Goal: Task Accomplishment & Management: Complete application form

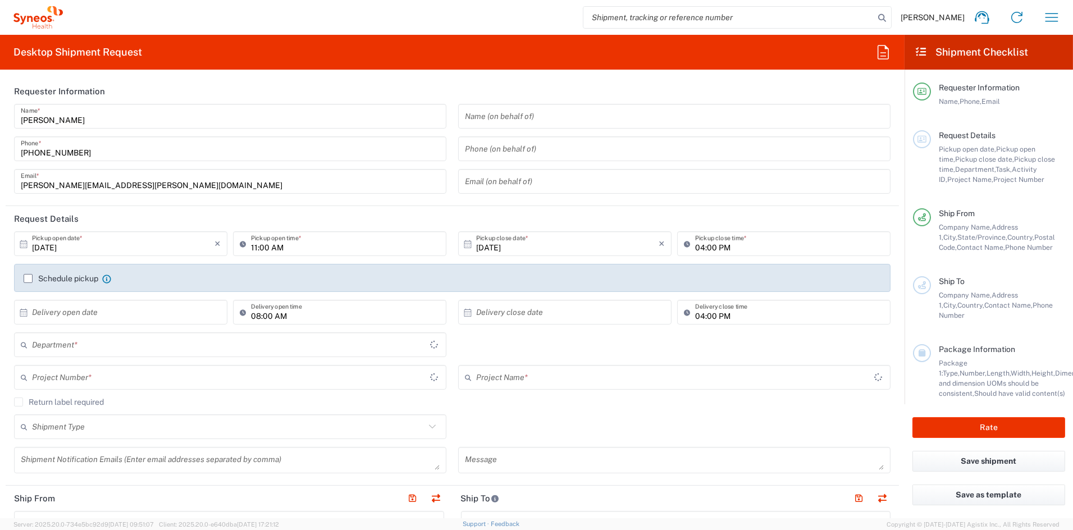
type input "[US_STATE]"
type input "[GEOGRAPHIC_DATA]"
type input "Syneos Health Communications-[GEOGRAPHIC_DATA] [GEOGRAPHIC_DATA]"
type input "6156"
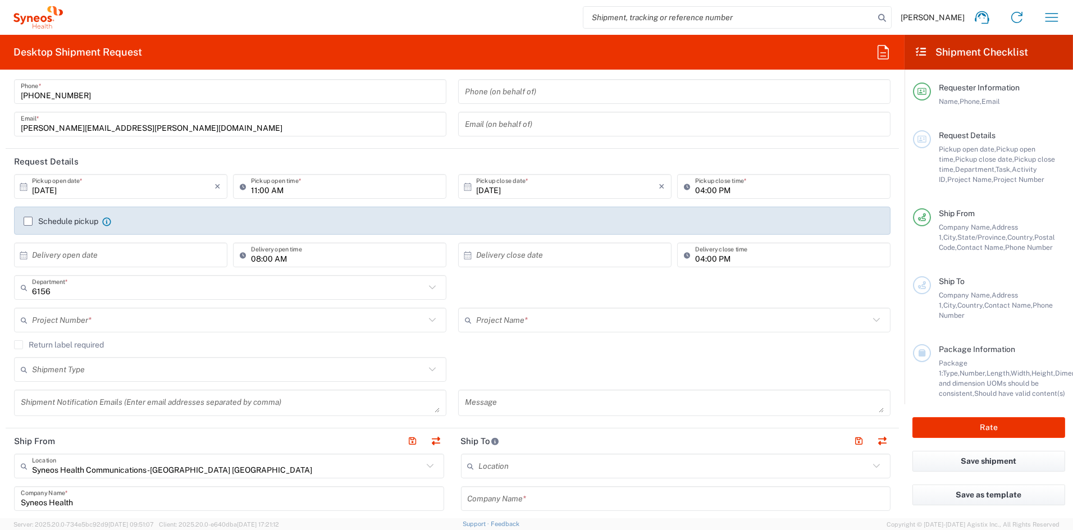
click at [148, 327] on input "text" at bounding box center [228, 320] width 393 height 20
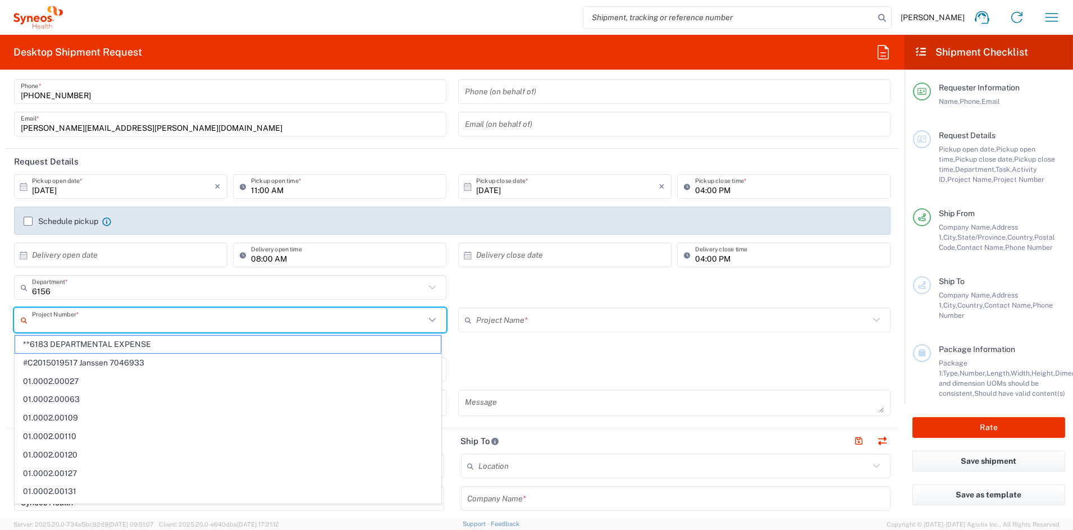
scroll to position [58, 0]
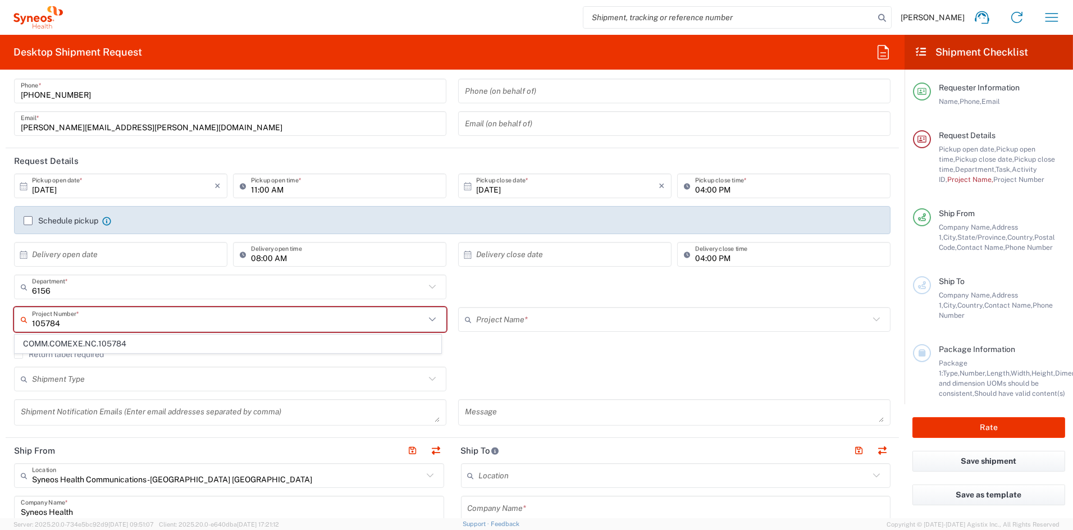
click at [86, 345] on span "COMM.COMEXE.NC.105784" at bounding box center [228, 343] width 426 height 17
type input "COMM.COMEXE.NC.105784"
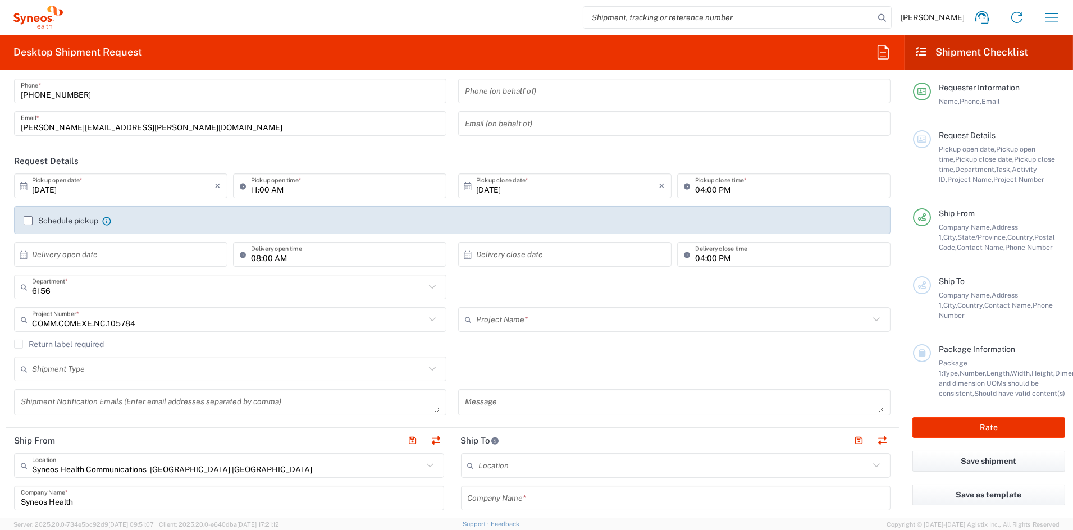
type input "COMEXE.NonClient.21.105784"
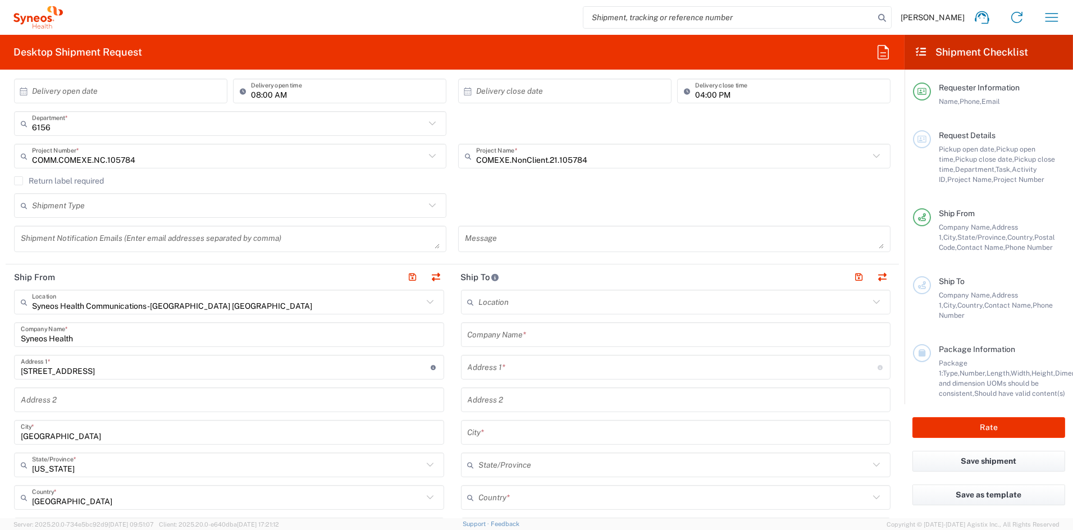
scroll to position [220, 0]
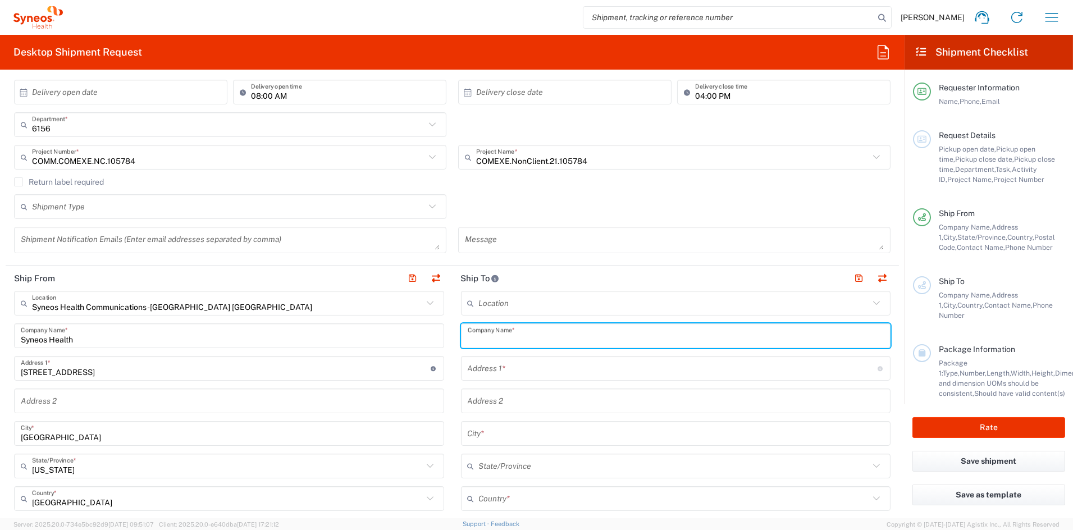
click at [570, 341] on input "text" at bounding box center [676, 336] width 417 height 20
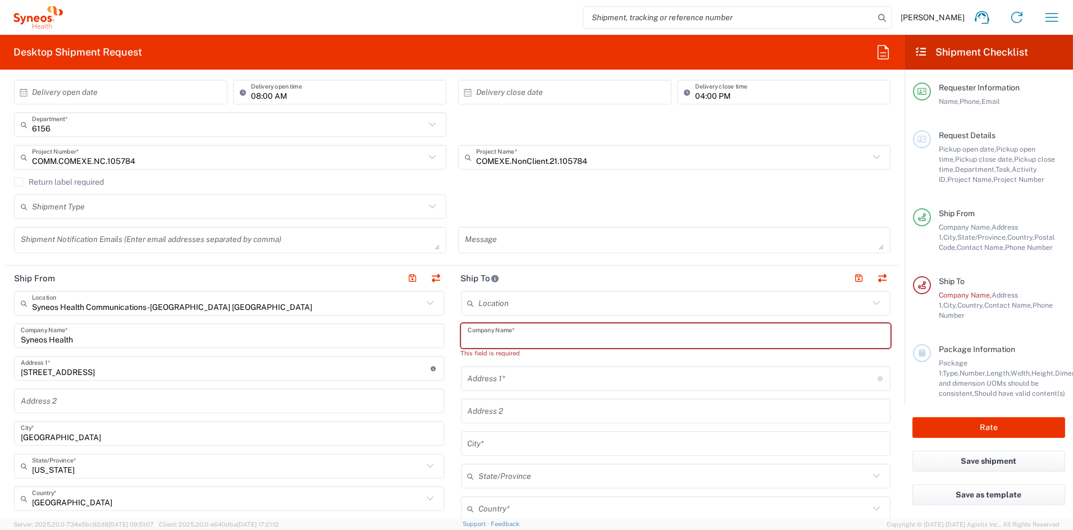
paste input "[PERSON_NAME]"
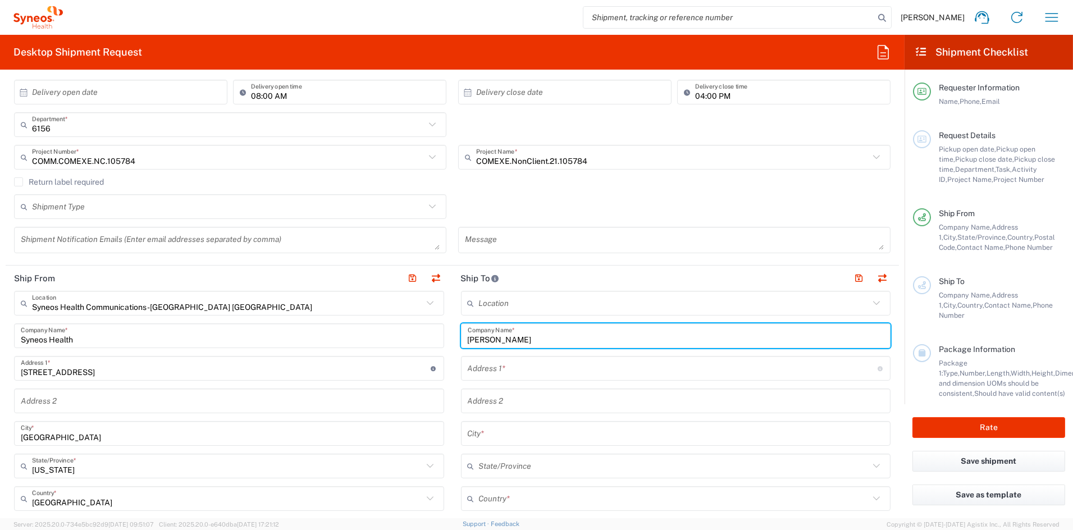
type input "[PERSON_NAME]"
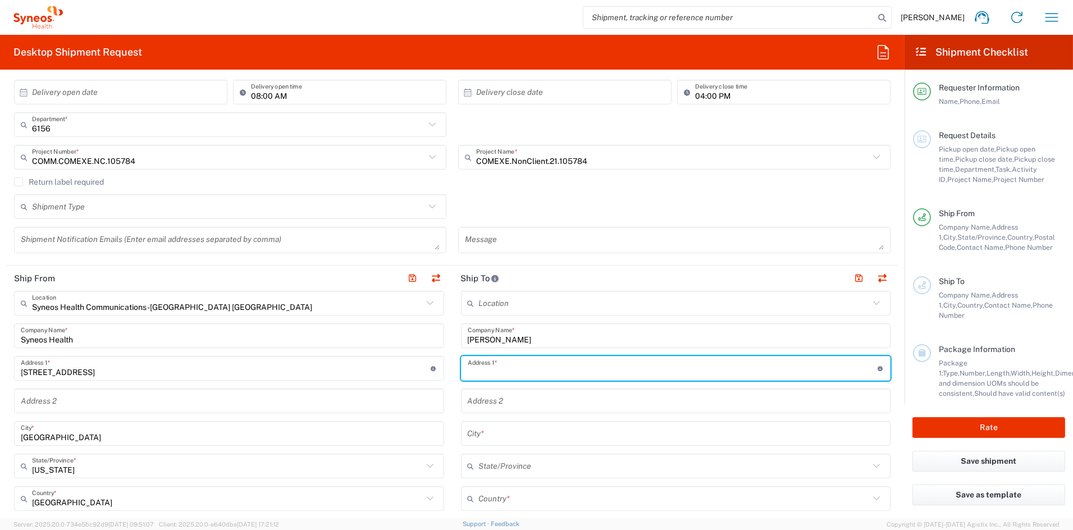
click at [523, 372] on input "text" at bounding box center [673, 369] width 410 height 20
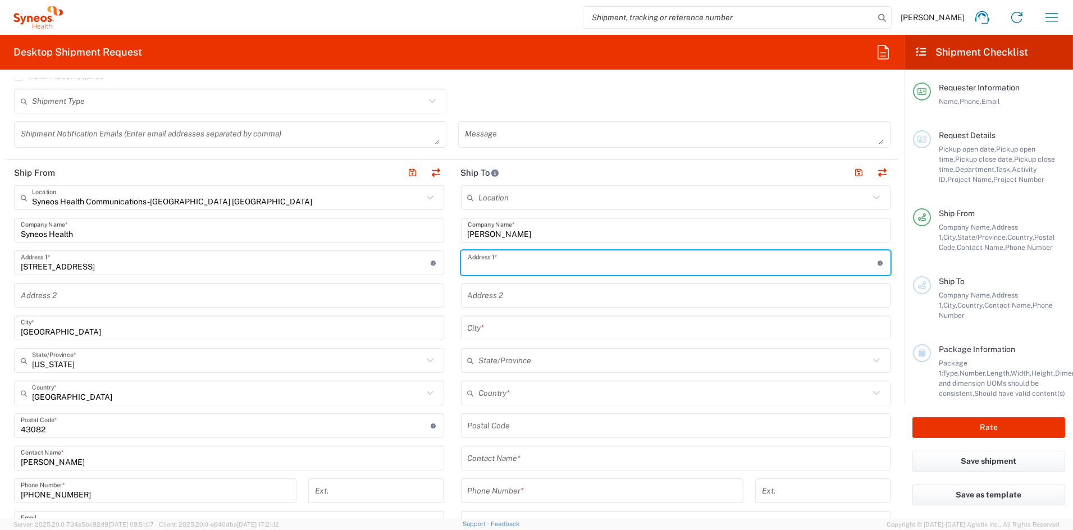
scroll to position [326, 0]
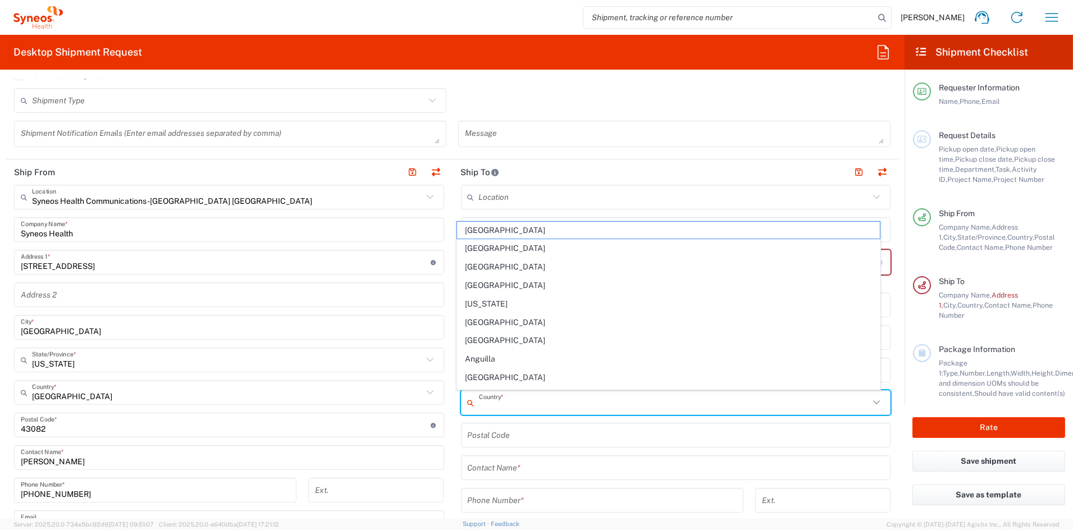
click at [523, 393] on input "text" at bounding box center [674, 403] width 391 height 20
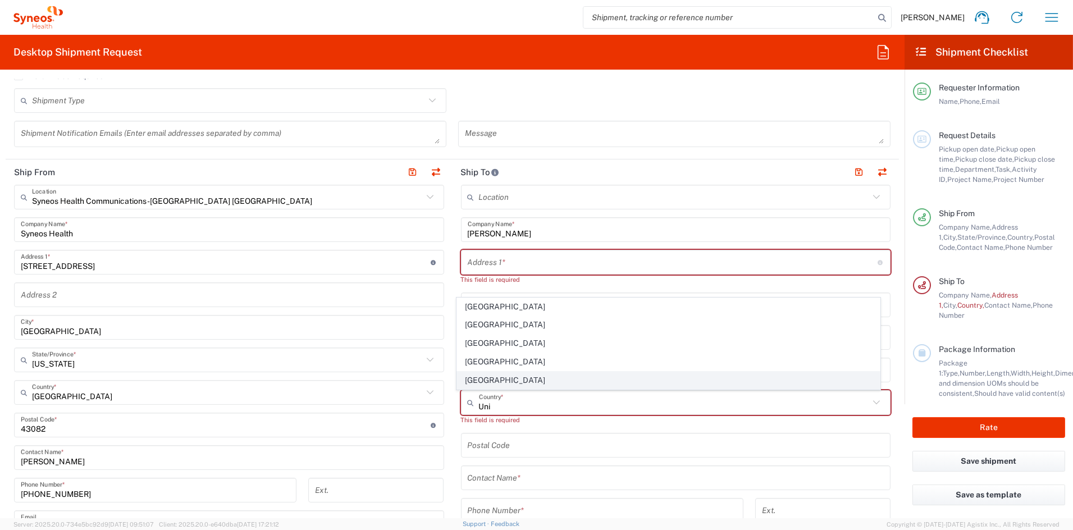
click at [504, 380] on span "[GEOGRAPHIC_DATA]" at bounding box center [668, 380] width 423 height 17
type input "[GEOGRAPHIC_DATA]"
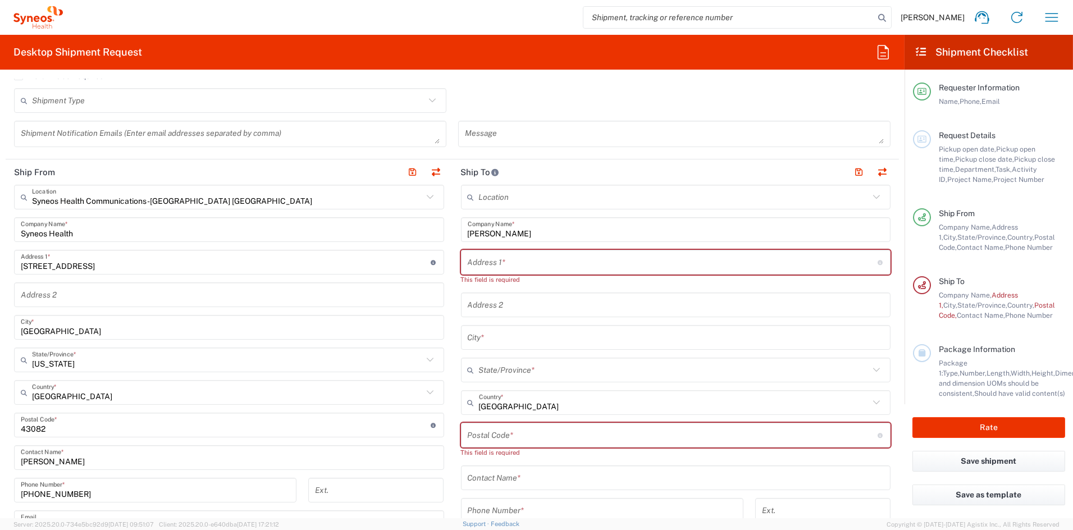
click at [510, 477] on input "text" at bounding box center [676, 478] width 417 height 20
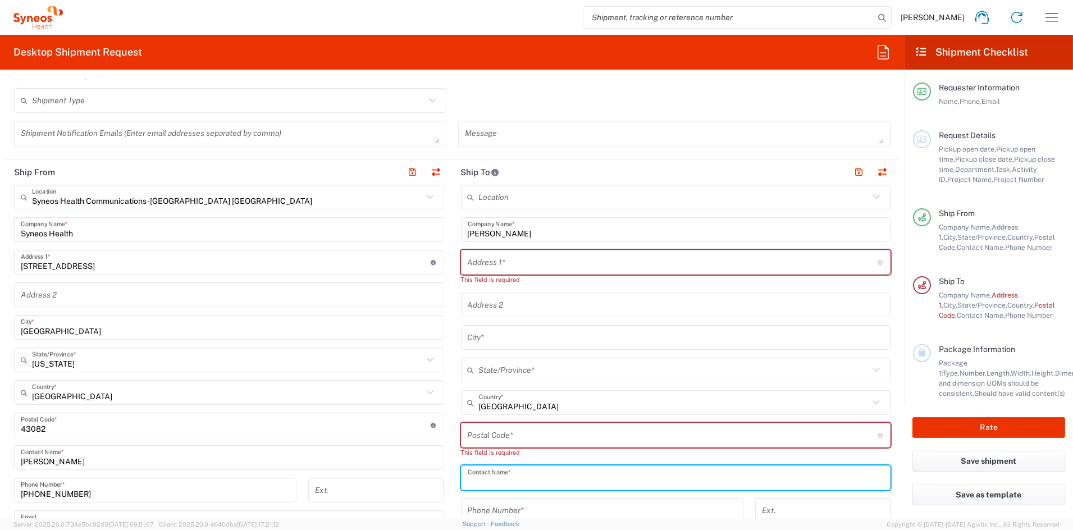
paste input "[PERSON_NAME]"
type input "[PERSON_NAME]"
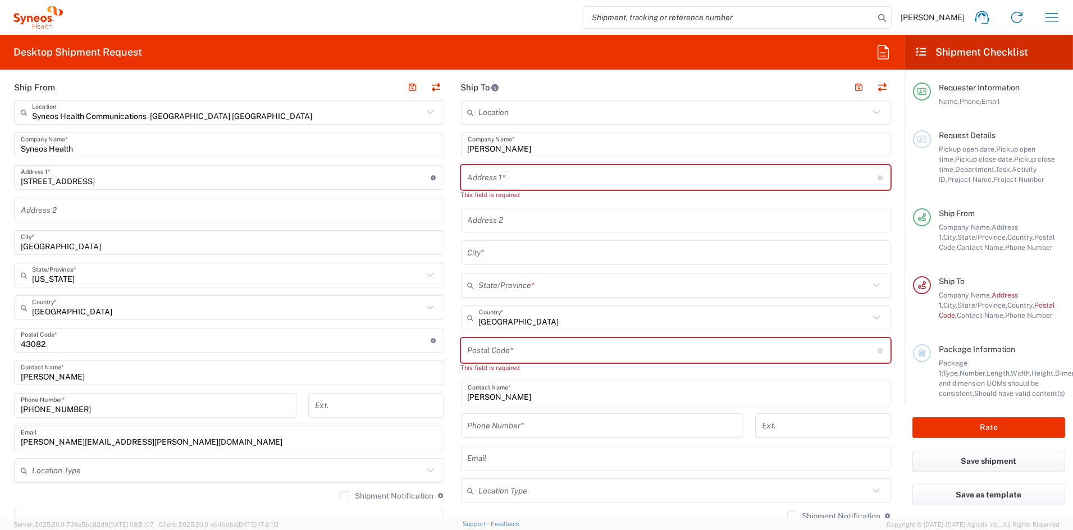
scroll to position [412, 0]
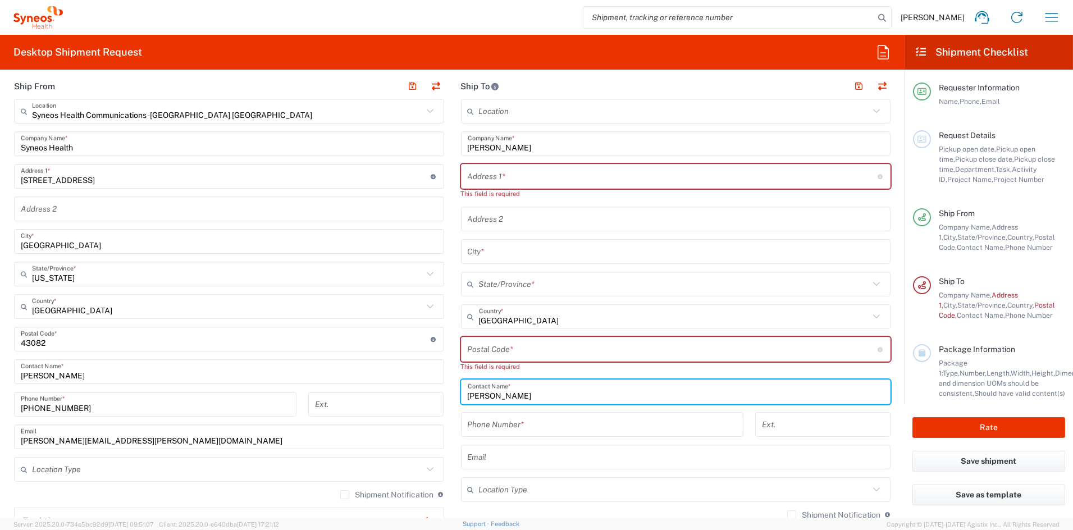
click at [513, 424] on input "tel" at bounding box center [602, 425] width 269 height 20
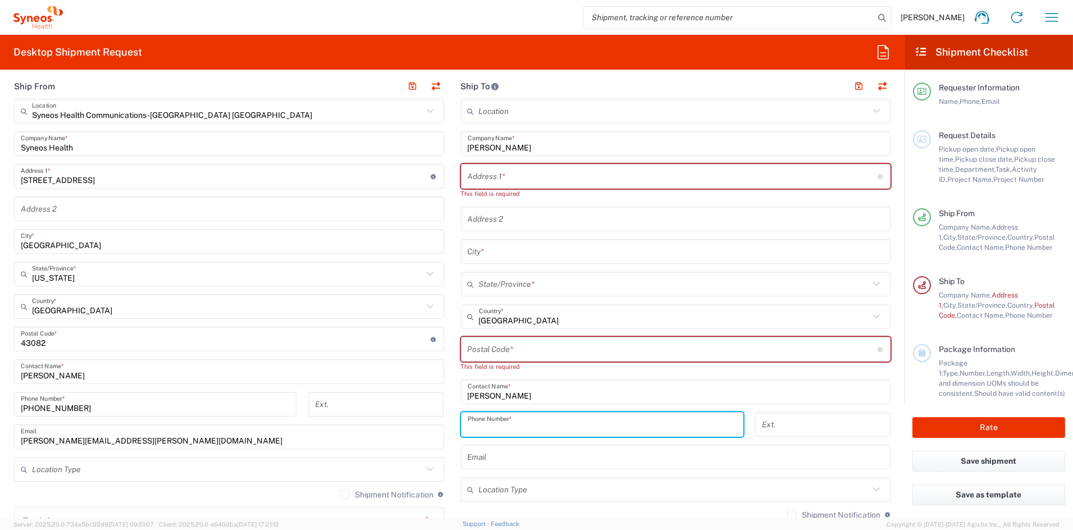
paste input "123-456-7890"
type input "123-456-7890"
click at [510, 177] on input "text" at bounding box center [673, 177] width 410 height 20
paste input "[STREET_ADDRESS]"
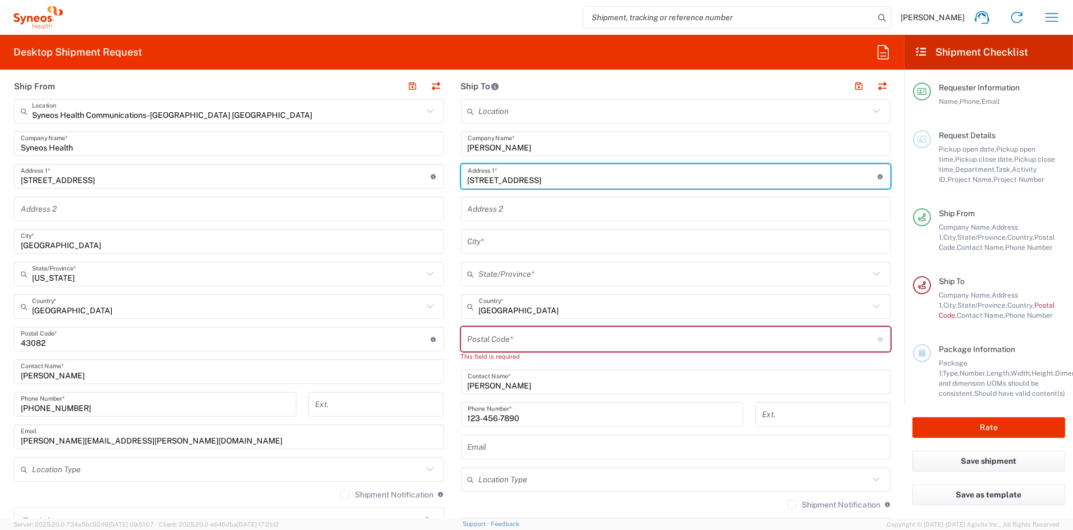
type input "[STREET_ADDRESS]"
click at [490, 239] on input "text" at bounding box center [676, 242] width 417 height 20
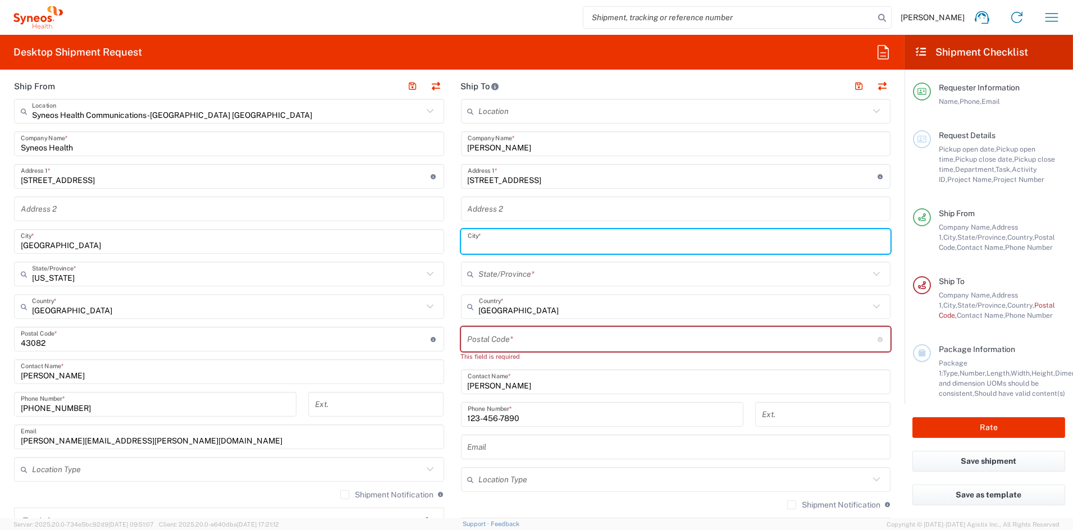
drag, startPoint x: 490, startPoint y: 239, endPoint x: 441, endPoint y: 239, distance: 48.3
click at [441, 239] on div "Ship From Syneos Health Communications-[GEOGRAPHIC_DATA] [GEOGRAPHIC_DATA] Loca…" at bounding box center [452, 329] width 893 height 511
paste input "Passaic"
type input "Passaic"
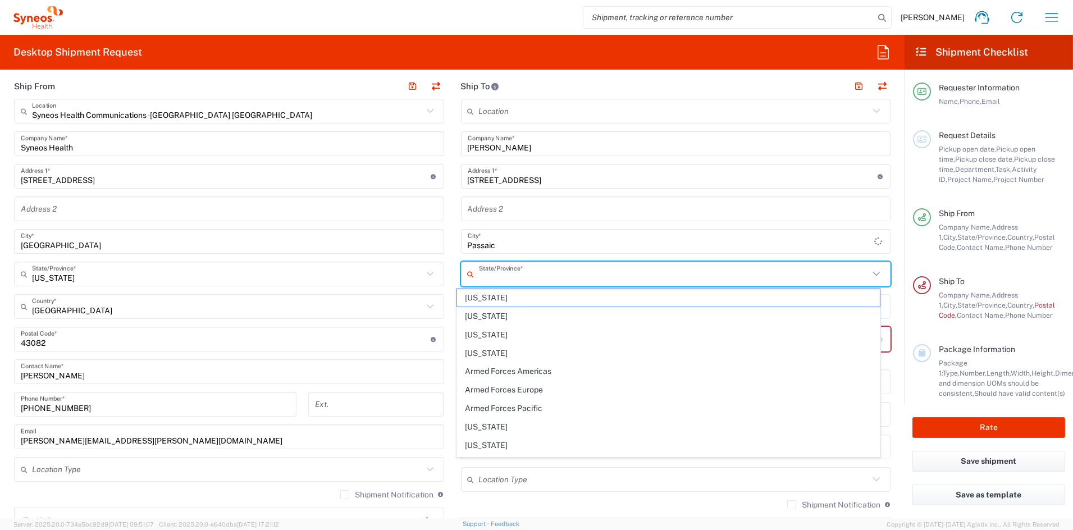
click at [513, 276] on input "text" at bounding box center [674, 274] width 391 height 20
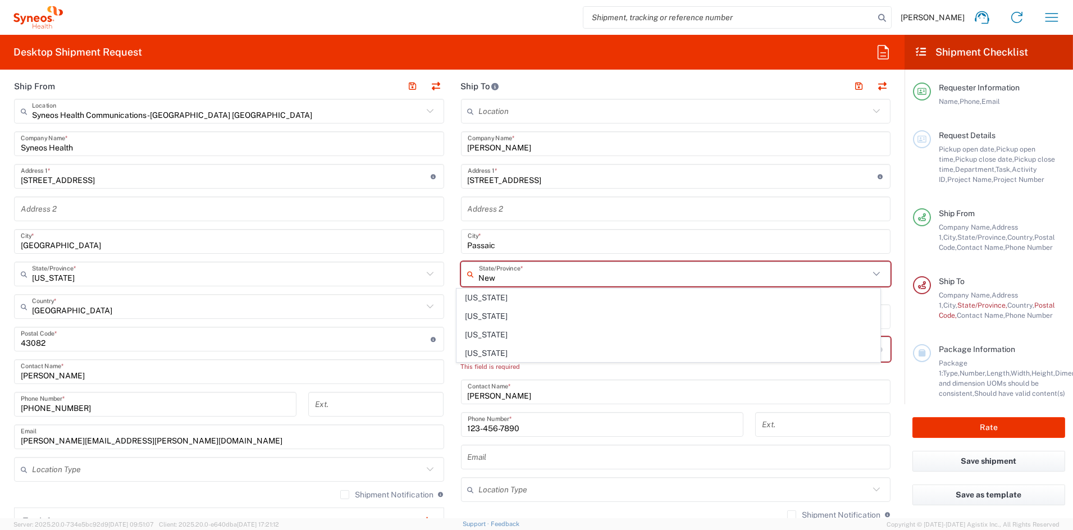
click at [486, 317] on span "[US_STATE]" at bounding box center [668, 316] width 423 height 17
type input "[US_STATE]"
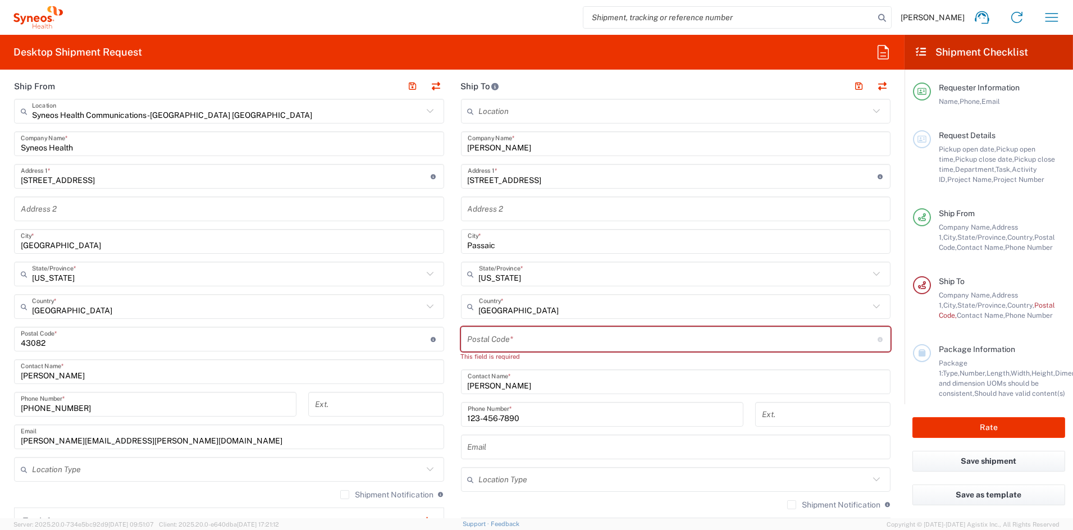
click at [489, 340] on input "undefined" at bounding box center [673, 340] width 410 height 20
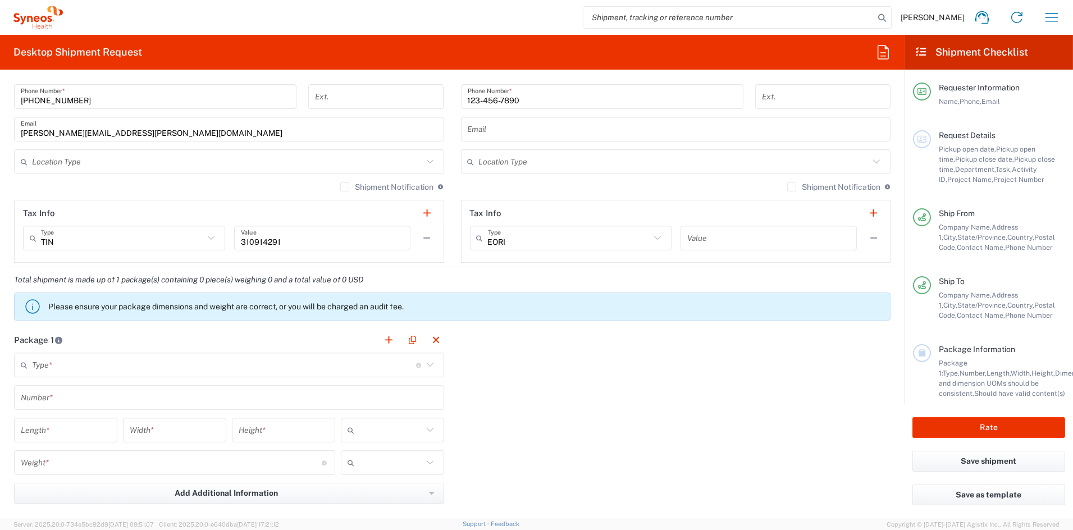
scroll to position [728, 0]
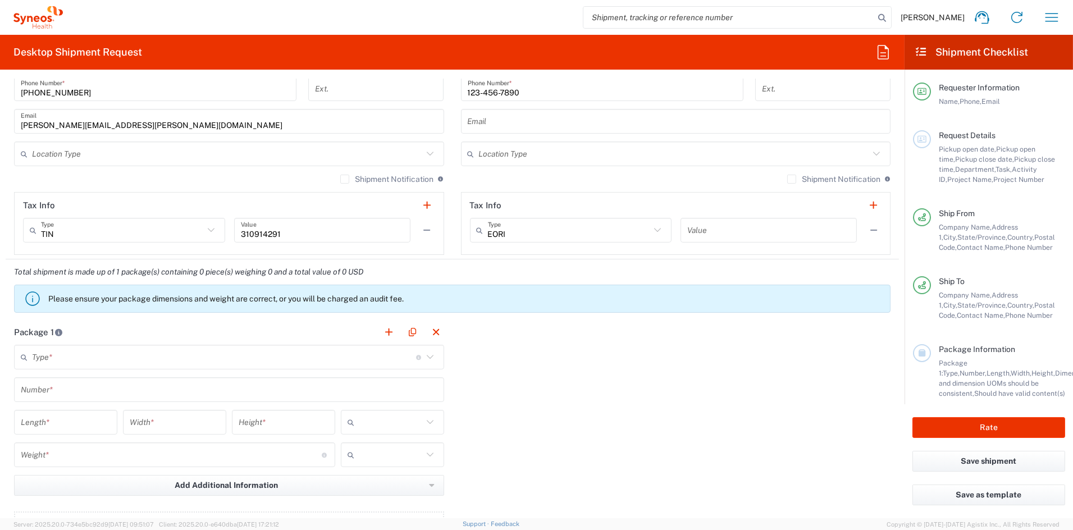
type input "07055"
click at [103, 354] on input "text" at bounding box center [224, 358] width 384 height 20
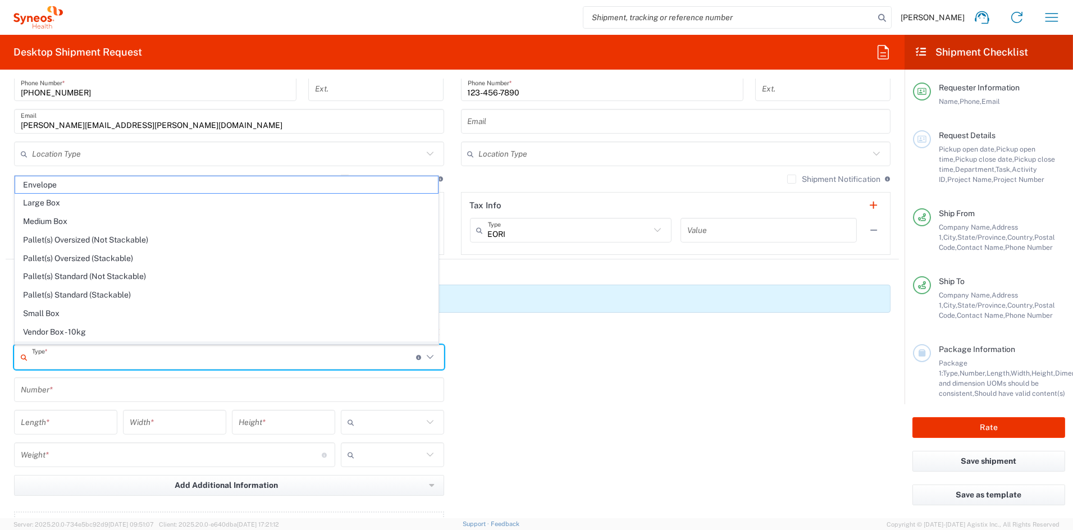
scroll to position [35, 0]
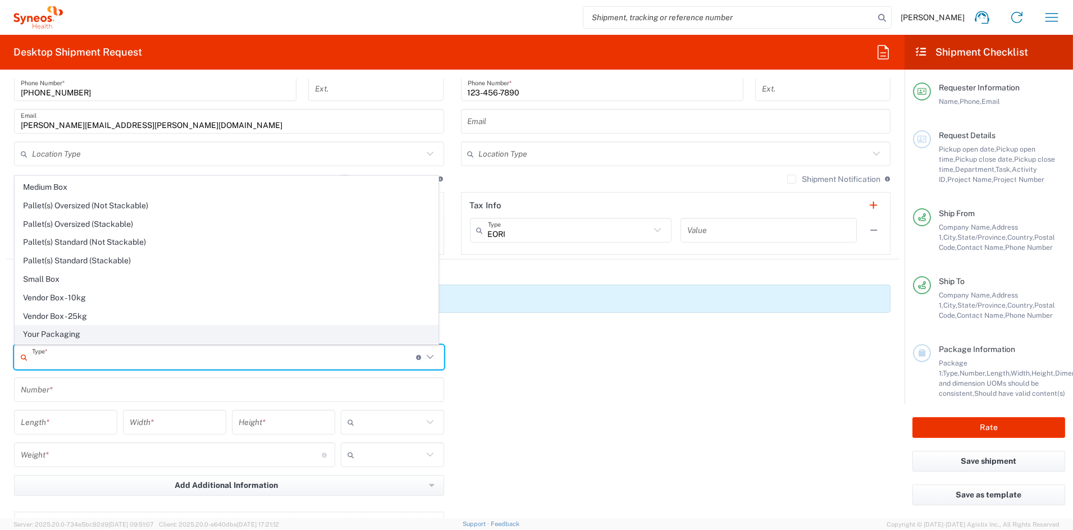
click at [79, 331] on span "Your Packaging" at bounding box center [226, 334] width 423 height 17
type input "Your Packaging"
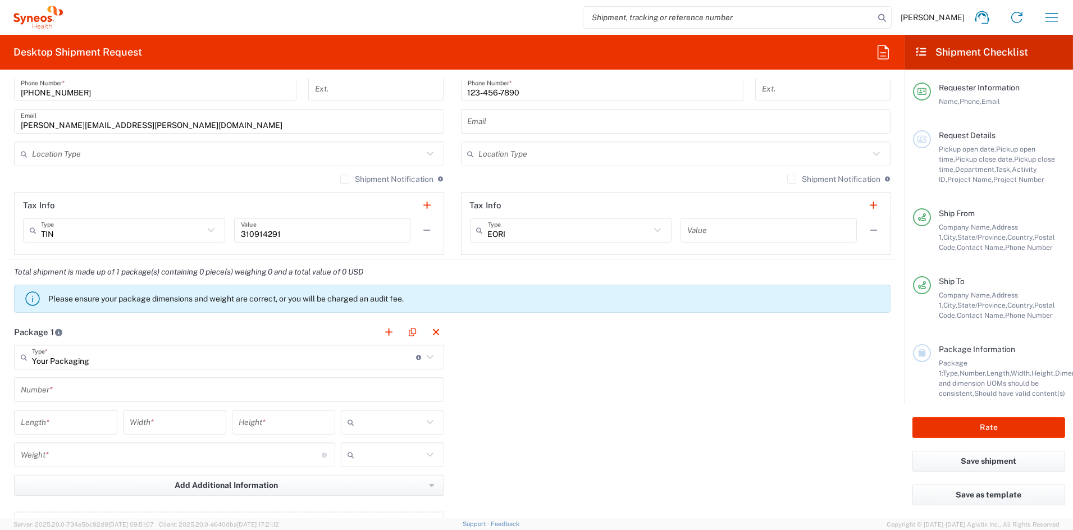
click at [71, 387] on input "text" at bounding box center [229, 390] width 417 height 20
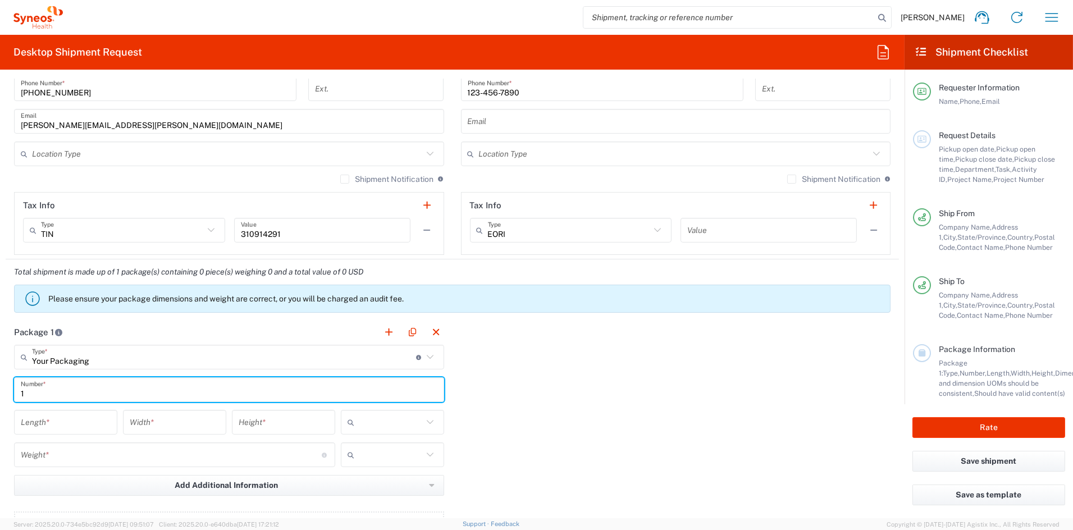
type input "1"
click at [66, 419] on input "number" at bounding box center [66, 423] width 90 height 20
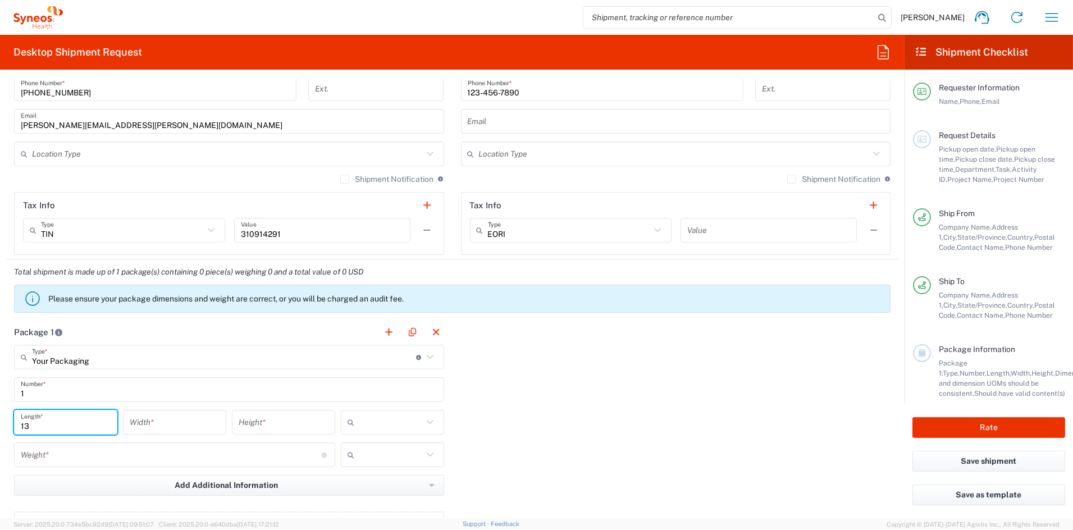
type input "13"
type input "10"
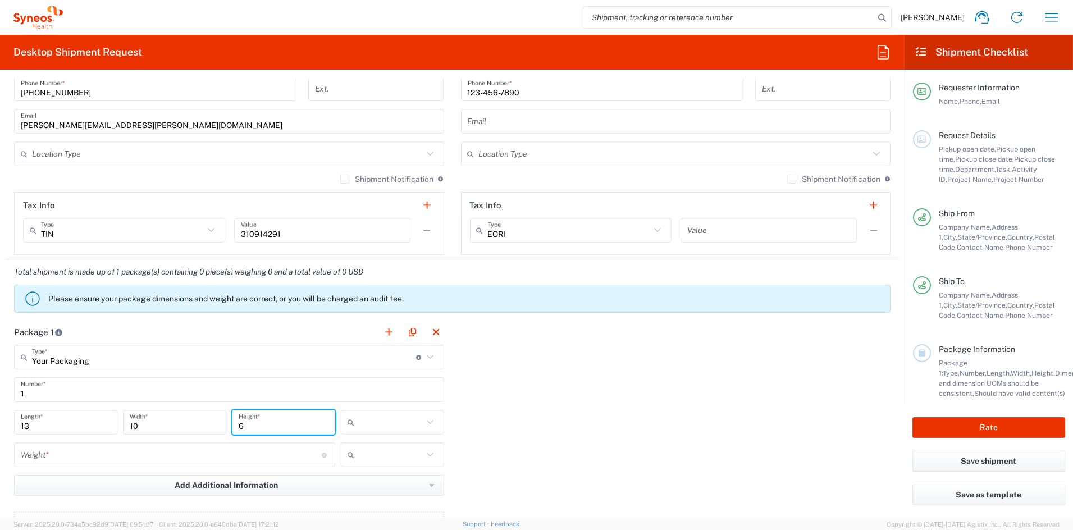
type input "6"
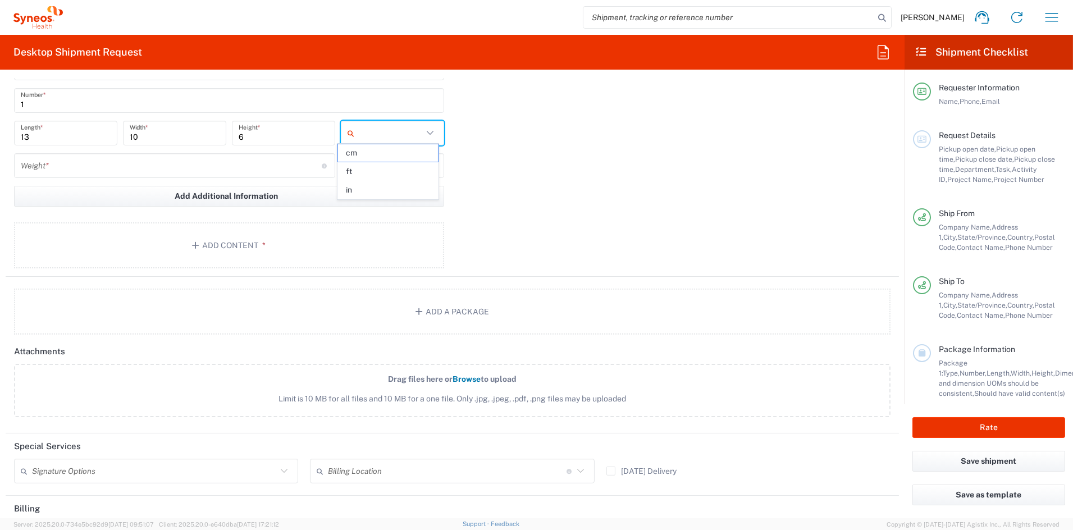
scroll to position [1034, 0]
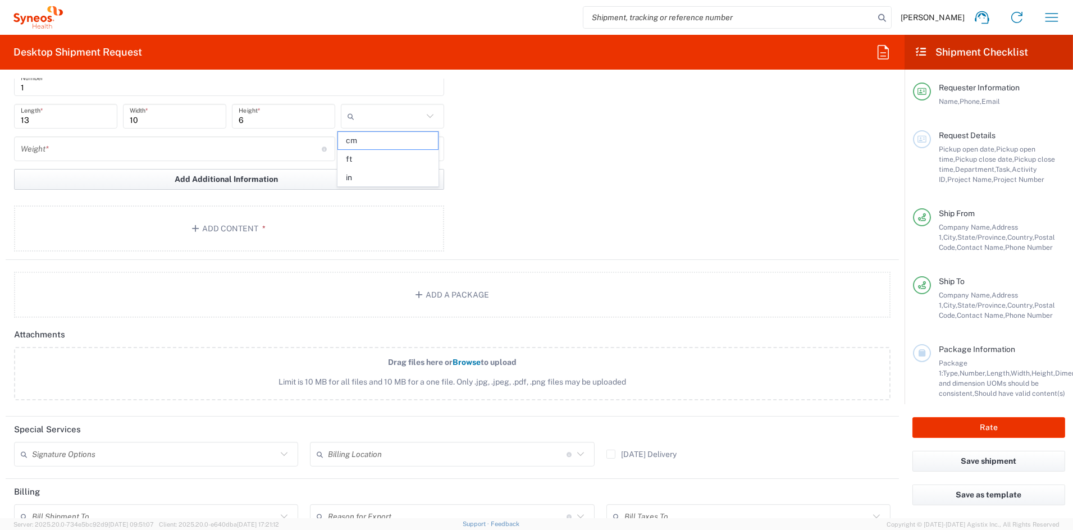
drag, startPoint x: 368, startPoint y: 183, endPoint x: 360, endPoint y: 181, distance: 8.0
click at [367, 182] on span "in" at bounding box center [388, 177] width 100 height 17
type input "in"
click at [92, 153] on input "number" at bounding box center [171, 149] width 301 height 20
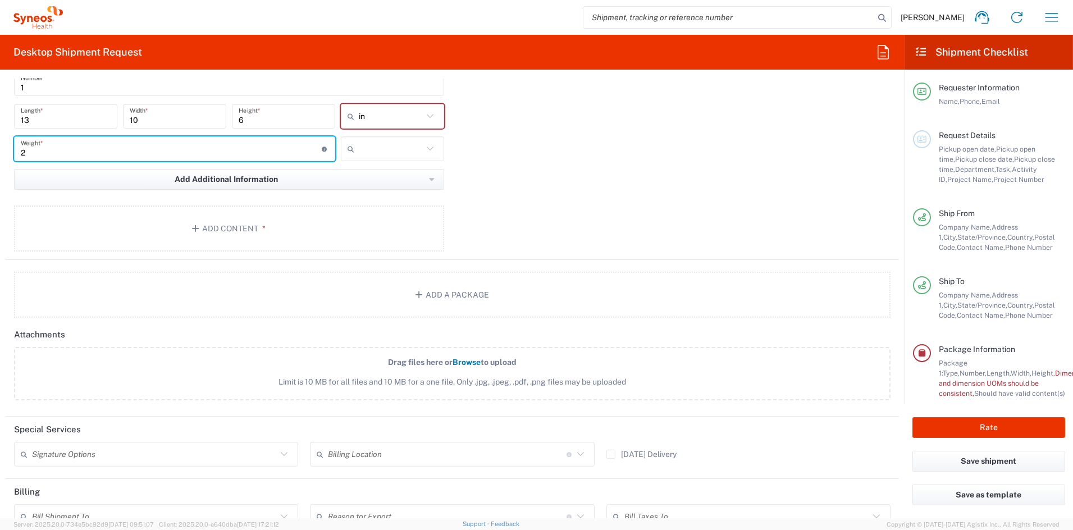
type input "2"
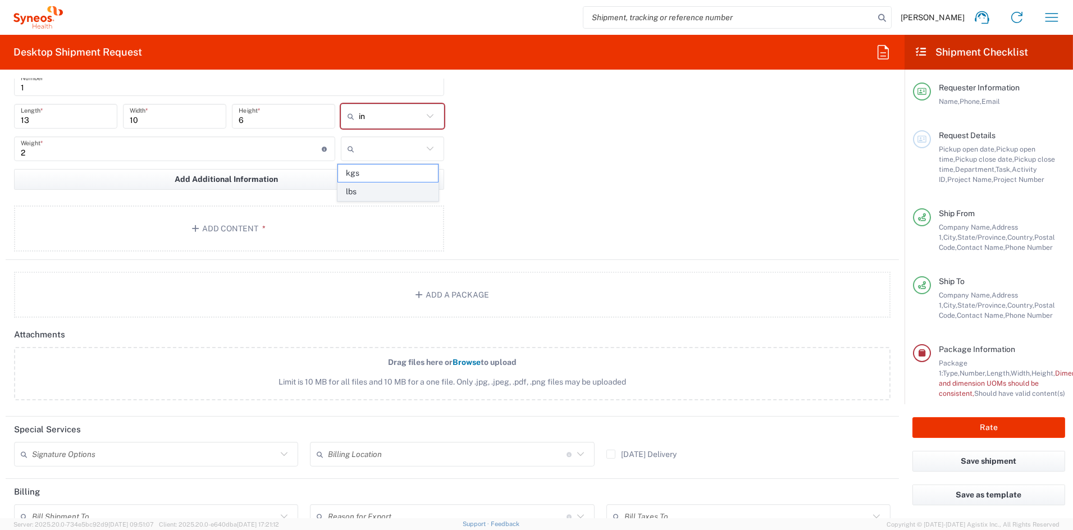
click at [380, 197] on span "lbs" at bounding box center [388, 191] width 100 height 17
type input "lbs"
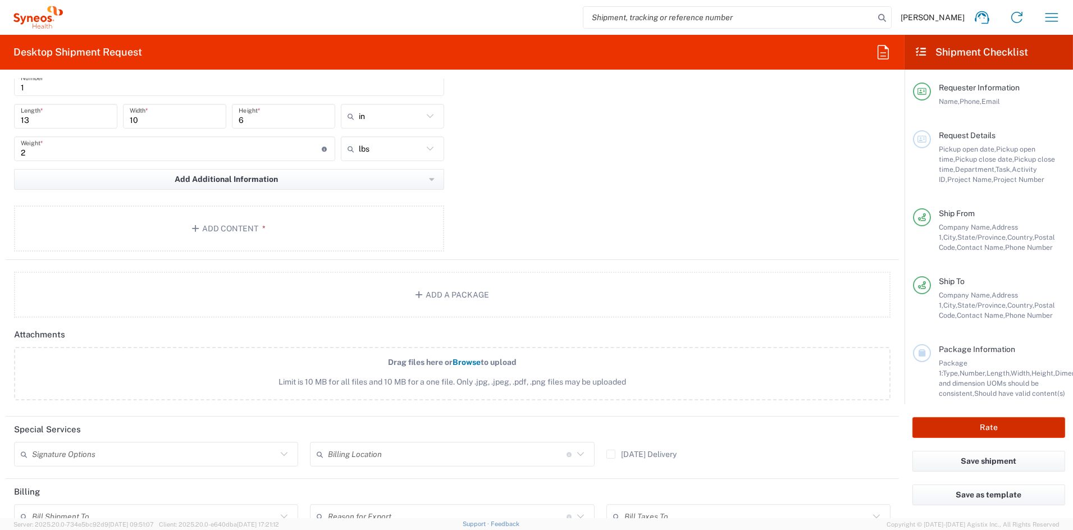
click at [961, 421] on button "Rate" at bounding box center [988, 427] width 153 height 21
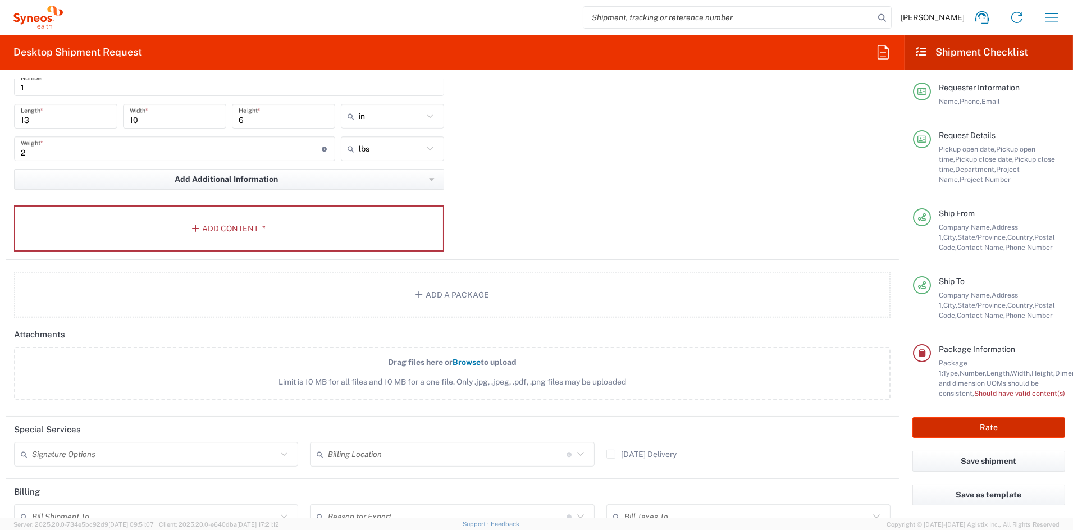
type input "COMM.COMEXE.NC.105784"
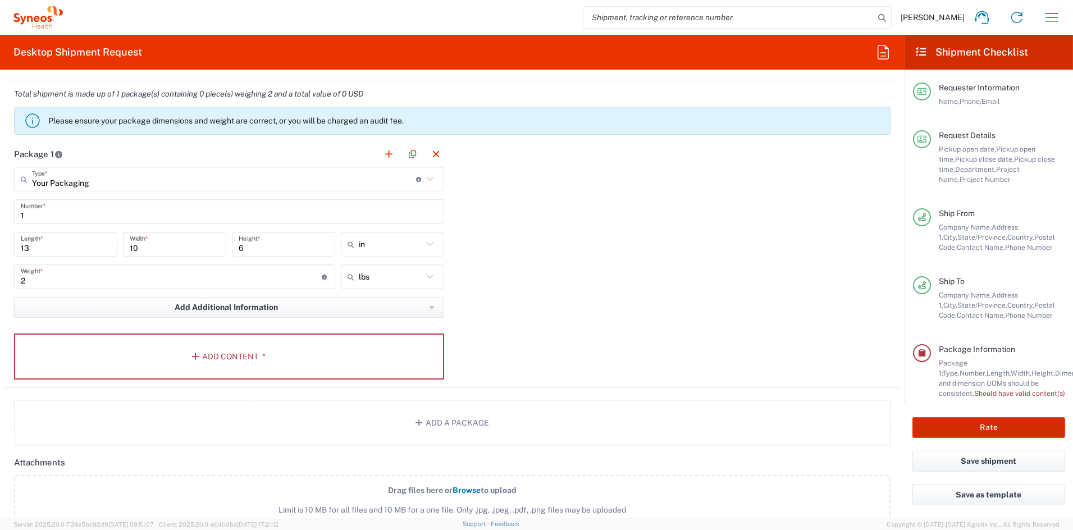
scroll to position [907, 0]
click at [194, 351] on icon "button" at bounding box center [198, 355] width 10 height 8
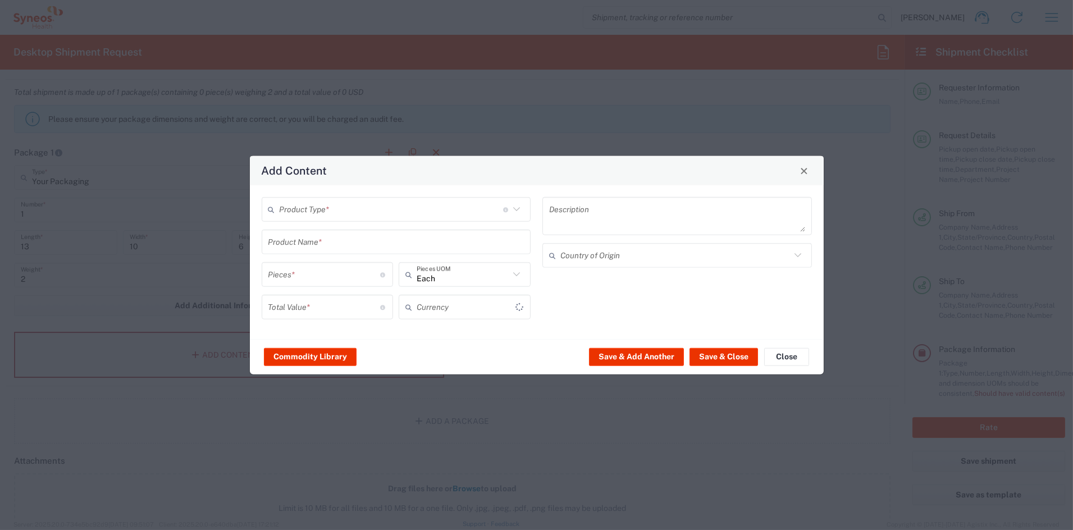
type input "US Dollar"
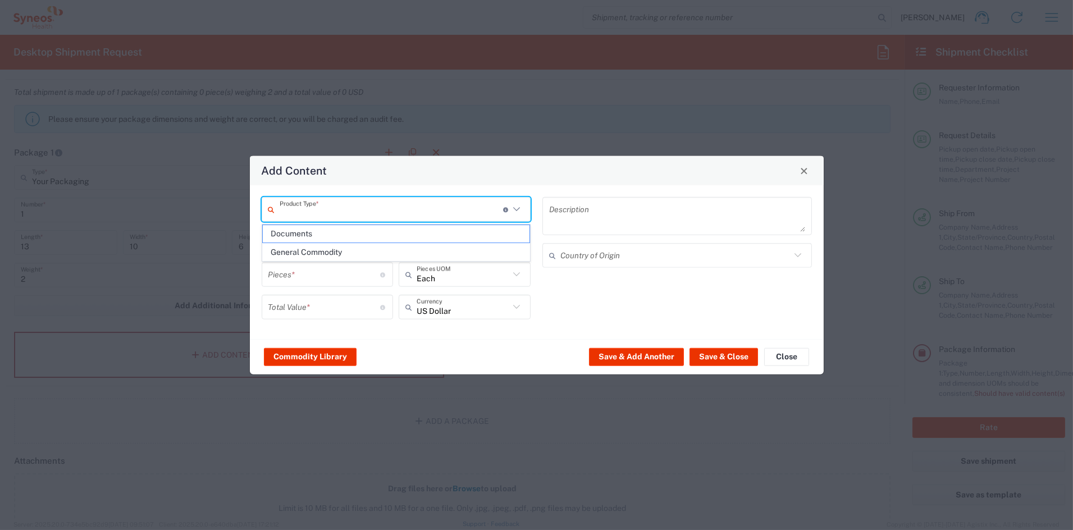
click at [307, 210] on input "text" at bounding box center [391, 209] width 223 height 20
drag, startPoint x: 301, startPoint y: 249, endPoint x: 307, endPoint y: 244, distance: 8.3
click at [303, 248] on span "General Commodity" at bounding box center [396, 252] width 267 height 17
type input "General Commodity"
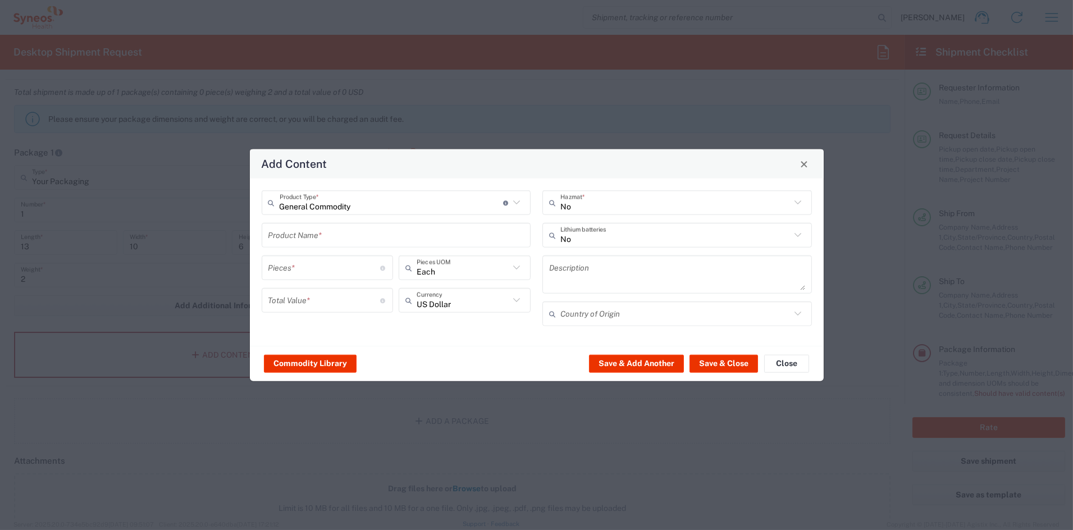
click at [309, 238] on input "text" at bounding box center [396, 235] width 256 height 20
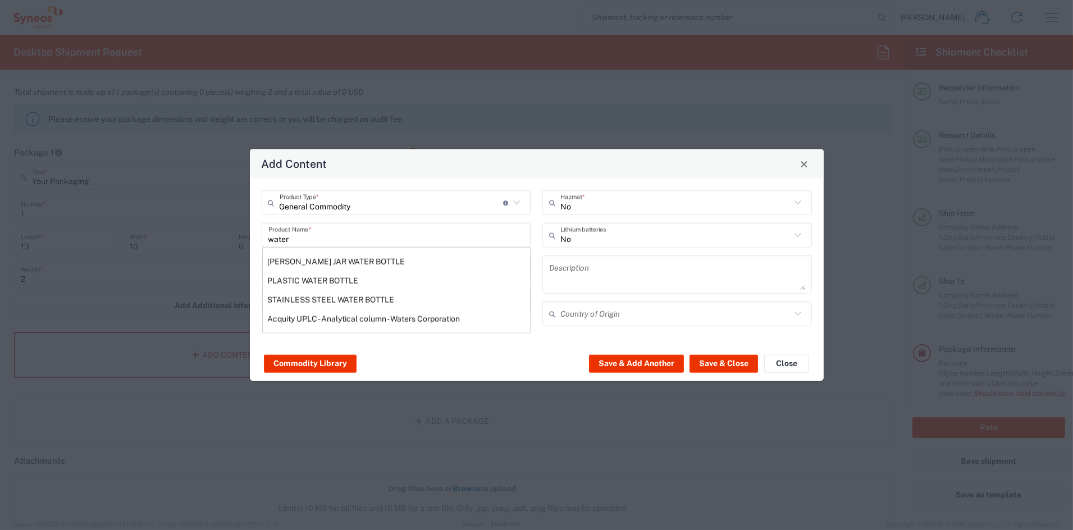
click at [307, 296] on div "STAINLESS STEEL WATER BOTTLE" at bounding box center [396, 299] width 267 height 19
type input "STAINLESS STEEL WATER BOTTLE"
type input "1"
type textarea "STAINLESS STEEL WATER BOTTLE"
type input "[GEOGRAPHIC_DATA]"
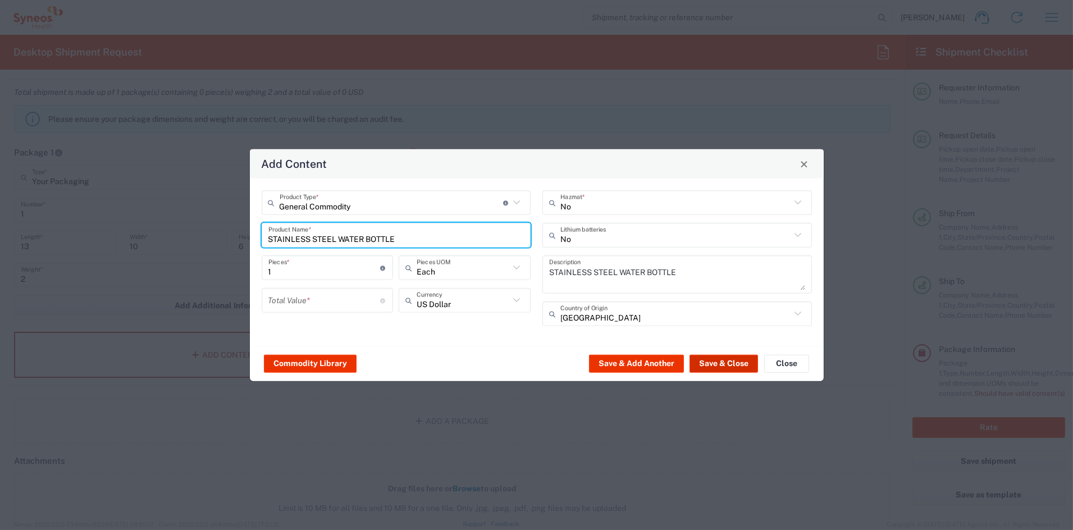
click at [715, 359] on button "Save & Close" at bounding box center [723, 363] width 68 height 18
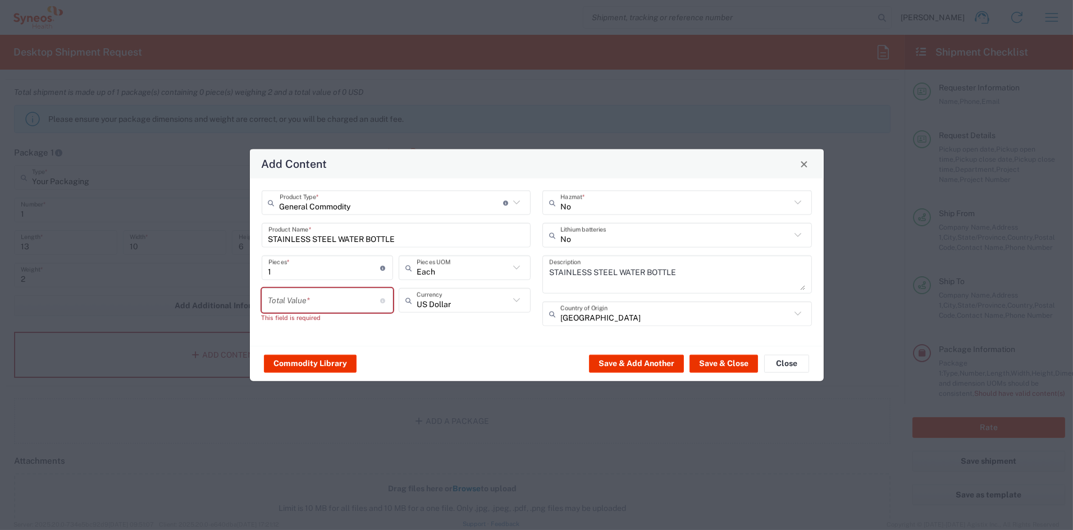
click at [336, 303] on input "number" at bounding box center [324, 300] width 112 height 20
type input "40"
click at [737, 364] on button "Save & Close" at bounding box center [723, 363] width 68 height 18
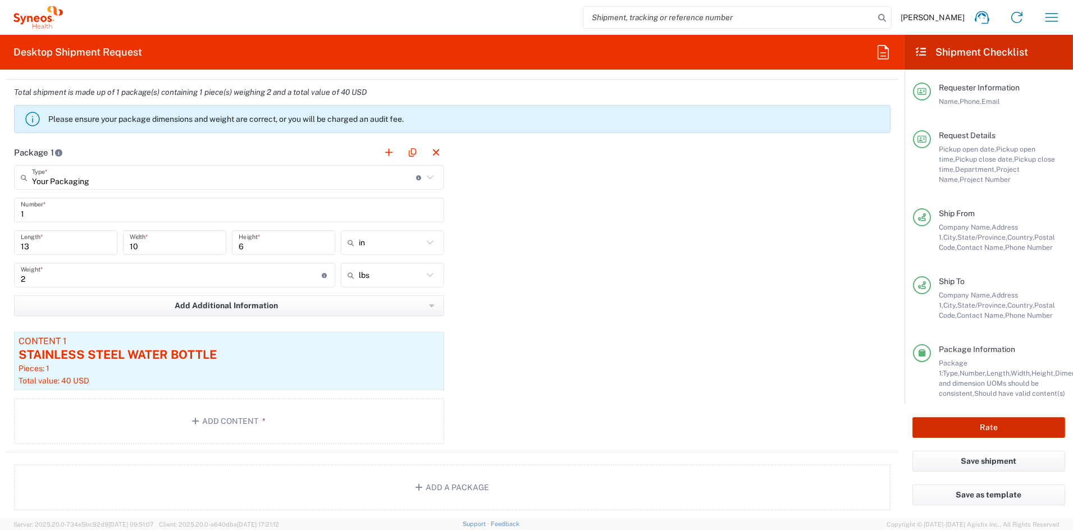
click at [989, 426] on button "Rate" at bounding box center [988, 427] width 153 height 21
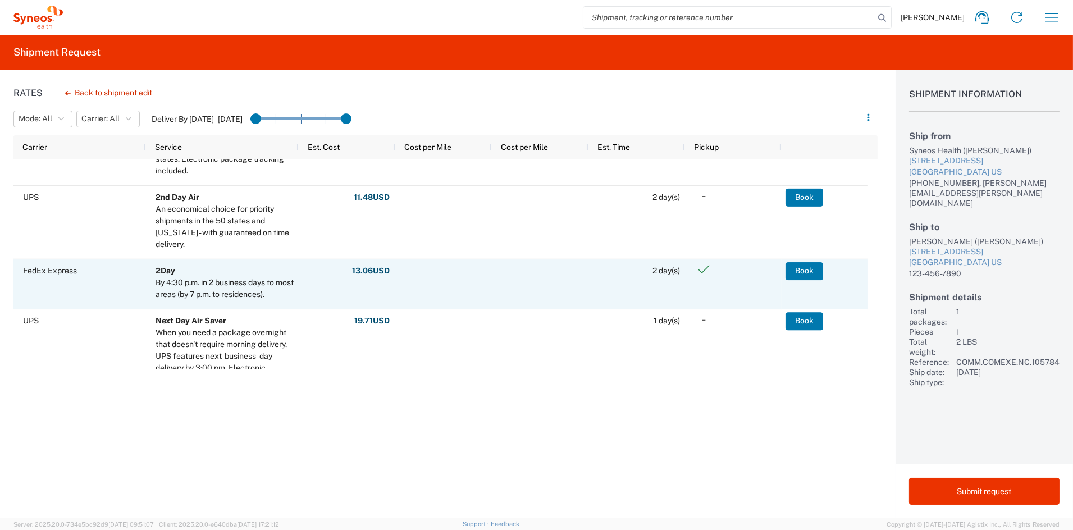
scroll to position [248, 0]
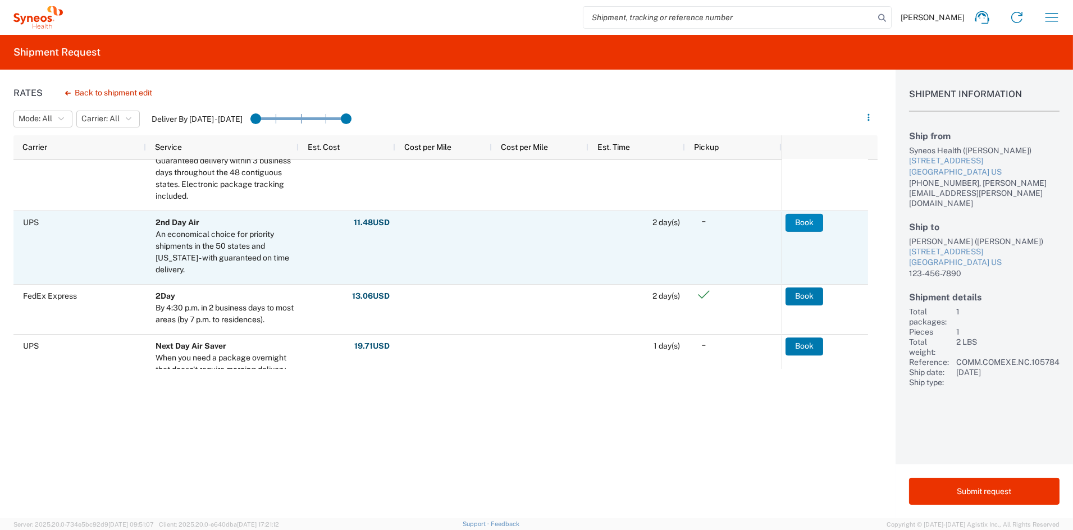
click at [801, 220] on button "Book" at bounding box center [804, 222] width 38 height 18
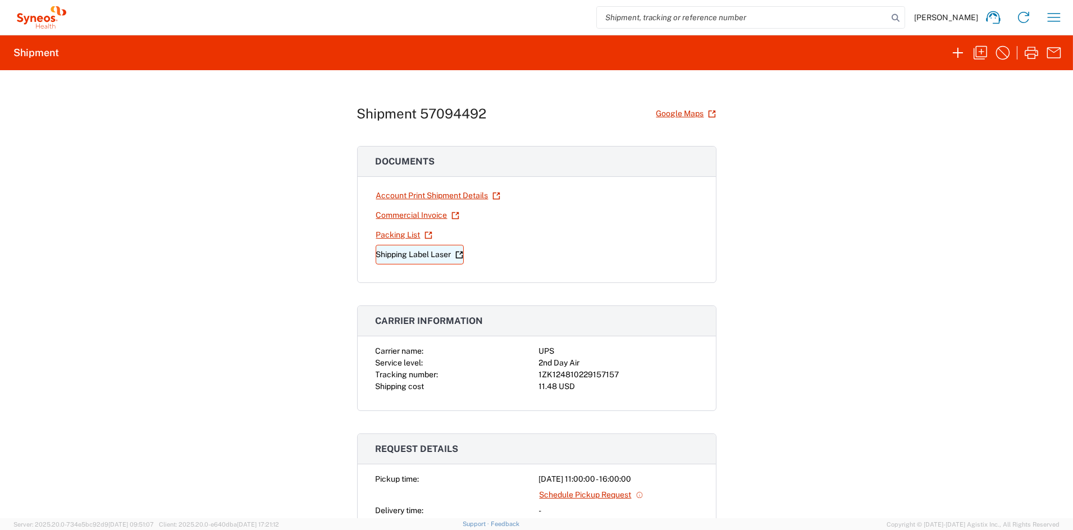
click at [414, 261] on link "Shipping Label Laser" at bounding box center [420, 255] width 88 height 20
click at [979, 53] on icon "button" at bounding box center [980, 53] width 18 height 18
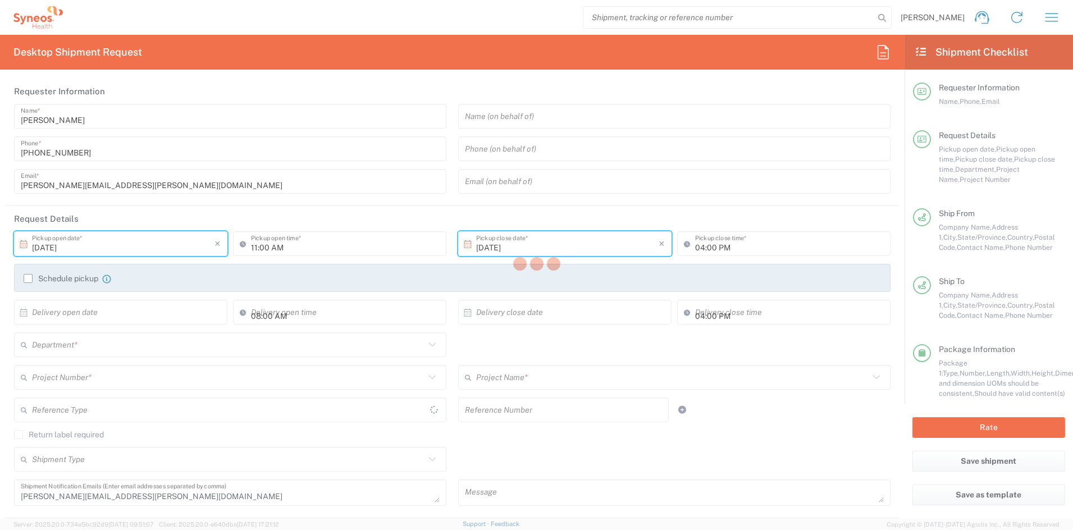
type input "[US_STATE]"
type input "Your Packaging"
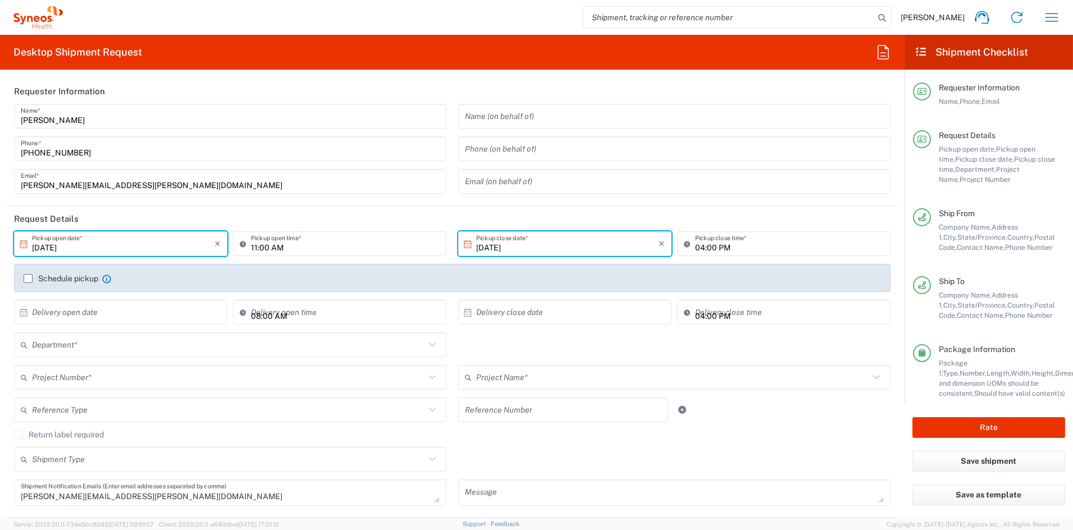
type input "COMM.COMEXE.NC.105784"
type input "COMEXE.NonClient.21.105784"
type input "6156"
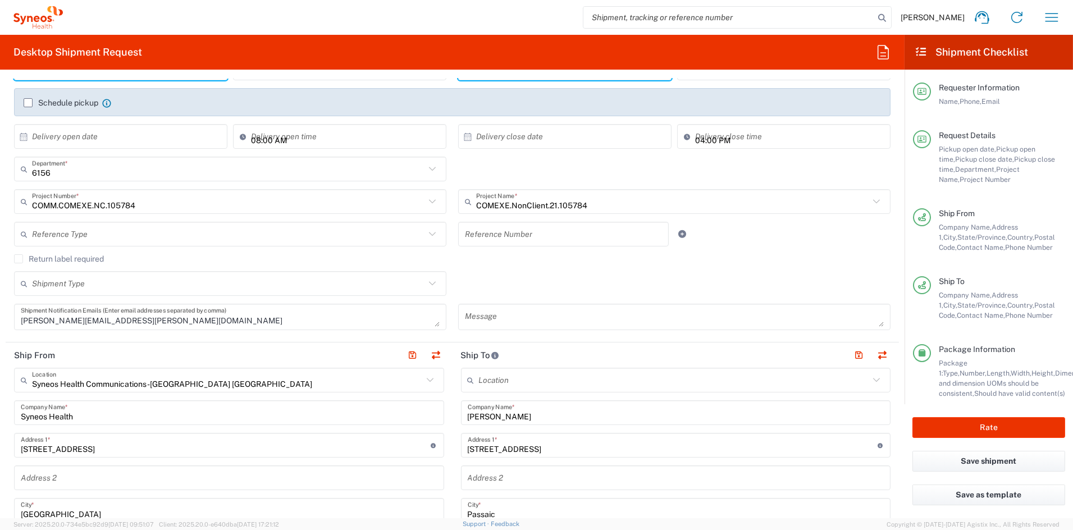
scroll to position [179, 0]
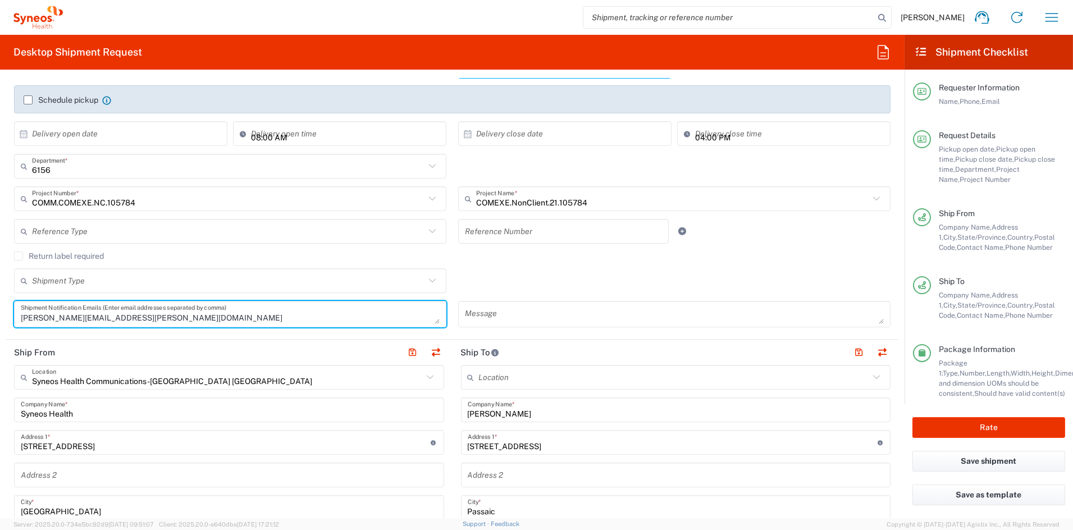
drag, startPoint x: 73, startPoint y: 317, endPoint x: -47, endPoint y: 314, distance: 119.6
click at [0, 314] on html "[PERSON_NAME] Home Shipment estimator Shipment tracking Desktop shipment reques…" at bounding box center [536, 265] width 1073 height 530
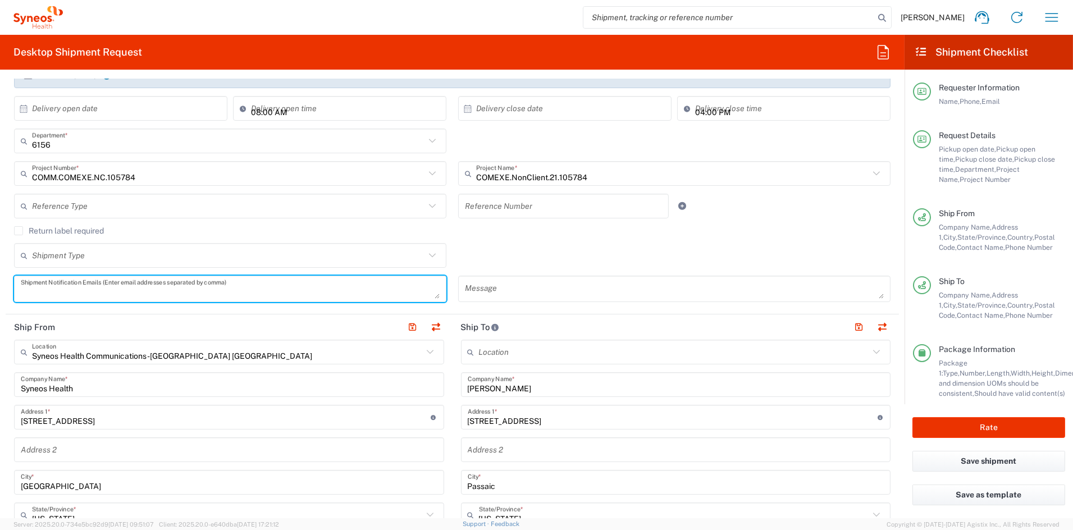
scroll to position [221, 0]
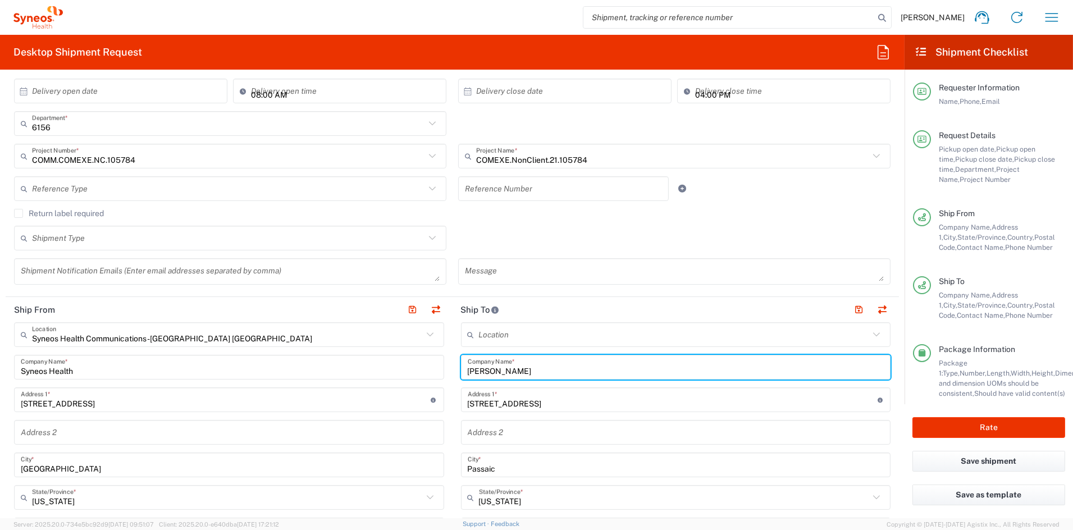
drag, startPoint x: 541, startPoint y: 372, endPoint x: 531, endPoint y: 371, distance: 10.2
click at [540, 372] on input "[PERSON_NAME]" at bounding box center [676, 368] width 417 height 20
drag, startPoint x: 499, startPoint y: 371, endPoint x: 406, endPoint y: 368, distance: 93.2
paste input "[PERSON_NAME]"
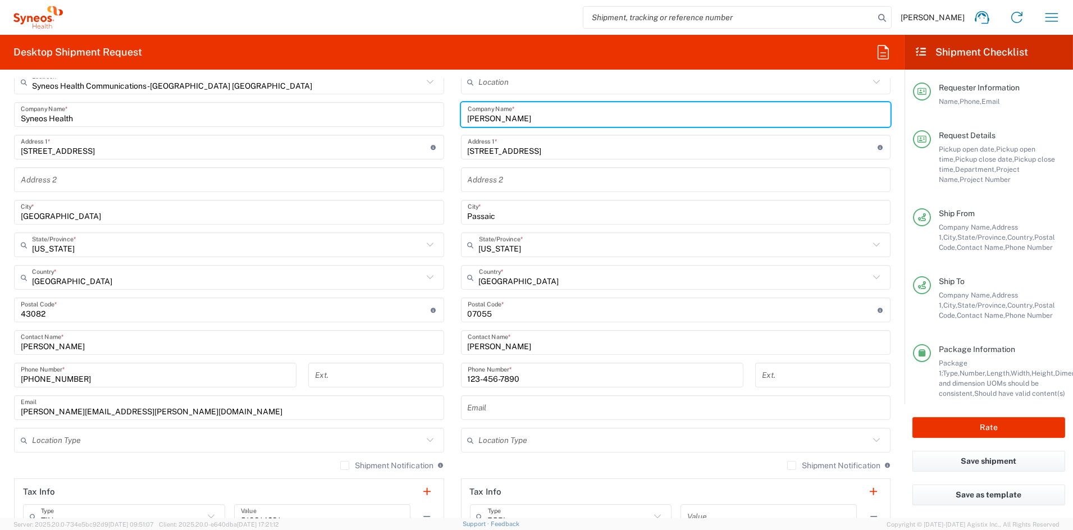
scroll to position [473, 0]
type input "[PERSON_NAME]"
click at [526, 348] on input "[PERSON_NAME]" at bounding box center [676, 344] width 417 height 20
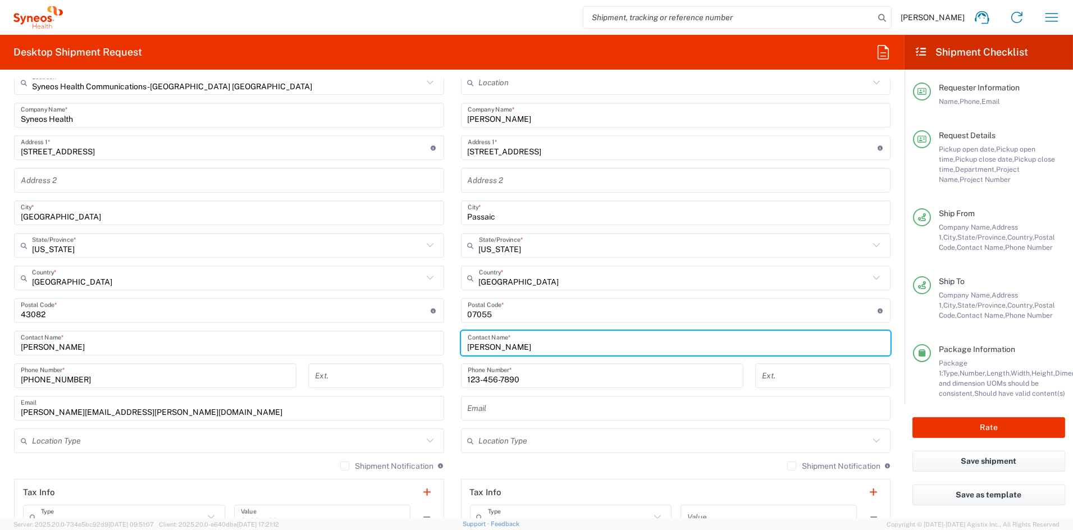
drag, startPoint x: 505, startPoint y: 349, endPoint x: 402, endPoint y: 346, distance: 103.3
click at [402, 346] on div "Ship From Syneos Health Communications-[GEOGRAPHIC_DATA] [GEOGRAPHIC_DATA] Loca…" at bounding box center [452, 295] width 893 height 501
paste input "[PERSON_NAME]"
type input "[PERSON_NAME]"
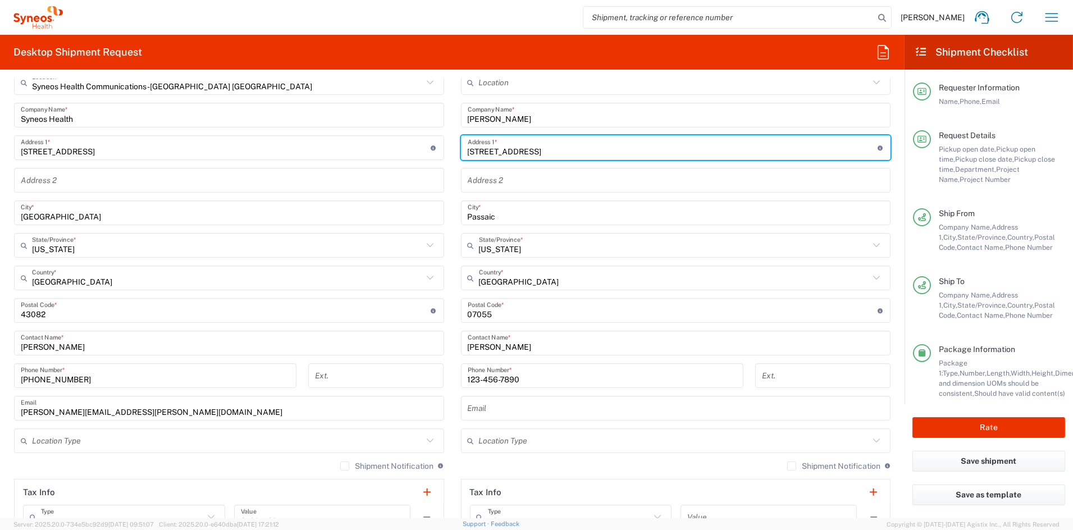
drag, startPoint x: 515, startPoint y: 152, endPoint x: 409, endPoint y: 147, distance: 106.2
click at [409, 146] on div "Ship From Syneos Health Communications-[GEOGRAPHIC_DATA] [GEOGRAPHIC_DATA] Loca…" at bounding box center [452, 295] width 893 height 501
paste input "[STREET_ADDRESS]"
type input "[STREET_ADDRESS]"
click at [515, 216] on input "Passaic" at bounding box center [676, 213] width 417 height 20
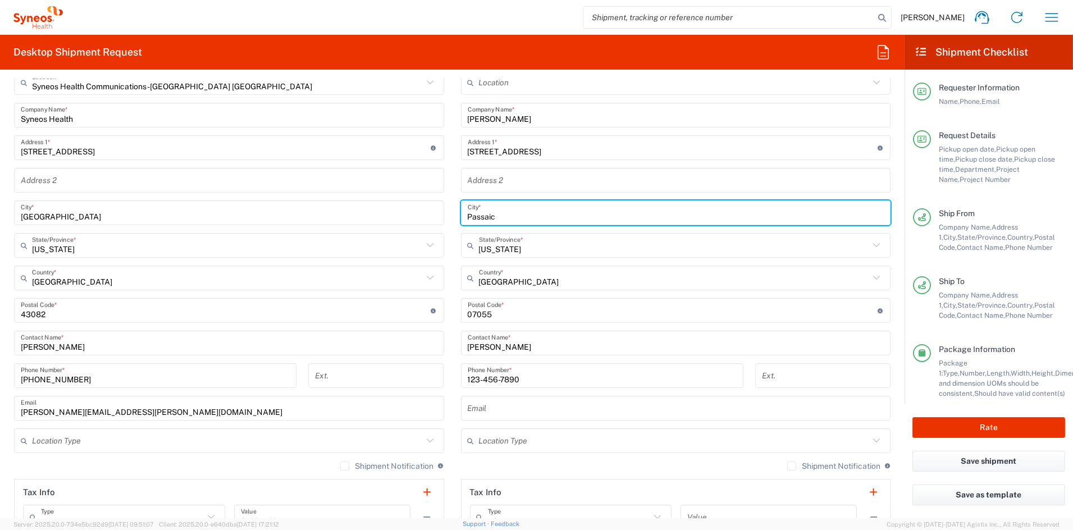
drag, startPoint x: 501, startPoint y: 216, endPoint x: 434, endPoint y: 216, distance: 66.8
click at [434, 215] on div "Ship From Syneos Health Communications-[GEOGRAPHIC_DATA] [GEOGRAPHIC_DATA] Loca…" at bounding box center [452, 295] width 893 height 501
paste input "[GEOGRAPHIC_DATA]"
type input "[GEOGRAPHIC_DATA]"
drag, startPoint x: 552, startPoint y: 249, endPoint x: 546, endPoint y: 248, distance: 6.2
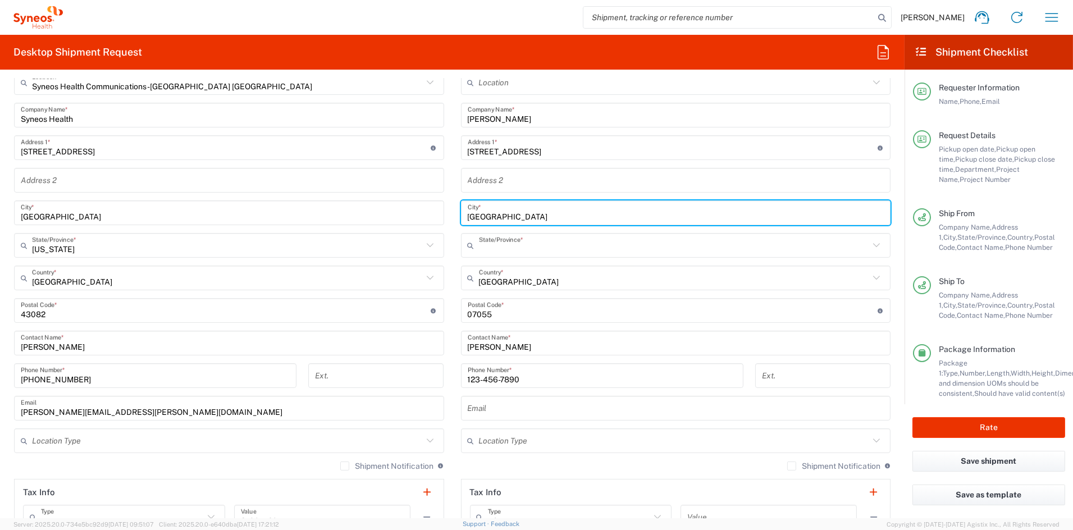
click at [549, 248] on input "text" at bounding box center [674, 246] width 391 height 20
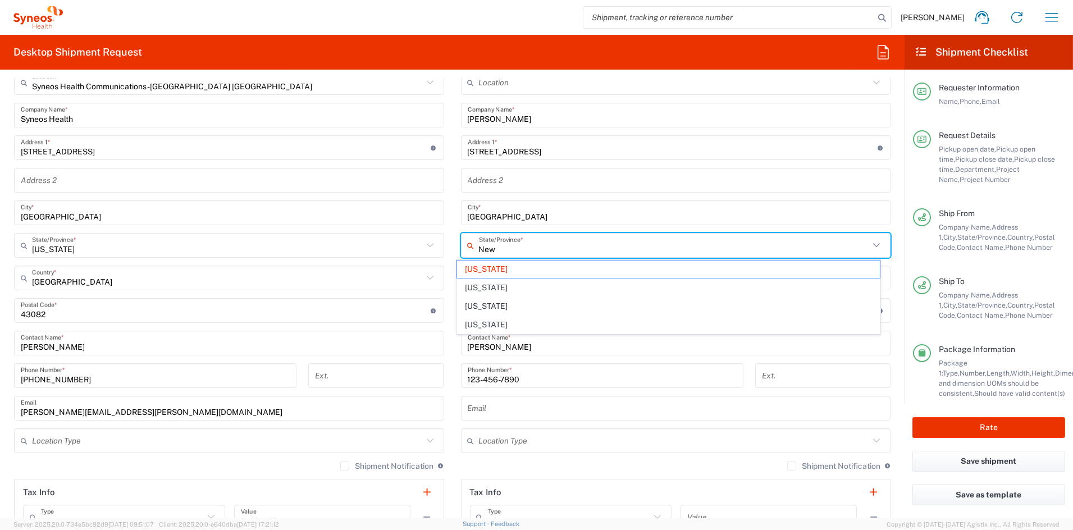
click at [487, 323] on span "[US_STATE]" at bounding box center [668, 324] width 423 height 17
type input "[US_STATE]"
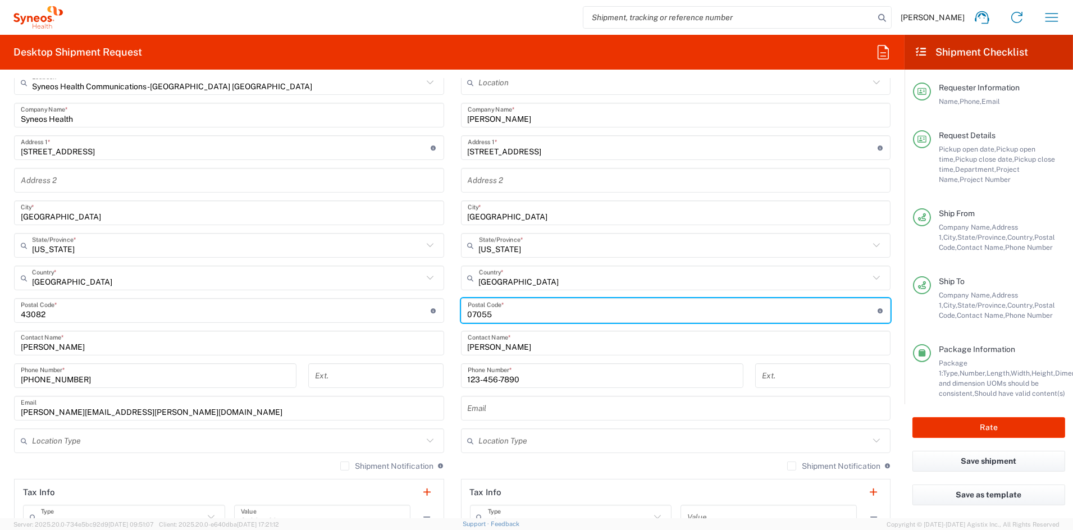
drag, startPoint x: 497, startPoint y: 313, endPoint x: 408, endPoint y: 310, distance: 88.8
click at [408, 310] on div "Ship From Syneos Health Communications-[GEOGRAPHIC_DATA] [GEOGRAPHIC_DATA] Loca…" at bounding box center [452, 295] width 893 height 501
paste input "10708"
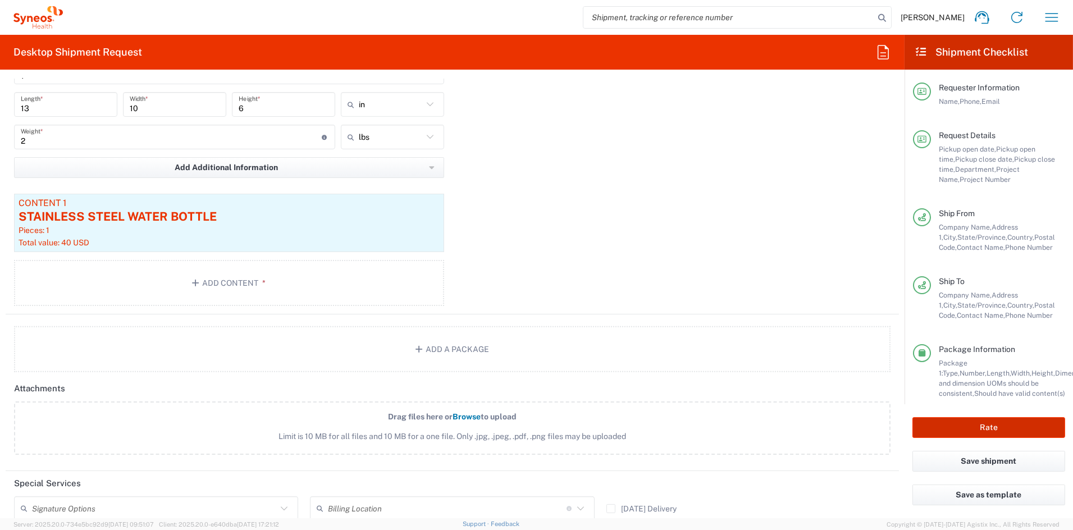
scroll to position [1081, 0]
type input "10708"
click at [977, 423] on button "Rate" at bounding box center [988, 427] width 153 height 21
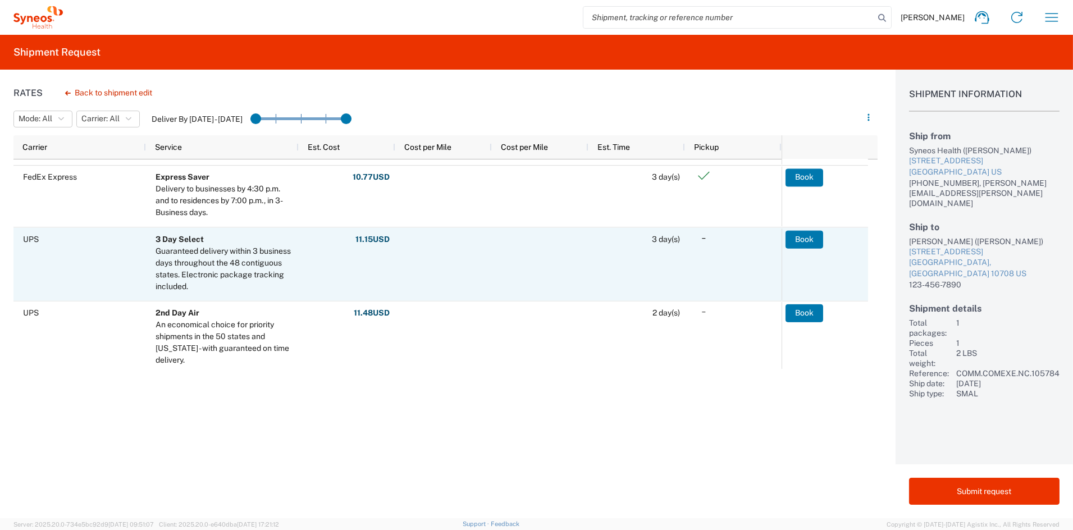
scroll to position [138, 0]
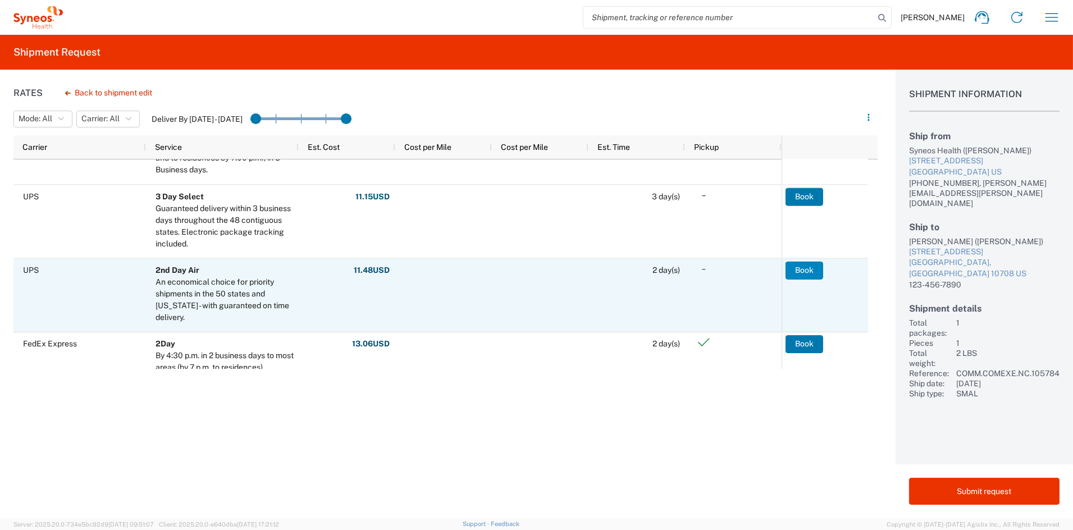
click at [801, 267] on button "Book" at bounding box center [804, 270] width 38 height 18
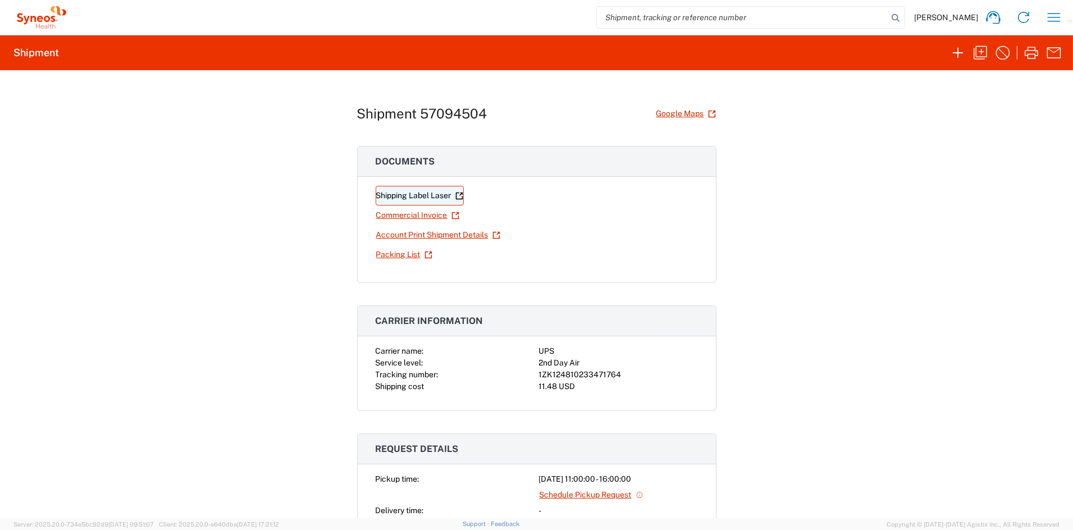
click at [399, 194] on link "Shipping Label Laser" at bounding box center [420, 196] width 88 height 20
click at [979, 48] on icon "button" at bounding box center [980, 53] width 18 height 18
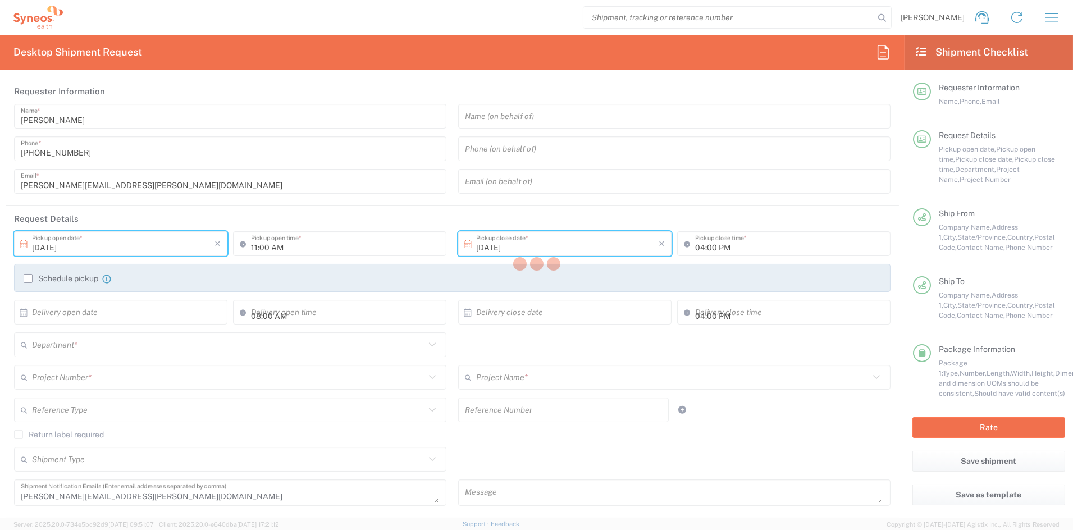
type input "[US_STATE]"
type input "Your Packaging"
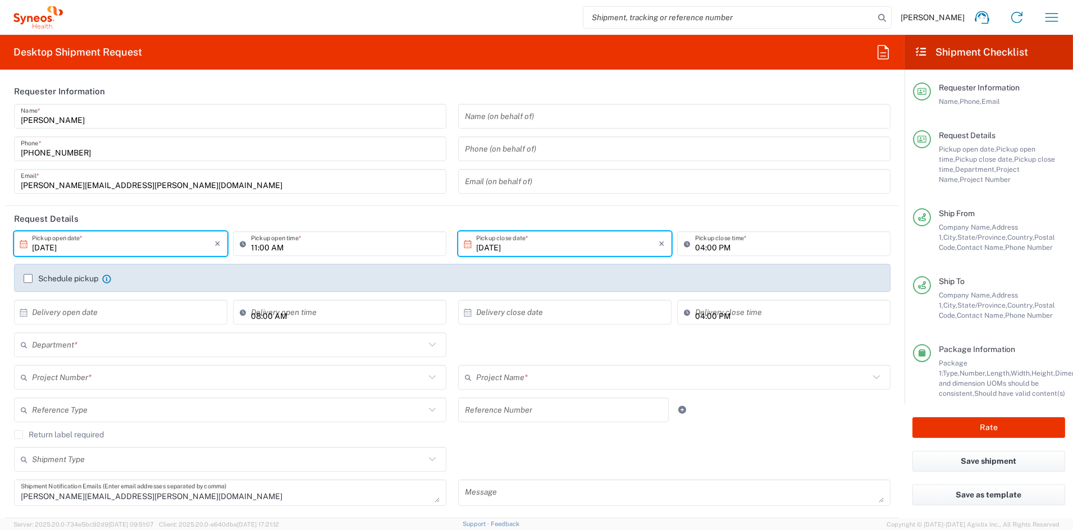
type input "COMM.COMEXE.NC.105784"
type input "COMEXE.NonClient.21.105784"
type input "6156"
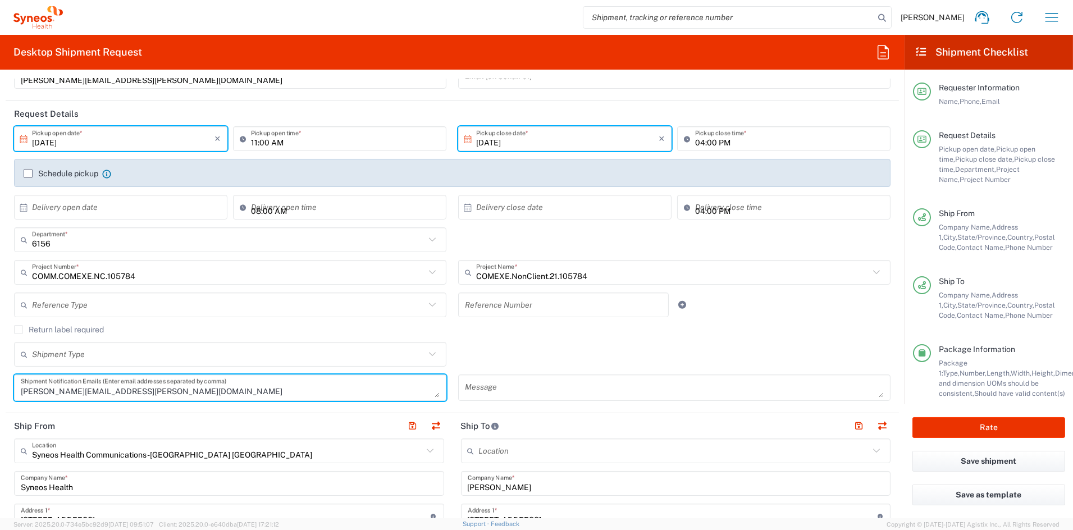
click at [159, 394] on textarea "[PERSON_NAME][EMAIL_ADDRESS][PERSON_NAME][DOMAIN_NAME]" at bounding box center [230, 388] width 419 height 20
drag, startPoint x: 154, startPoint y: 393, endPoint x: -54, endPoint y: 389, distance: 208.4
click at [0, 389] on html "[PERSON_NAME] Home Shipment estimator Shipment tracking Desktop shipment reques…" at bounding box center [536, 265] width 1073 height 530
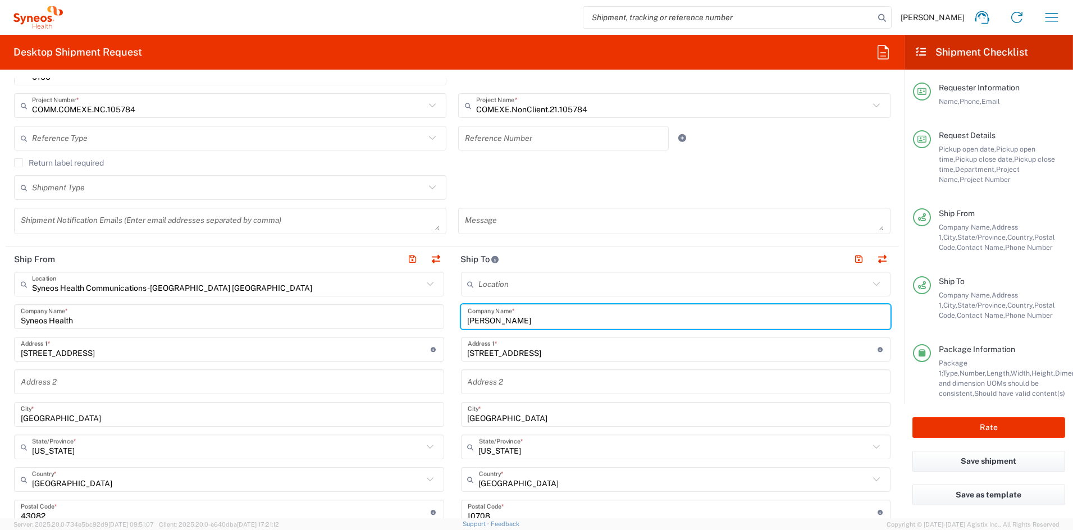
drag, startPoint x: 502, startPoint y: 319, endPoint x: 410, endPoint y: 318, distance: 91.5
click at [411, 317] on div "Ship From Syneos Health Communications-[GEOGRAPHIC_DATA] [GEOGRAPHIC_DATA] Loca…" at bounding box center [452, 496] width 893 height 501
paste input "[PERSON_NAME]"
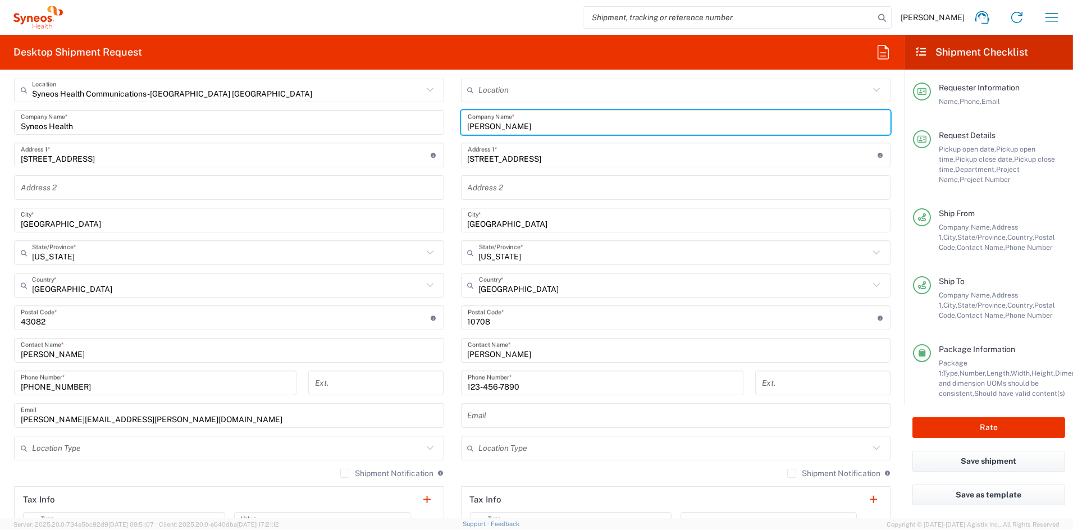
scroll to position [467, 0]
type input "[PERSON_NAME]"
click at [528, 353] on input "[PERSON_NAME]" at bounding box center [676, 350] width 417 height 20
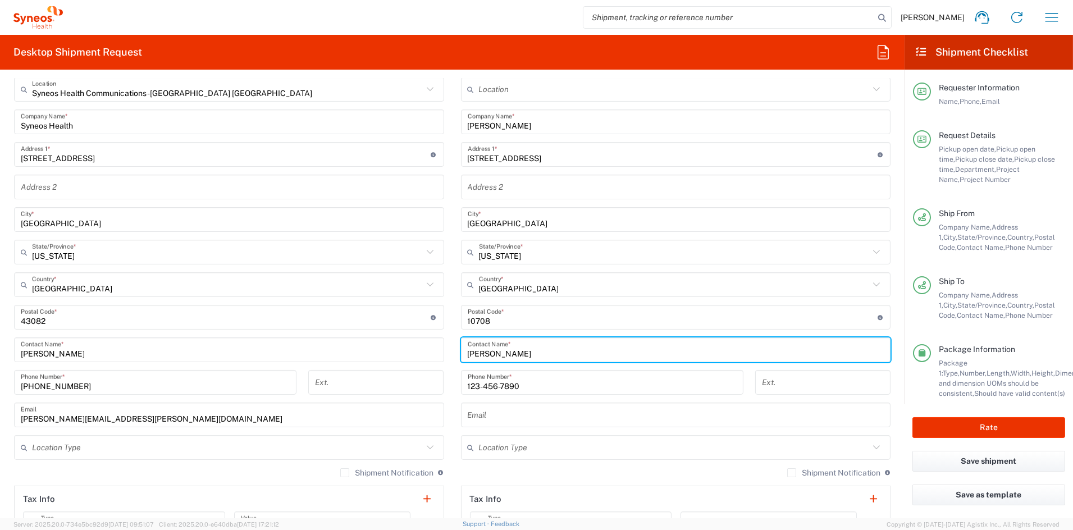
drag, startPoint x: 497, startPoint y: 355, endPoint x: 423, endPoint y: 352, distance: 74.7
click at [423, 351] on div "Ship From Syneos Health Communications-[GEOGRAPHIC_DATA] [GEOGRAPHIC_DATA] Loca…" at bounding box center [452, 302] width 893 height 501
paste input "[PERSON_NAME]"
type input "[PERSON_NAME]"
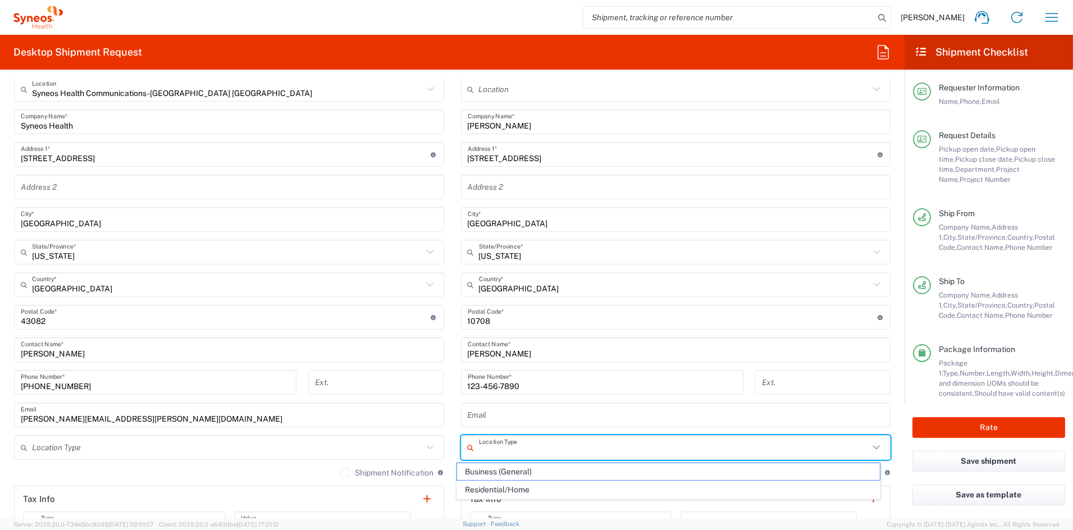
click at [527, 449] on input "text" at bounding box center [674, 448] width 391 height 20
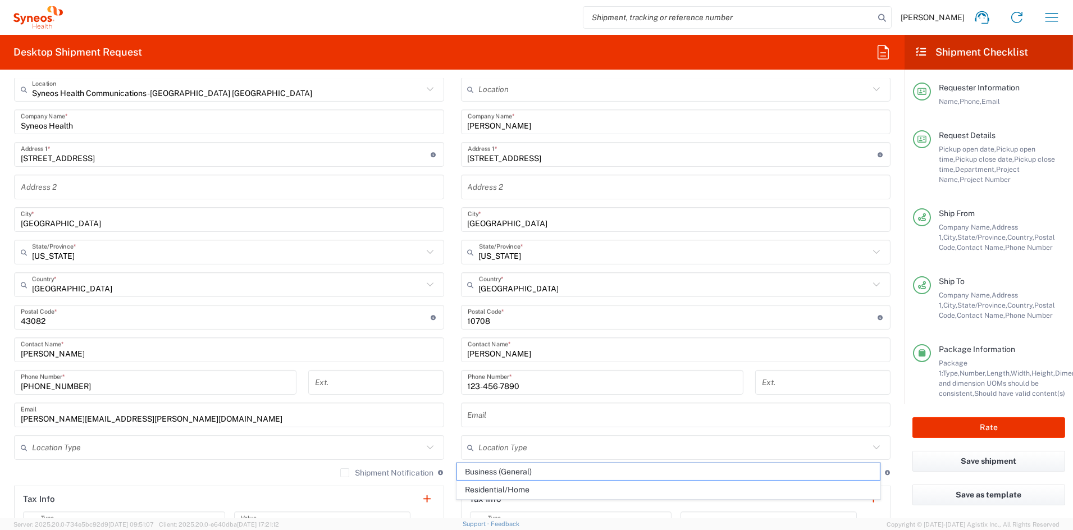
click at [522, 490] on span "Residential/Home" at bounding box center [668, 489] width 423 height 17
type input "Residential/Home"
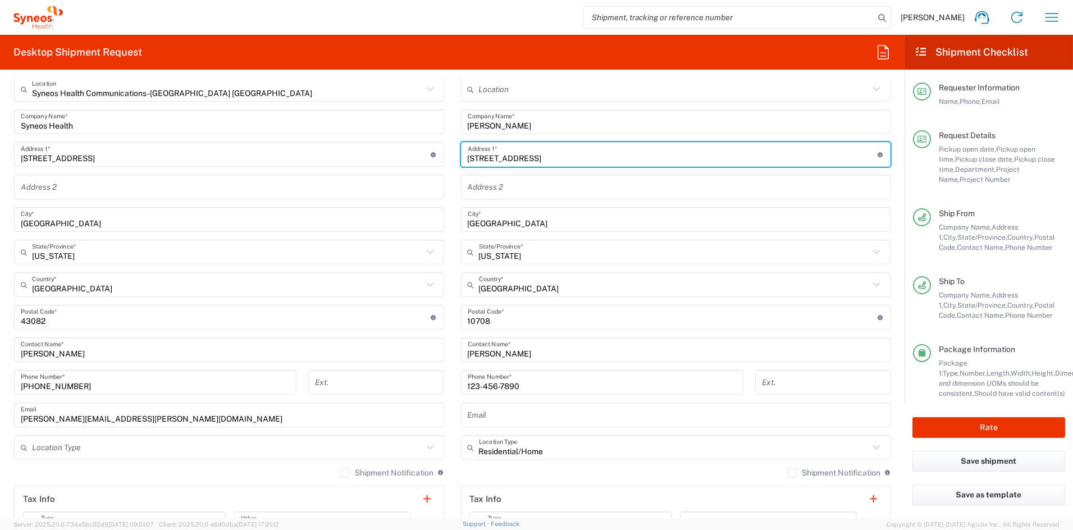
drag, startPoint x: 467, startPoint y: 157, endPoint x: 385, endPoint y: 155, distance: 81.4
click at [386, 155] on div "Ship From Syneos Health Communications-[GEOGRAPHIC_DATA] [GEOGRAPHIC_DATA] Loca…" at bounding box center [452, 302] width 893 height 501
paste input "[STREET_ADDRESS]"
type input "[STREET_ADDRESS]"
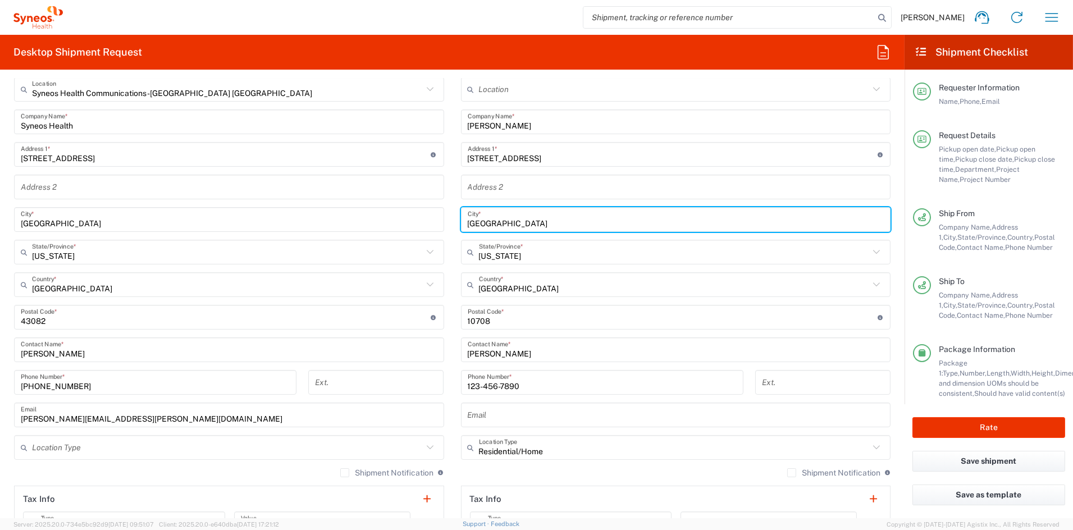
drag, startPoint x: 519, startPoint y: 221, endPoint x: 401, endPoint y: 220, distance: 117.9
click at [401, 220] on div "Ship From Syneos Health Communications-[GEOGRAPHIC_DATA] [GEOGRAPHIC_DATA] Loca…" at bounding box center [452, 302] width 893 height 501
paste input "Jupiter"
type input "Jupiter"
click at [529, 250] on input "text" at bounding box center [674, 253] width 391 height 20
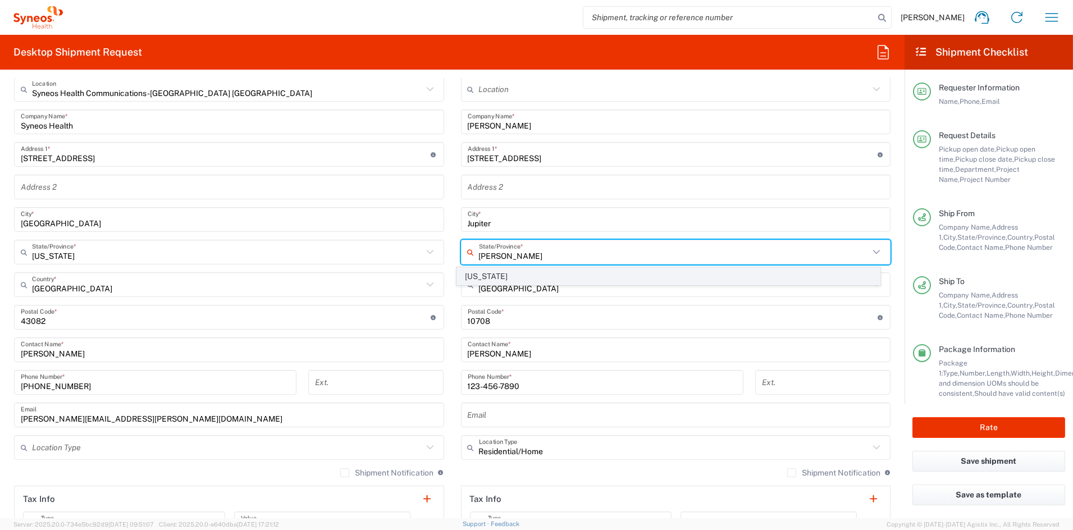
click at [490, 277] on span "[US_STATE]" at bounding box center [668, 276] width 423 height 17
type input "[US_STATE]"
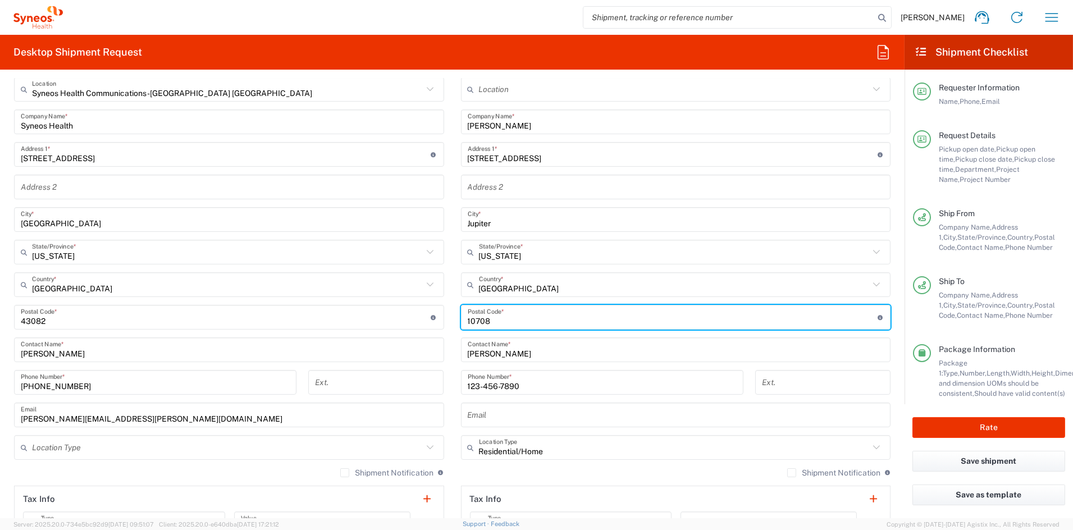
drag, startPoint x: 487, startPoint y: 319, endPoint x: 401, endPoint y: 316, distance: 85.4
click at [403, 316] on div "Ship From Syneos Health Communications-[GEOGRAPHIC_DATA] [GEOGRAPHIC_DATA] Loca…" at bounding box center [452, 302] width 893 height 501
paste input "33458"
type input "33458"
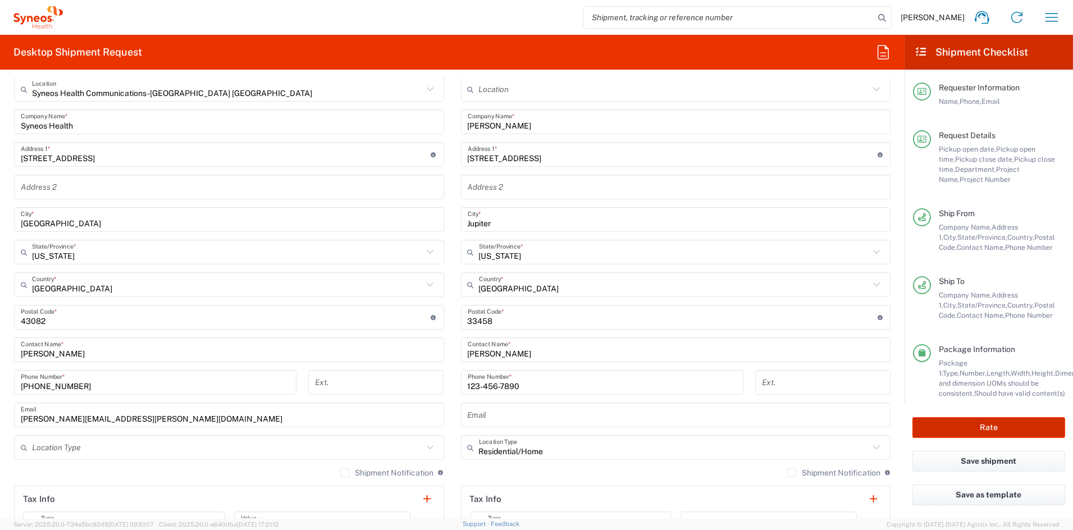
click at [985, 428] on button "Rate" at bounding box center [988, 427] width 153 height 21
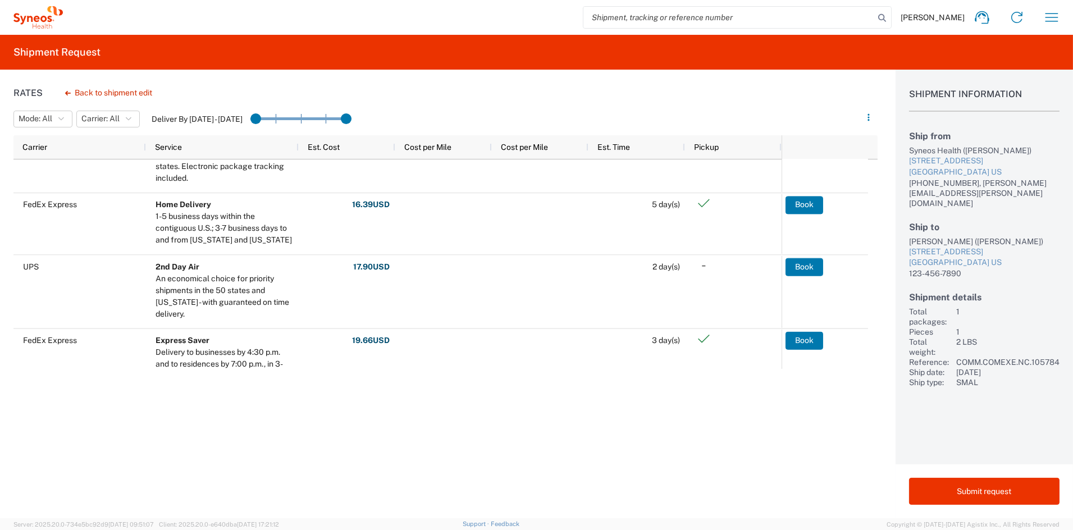
scroll to position [127, 0]
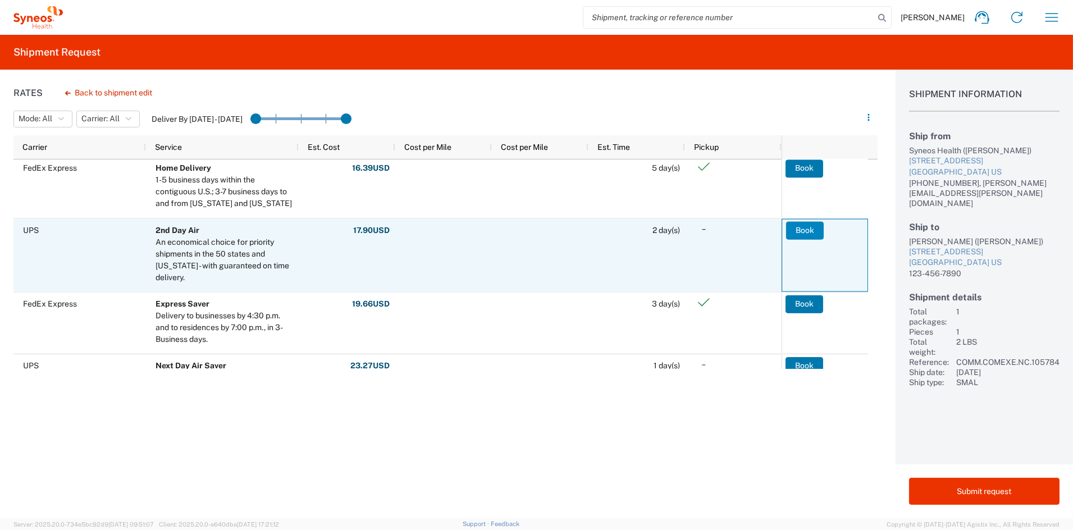
click at [809, 231] on button "Book" at bounding box center [805, 230] width 38 height 18
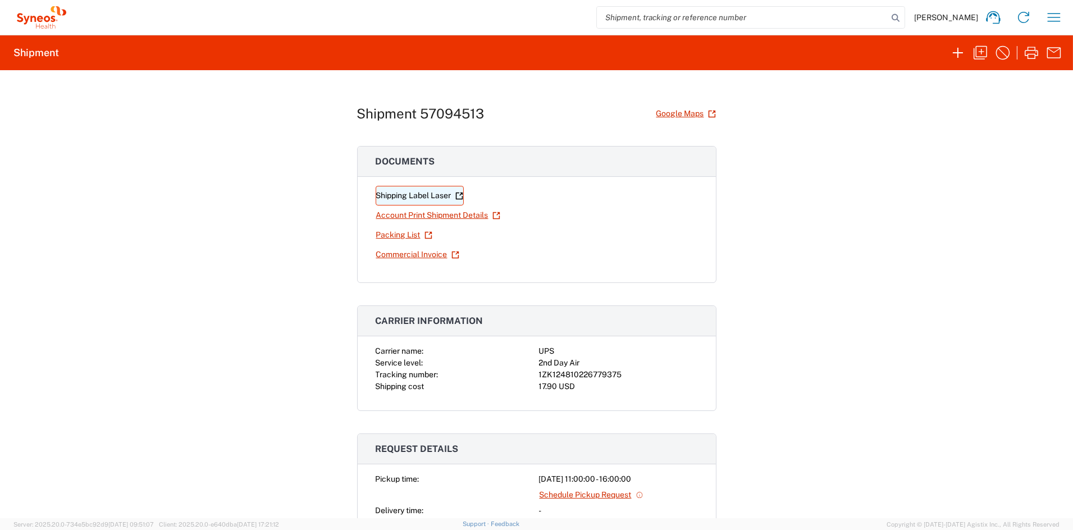
click at [409, 197] on link "Shipping Label Laser" at bounding box center [420, 196] width 88 height 20
click at [980, 51] on icon "button" at bounding box center [980, 52] width 13 height 13
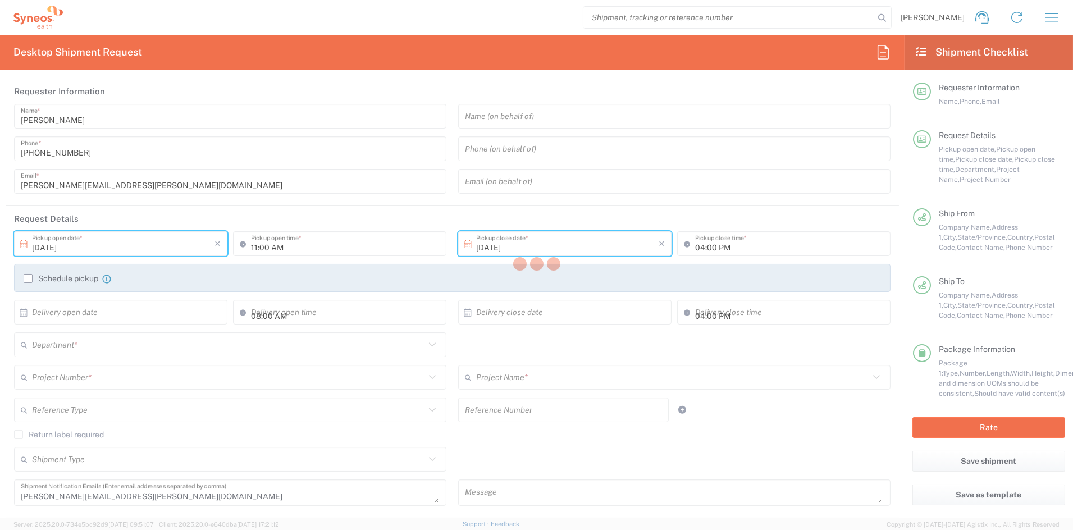
type input "[US_STATE]"
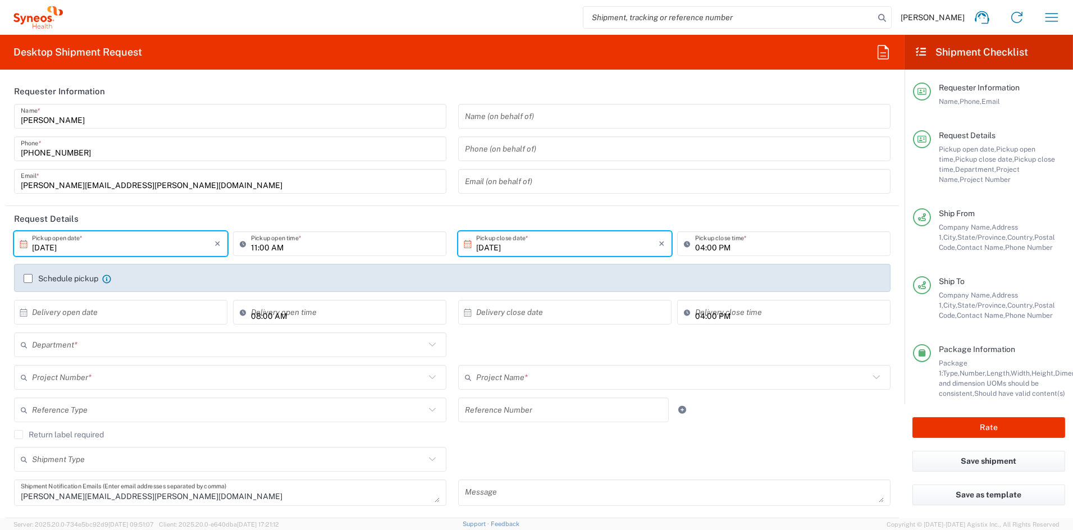
type input "COMM.COMEXE.NC.105784"
type input "Your Packaging"
type input "6156"
type input "COMEXE.NonClient.21.105784"
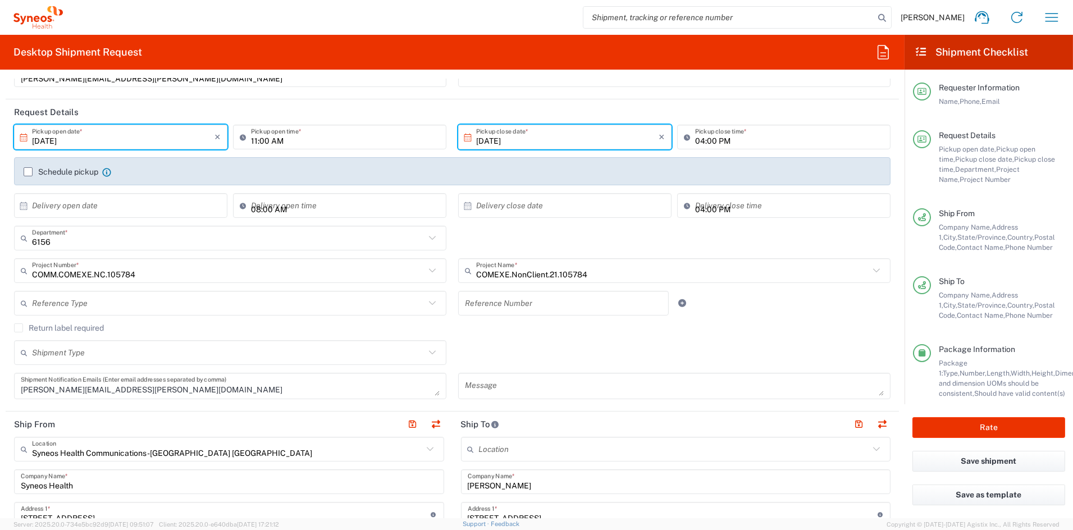
scroll to position [109, 0]
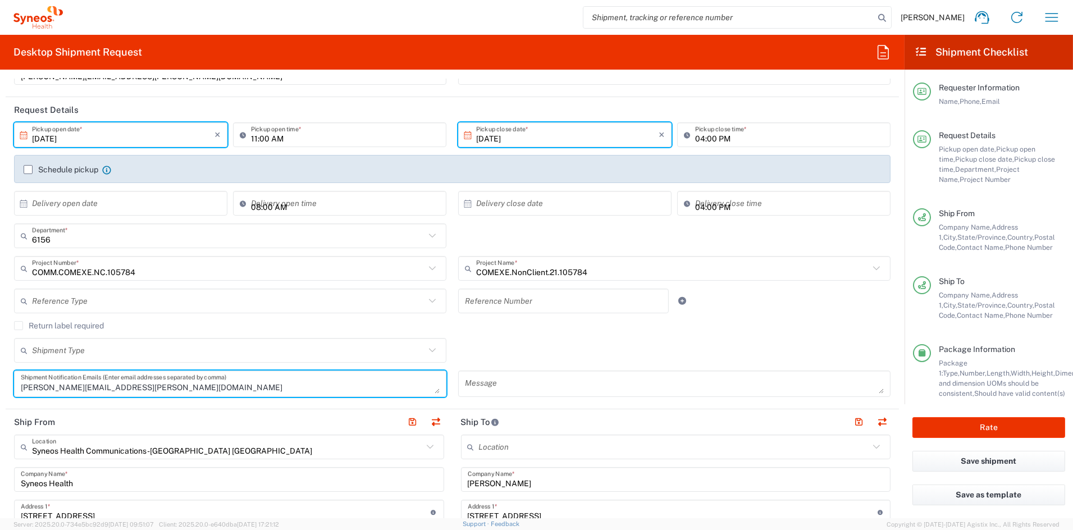
drag, startPoint x: 152, startPoint y: 386, endPoint x: -40, endPoint y: 381, distance: 192.1
click at [0, 381] on html "[PERSON_NAME] Home Shipment estimator Shipment tracking Desktop shipment reques…" at bounding box center [536, 265] width 1073 height 530
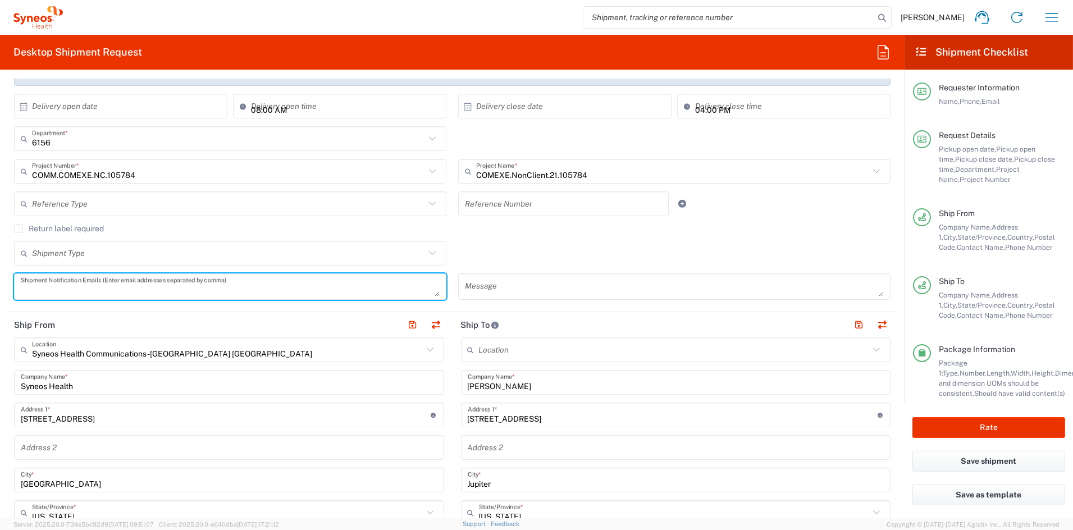
scroll to position [230, 0]
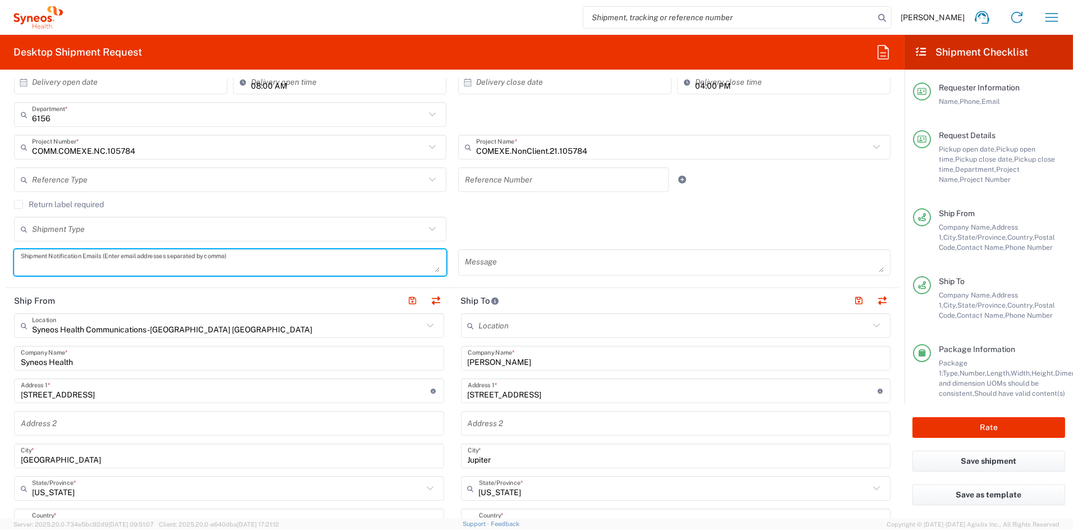
click at [559, 355] on input "[PERSON_NAME]" at bounding box center [676, 359] width 417 height 20
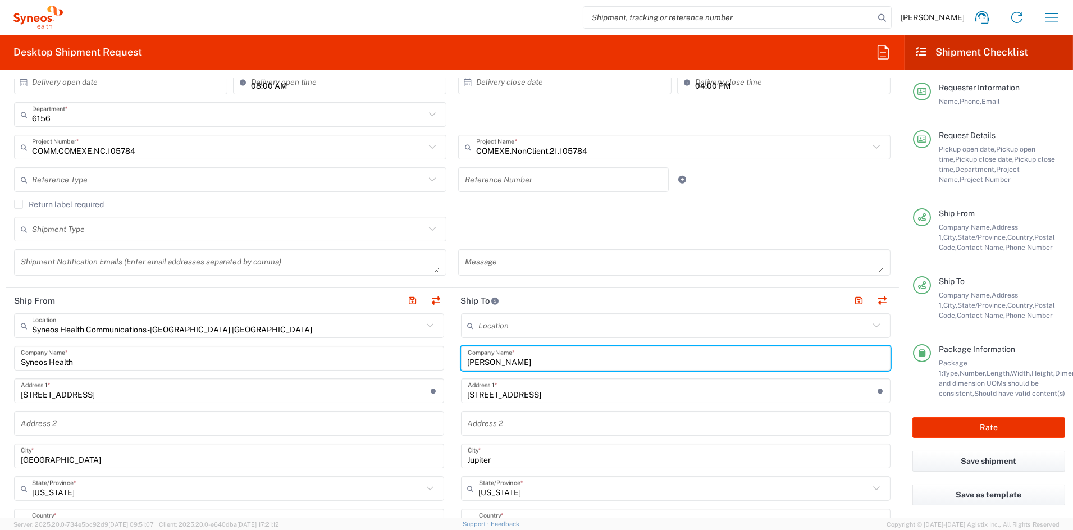
drag, startPoint x: 549, startPoint y: 359, endPoint x: 374, endPoint y: 355, distance: 174.7
click at [376, 355] on div "Ship From Syneos Health Communications-[GEOGRAPHIC_DATA] [GEOGRAPHIC_DATA] Loca…" at bounding box center [452, 538] width 893 height 501
paste input "[PERSON_NAME]"
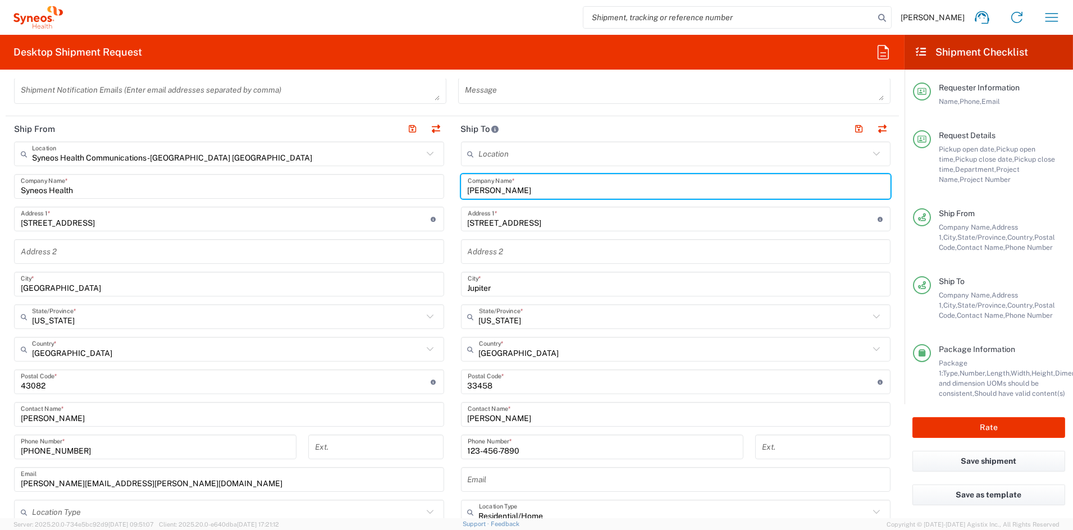
scroll to position [412, 0]
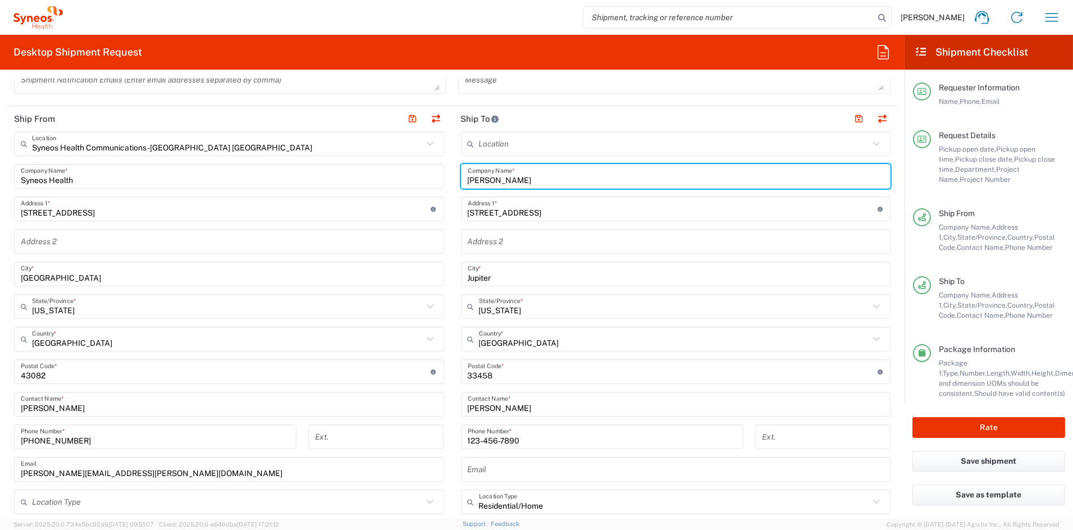
type input "[PERSON_NAME]"
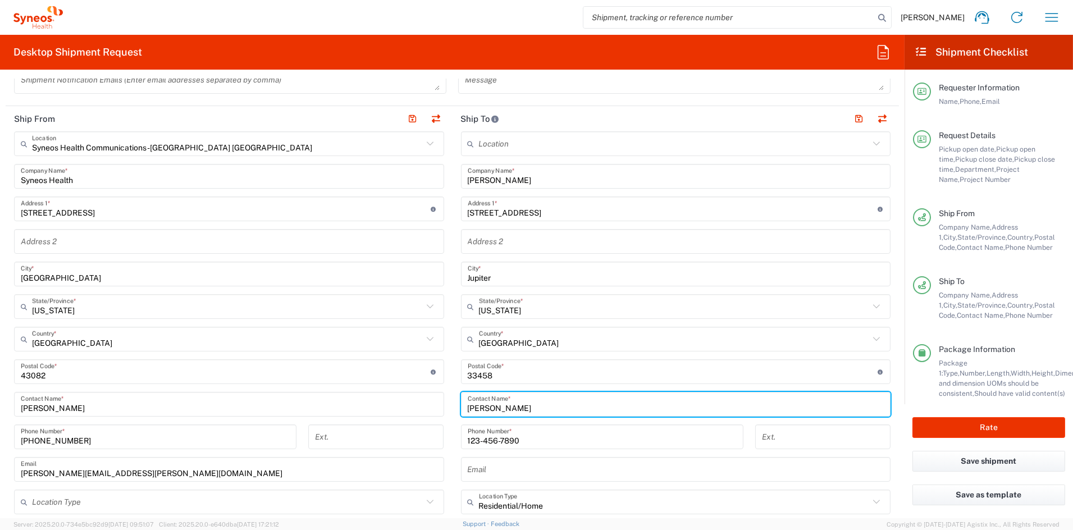
click at [554, 404] on input "[PERSON_NAME]" at bounding box center [676, 405] width 417 height 20
drag, startPoint x: 483, startPoint y: 405, endPoint x: 400, endPoint y: 404, distance: 83.7
click at [400, 404] on div "Ship From Syneos Health Communications-[GEOGRAPHIC_DATA] [GEOGRAPHIC_DATA] Loca…" at bounding box center [452, 356] width 893 height 501
paste input "[PERSON_NAME]"
type input "[PERSON_NAME]"
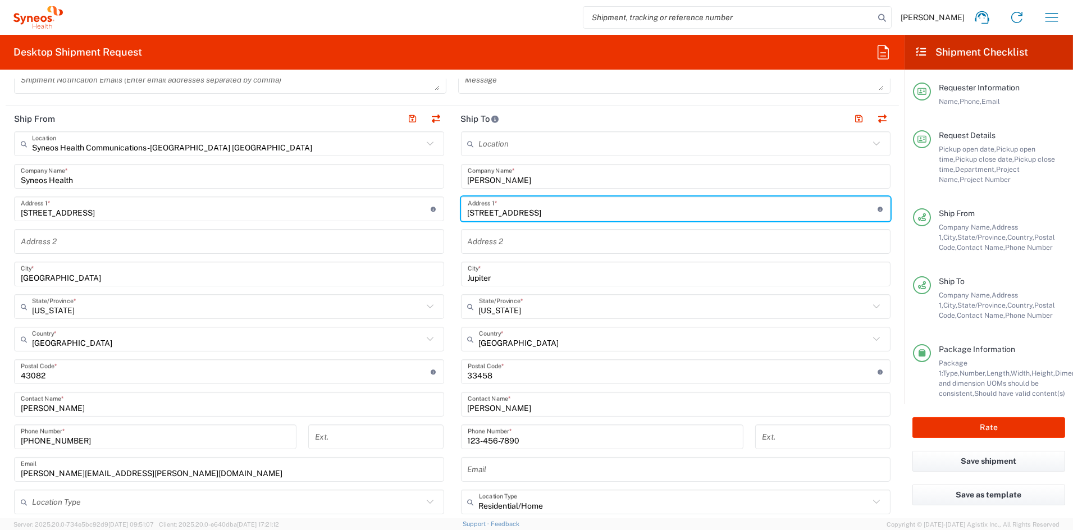
drag, startPoint x: 523, startPoint y: 213, endPoint x: 426, endPoint y: 213, distance: 97.1
click at [427, 212] on div "Ship From Syneos Health Communications-[GEOGRAPHIC_DATA] [GEOGRAPHIC_DATA] Loca…" at bounding box center [452, 356] width 893 height 501
paste input "[STREET_ADDRESS]"
type input "[STREET_ADDRESS]"
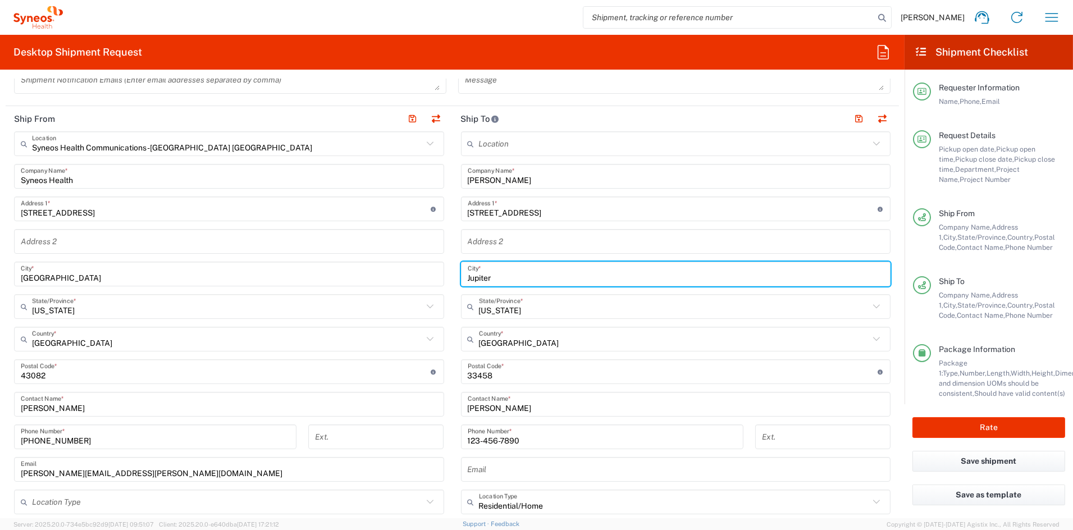
drag, startPoint x: 464, startPoint y: 277, endPoint x: 417, endPoint y: 277, distance: 47.2
click at [418, 276] on div "Ship From Syneos Health Communications-[GEOGRAPHIC_DATA] [GEOGRAPHIC_DATA] Loca…" at bounding box center [452, 356] width 893 height 501
paste input "Plano"
type input "Plano"
click at [528, 309] on input "text" at bounding box center [674, 307] width 391 height 20
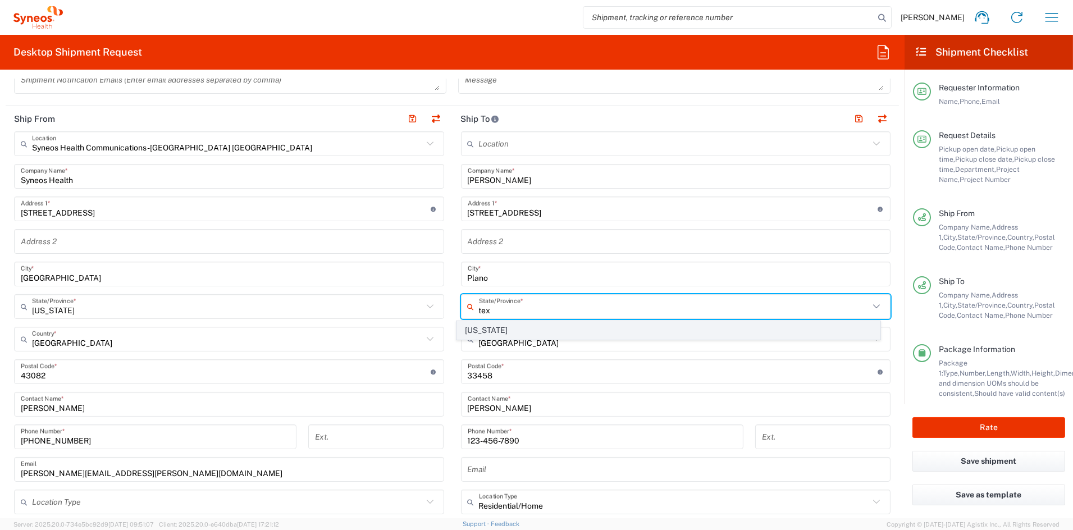
click at [471, 331] on span "[US_STATE]" at bounding box center [668, 330] width 423 height 17
type input "[US_STATE]"
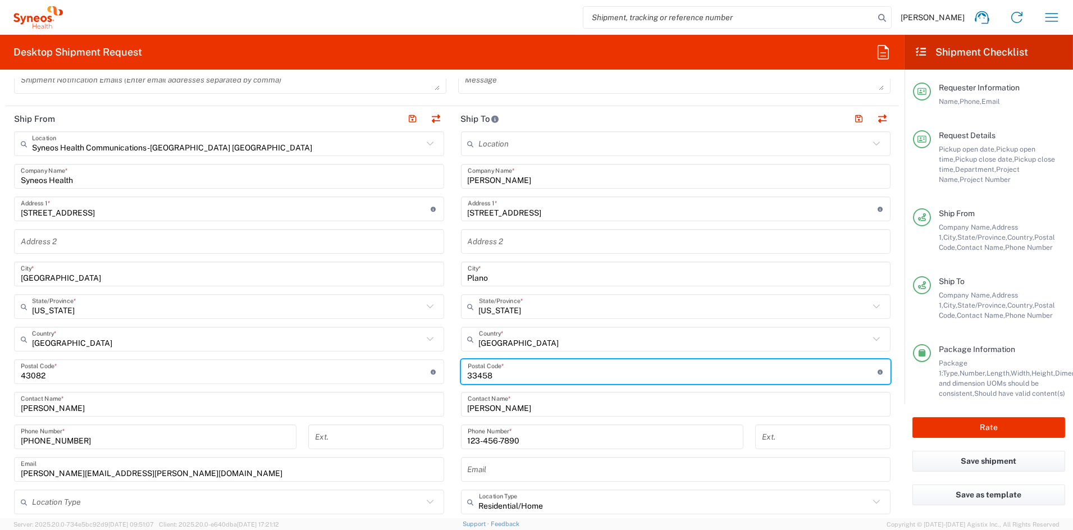
drag, startPoint x: 469, startPoint y: 374, endPoint x: 405, endPoint y: 372, distance: 64.6
click at [405, 372] on div "Ship From Syneos Health Communications-[GEOGRAPHIC_DATA] [GEOGRAPHIC_DATA] Loca…" at bounding box center [452, 356] width 893 height 501
paste input "75093"
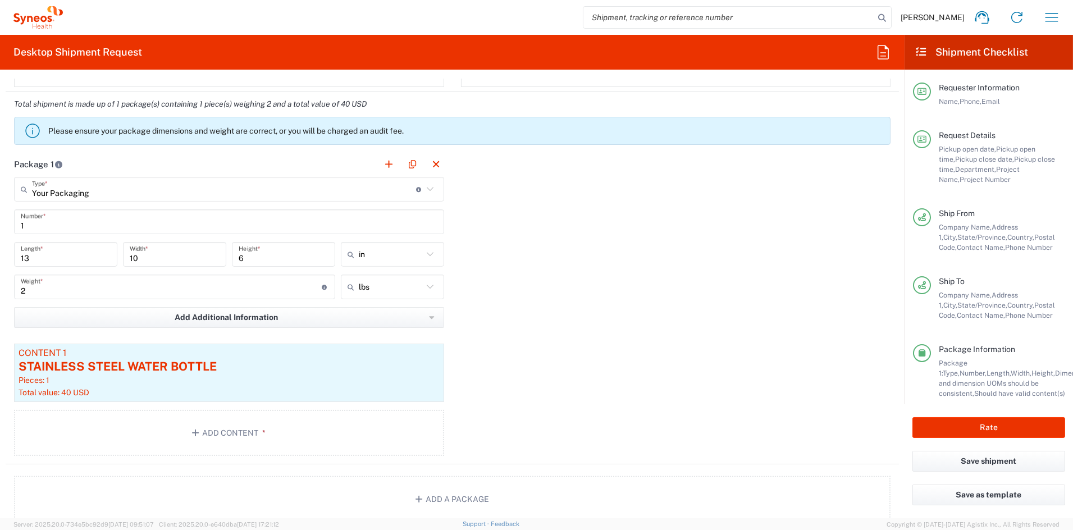
scroll to position [933, 0]
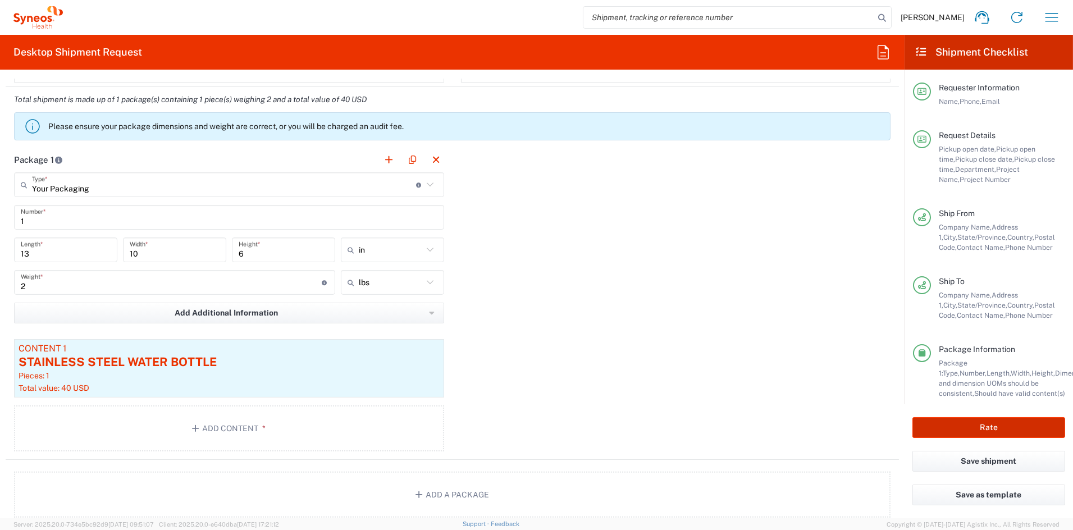
type input "75093"
click at [1001, 426] on button "Rate" at bounding box center [988, 427] width 153 height 21
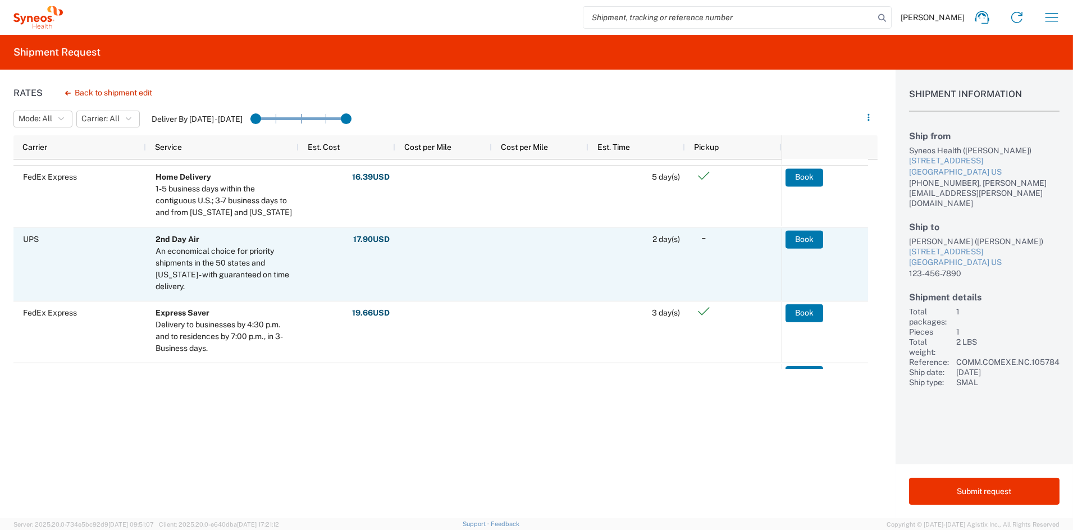
scroll to position [163, 0]
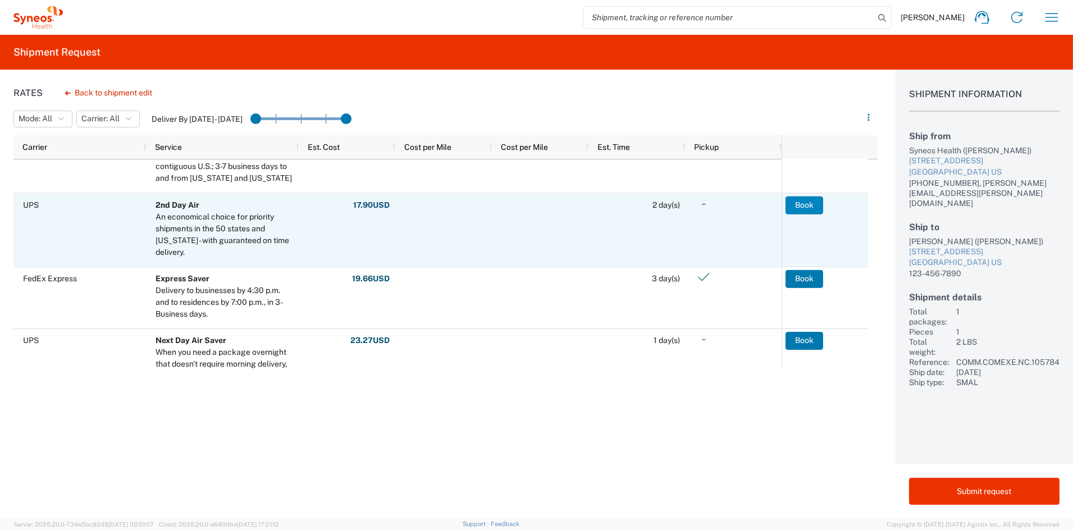
click at [799, 202] on button "Book" at bounding box center [804, 205] width 38 height 18
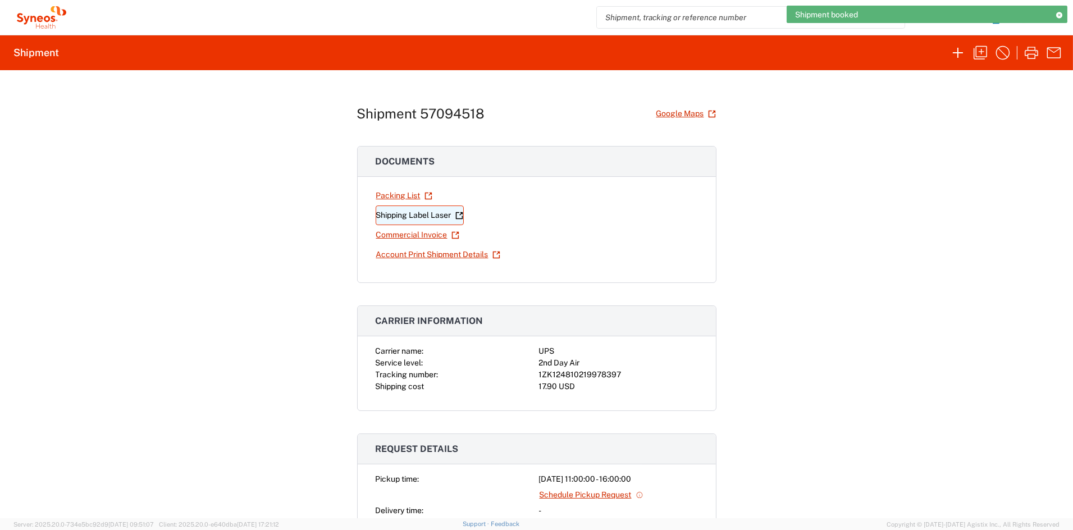
click at [401, 216] on link "Shipping Label Laser" at bounding box center [420, 215] width 88 height 20
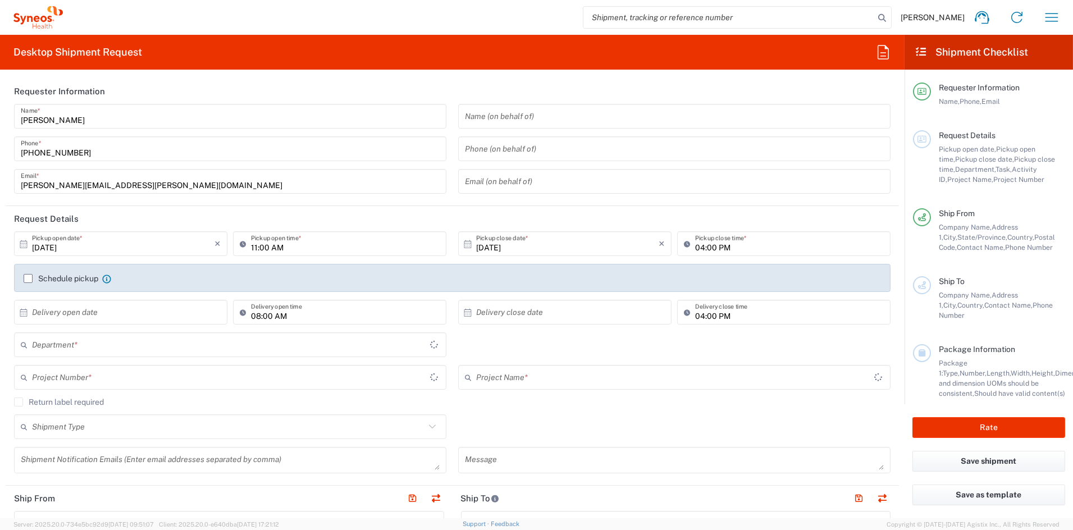
type input "[US_STATE]"
type input "[GEOGRAPHIC_DATA]"
type input "6156"
type input "Syneos Health Communications-[GEOGRAPHIC_DATA] [GEOGRAPHIC_DATA]"
click at [254, 247] on input "11:00 AM" at bounding box center [345, 244] width 189 height 20
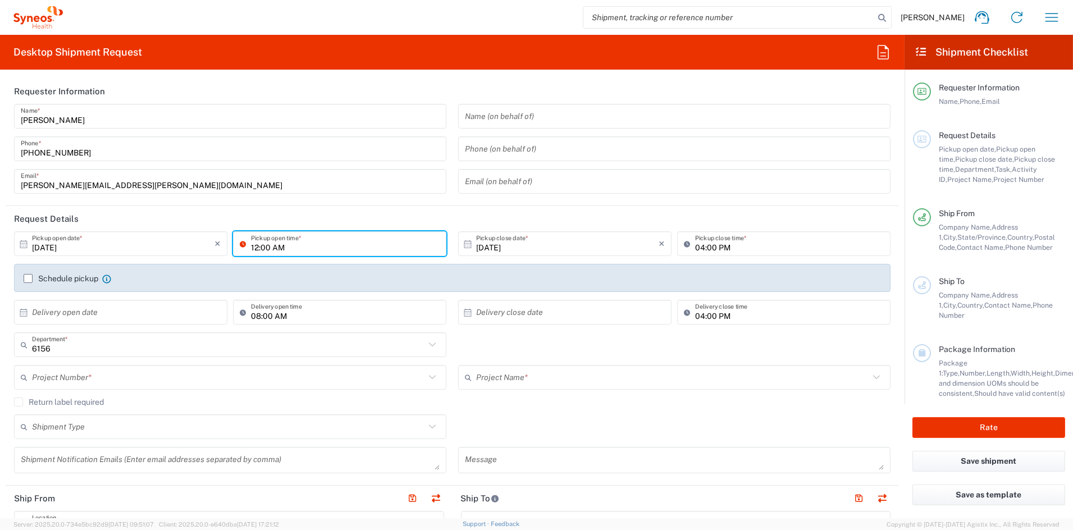
click at [299, 243] on input "12:00 AM" at bounding box center [345, 244] width 189 height 20
type input "12:00 PM"
click at [129, 383] on input "text" at bounding box center [228, 378] width 393 height 20
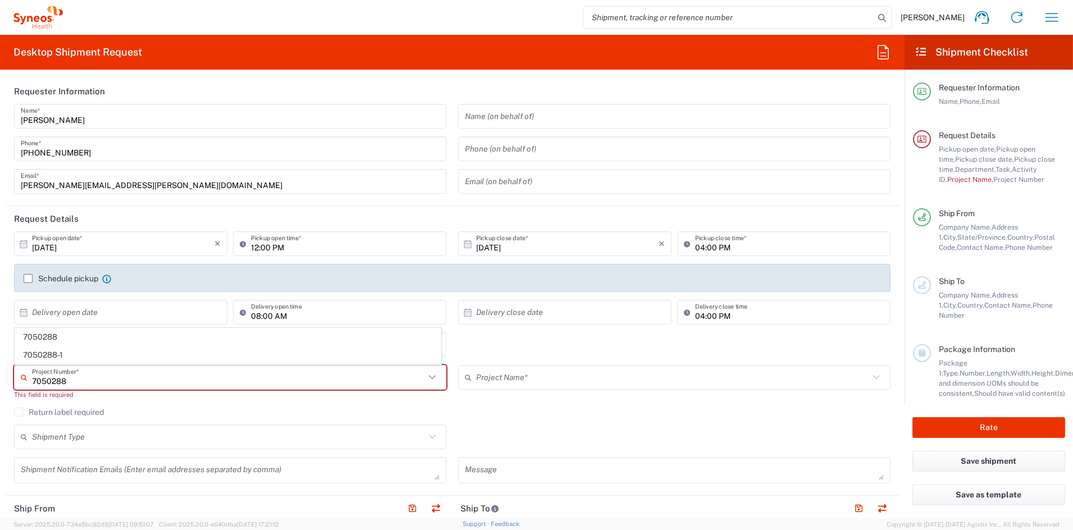
click at [76, 383] on input "7050288" at bounding box center [228, 378] width 393 height 20
type input "7050288"
click at [54, 332] on span "7050288" at bounding box center [228, 336] width 426 height 17
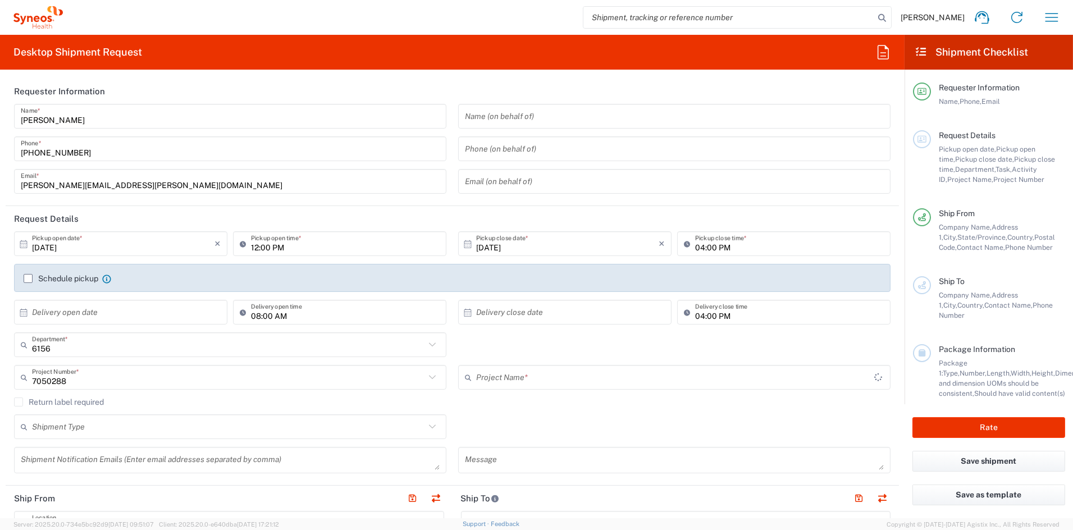
type input "NMD 7050288"
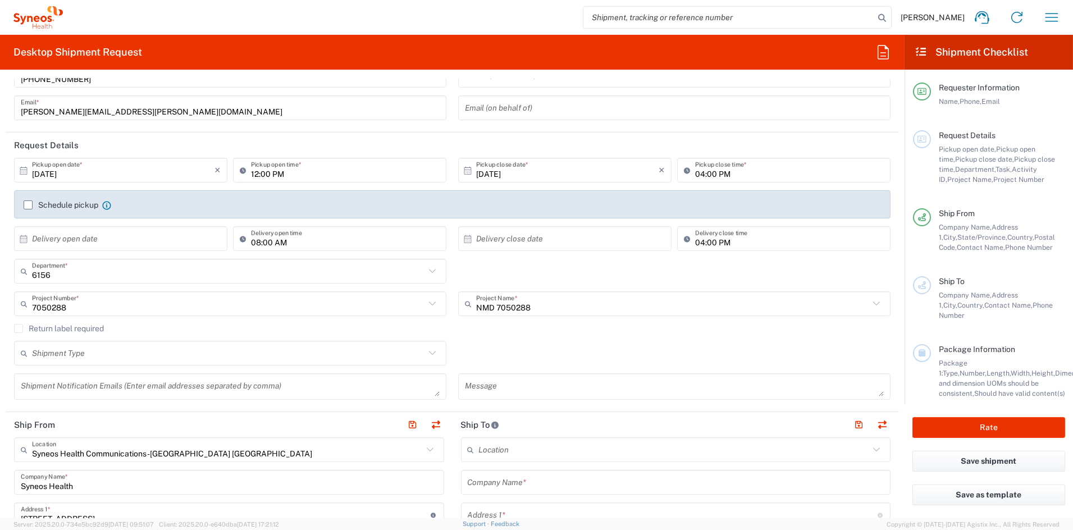
scroll to position [76, 0]
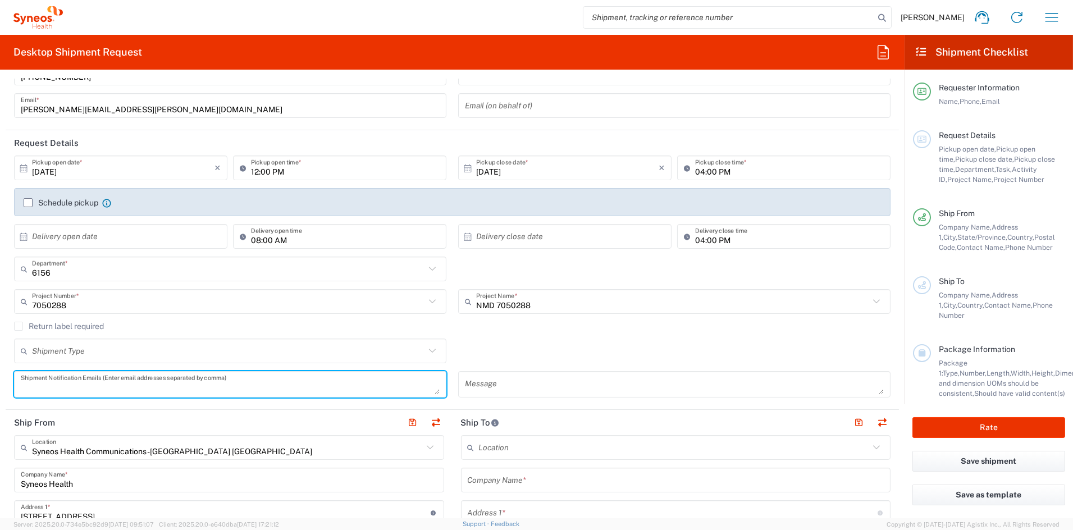
click at [67, 384] on textarea at bounding box center [230, 384] width 419 height 20
paste textarea "janis.engelis@syneoshealth.com"
type textarea "janis.engelis@syneoshealth.com"
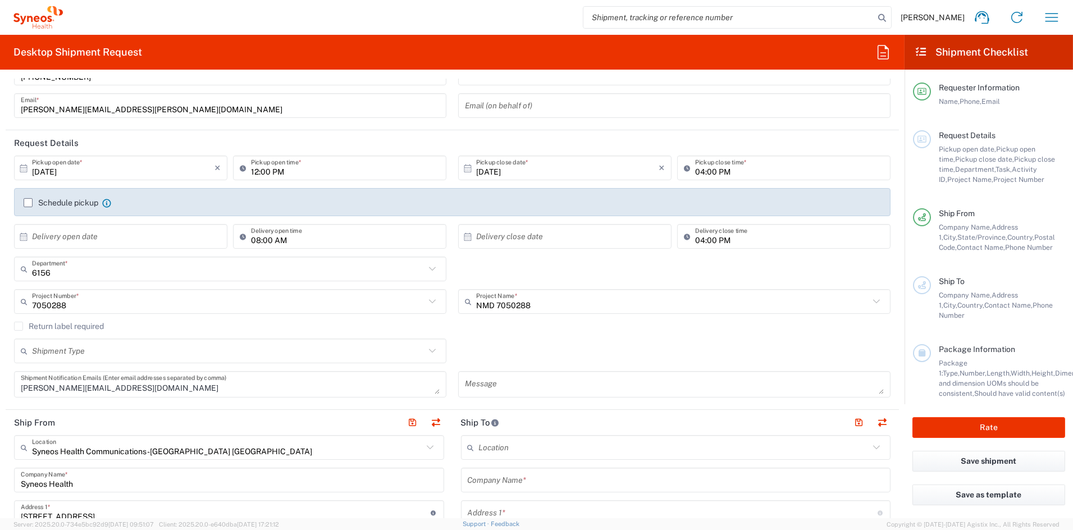
scroll to position [0, 0]
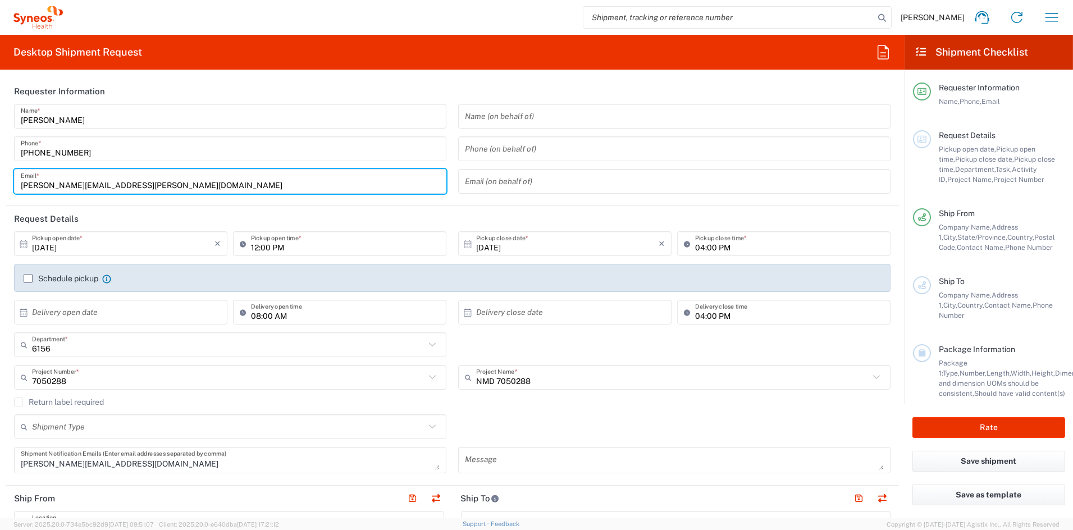
drag, startPoint x: 130, startPoint y: 184, endPoint x: -36, endPoint y: 174, distance: 165.9
click at [0, 174] on html "John Popp Home Shipment estimator Shipment tracking Desktop shipment request My…" at bounding box center [536, 265] width 1073 height 530
paste input "kyle.booth"
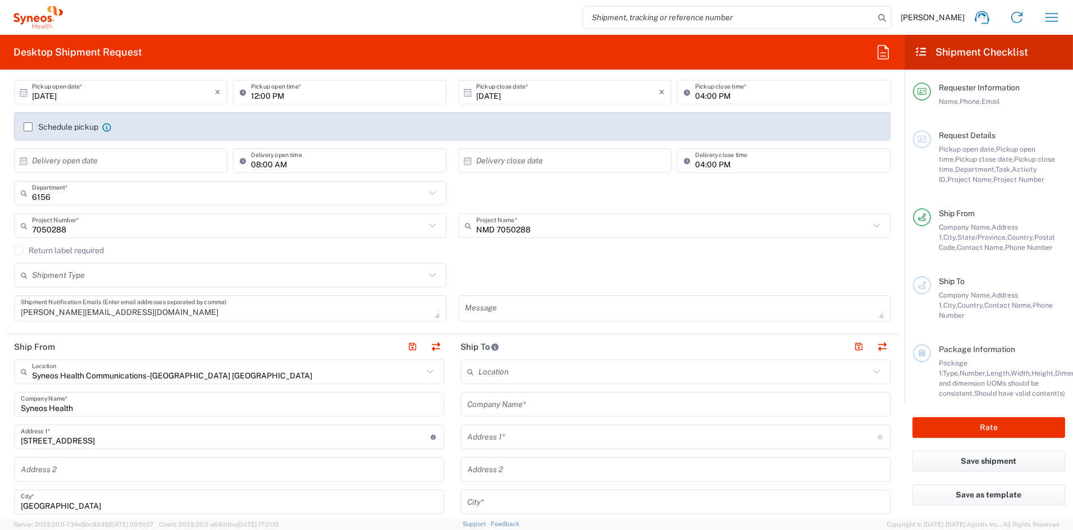
scroll to position [152, 0]
type input "kyle.booth@syneoshealth.com"
click at [168, 314] on textarea "janis.engelis@syneoshealth.com" at bounding box center [230, 309] width 419 height 20
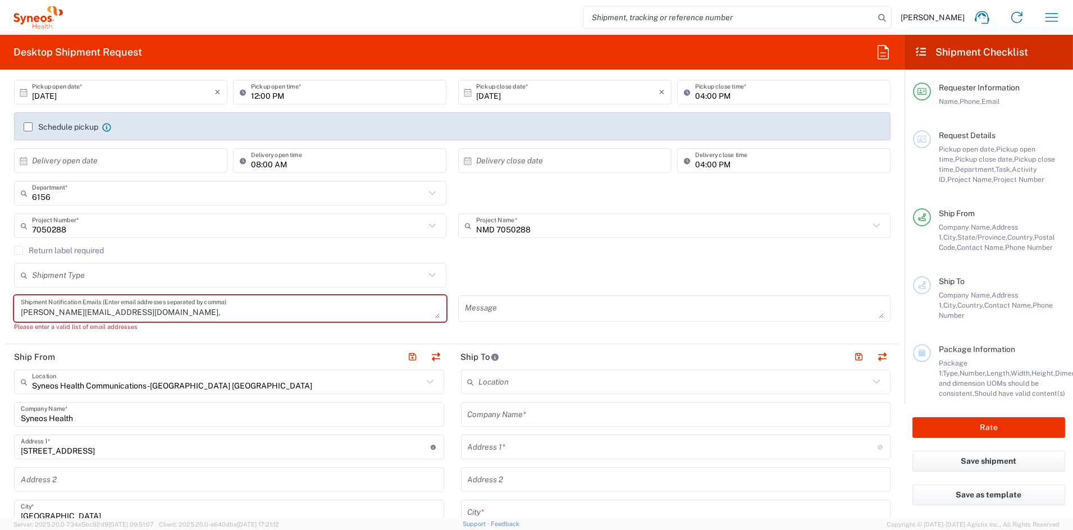
paste textarea "project.team@oximio.com;"
paste textarea "tornike.samkharadze@oximio.com;"
paste textarea "davit.baramidze@oximio.com"
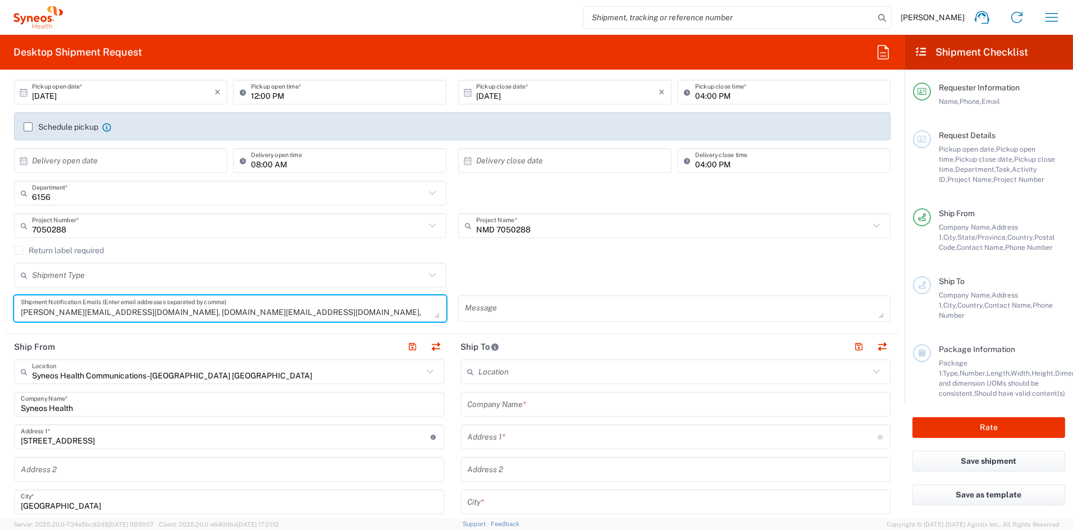
scroll to position [10, 0]
type textarea "janis.engelis@syneoshealth.com, project.team@oximio.com, tornike.samkharadze@ox…"
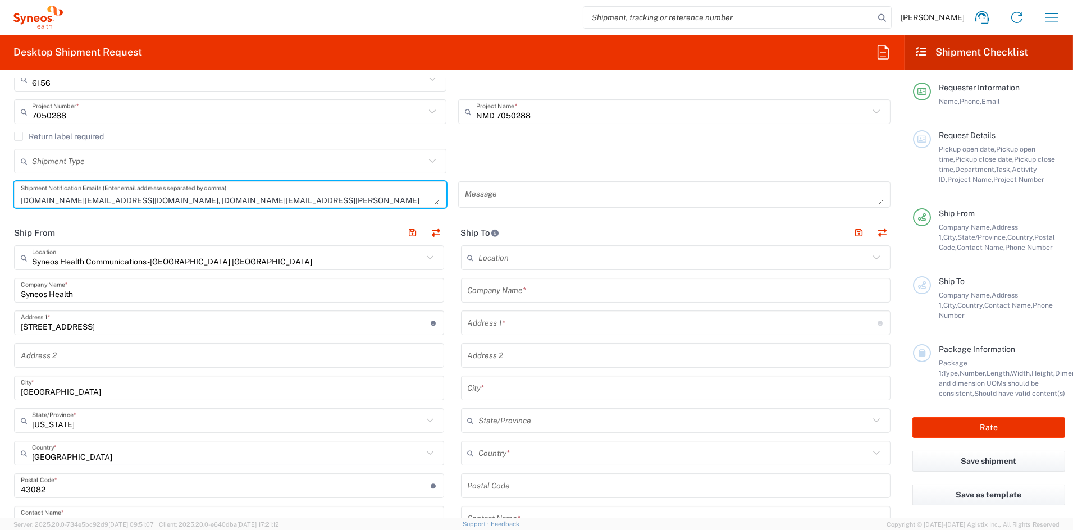
scroll to position [267, 0]
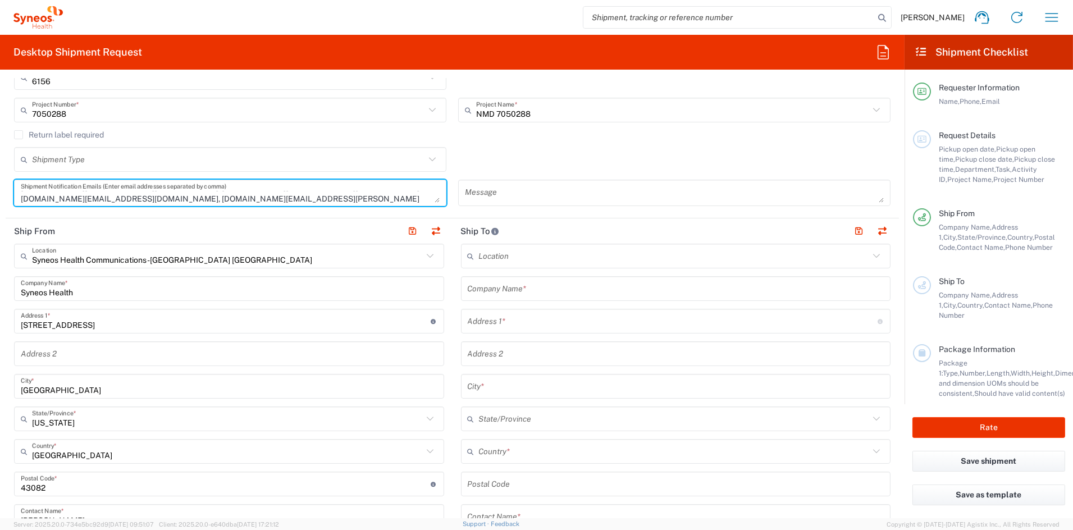
click at [502, 190] on textarea at bounding box center [674, 193] width 419 height 20
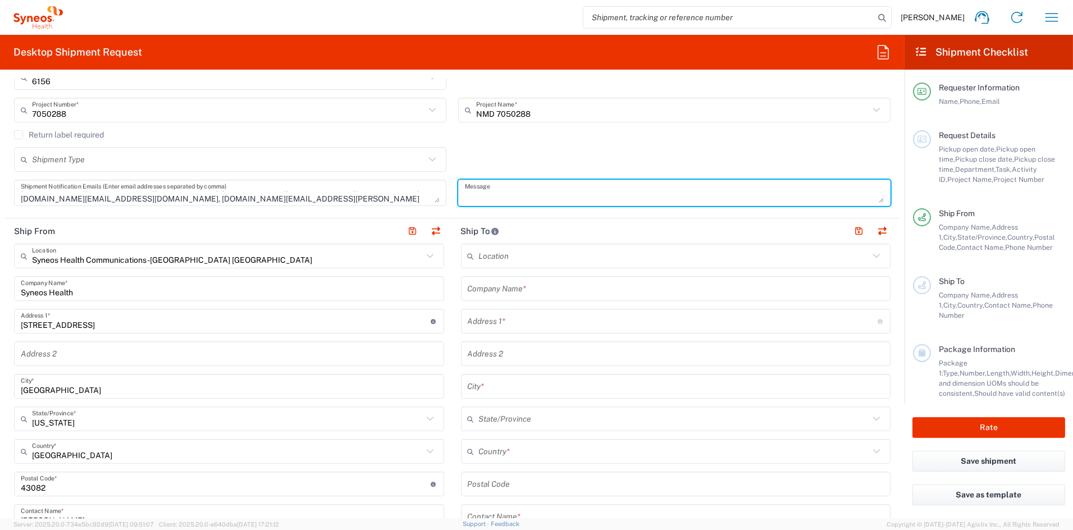
paste textarea "SHCS-7050288-GEO-303"
type textarea "SHCS-7050288-GEO-303"
click at [176, 200] on textarea "janis.engelis@syneoshealth.com, project.team@oximio.com, tornike.samkharadze@ox…" at bounding box center [230, 193] width 419 height 20
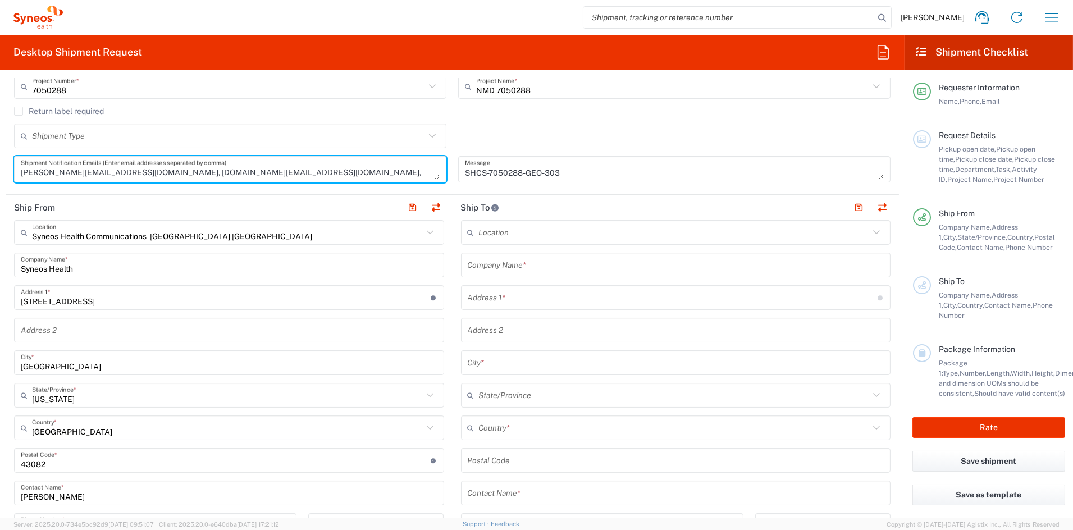
scroll to position [305, 0]
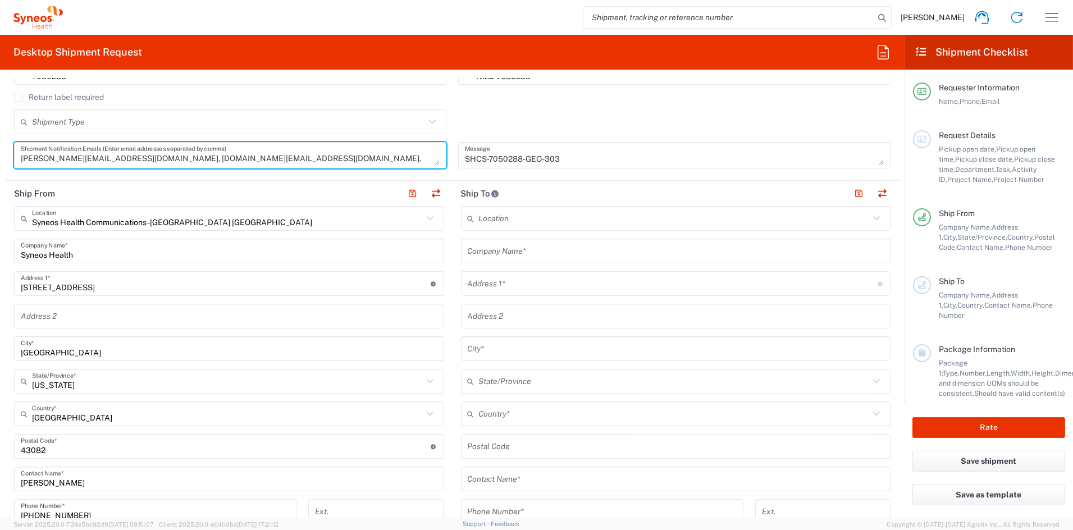
click at [518, 252] on input "text" at bounding box center [676, 251] width 417 height 20
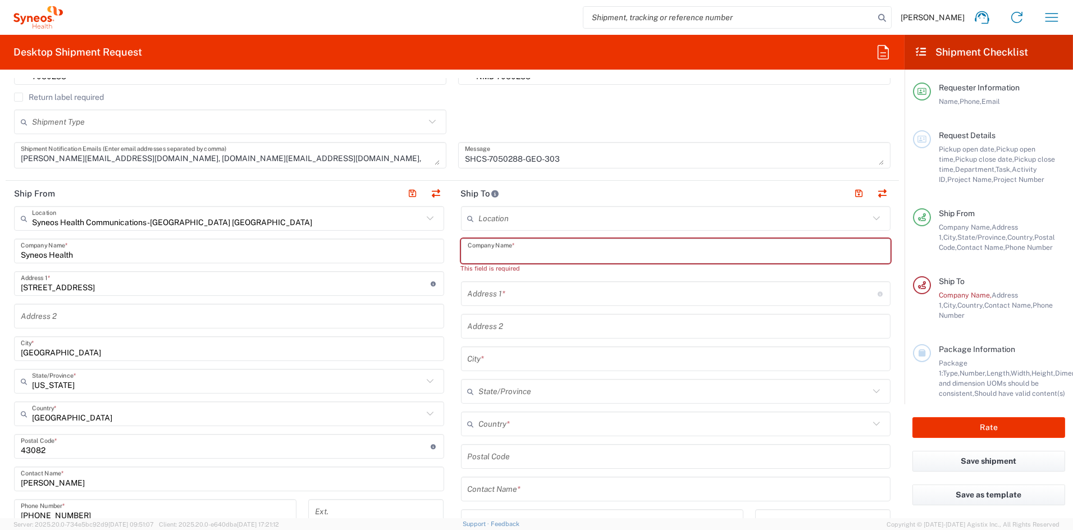
paste input "Ltd New Hospitals"
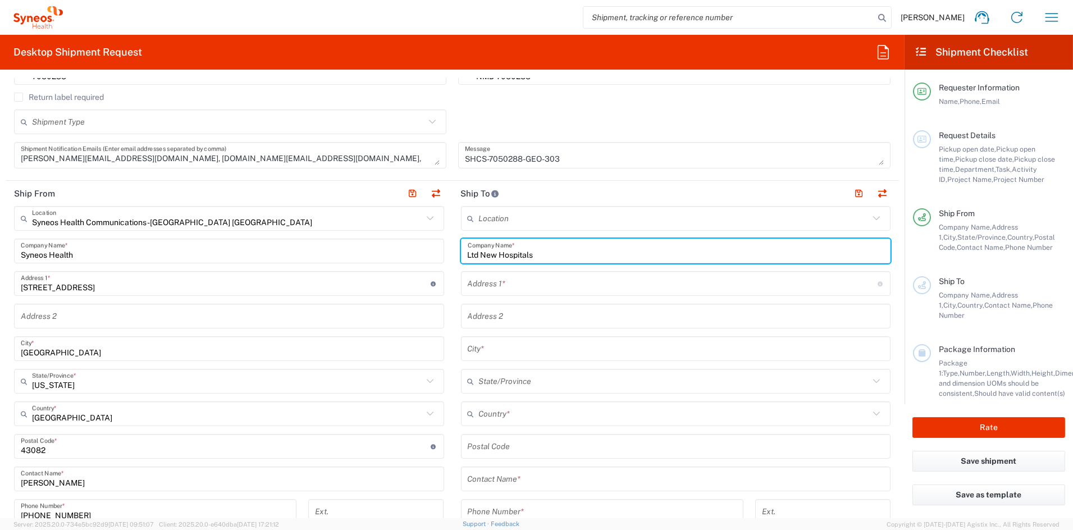
type input "Ltd New Hospitals"
click at [506, 285] on input "text" at bounding box center [673, 284] width 410 height 20
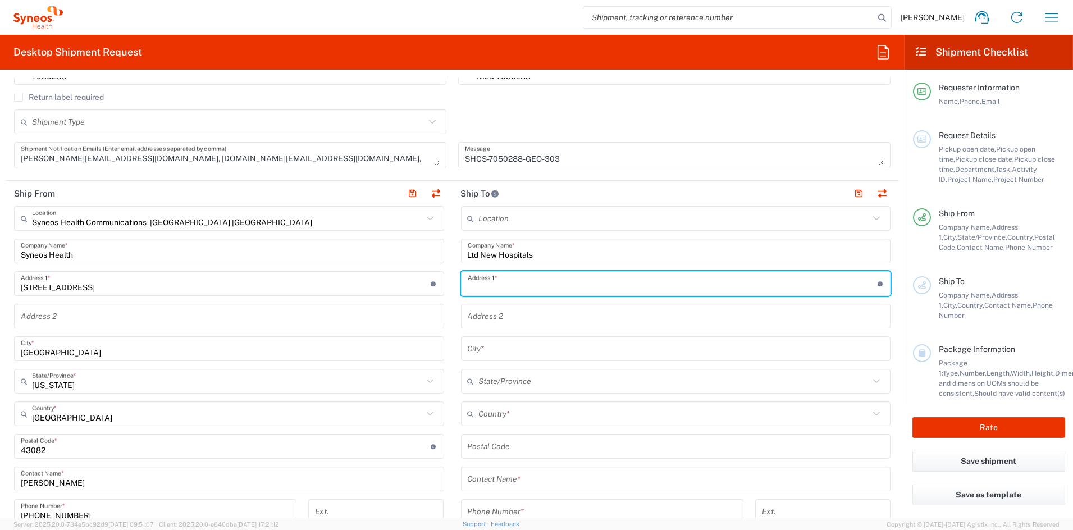
click at [505, 285] on input "text" at bounding box center [673, 284] width 410 height 20
paste input "12 Krtsanisi str./ 71Gorgasali str.,"
drag, startPoint x: 520, startPoint y: 285, endPoint x: 530, endPoint y: 285, distance: 9.5
click at [520, 285] on input "12 Krtsanisi str./ 71Gorgasali str." at bounding box center [673, 284] width 410 height 20
type input "12 Krtsanisi str. 71Gorgasali str."
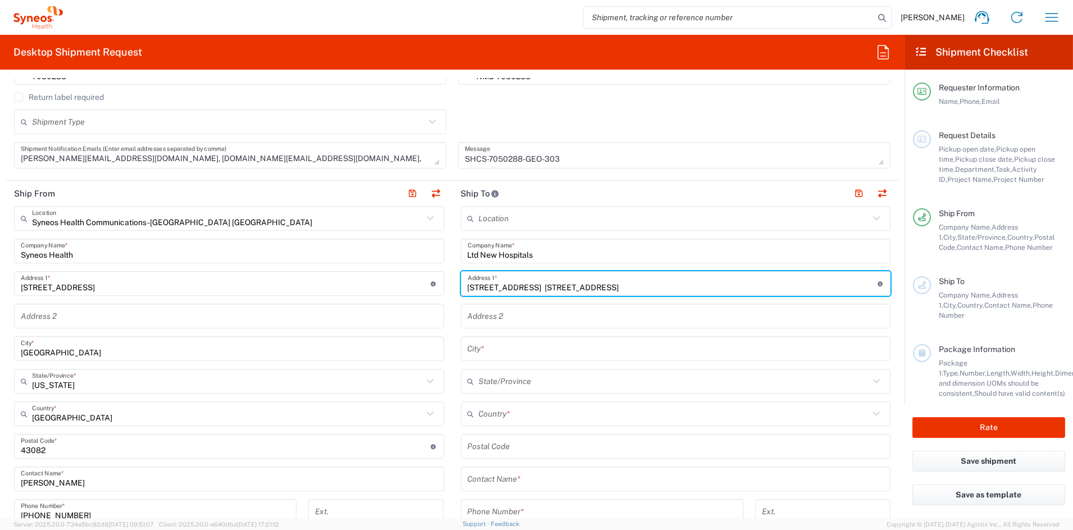
click at [515, 348] on input "text" at bounding box center [676, 349] width 417 height 20
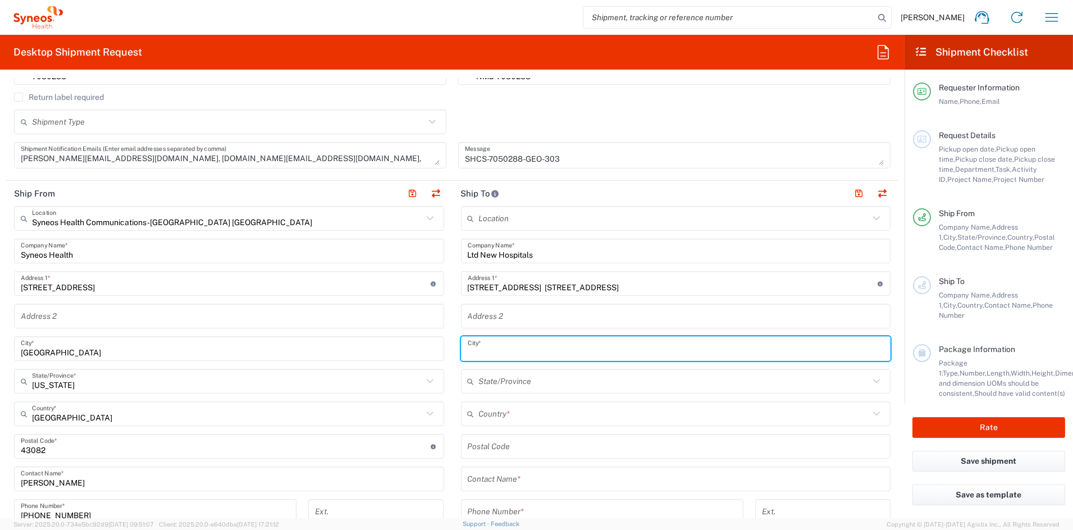
paste input "Tbilisi"
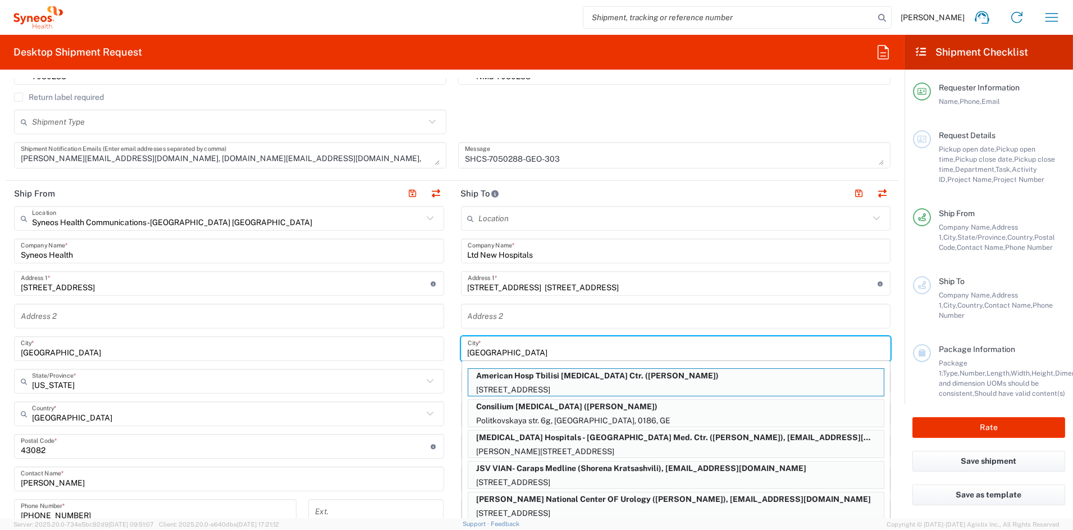
type input "Tbilisi"
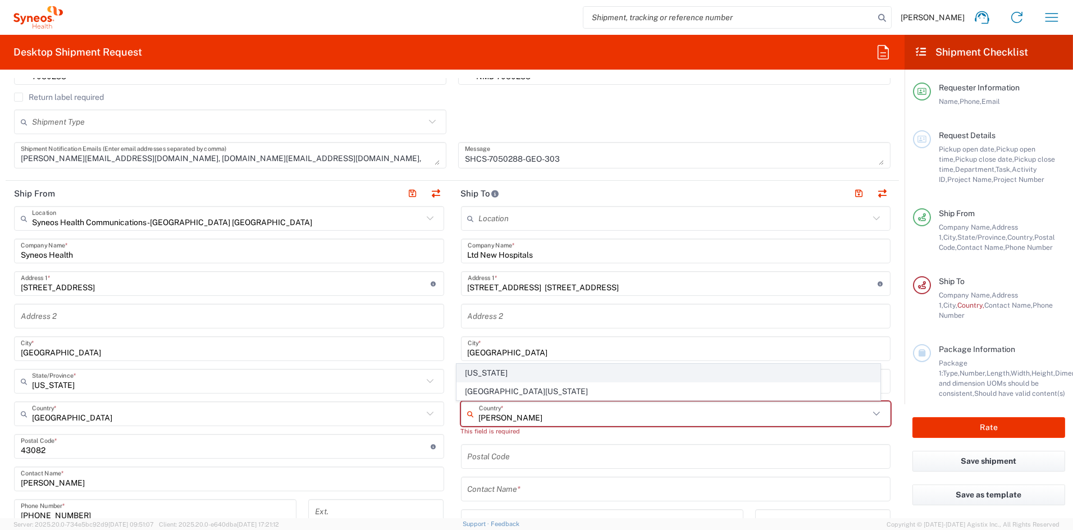
click at [476, 372] on span "[US_STATE]" at bounding box center [668, 372] width 423 height 17
type input "[US_STATE]"
type input "Sender/Shipper"
type input "Delivery Duty Paid"
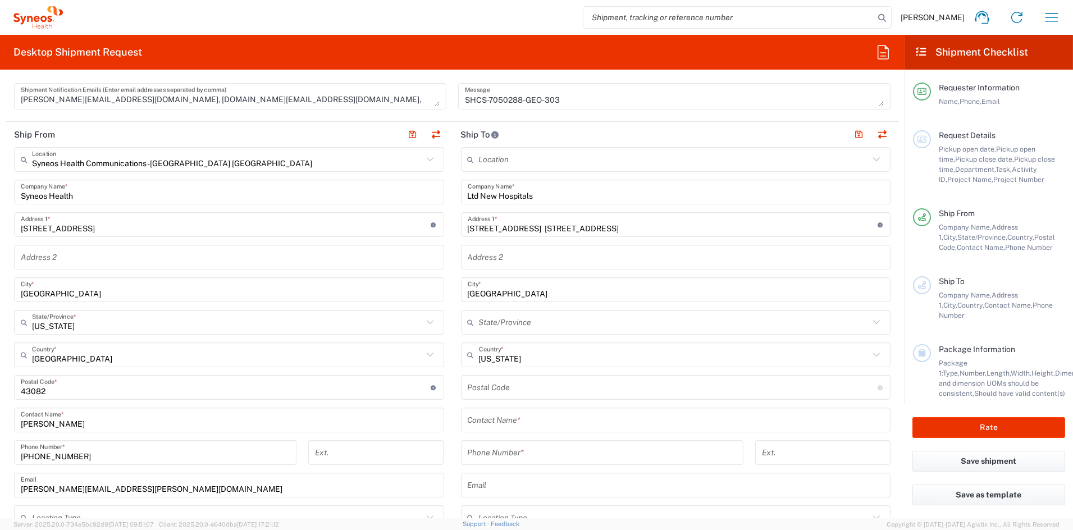
scroll to position [367, 0]
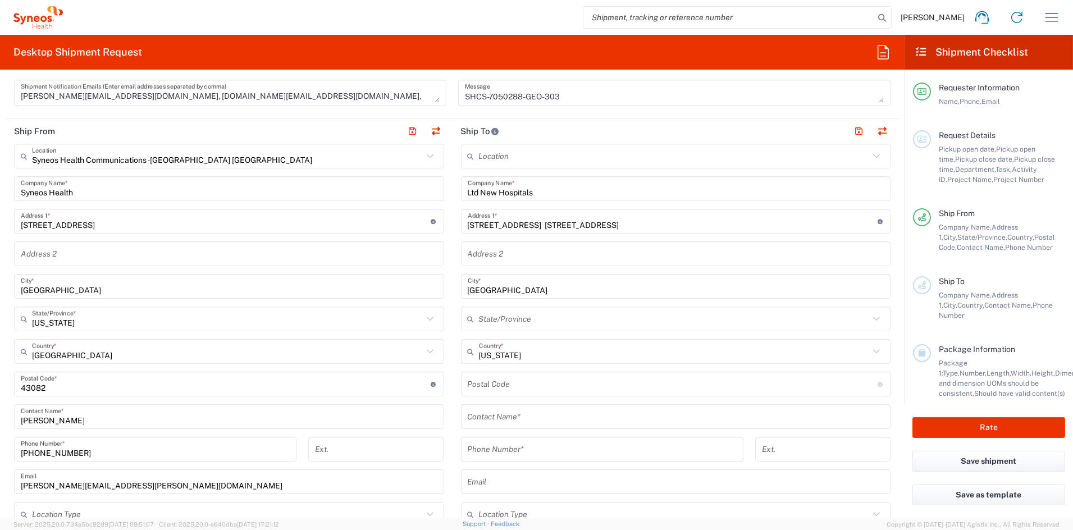
click at [504, 383] on input "undefined" at bounding box center [673, 384] width 410 height 20
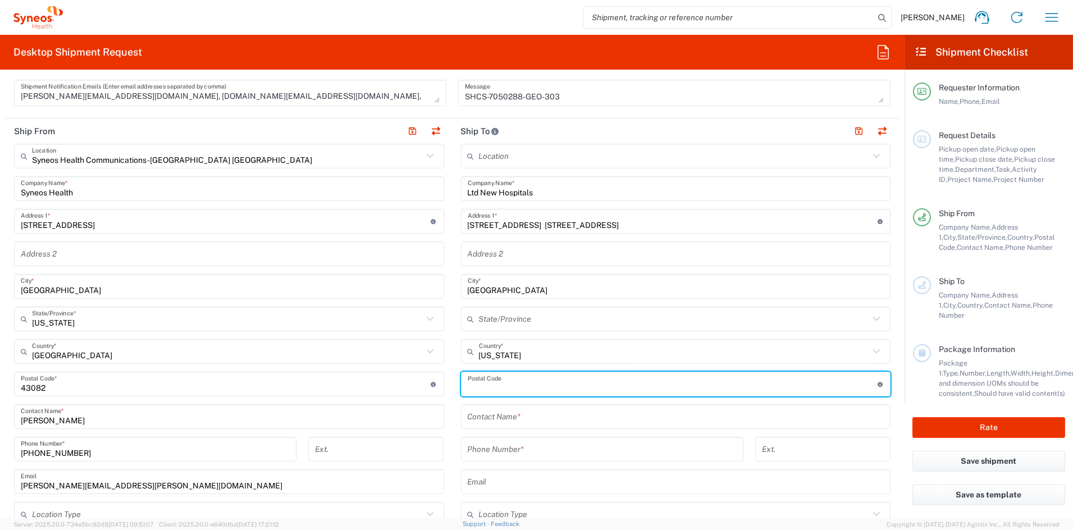
click at [504, 383] on input "undefined" at bounding box center [673, 384] width 410 height 20
paste input "0114"
type input "0114"
click at [492, 416] on input "text" at bounding box center [676, 417] width 417 height 20
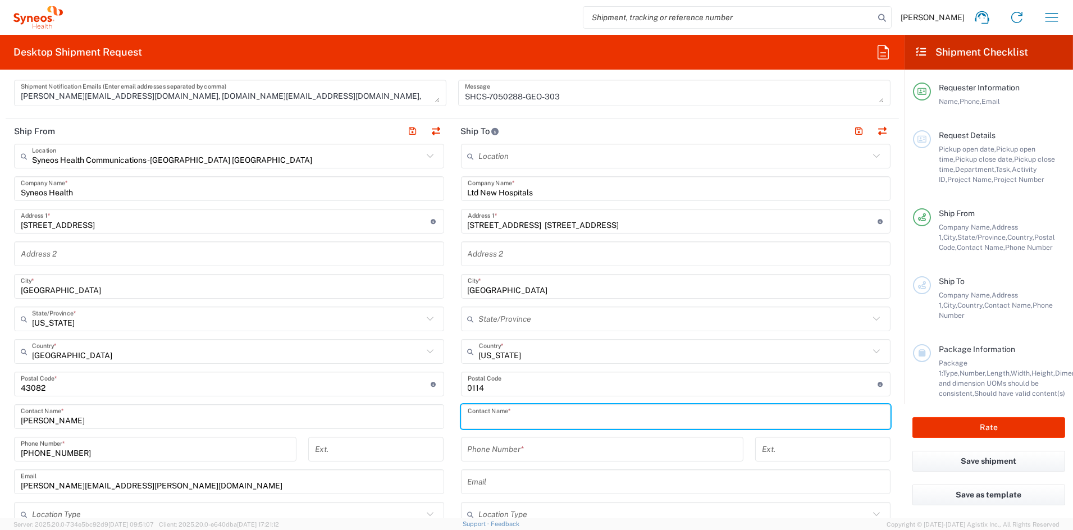
click at [492, 416] on input "text" at bounding box center [676, 417] width 417 height 20
paste input "Khatuna Beridze"
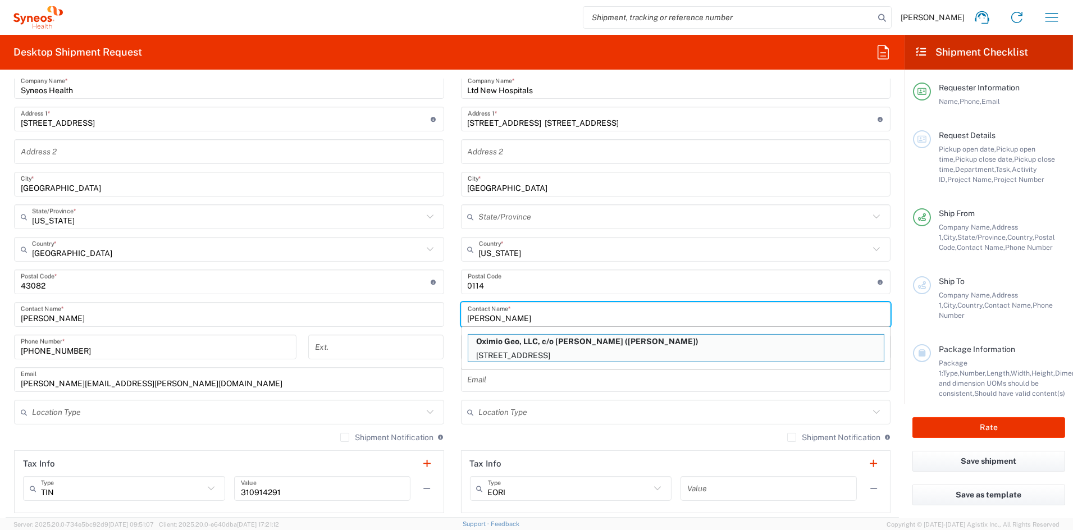
scroll to position [486, 0]
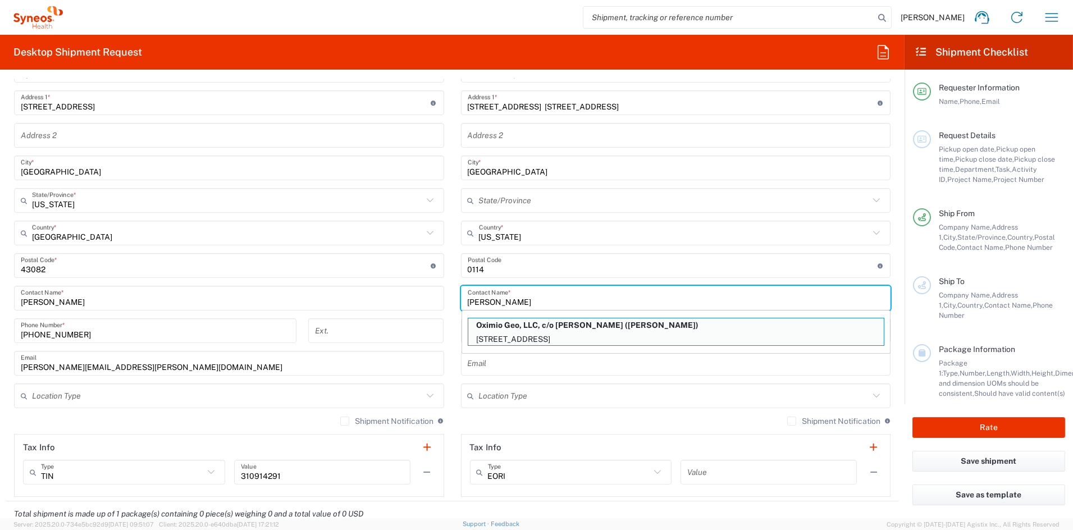
type input "Khatuna Beridze"
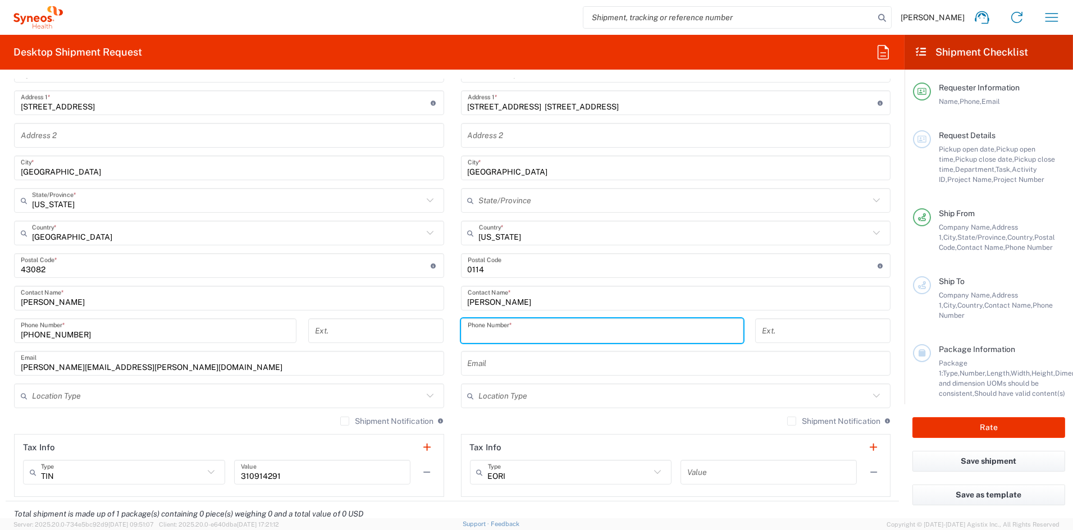
paste input "995 598 98 85 66"
click at [522, 334] on input "995 598 98 85 66" at bounding box center [602, 331] width 269 height 20
drag, startPoint x: 508, startPoint y: 332, endPoint x: 523, endPoint y: 335, distance: 15.4
click at [511, 332] on input "995 598 98 8566" at bounding box center [602, 331] width 269 height 20
drag, startPoint x: 481, startPoint y: 332, endPoint x: 488, endPoint y: 335, distance: 7.6
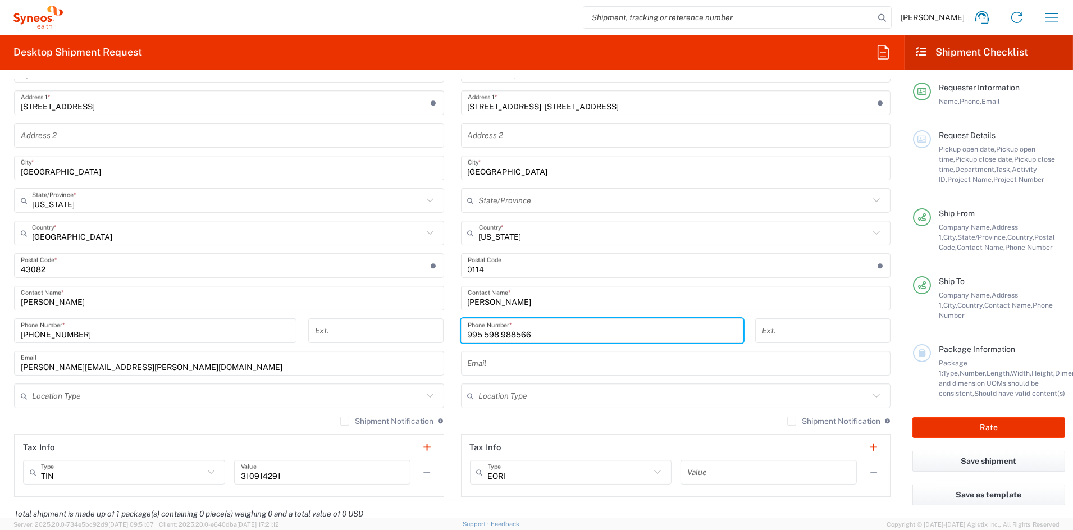
click at [482, 332] on input "995 598 988566" at bounding box center [602, 331] width 269 height 20
drag, startPoint x: 464, startPoint y: 331, endPoint x: 471, endPoint y: 333, distance: 7.6
click at [468, 331] on input "995598 988566" at bounding box center [602, 331] width 269 height 20
type input "995598 988566"
click at [501, 363] on input "text" at bounding box center [676, 364] width 417 height 20
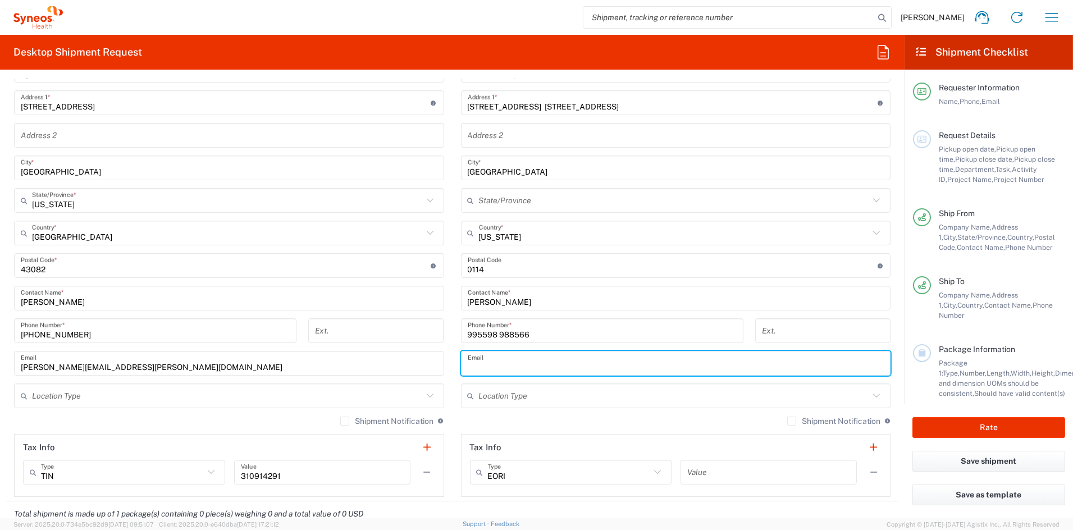
paste input "kh.beridze@newhospitals.ge"
type input "kh.beridze@newhospitals.ge"
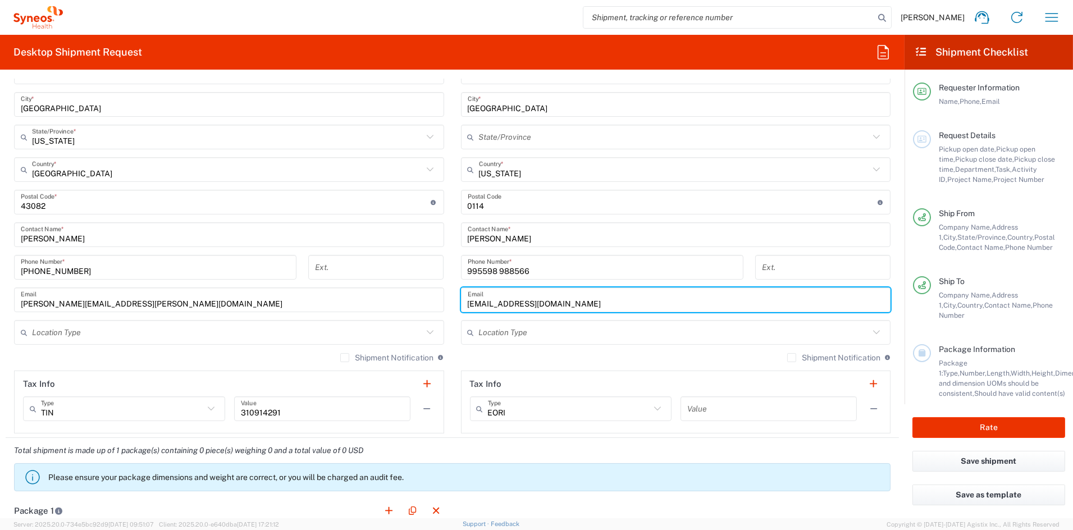
scroll to position [550, 0]
click at [549, 331] on input "text" at bounding box center [674, 332] width 391 height 20
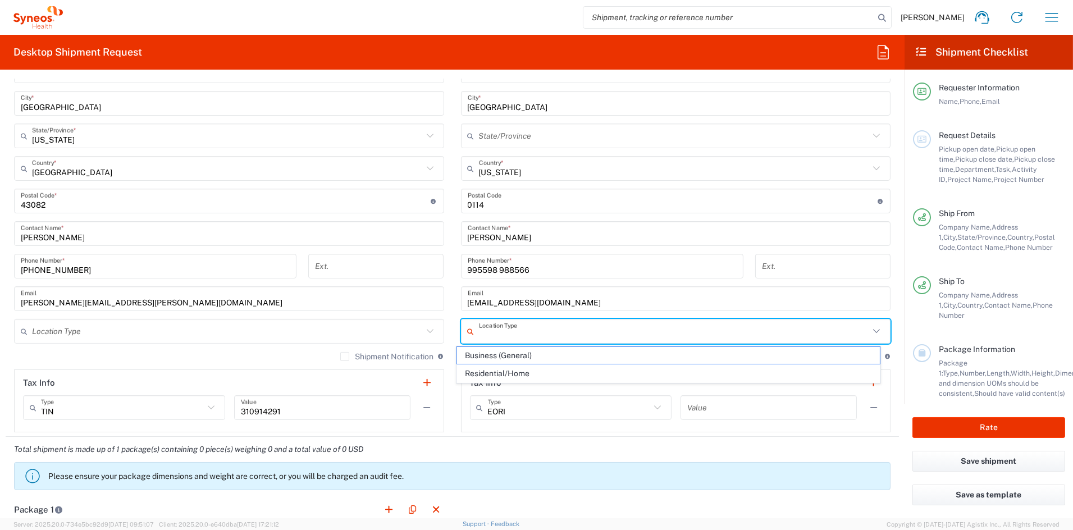
click at [511, 357] on span "Business (General)" at bounding box center [668, 355] width 423 height 17
type input "Business (General)"
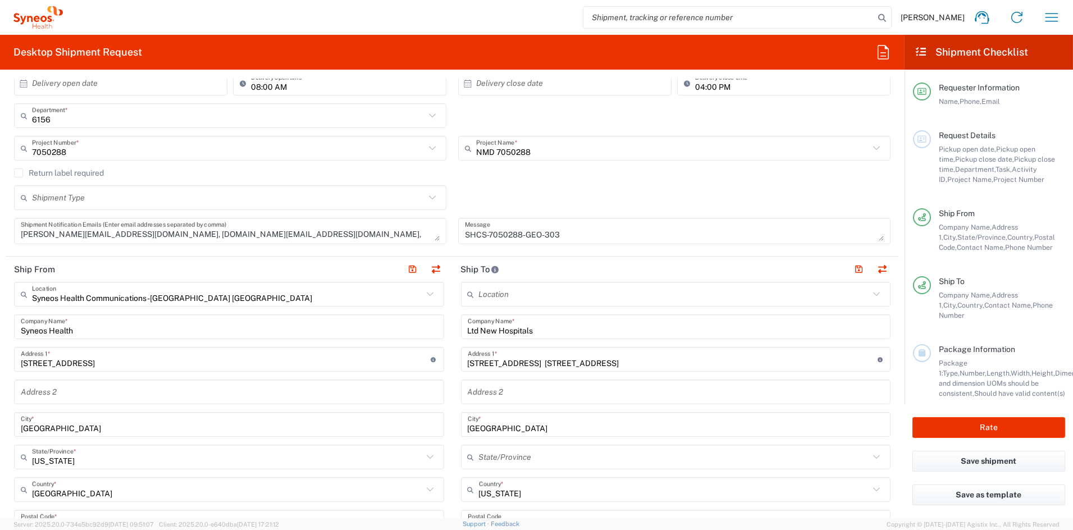
scroll to position [232, 0]
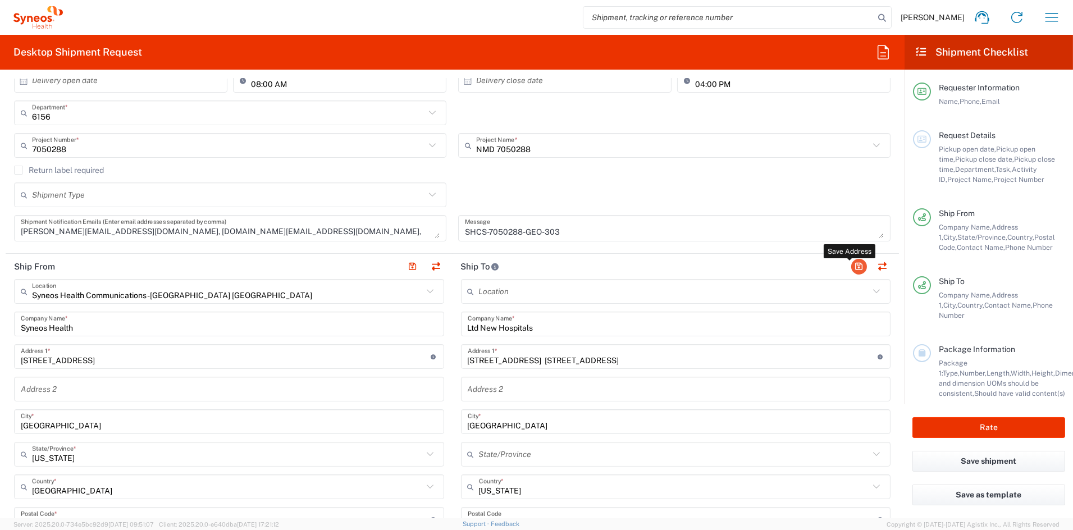
click at [851, 267] on button "button" at bounding box center [859, 267] width 16 height 16
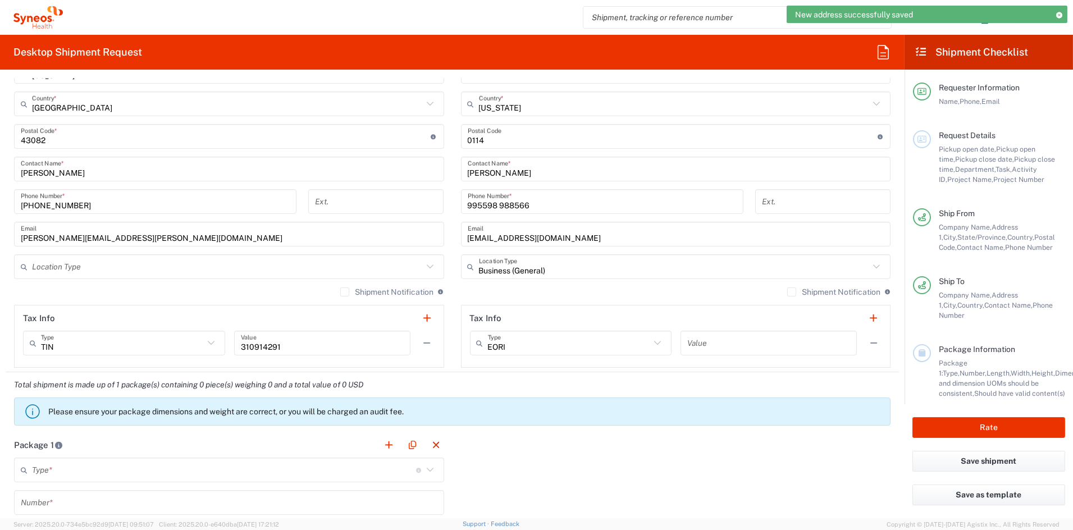
scroll to position [634, 0]
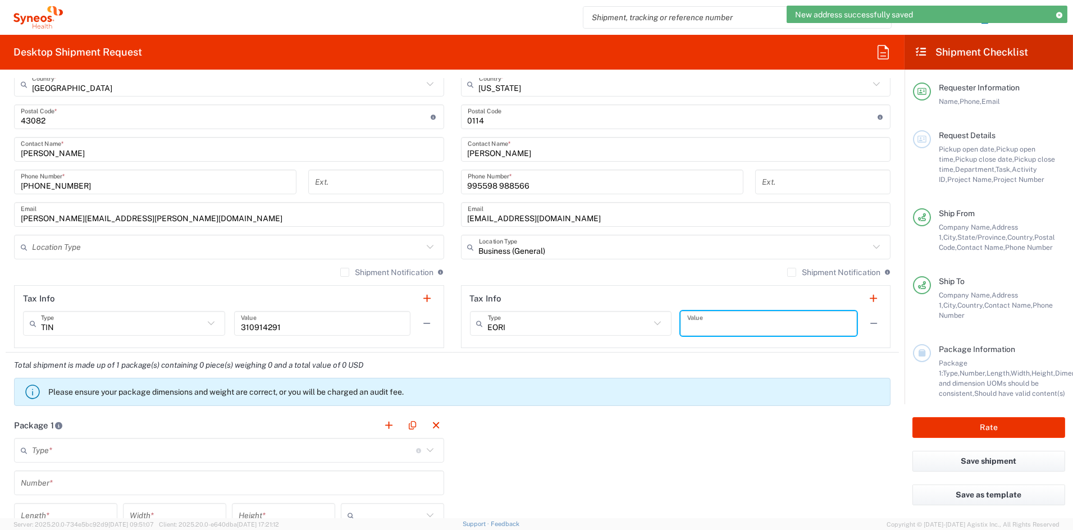
click at [725, 319] on input "text" at bounding box center [768, 324] width 163 height 20
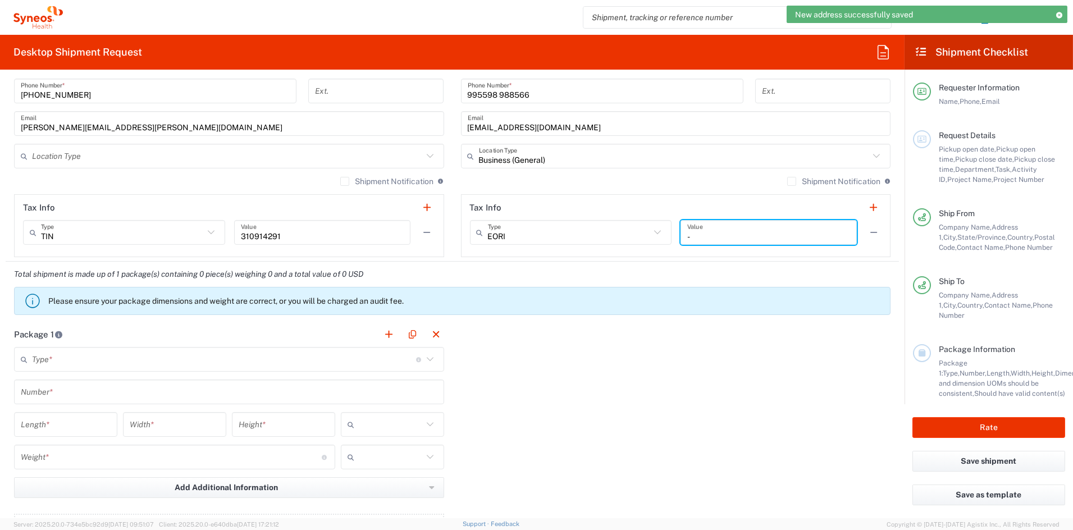
scroll to position [742, 0]
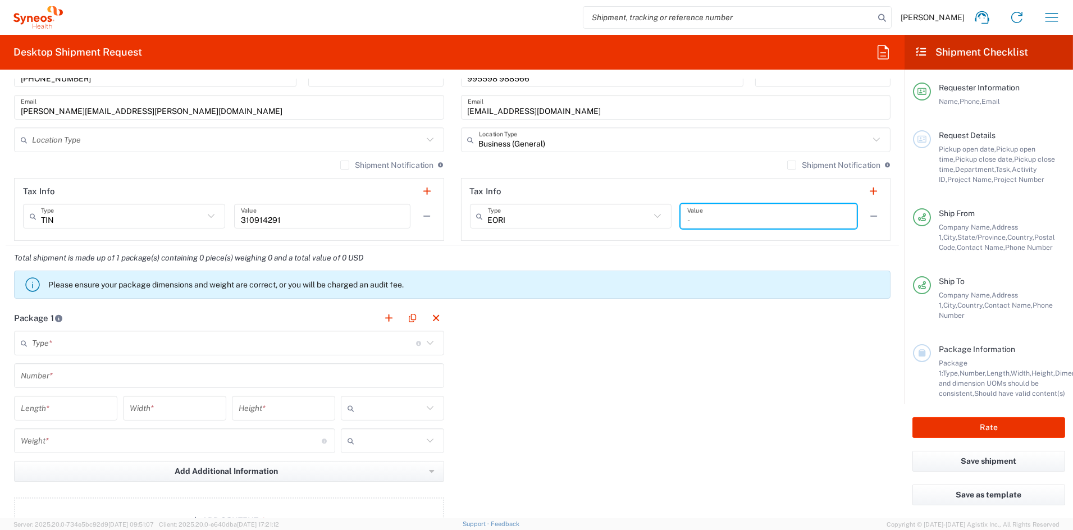
type input "-"
click at [146, 345] on input "text" at bounding box center [224, 344] width 384 height 20
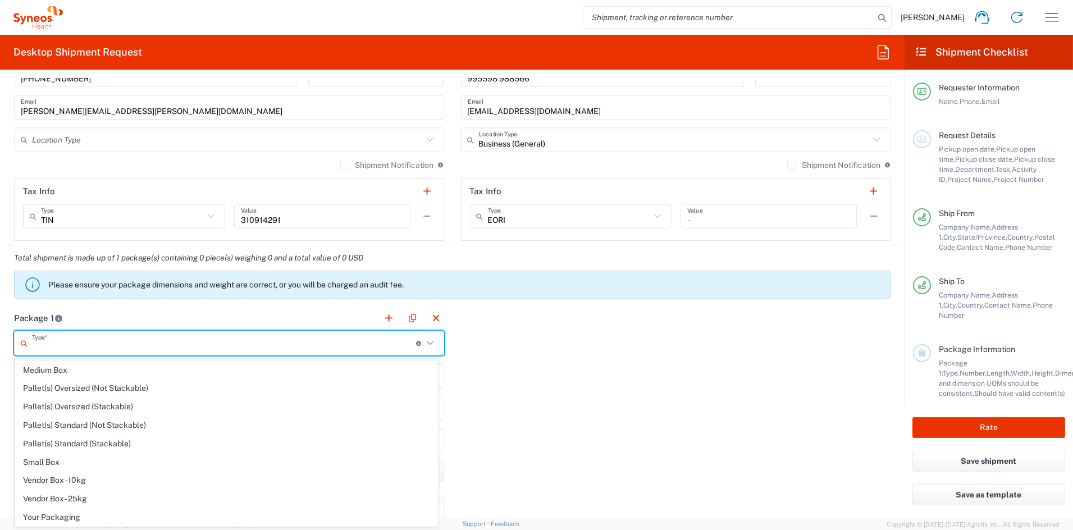
scroll to position [0, 0]
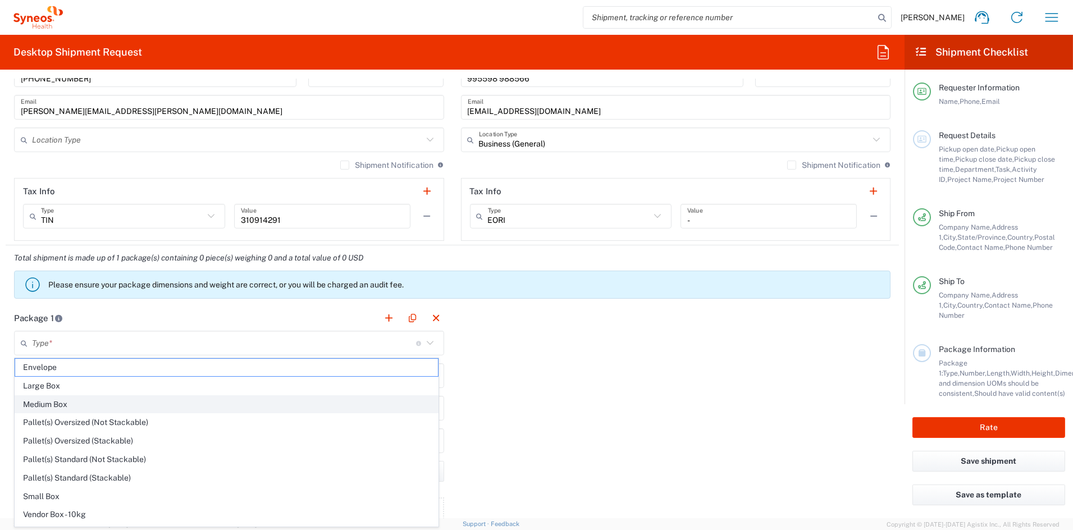
click at [68, 405] on span "Medium Box" at bounding box center [226, 404] width 423 height 17
type input "Medium Box"
type input "13"
type input "11.5"
type input "2.5"
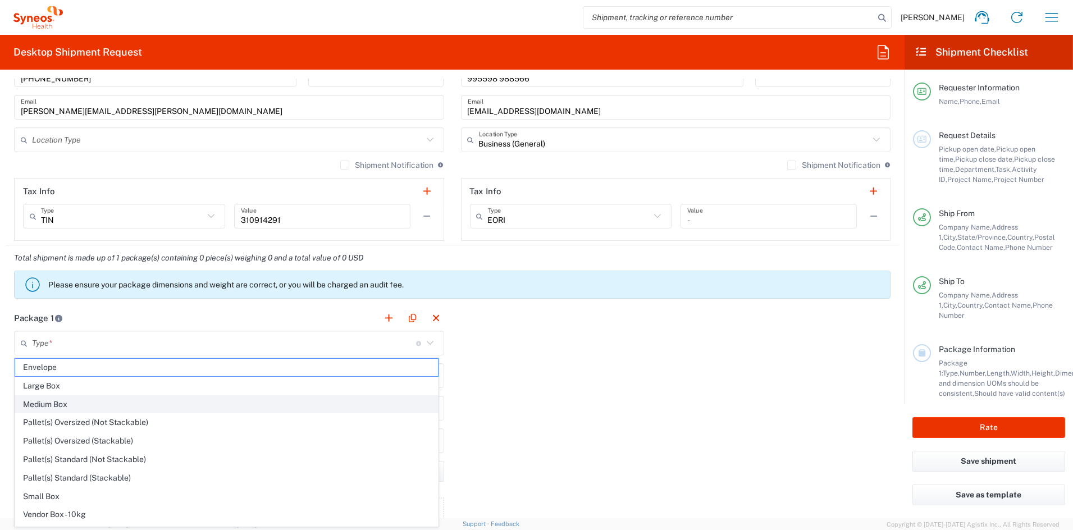
type input "in"
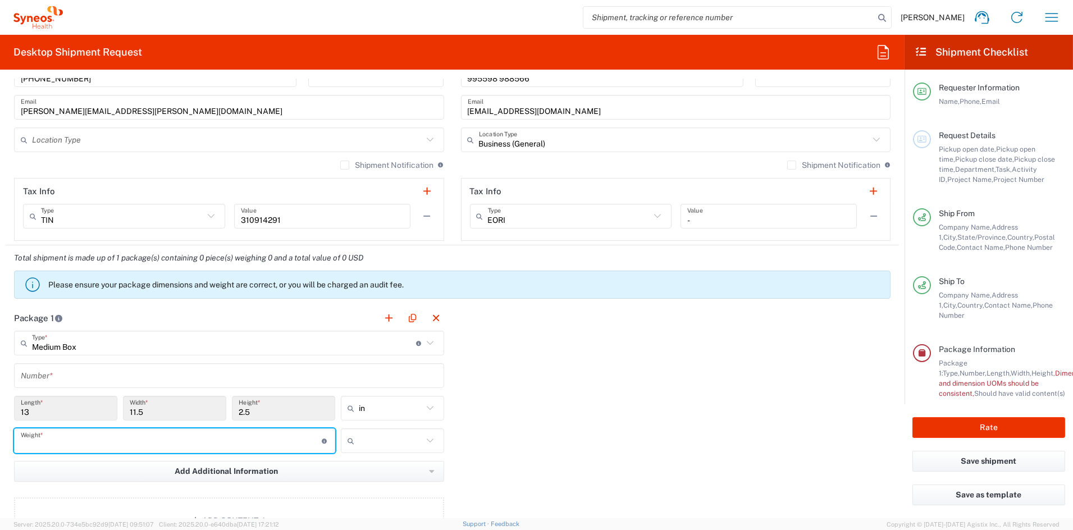
click at [62, 444] on input "number" at bounding box center [171, 441] width 301 height 20
type input "4"
click at [409, 442] on input "text" at bounding box center [391, 441] width 64 height 18
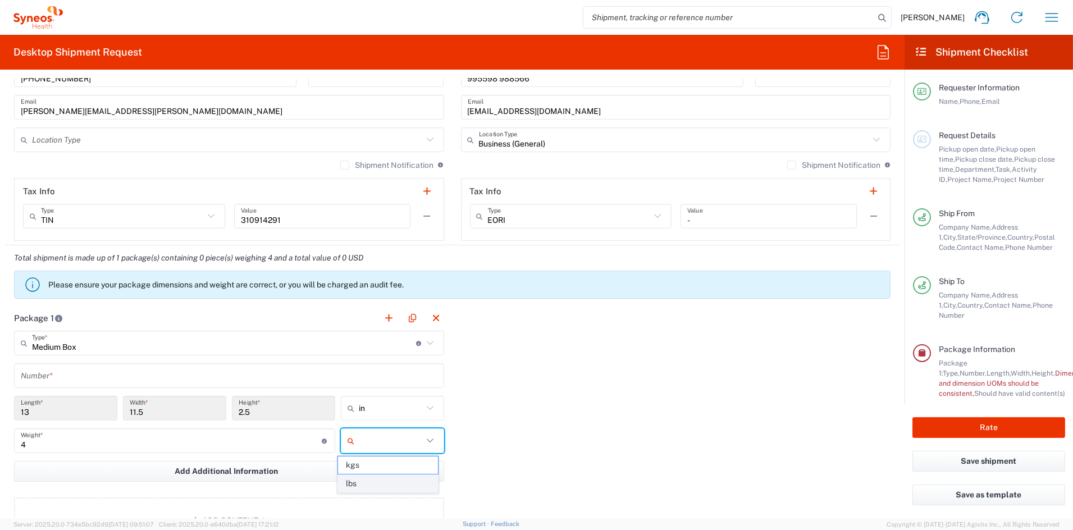
click at [374, 484] on span "lbs" at bounding box center [388, 483] width 100 height 17
type input "lbs"
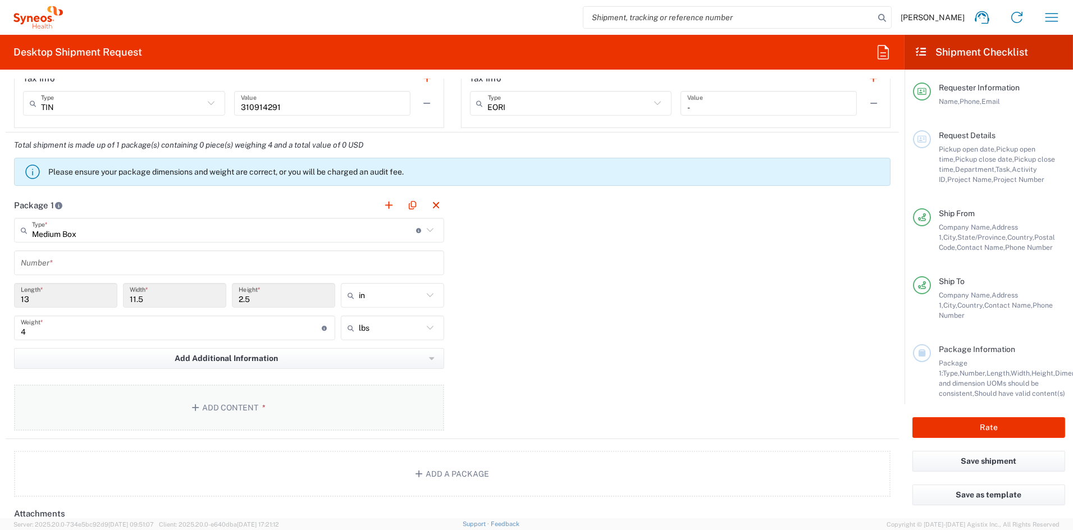
scroll to position [856, 0]
click at [268, 411] on button "Add Content *" at bounding box center [229, 406] width 430 height 46
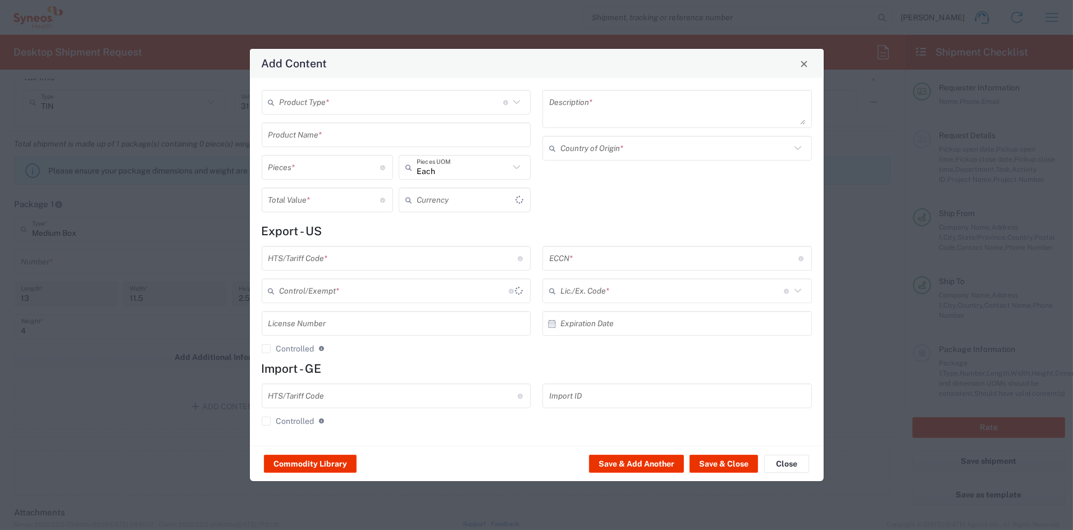
type input "US Dollar"
click at [348, 103] on input "text" at bounding box center [391, 103] width 223 height 20
click at [325, 144] on span "General Commodity" at bounding box center [396, 144] width 267 height 17
type input "General Commodity"
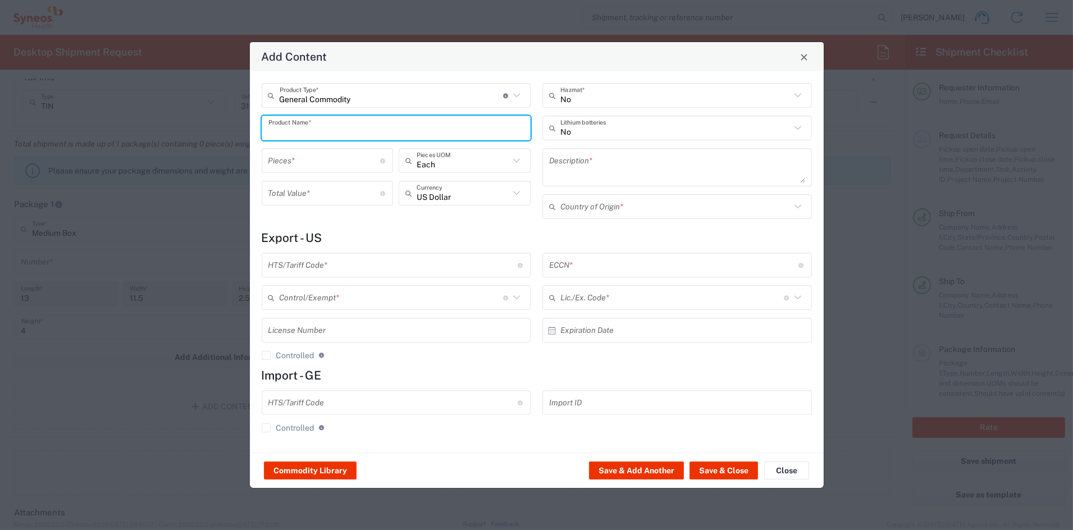
click at [320, 129] on input "text" at bounding box center [396, 128] width 256 height 20
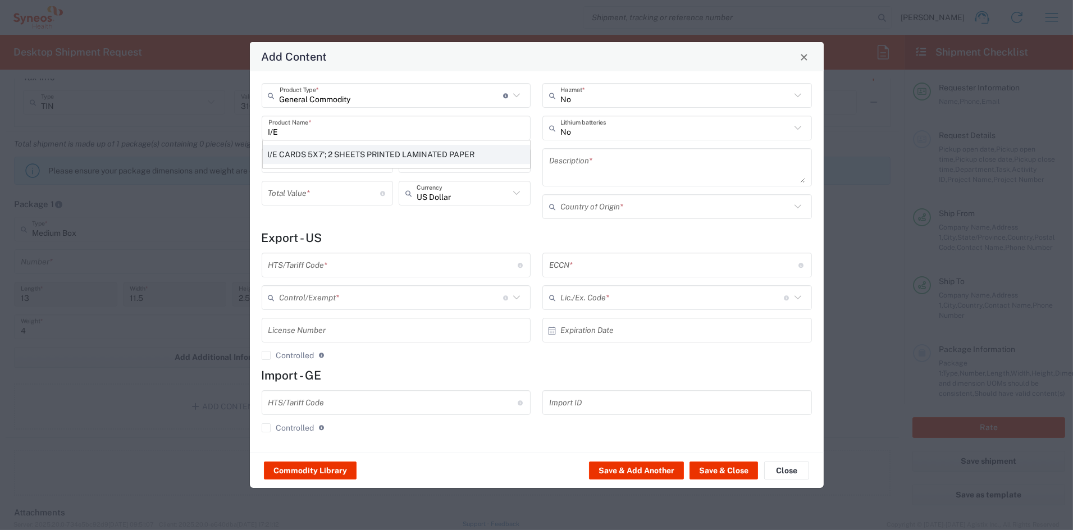
click at [293, 153] on div "I/E CARDS 5X7'; 2 SHEETS PRINTED LAMINATED PAPER" at bounding box center [396, 154] width 267 height 19
type input "I/E CARDS 5X7'; 2 SHEETS PRINTED LAMINATED PAPER"
type input "1"
type textarea "I/E CARDS 5X7'; 2 SHEETS PRINTED LAMINATED PAPER"
type input "[GEOGRAPHIC_DATA]"
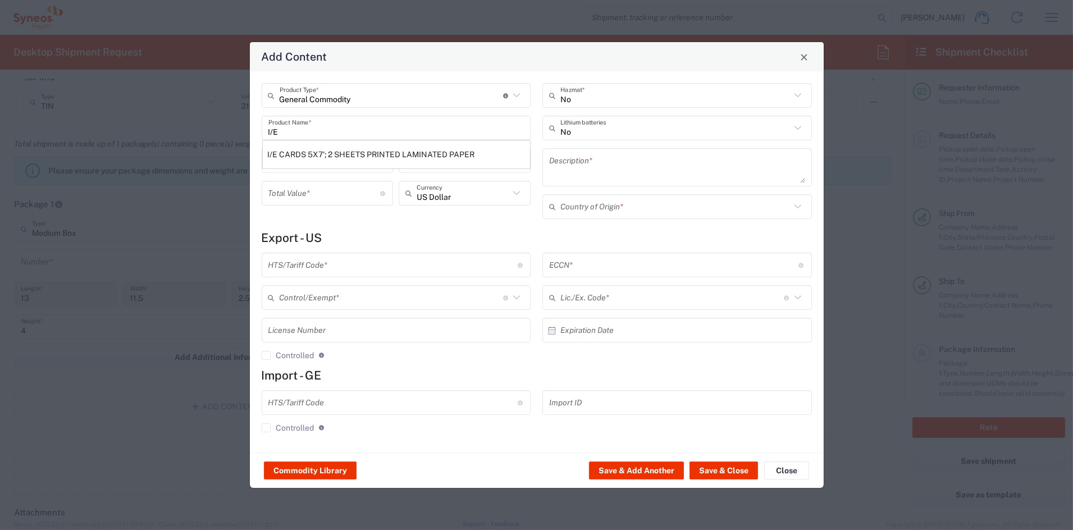
type input "4911.99.8000"
type input "BIS"
type input "EAR99"
type input "NLR - No License Required"
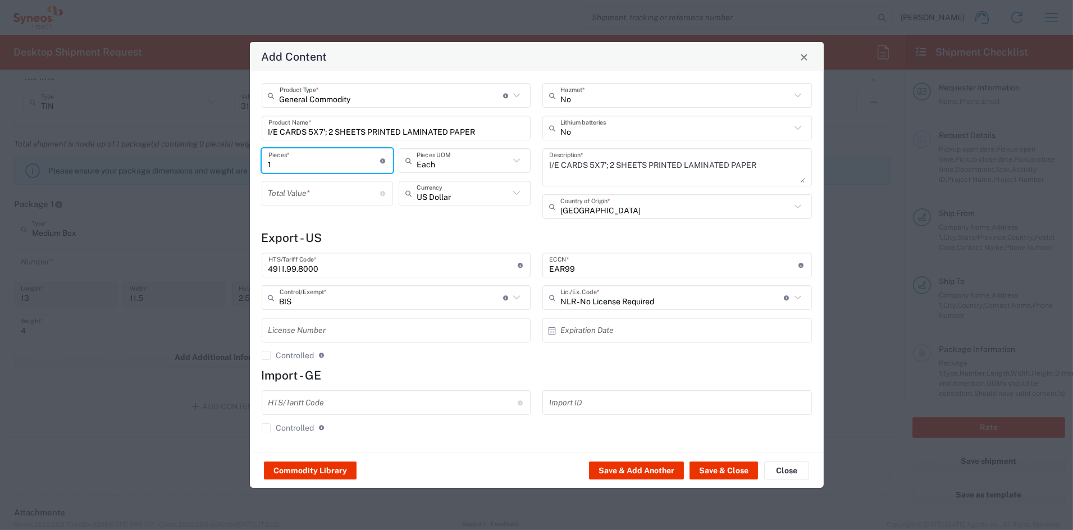
drag, startPoint x: 273, startPoint y: 164, endPoint x: 213, endPoint y: 157, distance: 60.5
click at [213, 157] on div "Add Content General Commodity Product Type * Document: Paper document generated…" at bounding box center [536, 265] width 1073 height 530
type input "3"
click at [294, 197] on input "number" at bounding box center [324, 194] width 112 height 20
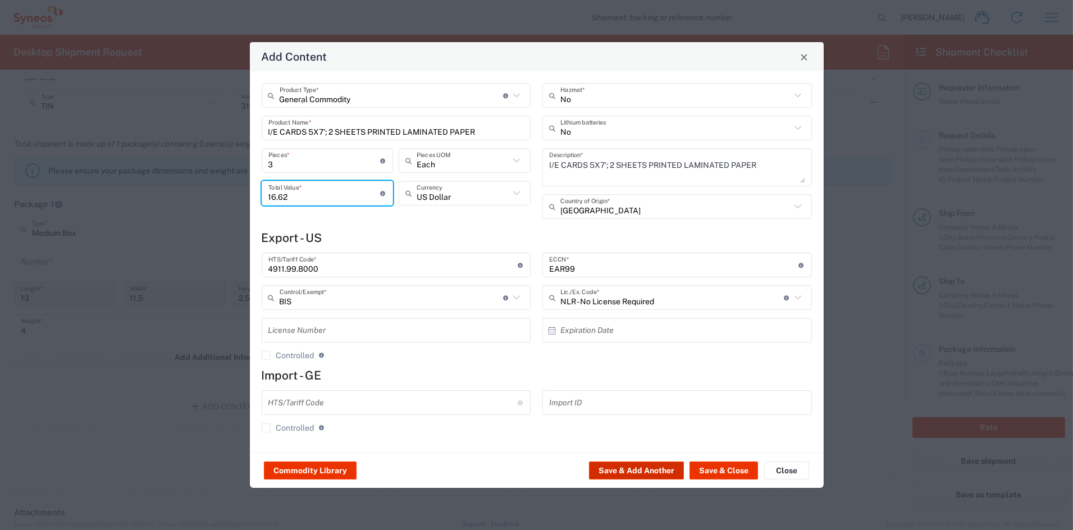
type input "16.62"
click at [650, 469] on button "Save & Add Another" at bounding box center [636, 471] width 95 height 18
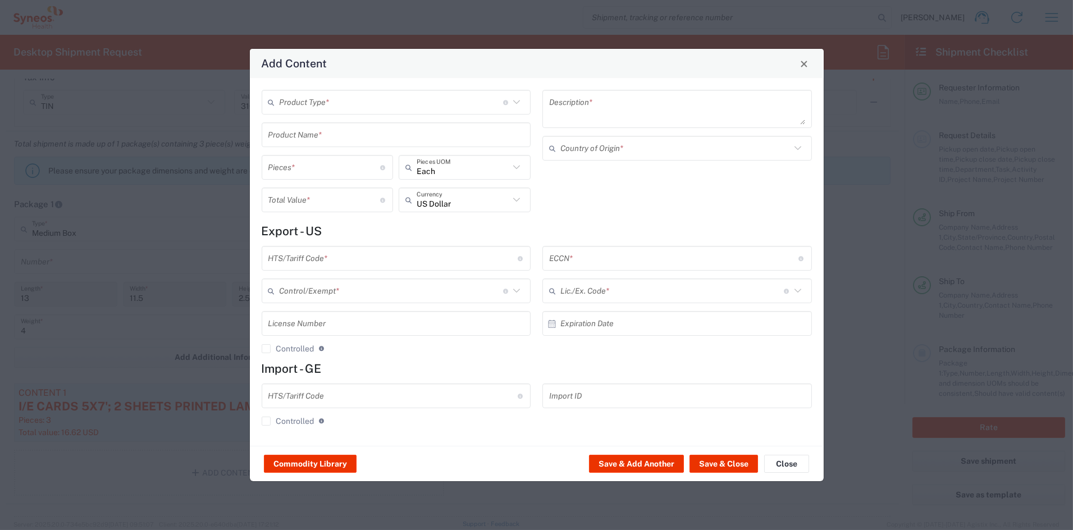
click at [334, 105] on input "text" at bounding box center [391, 103] width 223 height 20
click at [300, 145] on span "General Commodity" at bounding box center [396, 144] width 267 height 17
type input "General Commodity"
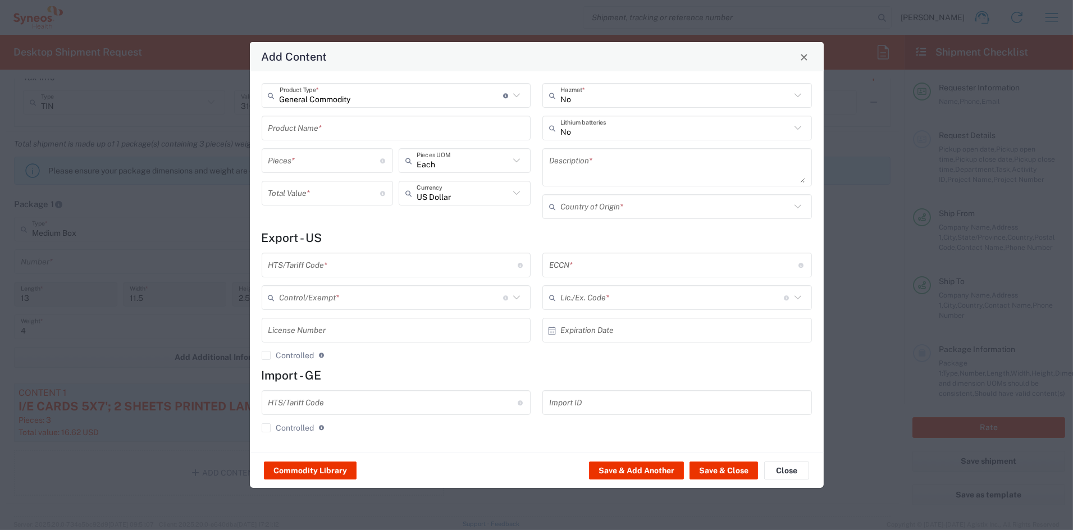
click at [302, 123] on input "text" at bounding box center [396, 128] width 256 height 20
click at [365, 161] on div "CHART REVIEW CHECKLIST 25 SHEET PAD" at bounding box center [396, 154] width 267 height 19
type input "CHART REVIEW CHECKLIST 25 SHEET PAD"
type input "1"
type textarea "CHART REVIEW CHECKLIST 25 SHEET PAD"
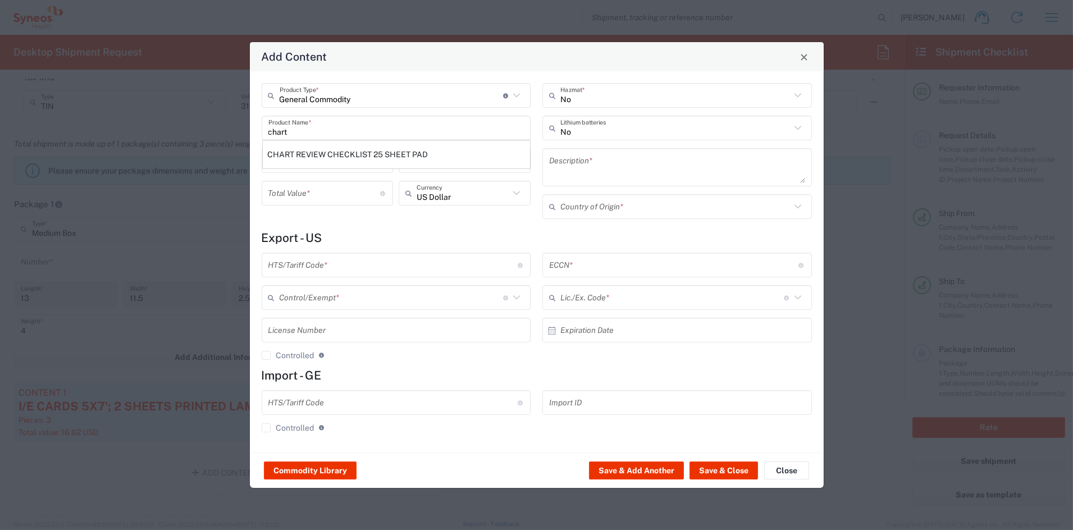
type input "[GEOGRAPHIC_DATA]"
type input "4811.90.9080"
type input "BIS"
type input "EAR99"
type input "NLR - No License Required"
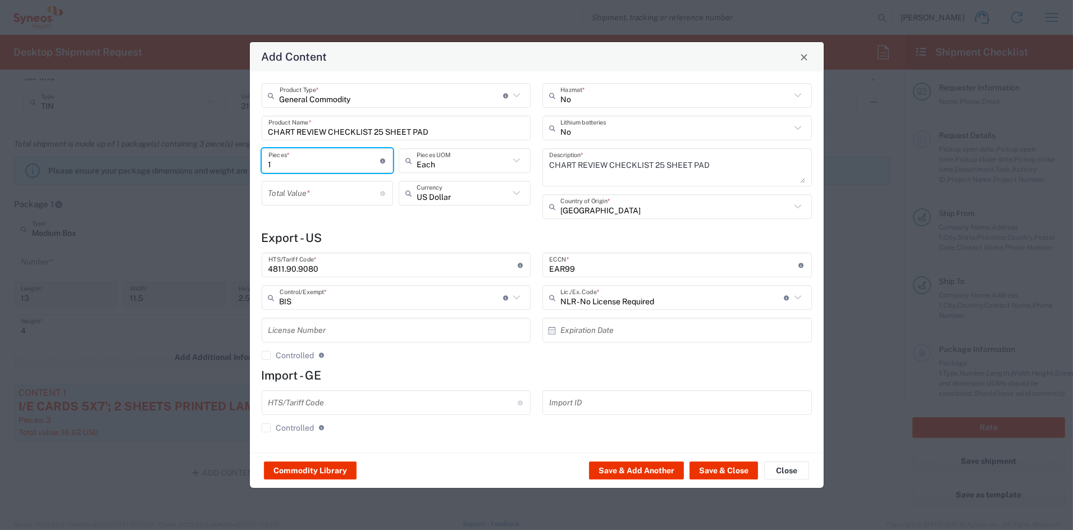
drag, startPoint x: 290, startPoint y: 162, endPoint x: 236, endPoint y: 161, distance: 53.4
click at [237, 160] on div "Add Content General Commodity Product Type * Document: Paper document generated…" at bounding box center [536, 265] width 1073 height 530
type input "3"
click at [284, 192] on input "number" at bounding box center [324, 194] width 112 height 20
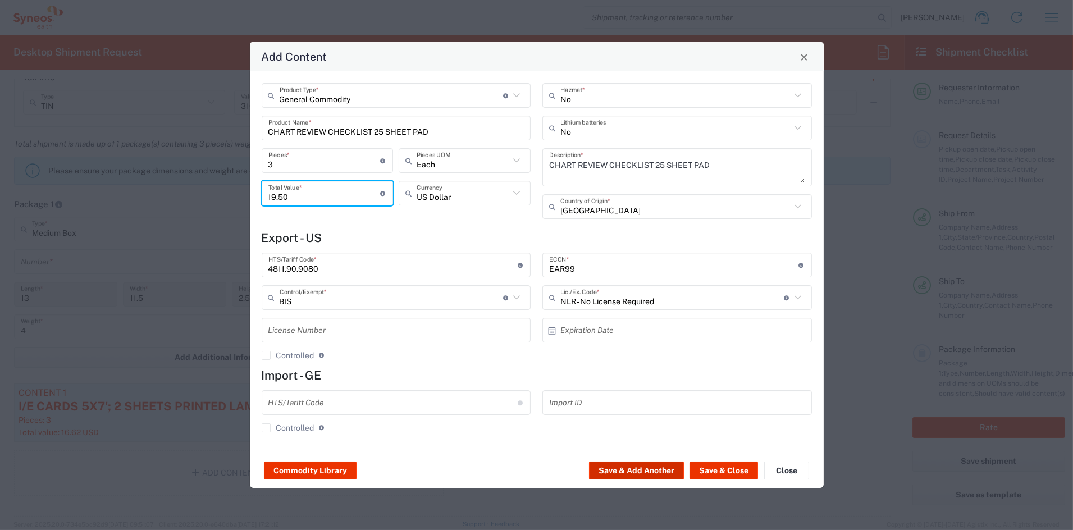
type input "19.50"
click at [641, 472] on button "Save & Add Another" at bounding box center [636, 471] width 95 height 18
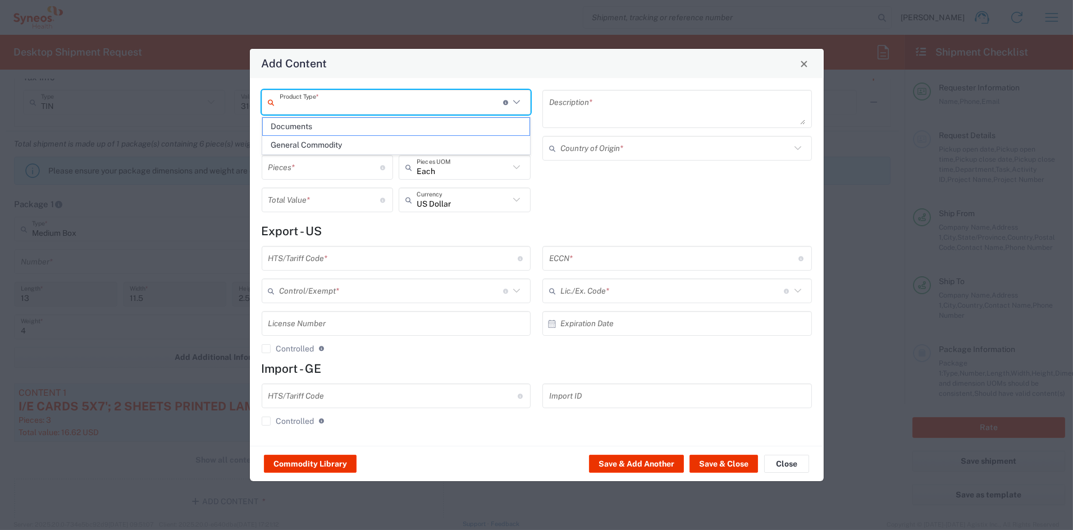
click at [312, 98] on input "text" at bounding box center [391, 103] width 223 height 20
click at [311, 145] on span "General Commodity" at bounding box center [396, 144] width 267 height 17
type input "General Commodity"
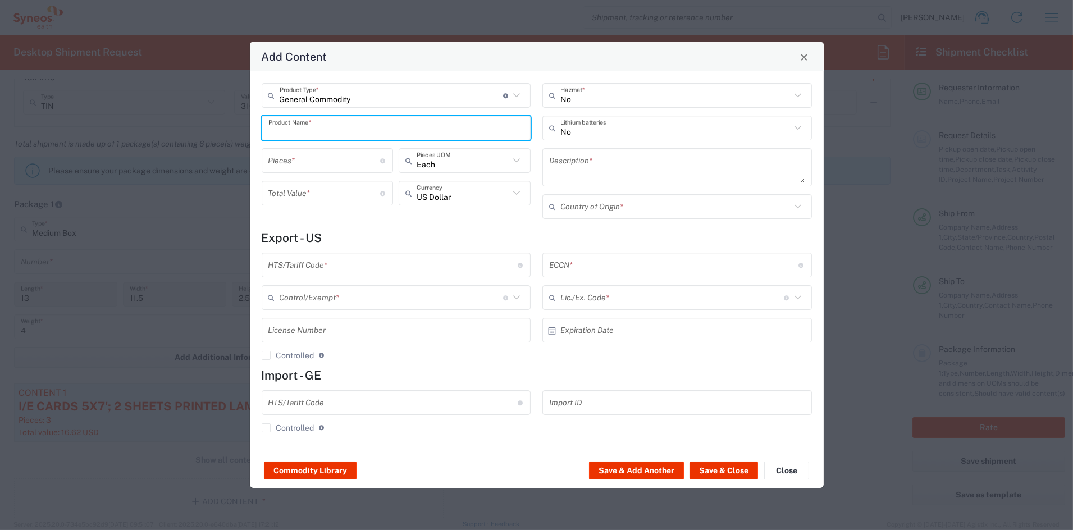
click at [296, 126] on input "text" at bounding box center [396, 128] width 256 height 20
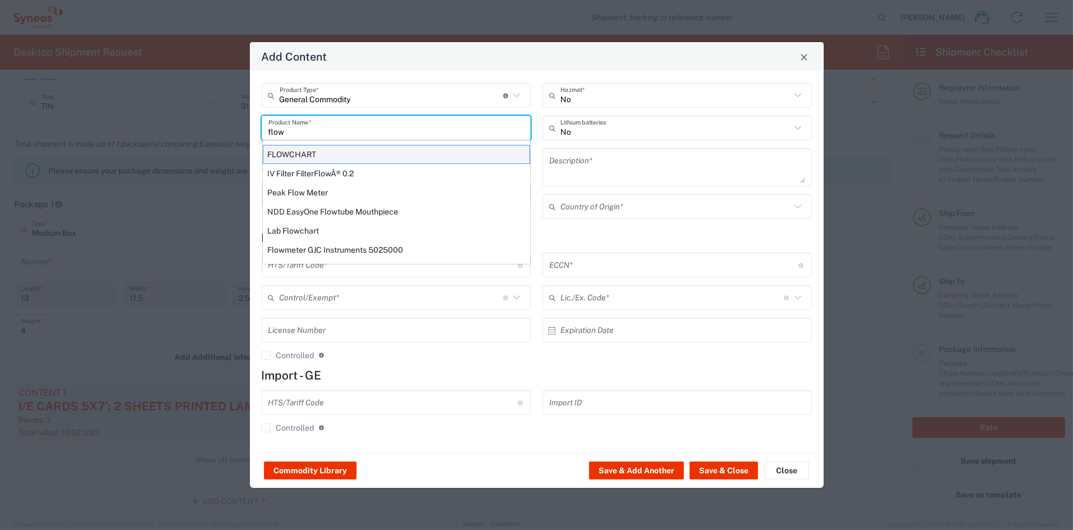
click at [298, 154] on div "FLOWCHART" at bounding box center [396, 154] width 267 height 19
type input "FLOWCHART"
type input "1"
type textarea "11'X8.5'; 1 SHEET PRINTED LAMINATED PAPER"
type input "[GEOGRAPHIC_DATA]"
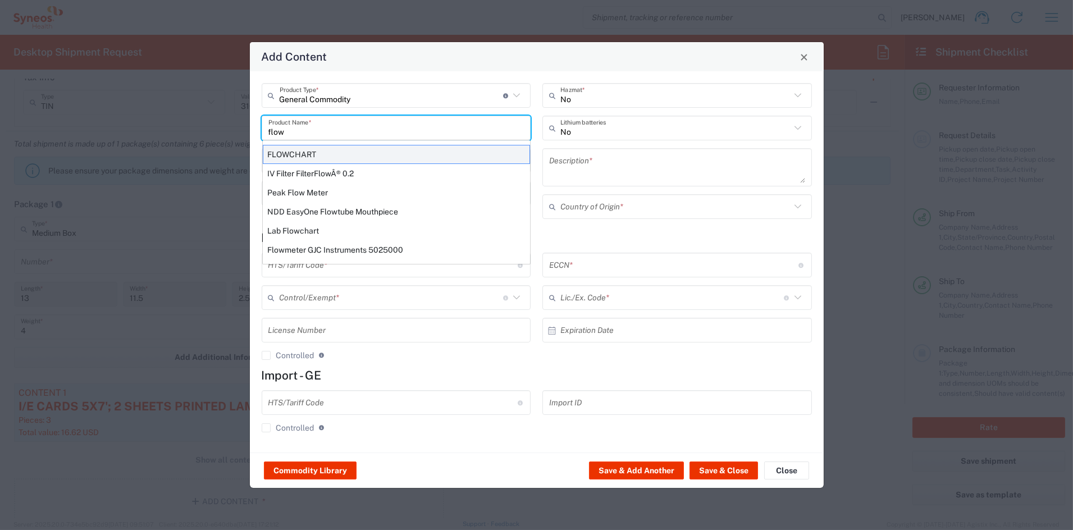
type input "4911.99.8000"
type input "BIS"
type input "EAR99"
type input "NLR - No License Required"
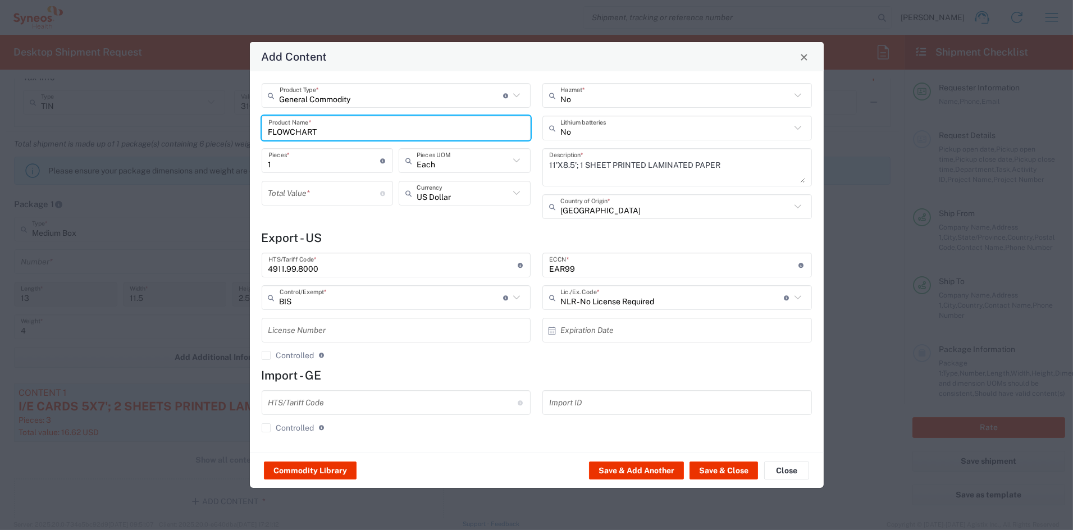
click at [295, 164] on input "1" at bounding box center [324, 161] width 112 height 20
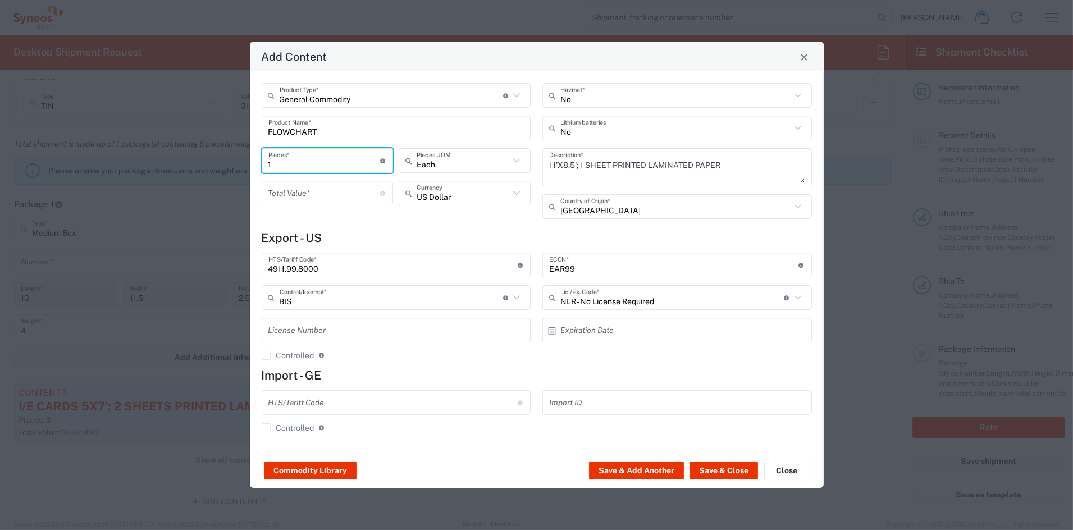
drag, startPoint x: 282, startPoint y: 163, endPoint x: 224, endPoint y: 158, distance: 58.6
click at [224, 158] on div "Add Content General Commodity Product Type * Document: Paper document generated…" at bounding box center [536, 265] width 1073 height 530
type input "3"
click at [298, 194] on input "number" at bounding box center [324, 194] width 112 height 20
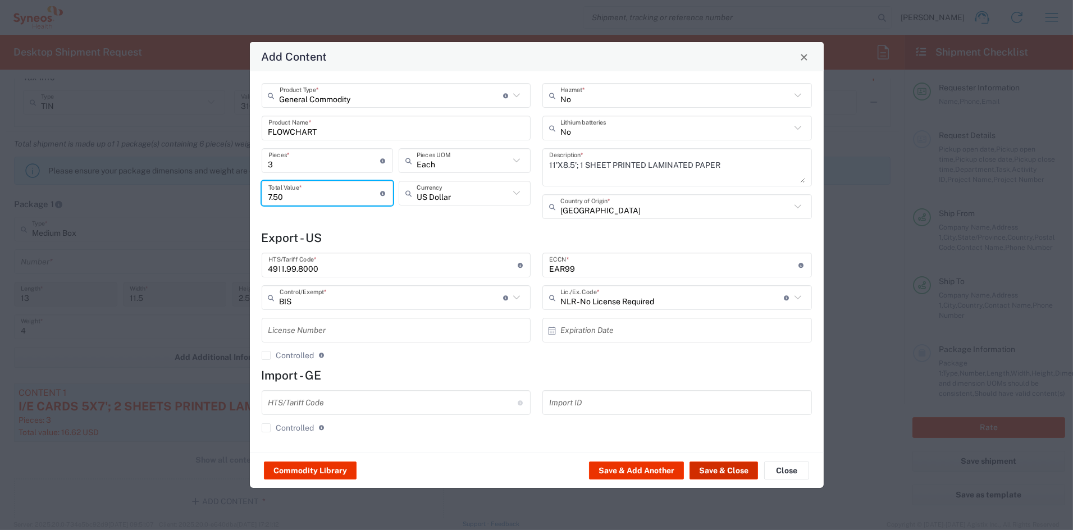
type input "7.50"
click at [721, 473] on button "Save & Close" at bounding box center [723, 471] width 68 height 18
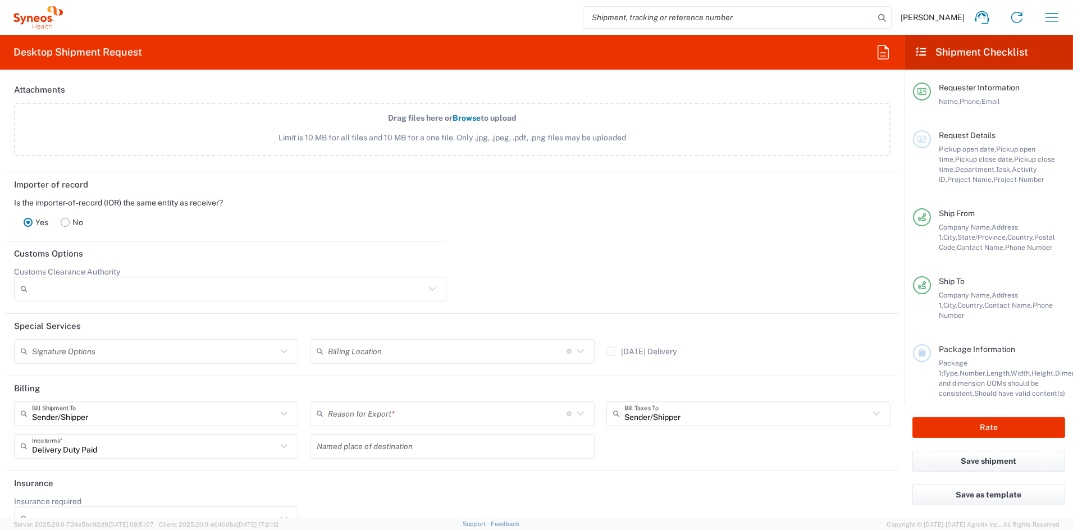
scroll to position [1387, 0]
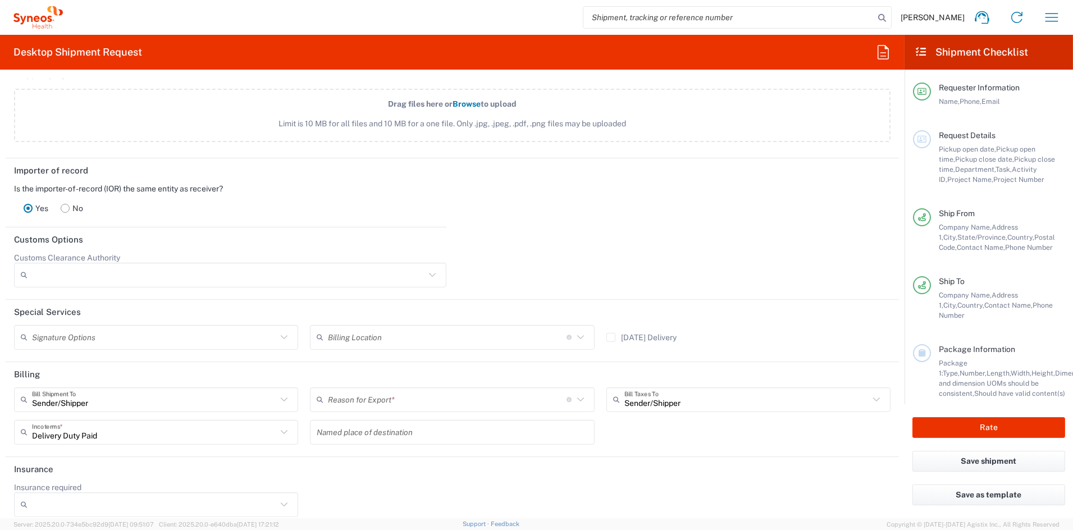
click at [68, 207] on rect at bounding box center [65, 208] width 8 height 8
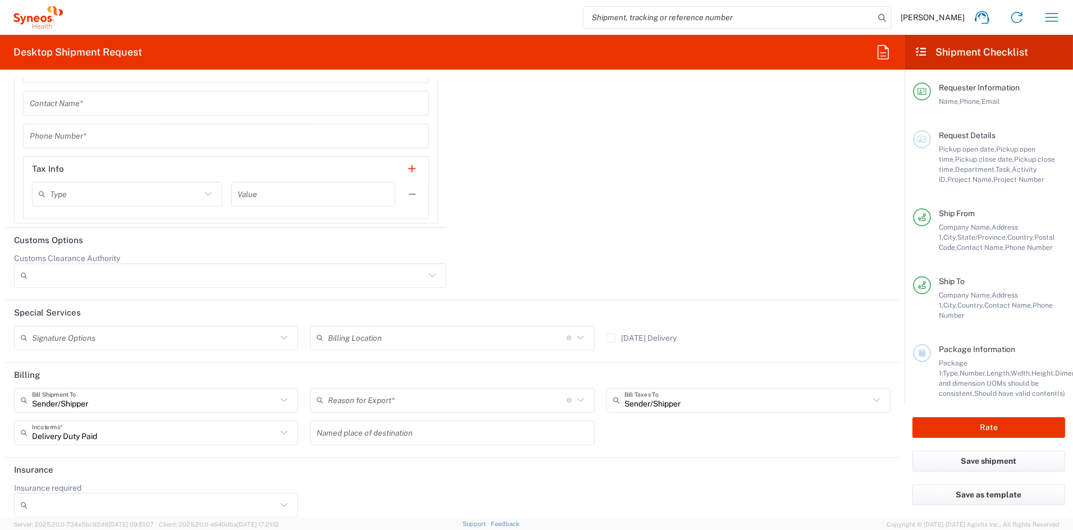
scroll to position [1847, 0]
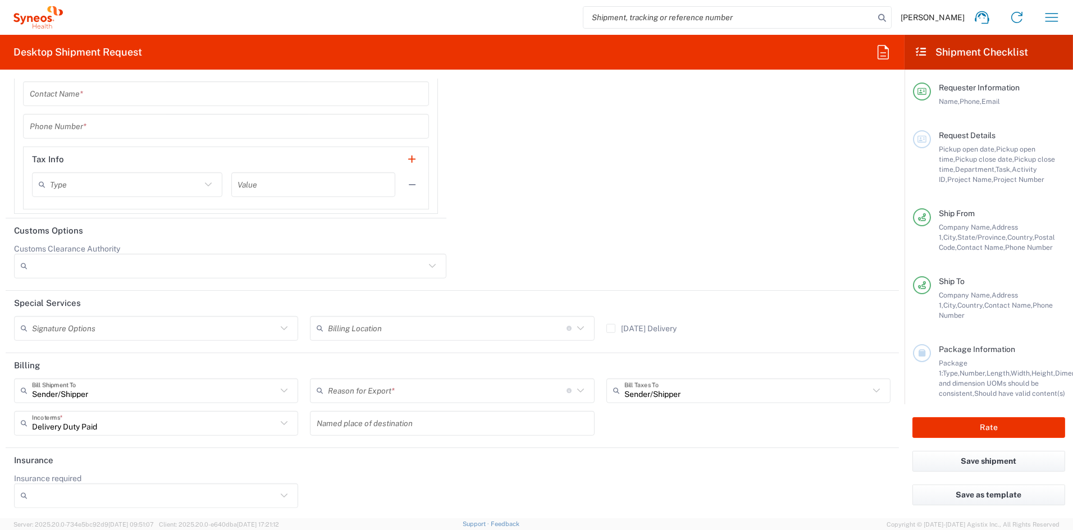
click at [410, 394] on input "text" at bounding box center [447, 391] width 239 height 20
click at [328, 505] on span "Sold" at bounding box center [447, 504] width 279 height 17
type input "Sold"
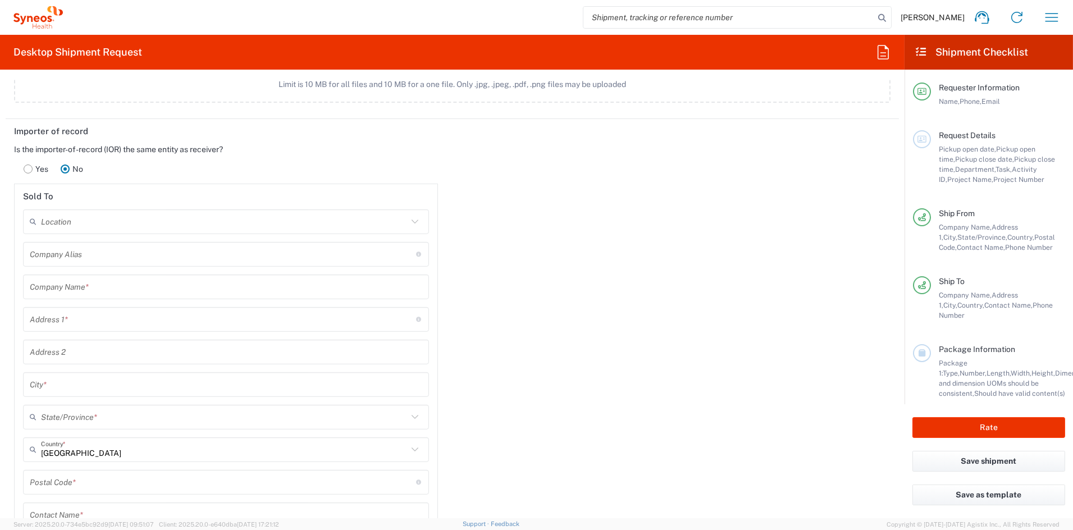
scroll to position [1423, 0]
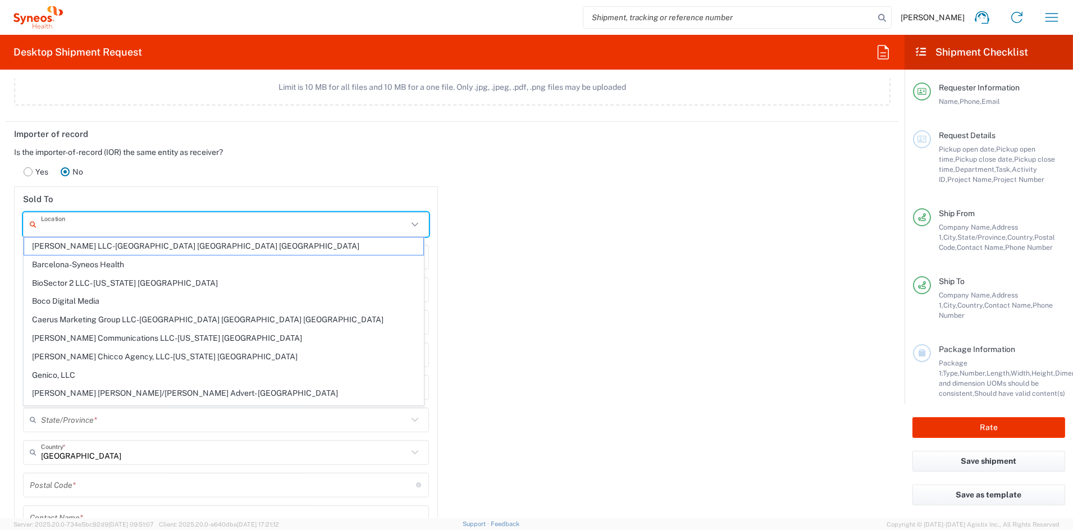
click at [145, 229] on input "text" at bounding box center [224, 224] width 367 height 20
paste input "Syneos Health [US_STATE] LLC"
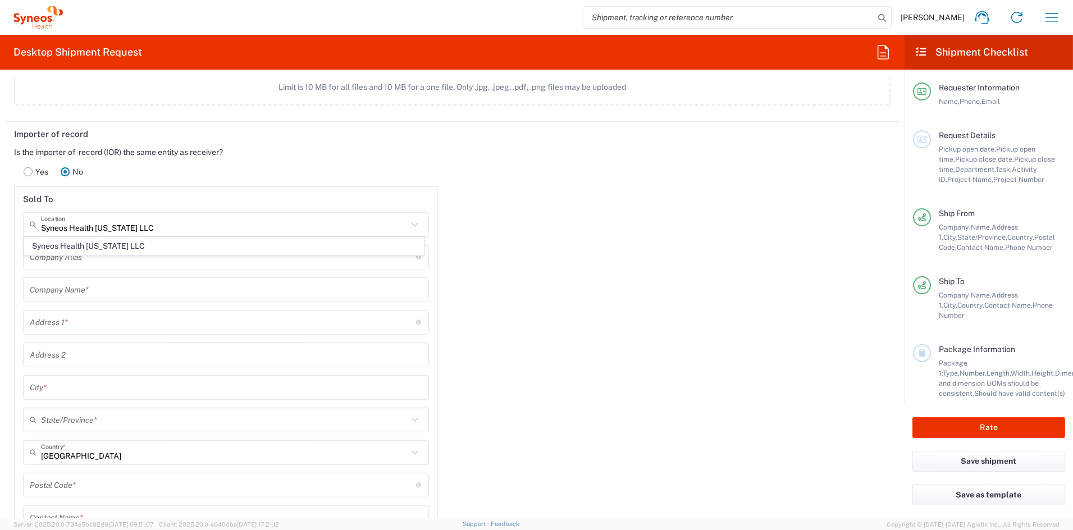
click at [99, 247] on span "Syneos Health [US_STATE] LLC" at bounding box center [223, 245] width 399 height 17
type input "Syneos Health [US_STATE] LLC"
type input "Floor No. 1, Block E"
type input "Marseli 4"
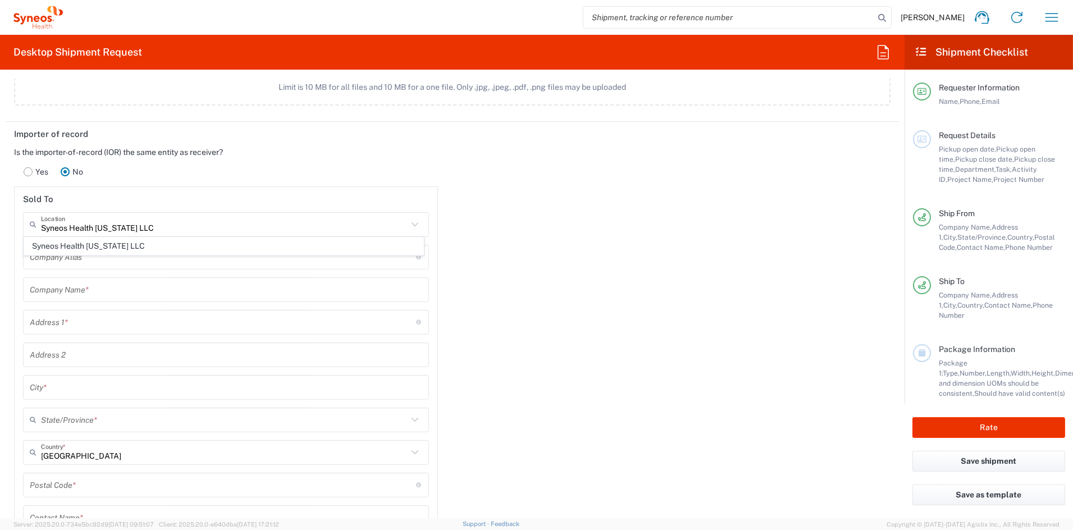
type input "Tbilisi"
type input "[US_STATE]"
type input "0153"
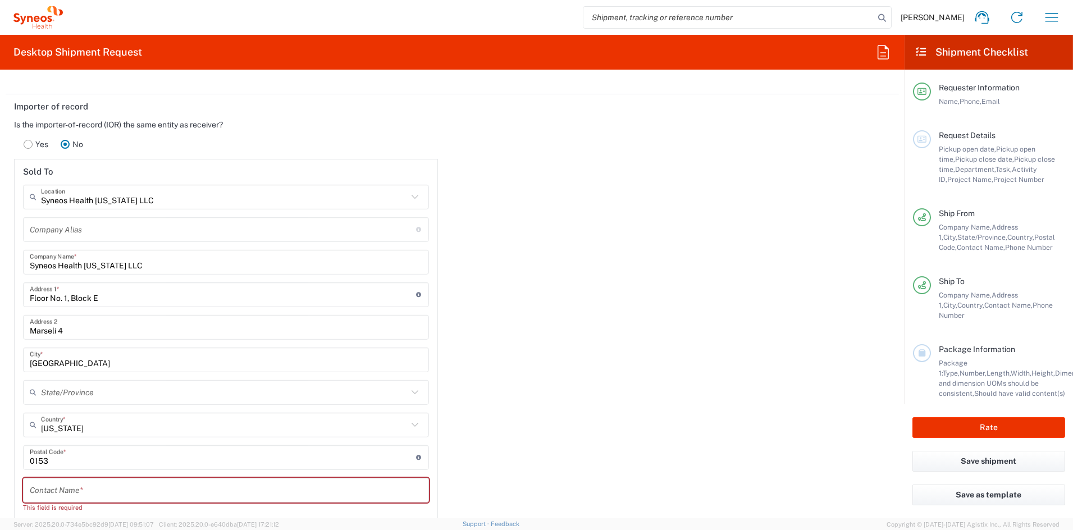
scroll to position [1455, 0]
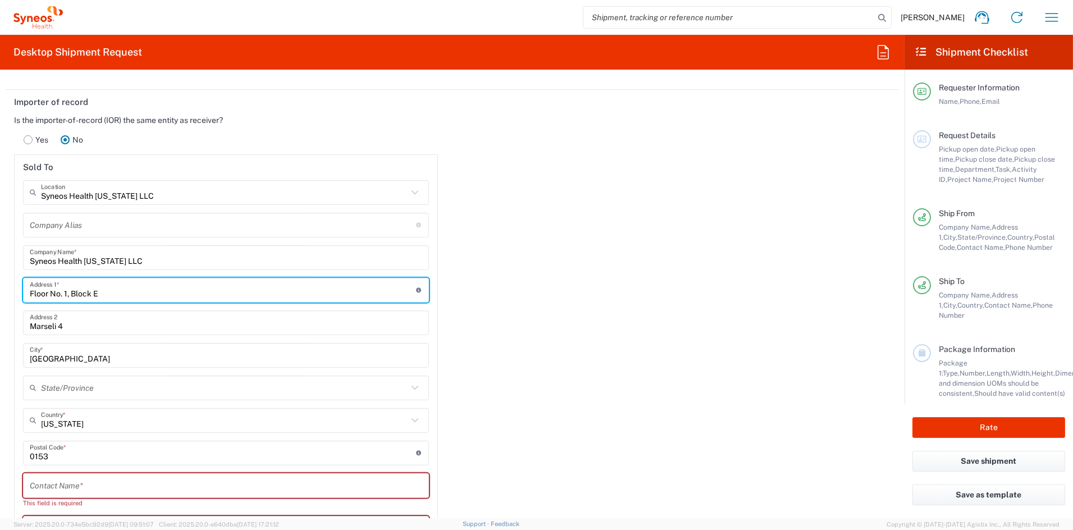
drag, startPoint x: 109, startPoint y: 294, endPoint x: -19, endPoint y: 288, distance: 127.6
click at [0, 288] on html "John Popp Home Shipment estimator Shipment tracking Desktop shipment request My…" at bounding box center [536, 265] width 1073 height 530
paste input "M. Aleksidze str. N10"
type input "M. Aleksidze str. N10"
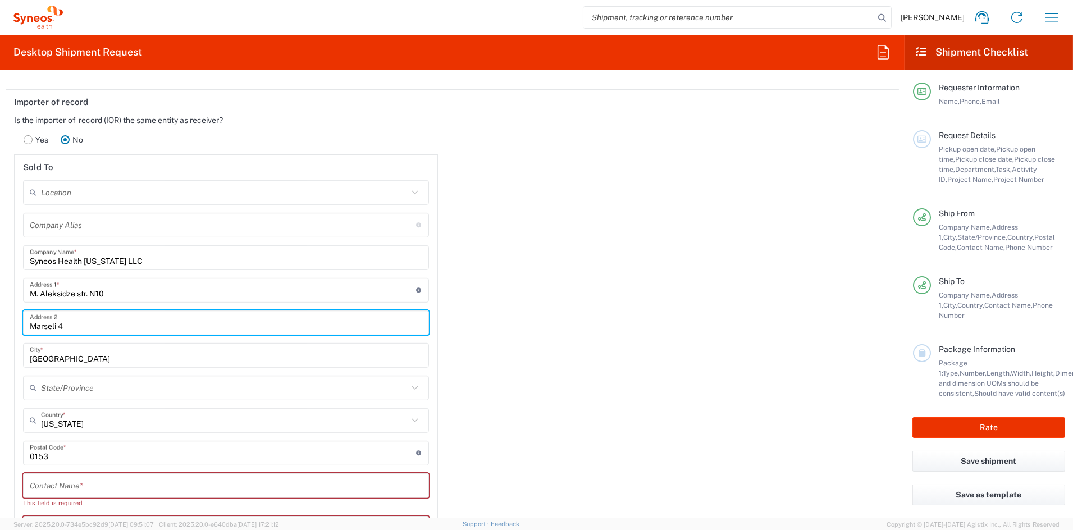
drag, startPoint x: 78, startPoint y: 326, endPoint x: -5, endPoint y: 323, distance: 83.1
click at [0, 323] on html "John Popp Home Shipment estimator Shipment tracking Desktop shipment request My…" at bounding box center [536, 265] width 1073 height 530
paste input "Saburtalo District"
type input "Saburtalo District"
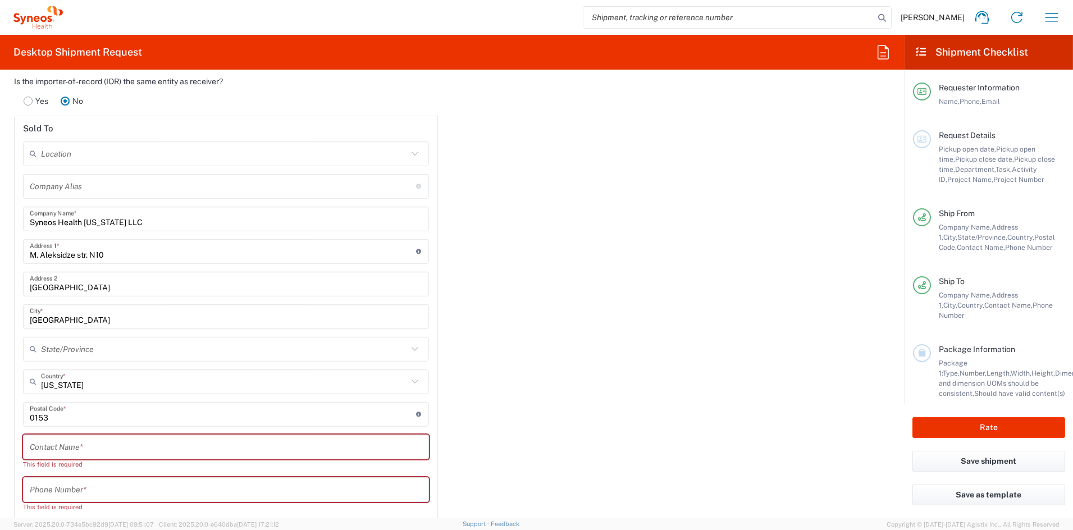
scroll to position [1497, 0]
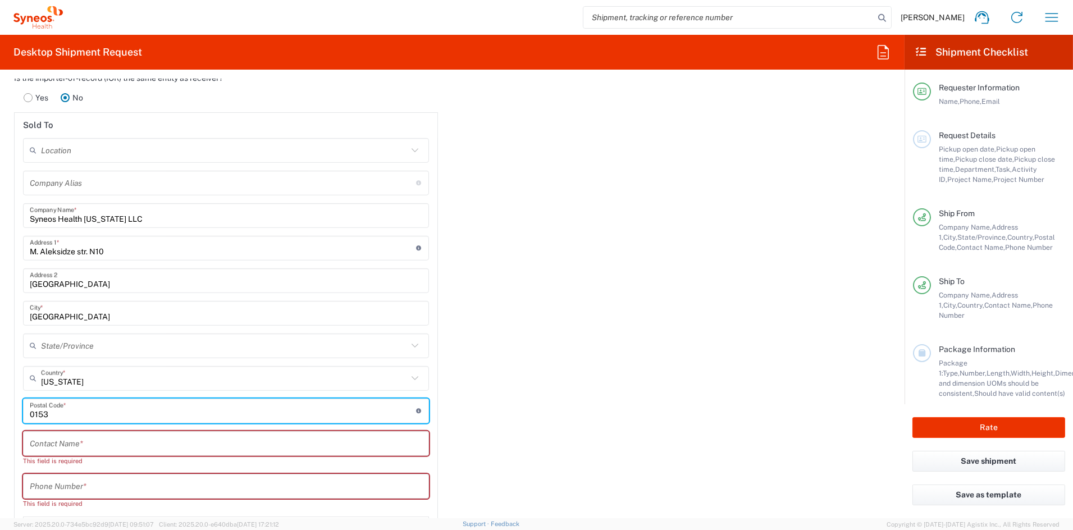
click at [61, 409] on input "undefined" at bounding box center [223, 411] width 386 height 20
click at [75, 412] on input "undefined" at bounding box center [223, 411] width 386 height 20
type input "0160"
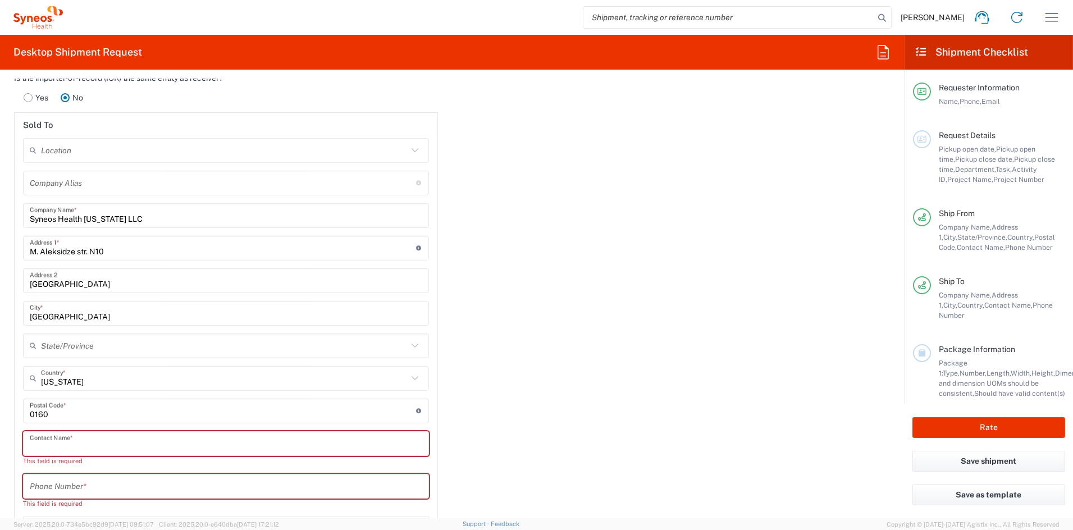
paste input "Engelis, Janis"
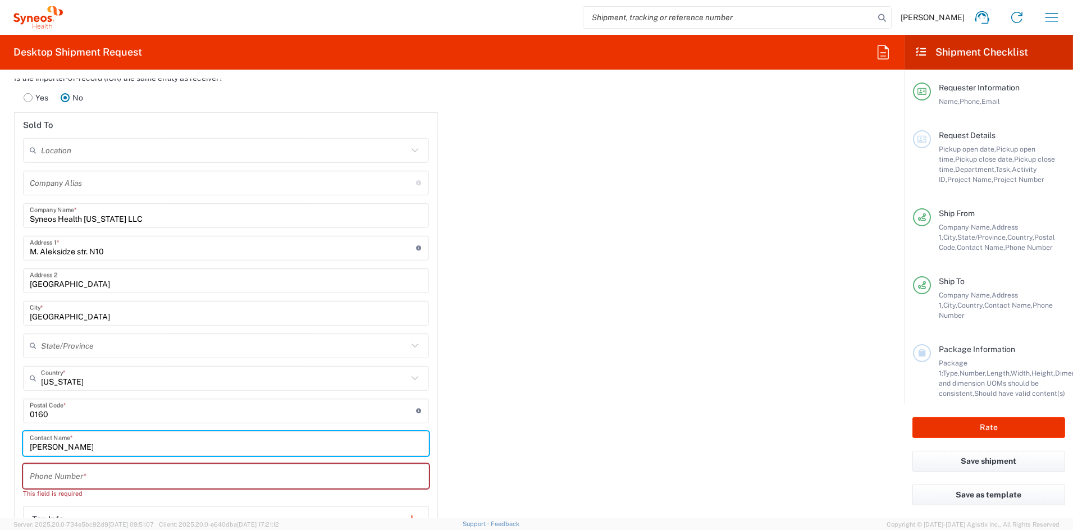
type input "Engelis, Janis"
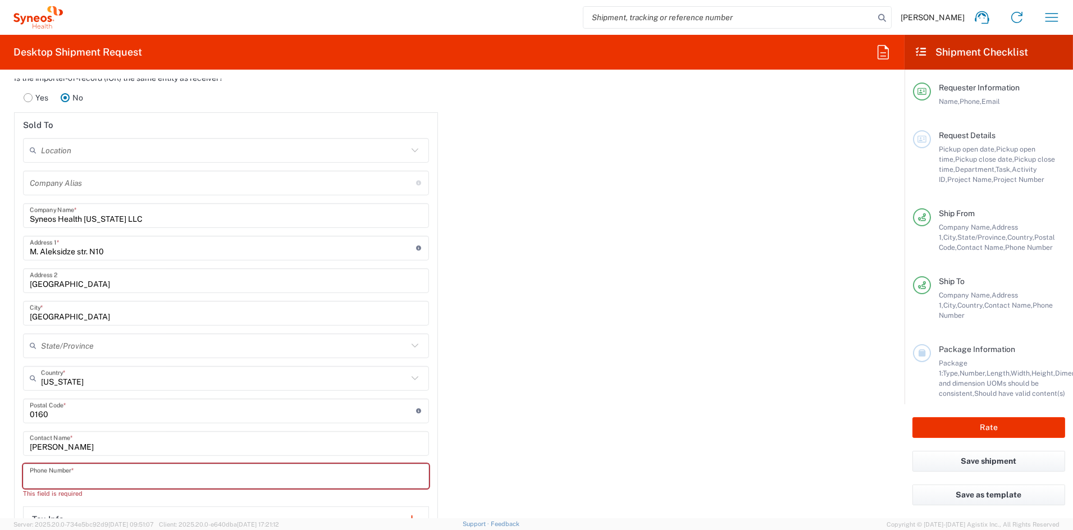
click at [103, 474] on input "tel" at bounding box center [226, 476] width 392 height 20
paste input "371 27840266"
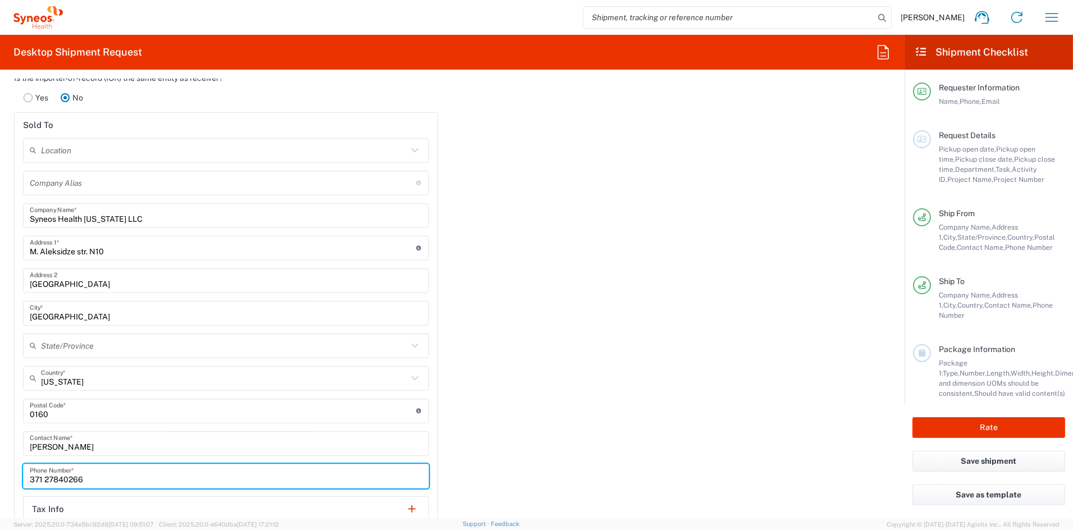
drag, startPoint x: 47, startPoint y: 476, endPoint x: 88, endPoint y: 478, distance: 41.6
click at [49, 476] on input "371 27840266" at bounding box center [226, 476] width 392 height 20
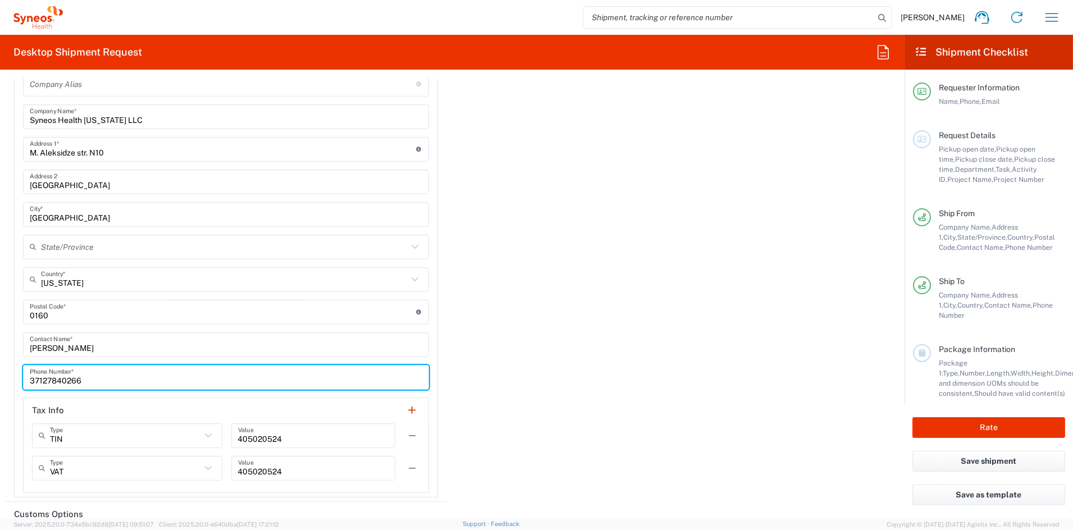
scroll to position [1601, 0]
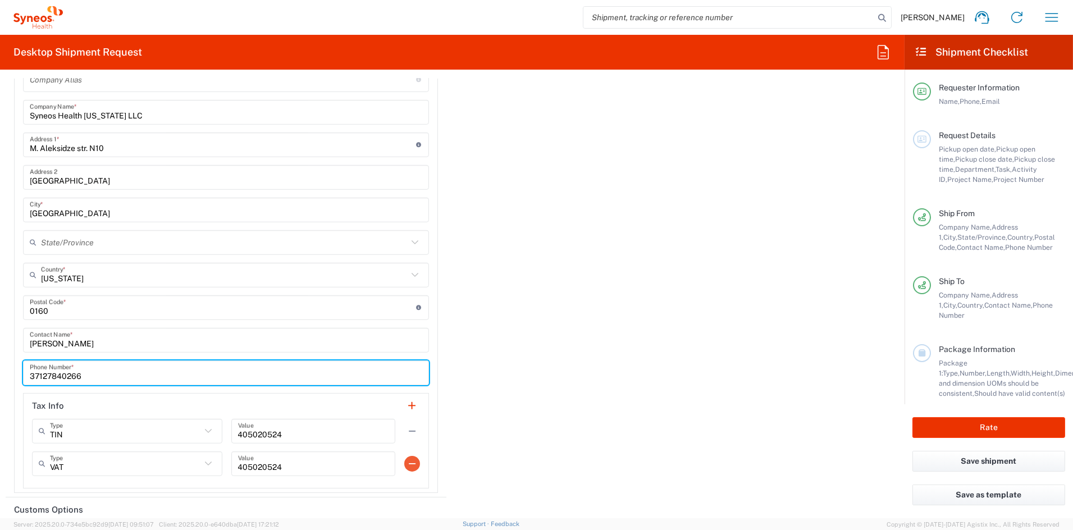
type input "37127840266"
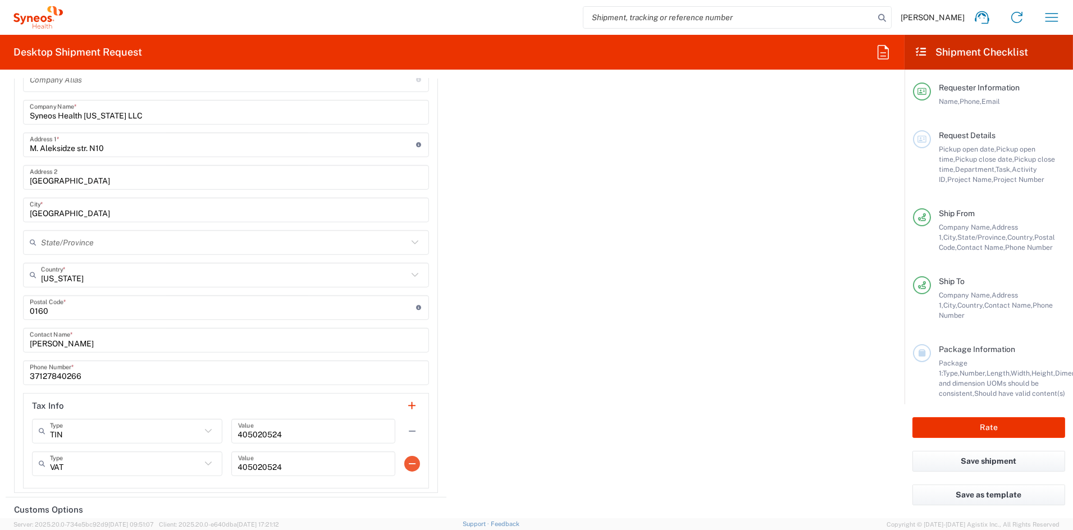
click at [408, 462] on button "button" at bounding box center [412, 464] width 16 height 16
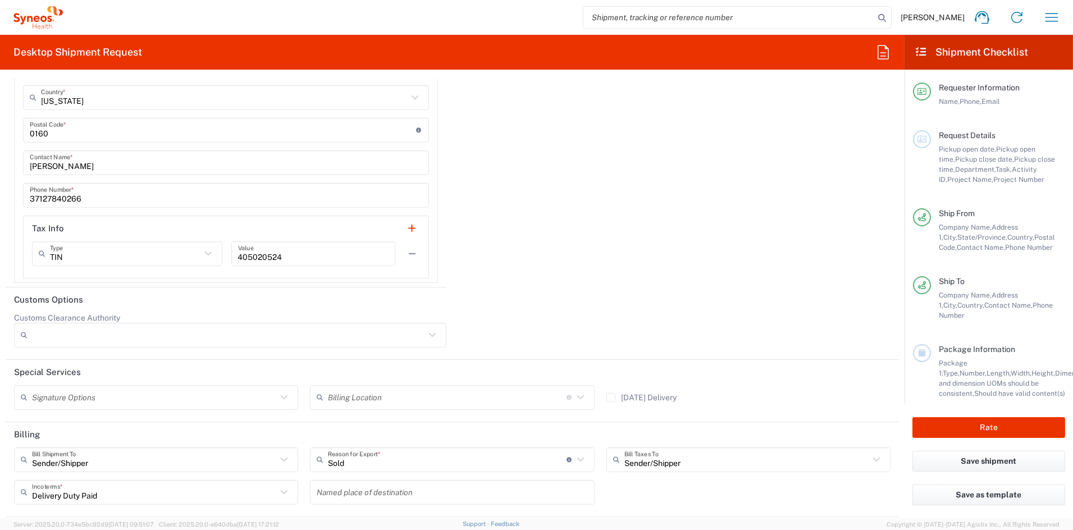
scroll to position [1790, 0]
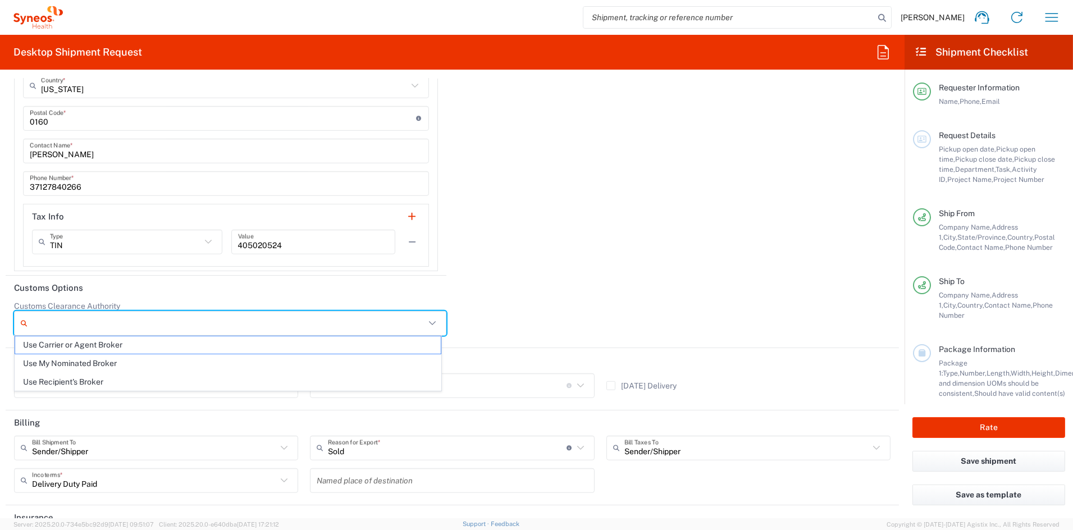
click at [97, 325] on input "Customs Clearance Authority" at bounding box center [228, 323] width 393 height 18
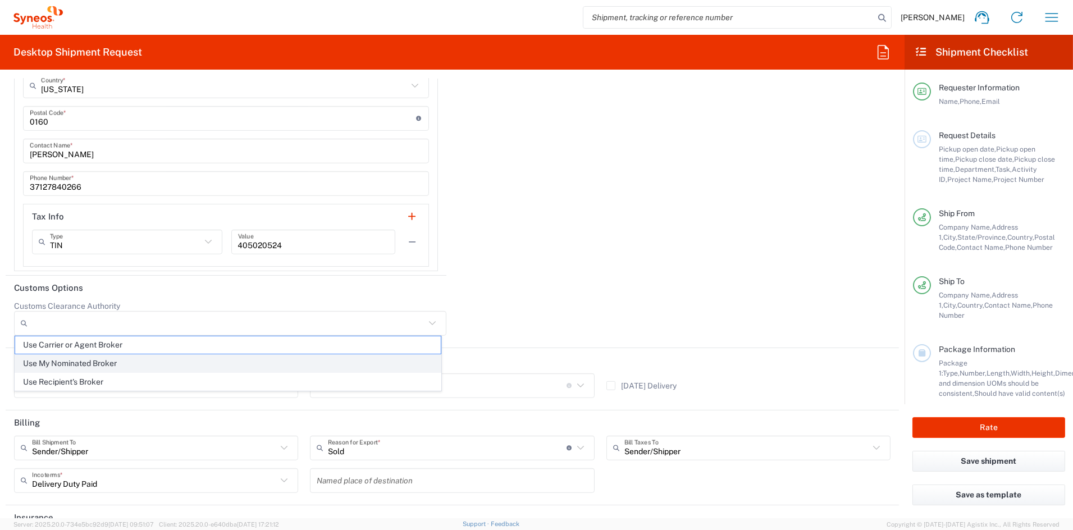
click at [88, 360] on span "Use My Nominated Broker" at bounding box center [228, 363] width 426 height 17
type input "Use My Nominated Broker"
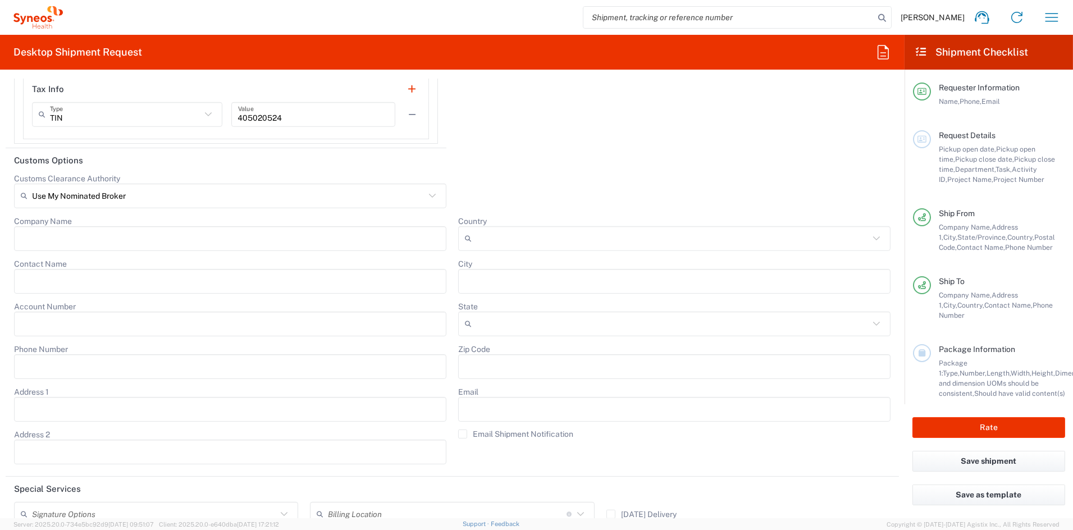
scroll to position [1924, 0]
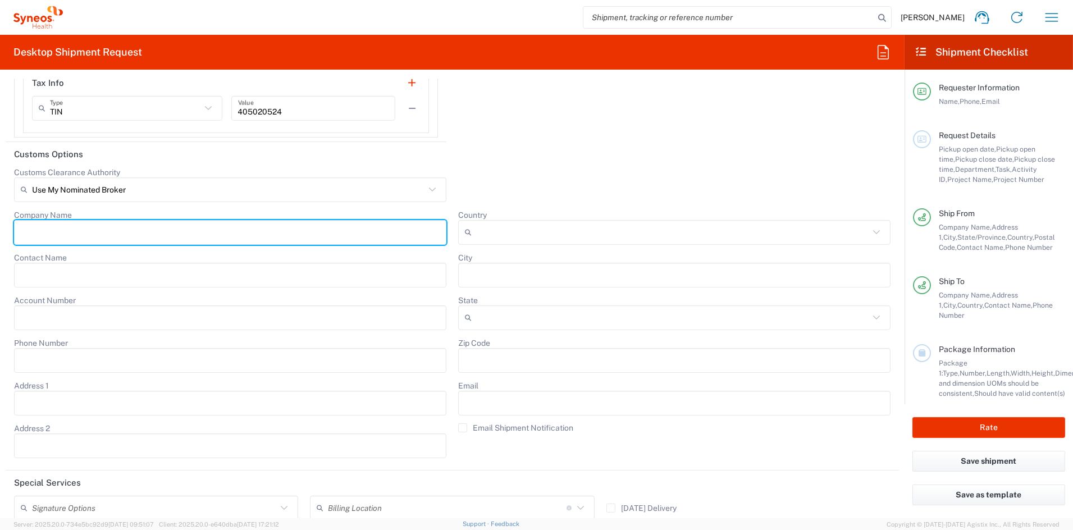
click at [90, 229] on input "Company Name" at bounding box center [230, 232] width 419 height 18
paste input "Oximio Geo, LLC"
type input "Oximio Geo, LLC"
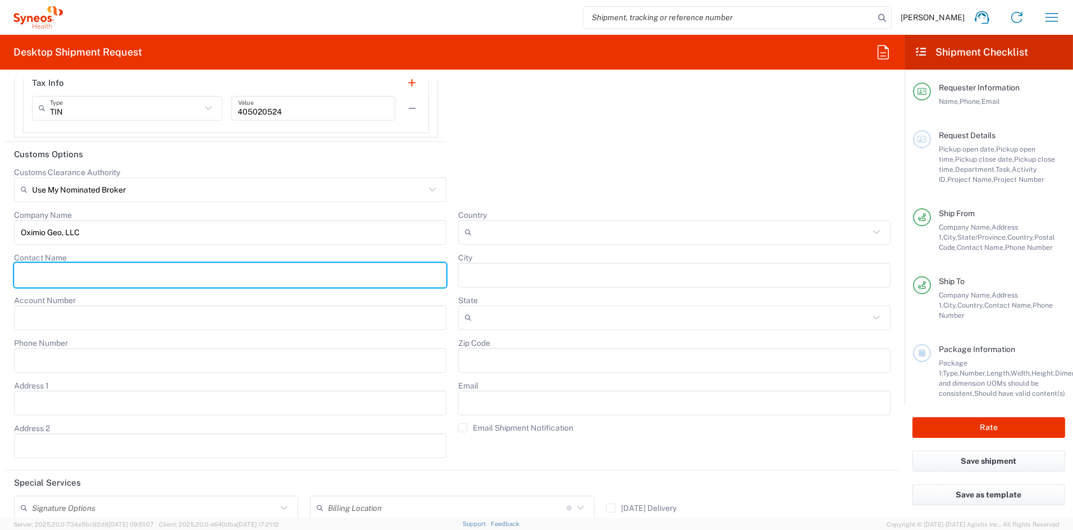
click at [74, 272] on input "Contact Name" at bounding box center [230, 275] width 419 height 18
paste input "Tornike Samkharadze"
type input "Tornike Samkharadze"
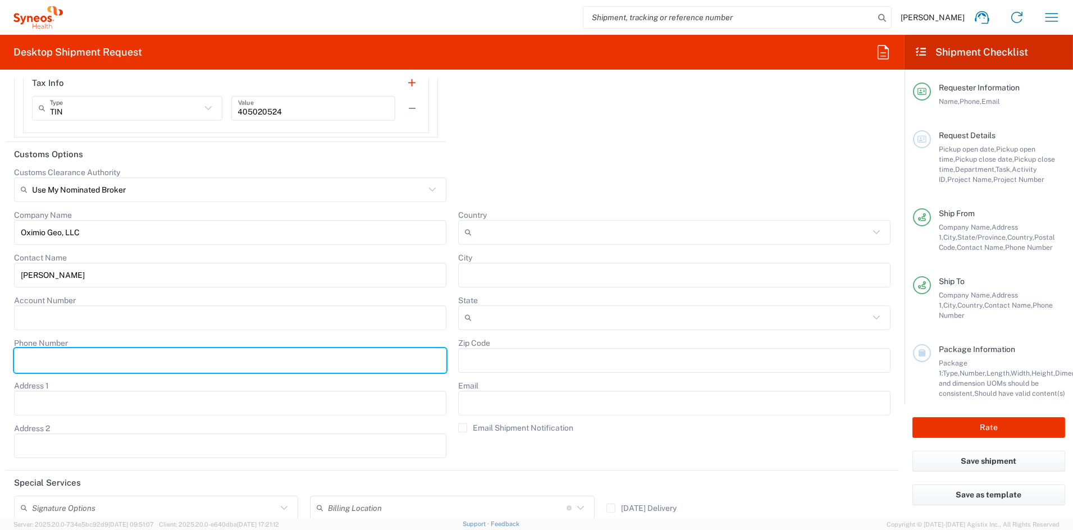
click at [61, 352] on input "Phone Number" at bounding box center [230, 360] width 419 height 18
paste input "995599010379"
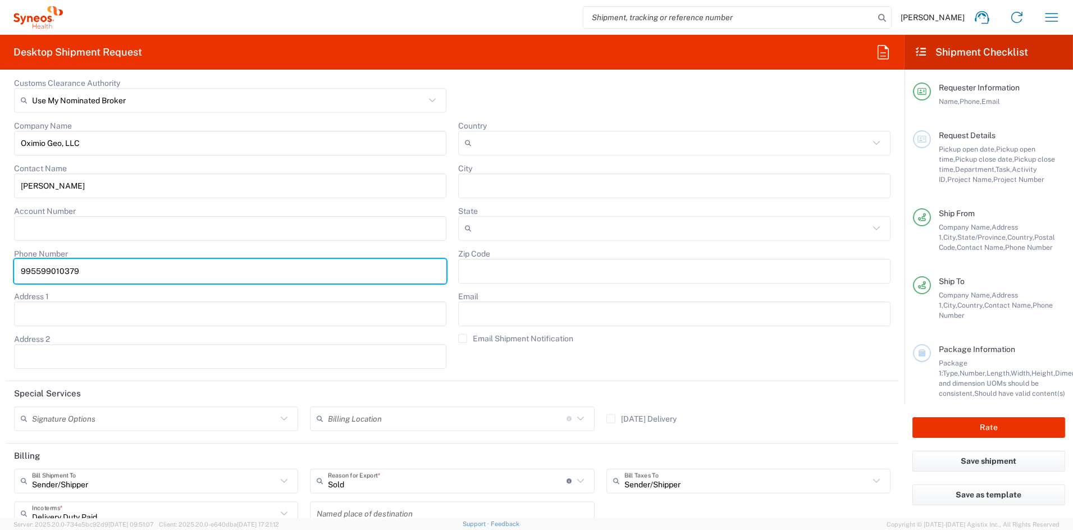
scroll to position [2014, 0]
type input "995599010379"
click at [40, 308] on input "Address 1" at bounding box center [230, 313] width 419 height 18
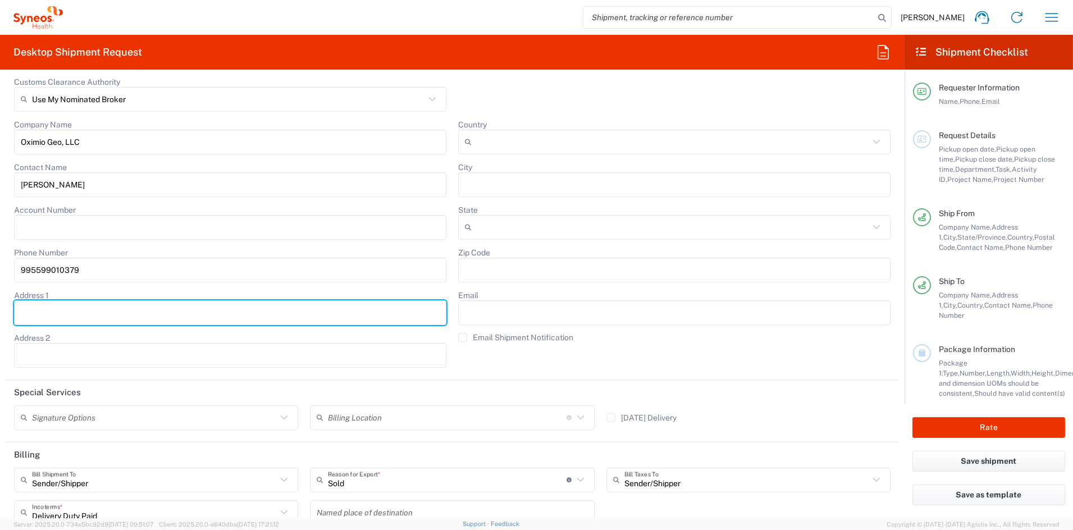
paste input "36, Ksani str"
type input "36, Ksani str."
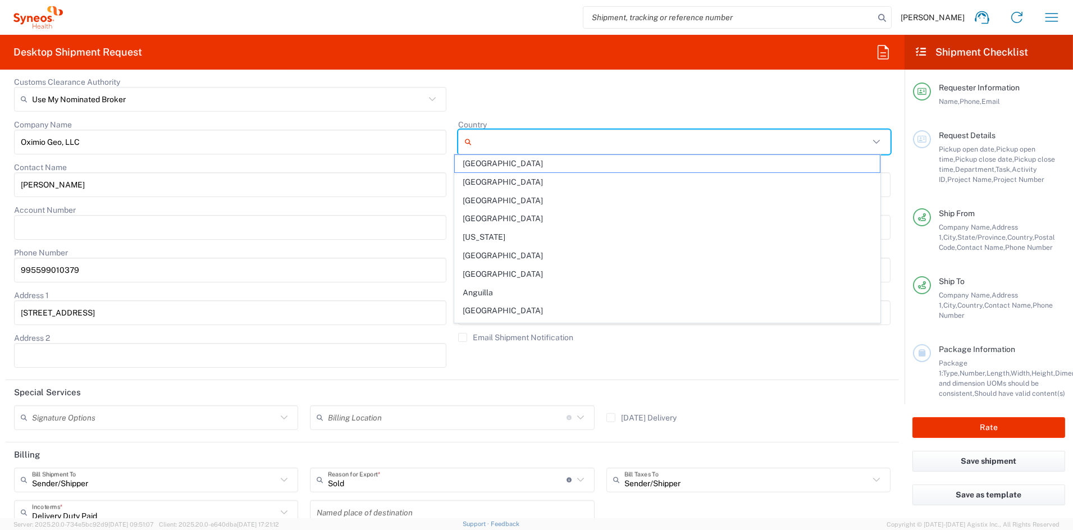
click at [523, 140] on input "Country" at bounding box center [672, 142] width 393 height 18
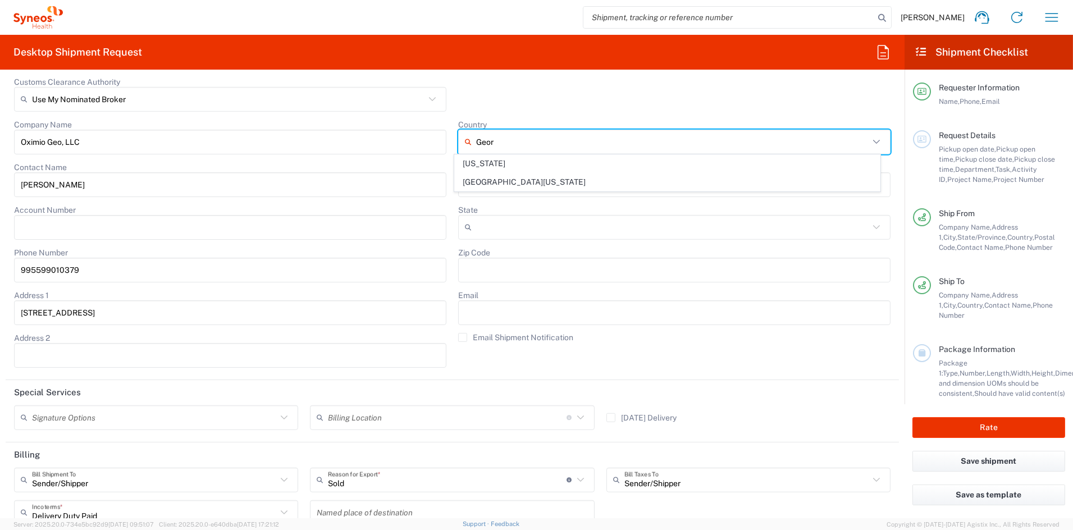
click at [477, 162] on span "[US_STATE]" at bounding box center [668, 163] width 426 height 17
type input "[US_STATE]"
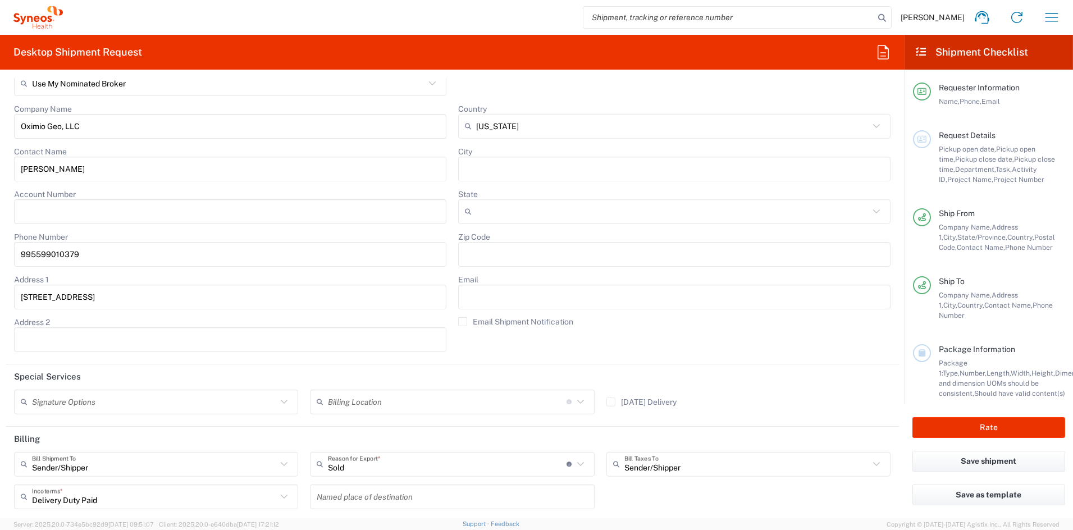
scroll to position [2033, 0]
click at [500, 166] on input "City" at bounding box center [674, 166] width 419 height 18
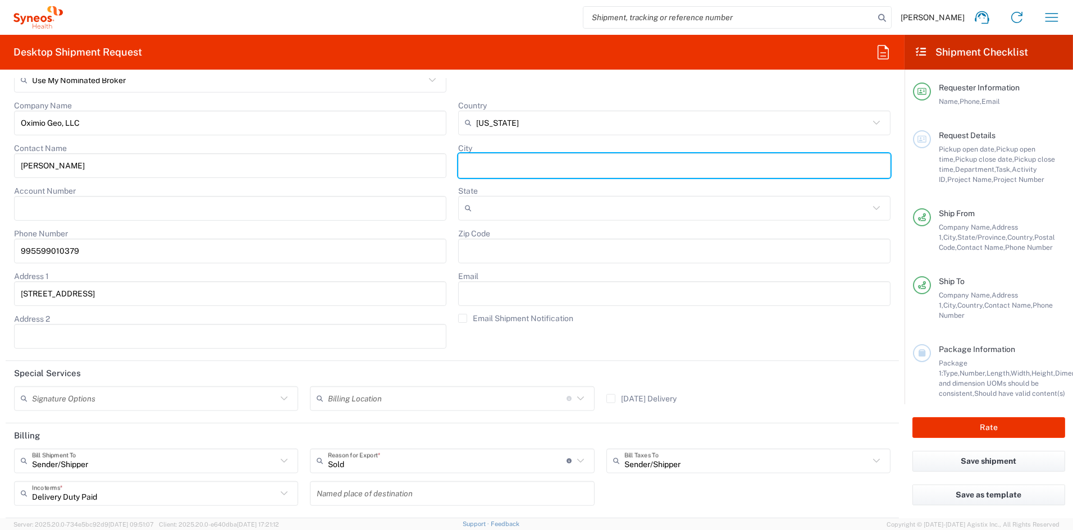
paste input "Tbilisi"
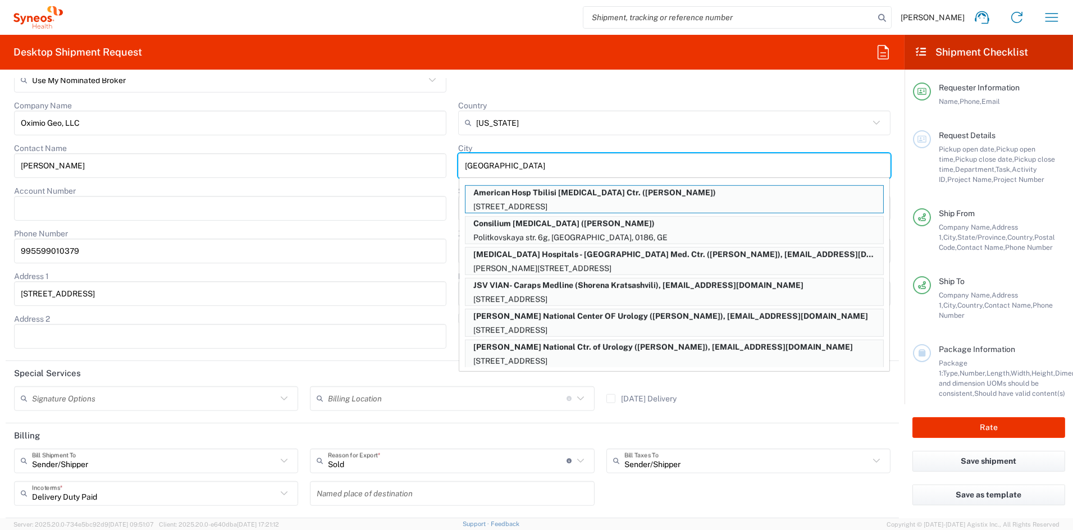
type input "Tbilisi"
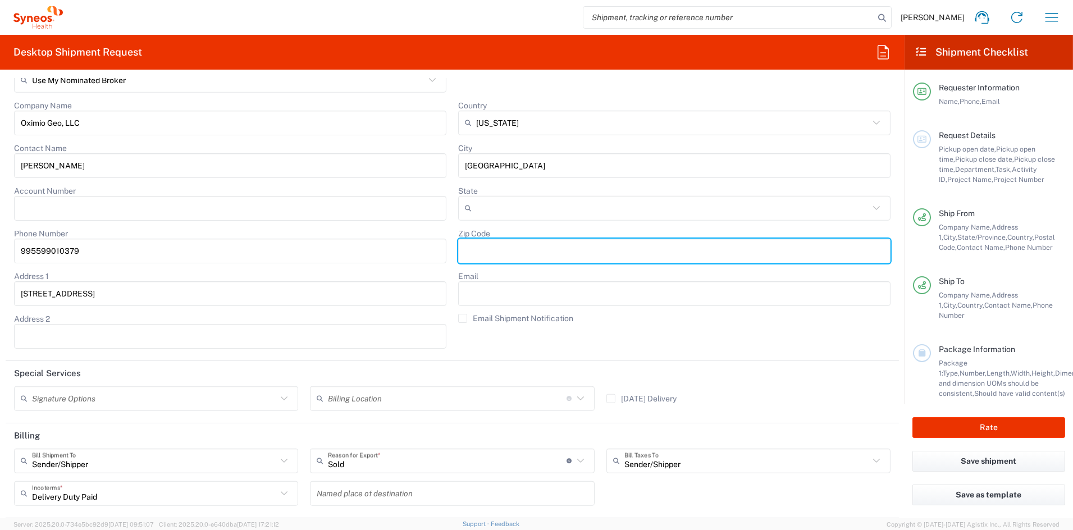
click at [510, 290] on input "Email" at bounding box center [674, 294] width 419 height 18
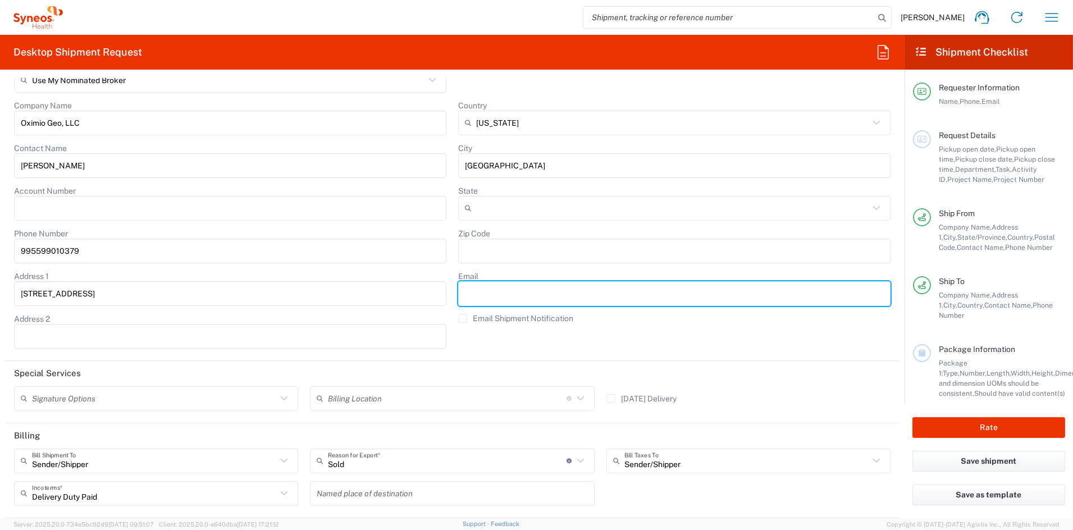
click at [509, 290] on input "Email" at bounding box center [674, 294] width 419 height 18
paste input "tornike.samkharadze@oximio.com;"
type input "tornike.samkharadze@oximio.com;"
click at [461, 316] on label "Email Shipment Notification" at bounding box center [515, 318] width 115 height 9
click at [463, 318] on input "Email Shipment Notification" at bounding box center [463, 318] width 0 height 0
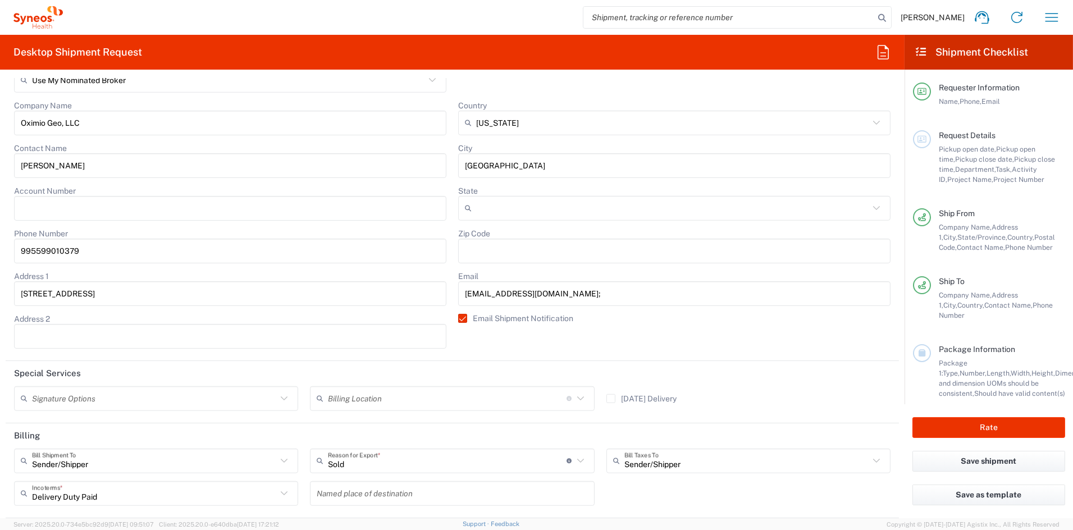
click at [500, 247] on input "Zip Code" at bounding box center [674, 251] width 419 height 18
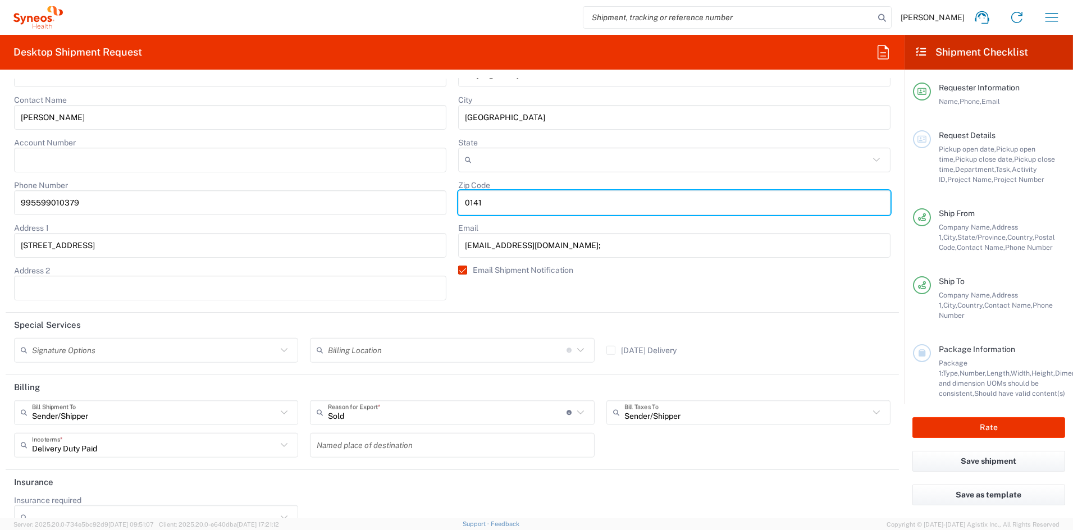
scroll to position [2076, 0]
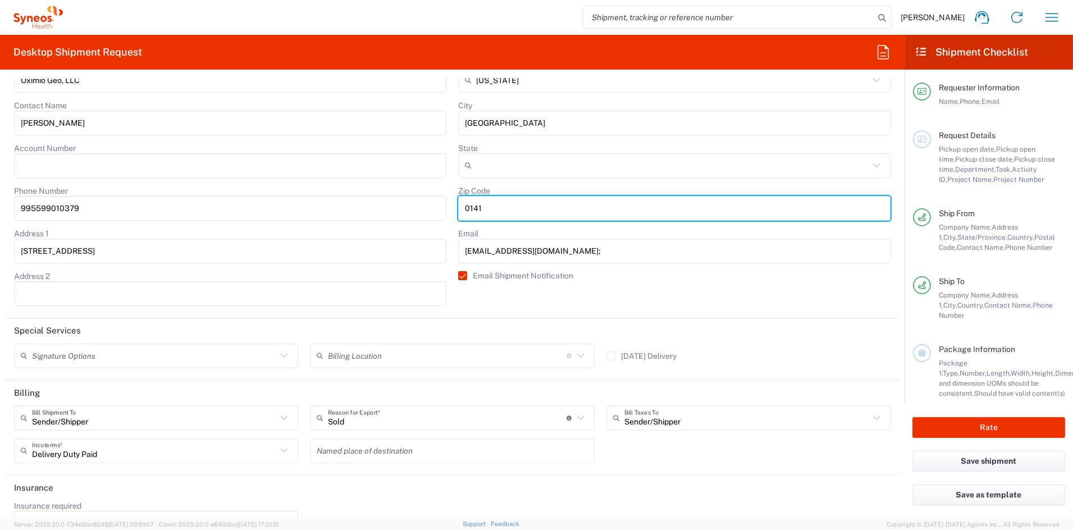
type input "0141"
click at [132, 354] on input "text" at bounding box center [154, 356] width 245 height 20
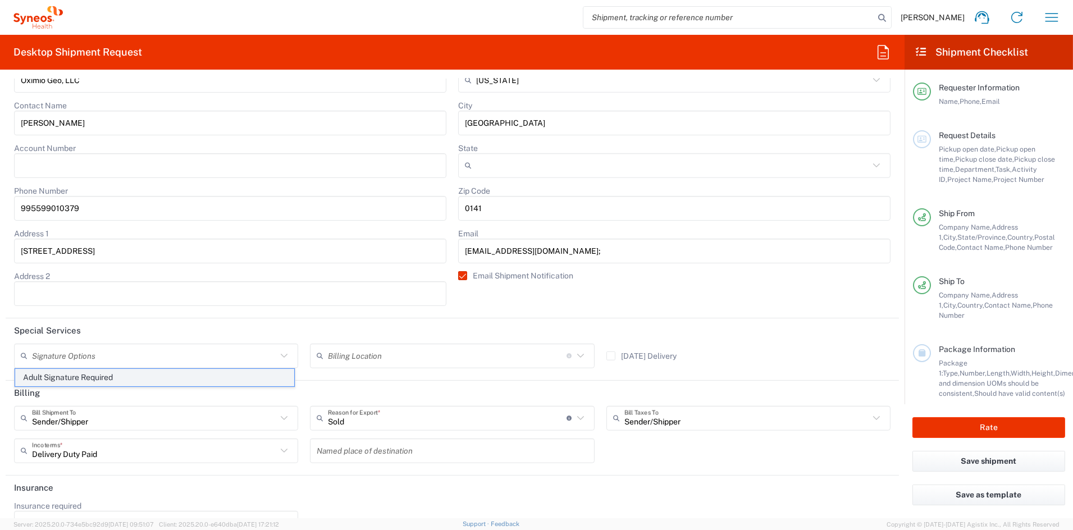
click at [76, 379] on span "Adult Signature Required" at bounding box center [154, 377] width 279 height 17
type input "Adult Signature Required"
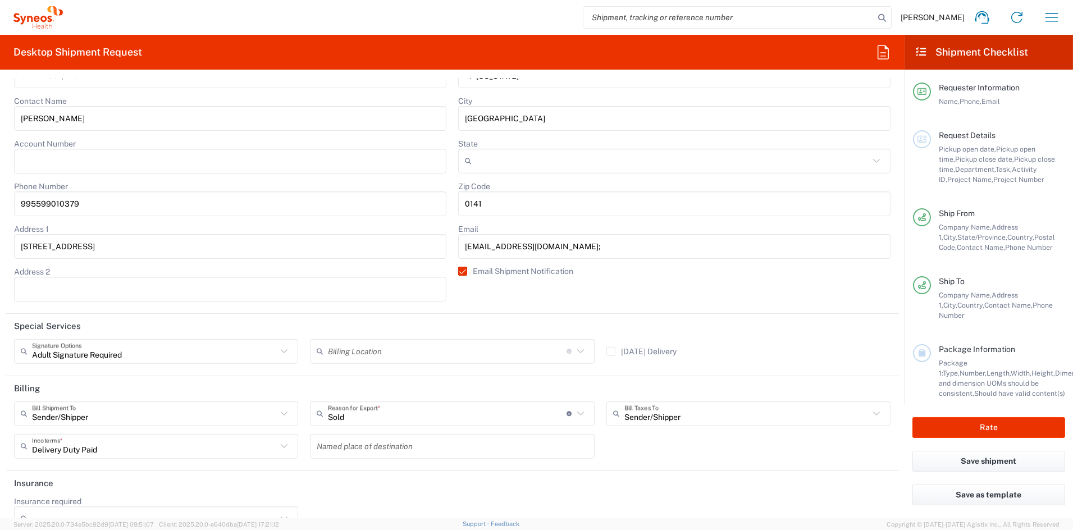
scroll to position [2103, 0]
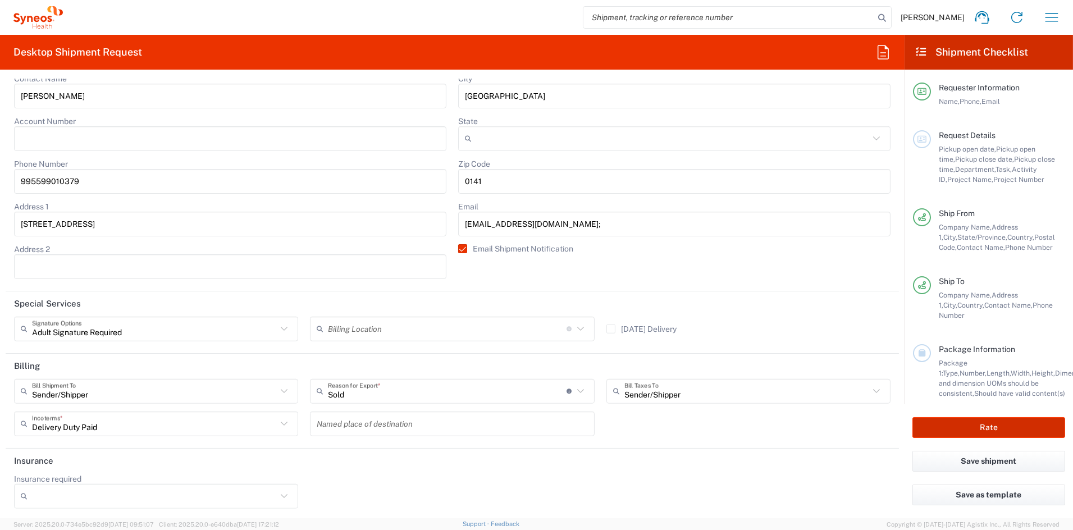
click at [1002, 425] on button "Rate" at bounding box center [988, 427] width 153 height 21
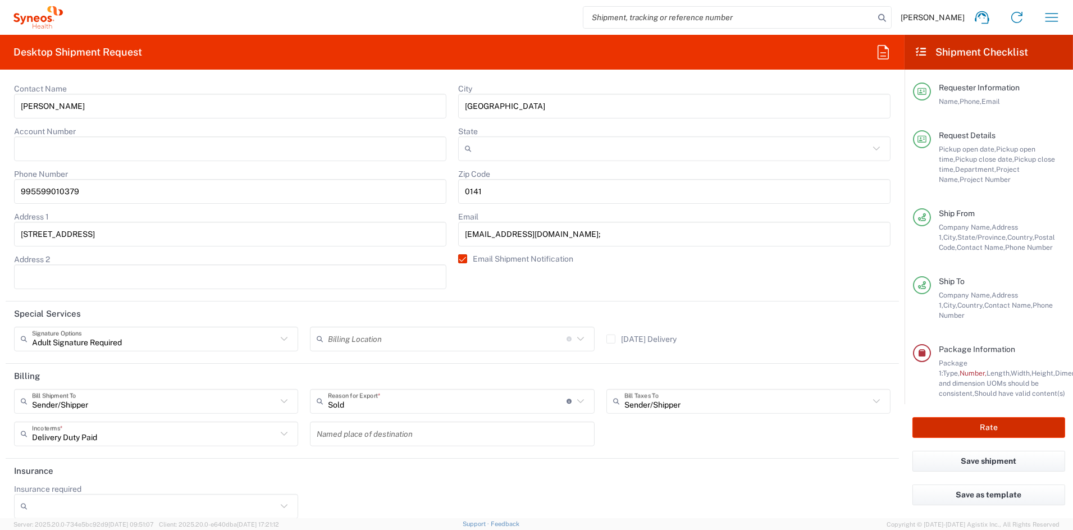
scroll to position [2113, 0]
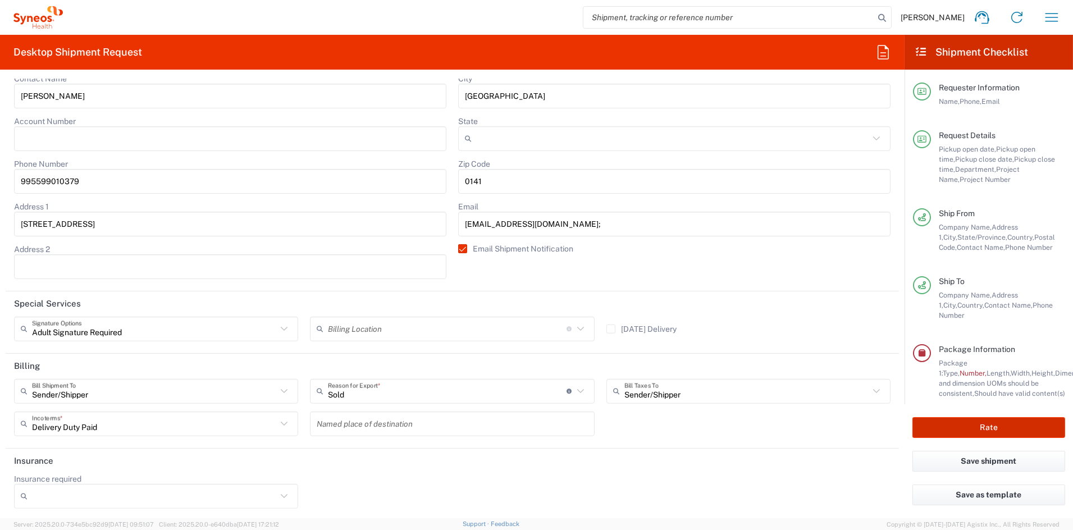
type input "7050288"
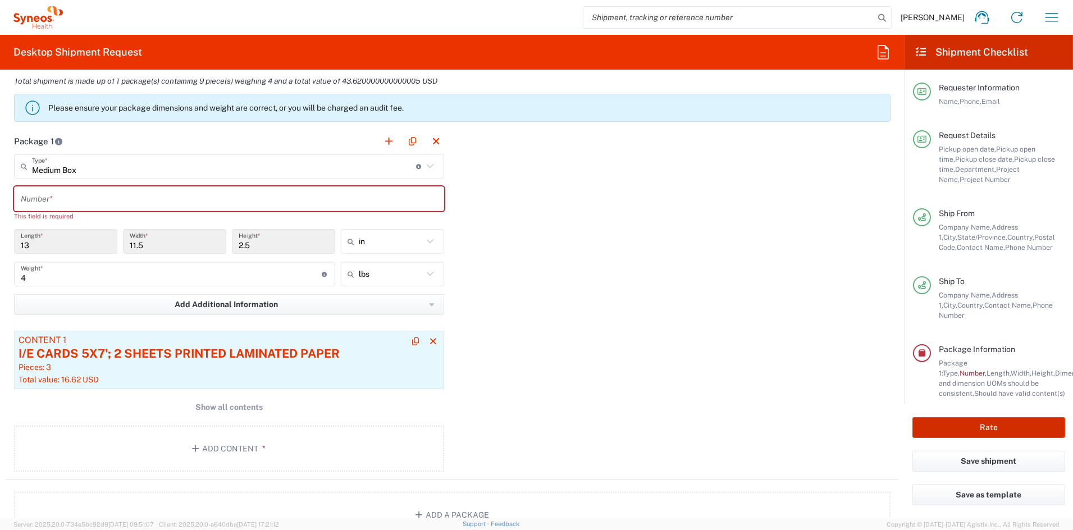
scroll to position [912, 0]
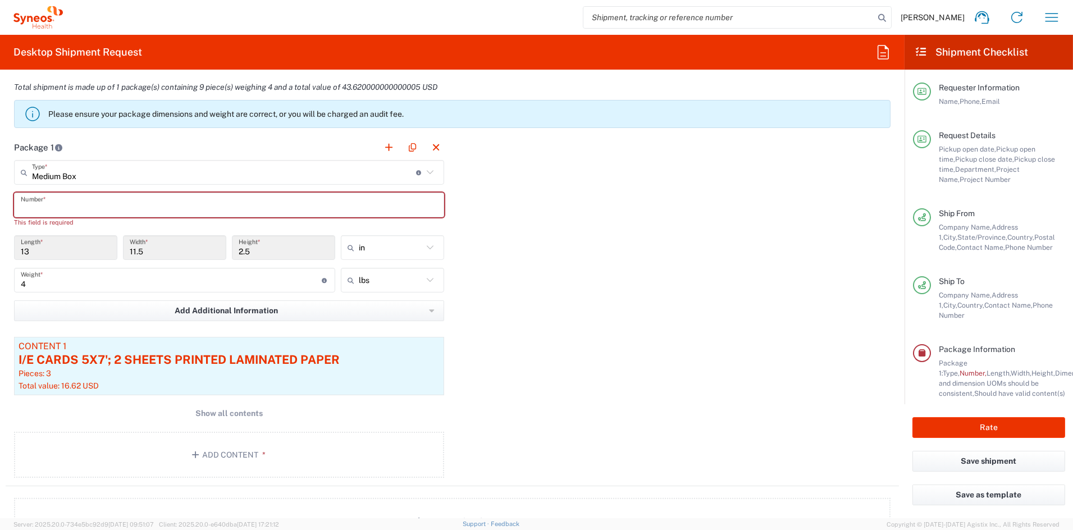
click at [47, 200] on input "text" at bounding box center [229, 205] width 417 height 20
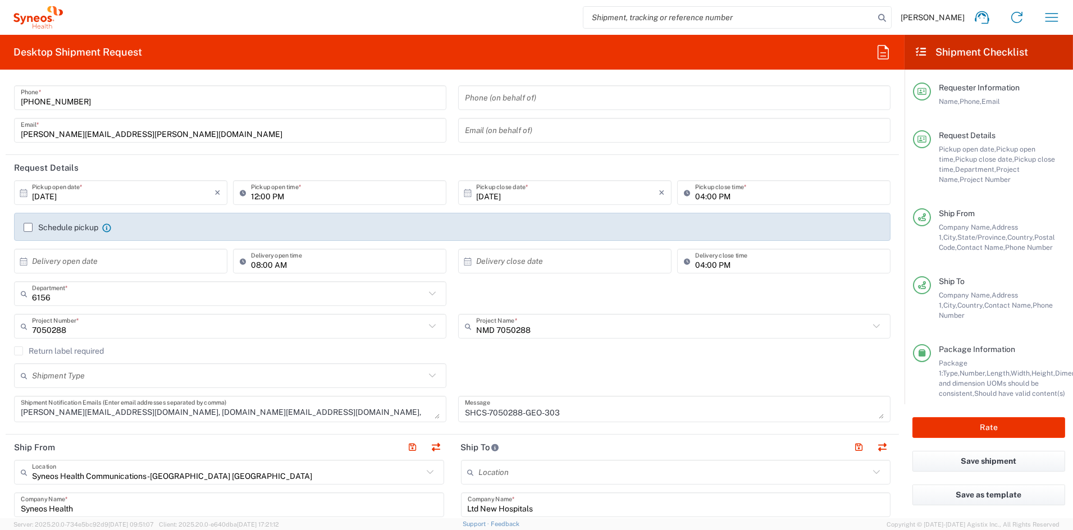
scroll to position [58, 0]
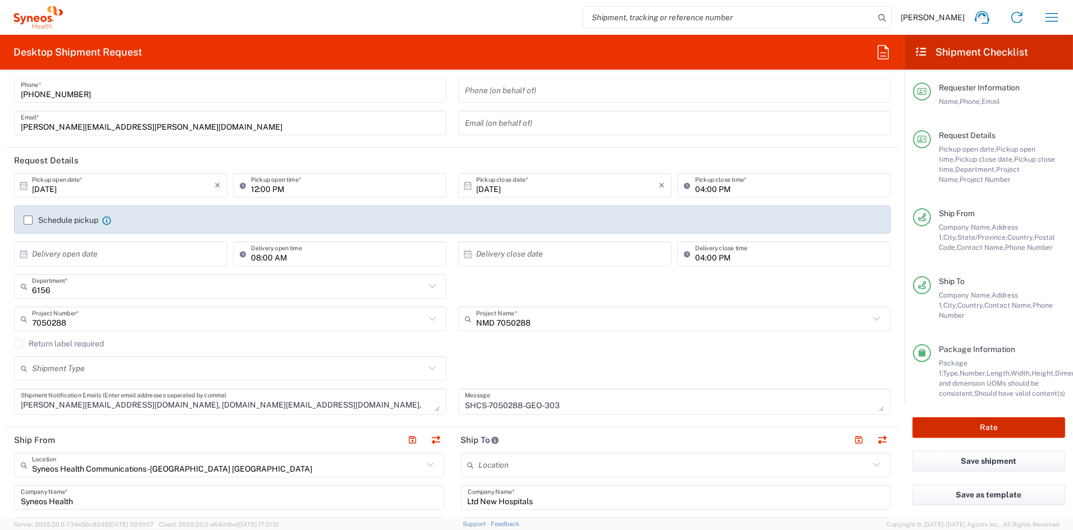
type input "1"
click at [995, 428] on button "Rate" at bounding box center [988, 427] width 153 height 21
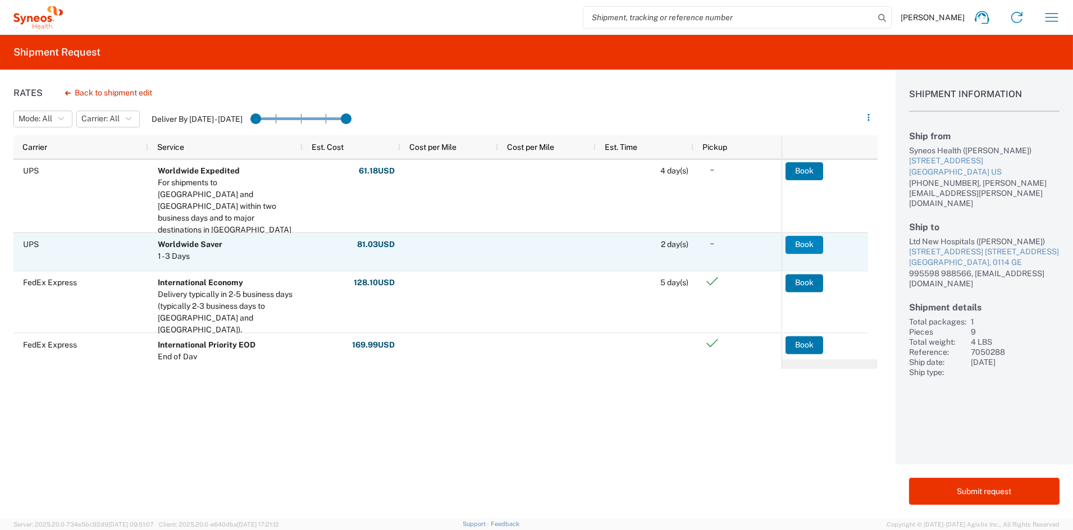
click at [800, 243] on button "Book" at bounding box center [804, 245] width 38 height 18
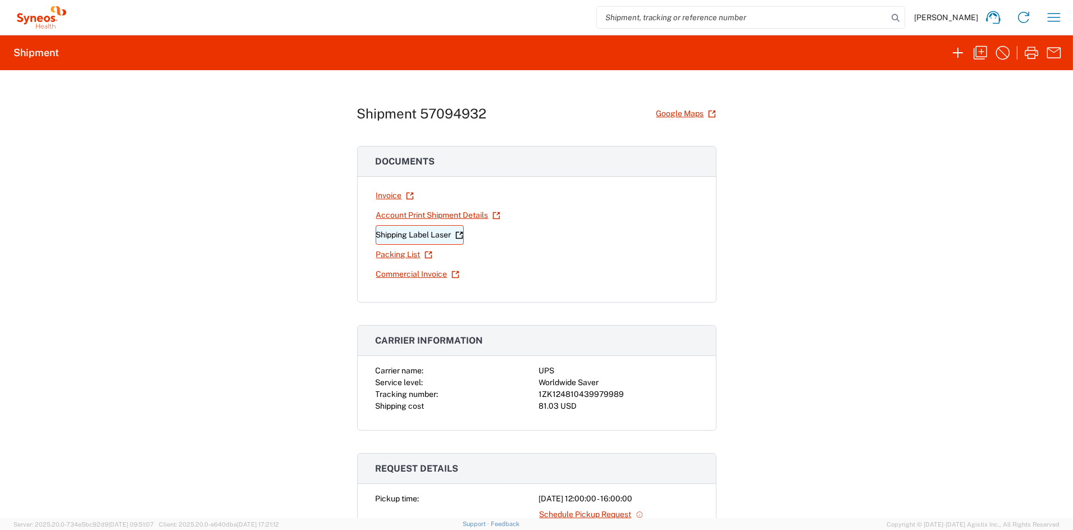
click at [409, 237] on link "Shipping Label Laser" at bounding box center [420, 235] width 88 height 20
click at [980, 52] on icon "button" at bounding box center [980, 52] width 13 height 13
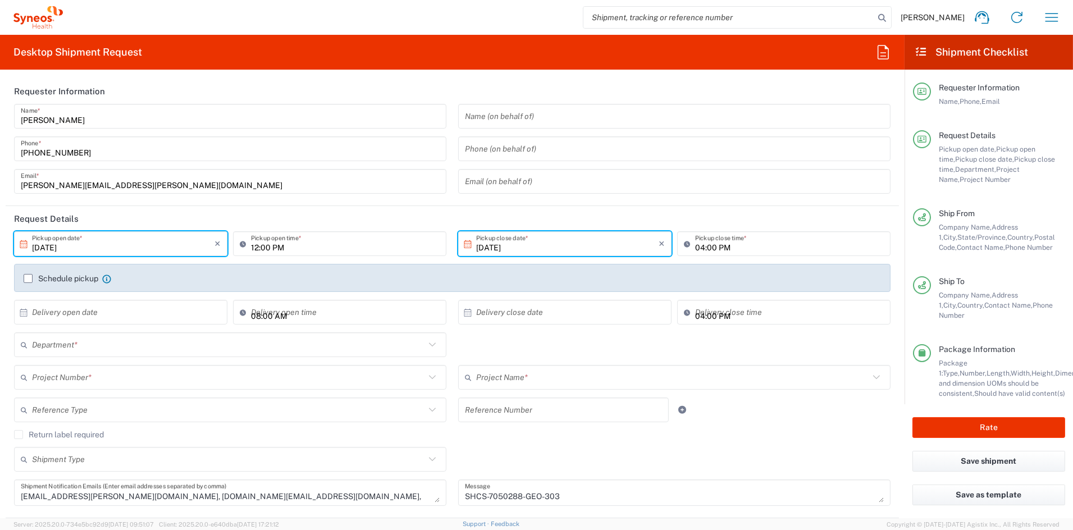
type input "[US_STATE]"
type input "Medium Box"
type input "7050288"
type input "NMD 7050288"
type input "6156"
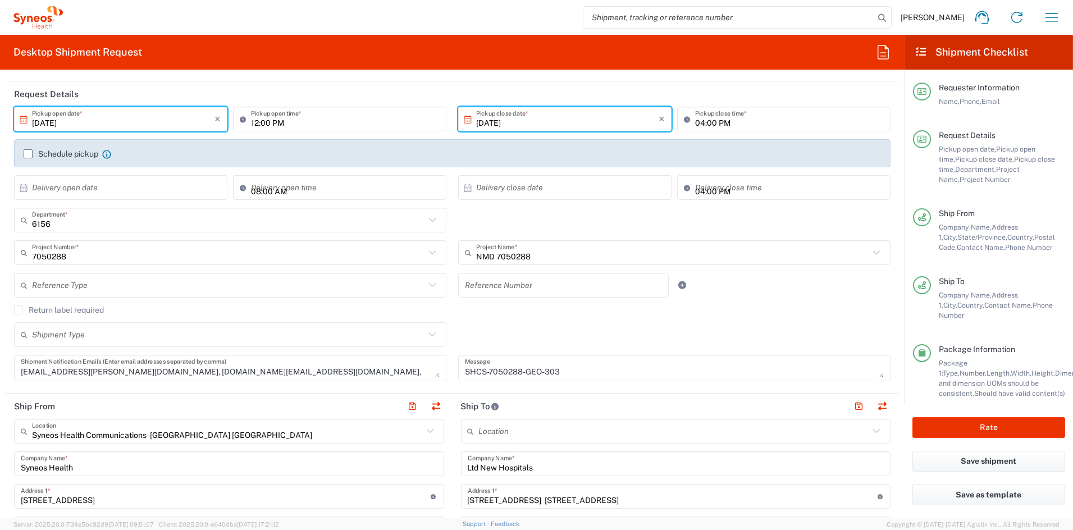
scroll to position [126, 0]
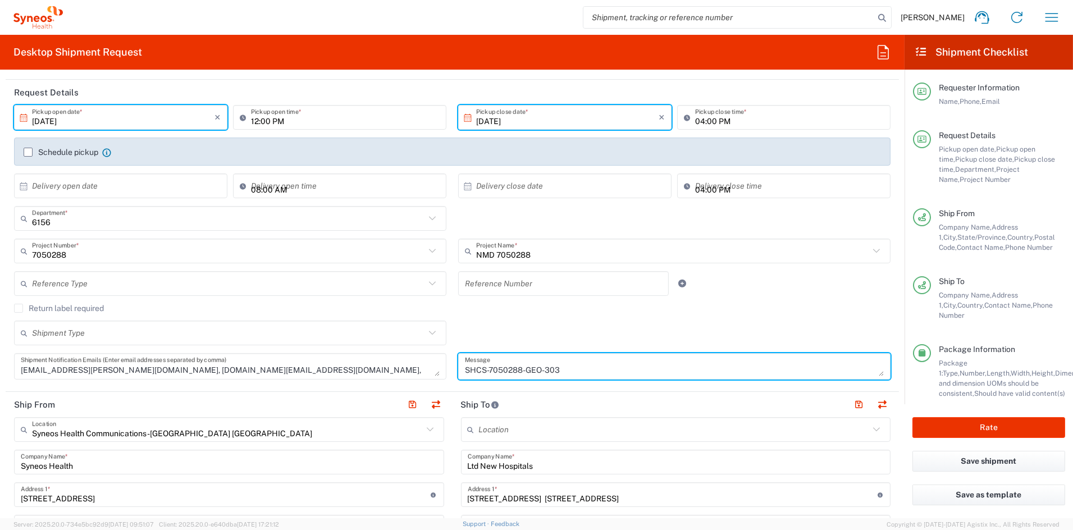
drag, startPoint x: 529, startPoint y: 369, endPoint x: 430, endPoint y: 371, distance: 99.4
click at [430, 370] on div "10/10/2025 × Pickup open date * Cancel Apply 12:00 PM Pickup open time * 10/10/…" at bounding box center [452, 246] width 888 height 282
paste textarea "2"
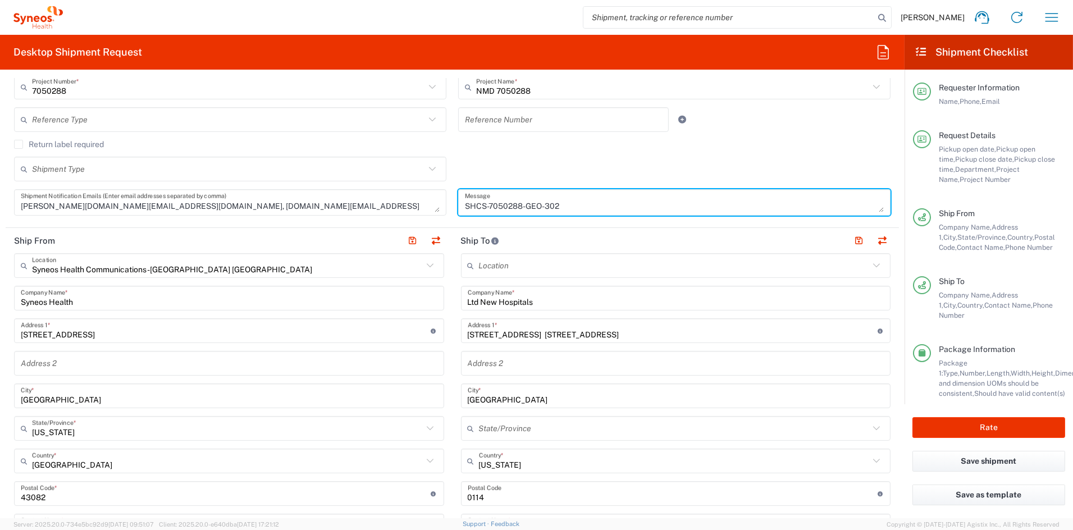
scroll to position [307, 0]
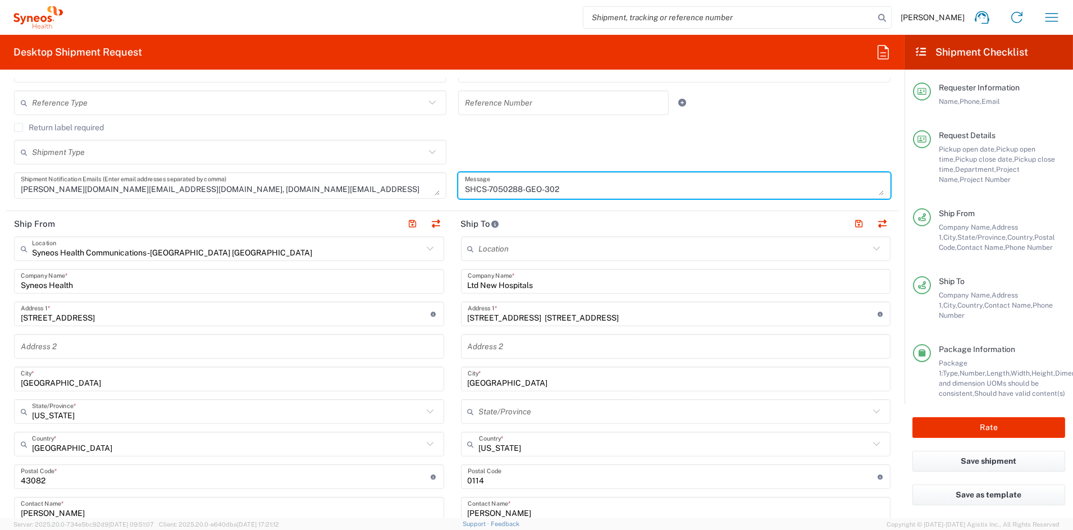
type textarea "SHCS-7050288-GEO-302"
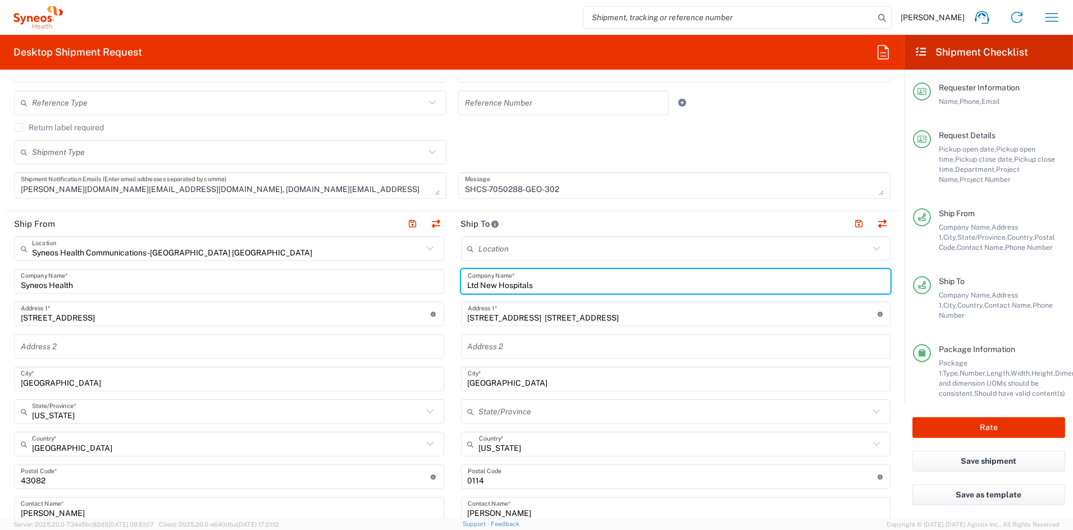
drag, startPoint x: 552, startPoint y: 285, endPoint x: 423, endPoint y: 282, distance: 129.2
click at [425, 281] on div "Ship From Syneos Health Communications-[GEOGRAPHIC_DATA] [GEOGRAPHIC_DATA] Loca…" at bounding box center [452, 461] width 893 height 501
paste input "David Tatishvili Health Center"
type input "David Tatishvili Health Center"
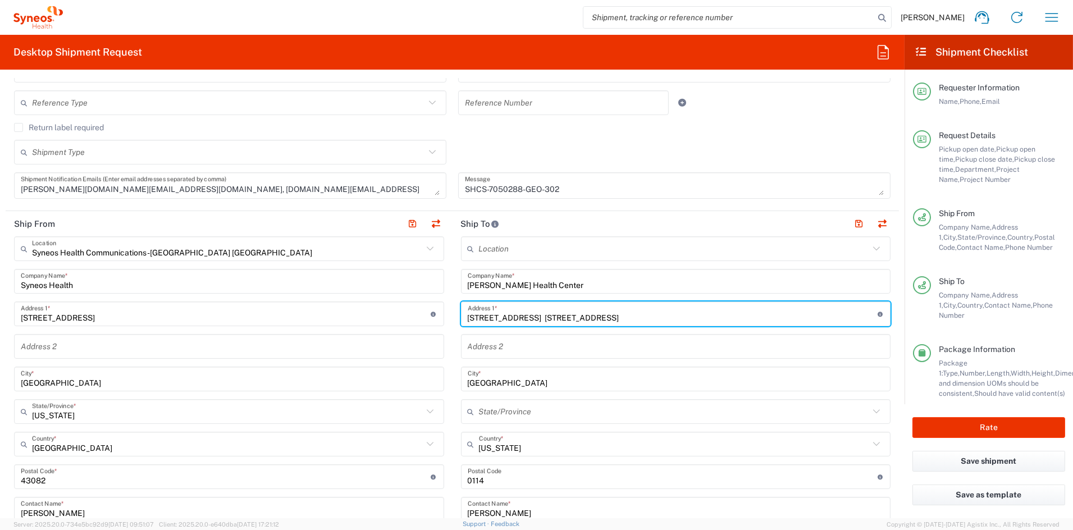
drag, startPoint x: 587, startPoint y: 317, endPoint x: 401, endPoint y: 318, distance: 185.8
click at [403, 317] on div "Ship From Syneos Health Communications-[GEOGRAPHIC_DATA] [GEOGRAPHIC_DATA] Loca…" at bounding box center [452, 461] width 893 height 501
paste input "28 Pekini Ave."
type input "28 Pekini Ave."
click at [499, 477] on input "Zip Code" at bounding box center [673, 477] width 410 height 20
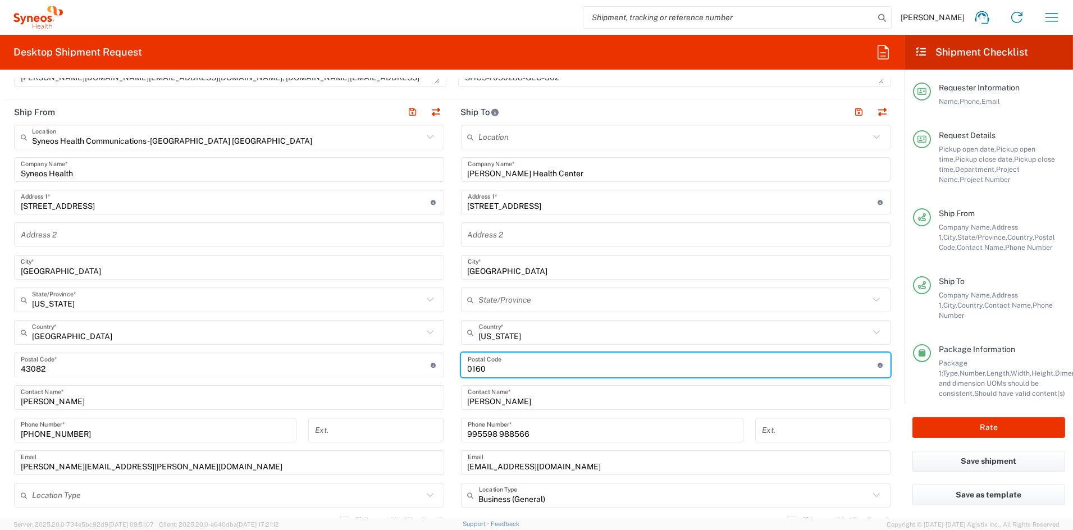
scroll to position [421, 0]
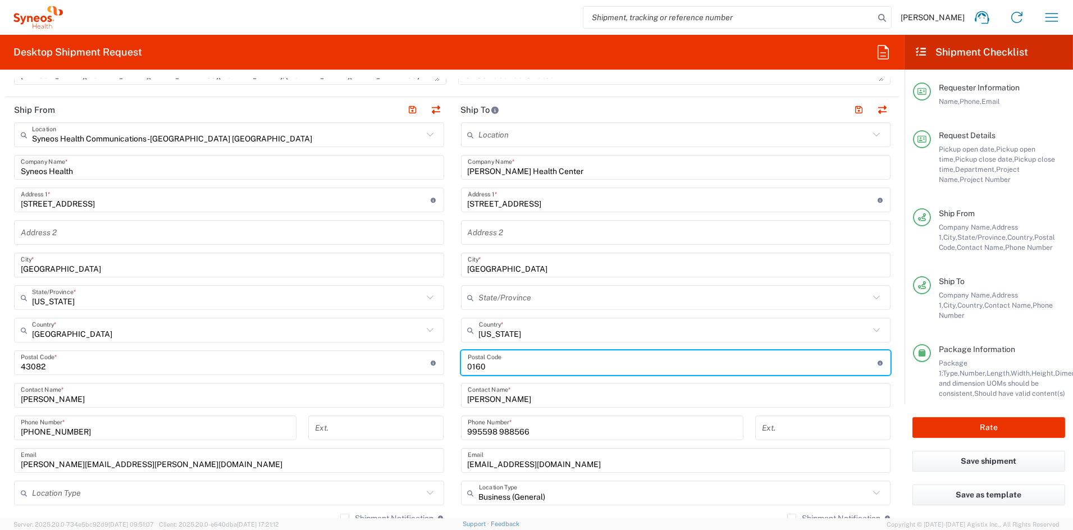
type input "0160"
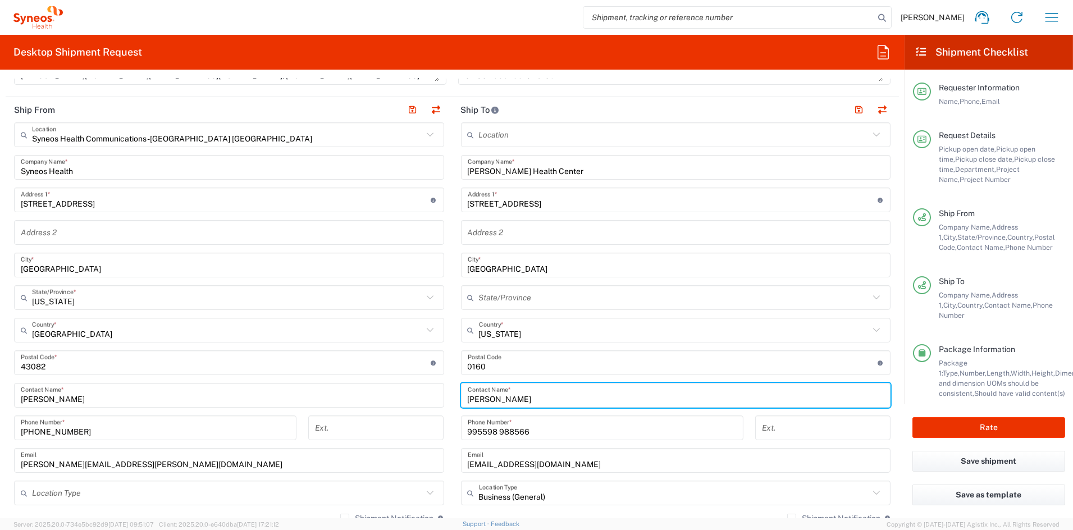
drag, startPoint x: 511, startPoint y: 399, endPoint x: 427, endPoint y: 398, distance: 84.2
click at [427, 397] on div "Ship From Syneos Health Communications-[GEOGRAPHIC_DATA] [GEOGRAPHIC_DATA] Loca…" at bounding box center [452, 347] width 893 height 501
paste input "Miranda Demuria"
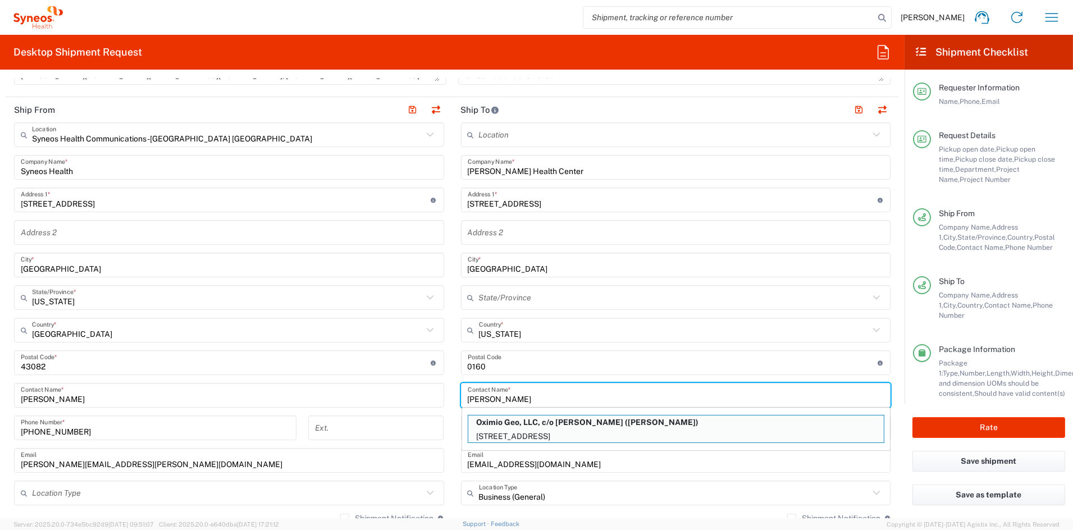
type input "Miranda Demuria"
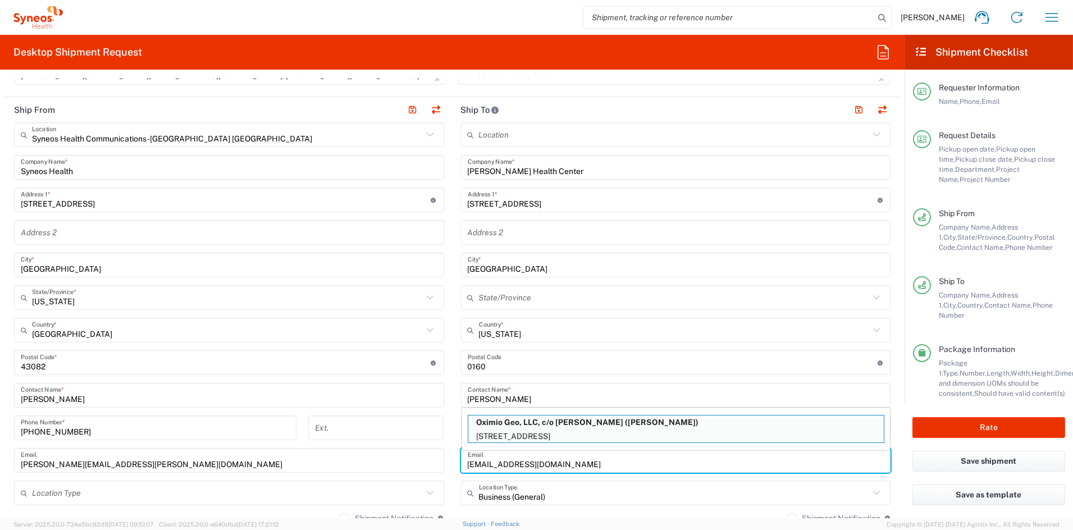
drag, startPoint x: 547, startPoint y: 463, endPoint x: 407, endPoint y: 458, distance: 140.5
click at [408, 458] on div "Ship From Syneos Health Communications-[GEOGRAPHIC_DATA] [GEOGRAPHIC_DATA] Loca…" at bounding box center [452, 347] width 893 height 501
paste input "mirandademuria@gmail.com"
type input "mirandademuria@gmail.com"
click at [566, 395] on input "Miranda Demuria" at bounding box center [676, 396] width 417 height 20
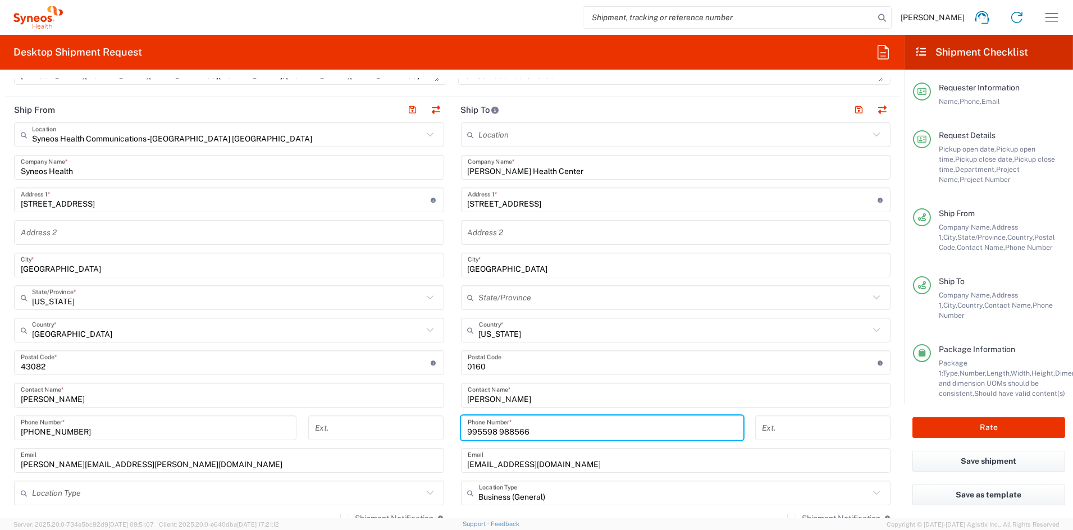
paste input "598 359 525"
drag, startPoint x: 514, startPoint y: 431, endPoint x: 540, endPoint y: 436, distance: 25.7
click at [514, 431] on input "995 598 359 525" at bounding box center [602, 428] width 269 height 20
click at [497, 431] on input "995 598 359525" at bounding box center [602, 428] width 269 height 20
click at [479, 430] on input "995 598359525" at bounding box center [602, 428] width 269 height 20
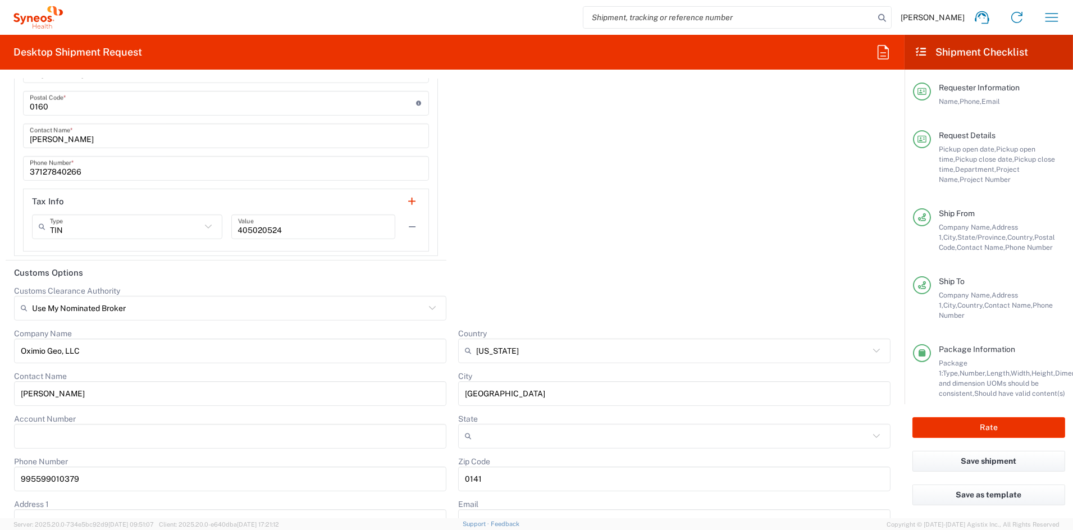
scroll to position [1848, 0]
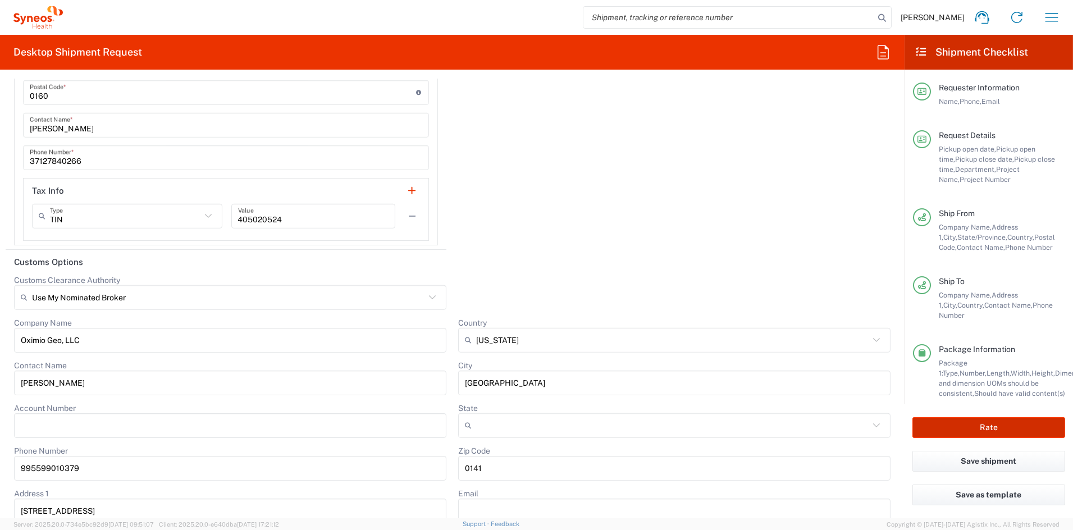
type input "995598359525"
click at [988, 425] on button "Rate" at bounding box center [988, 427] width 153 height 21
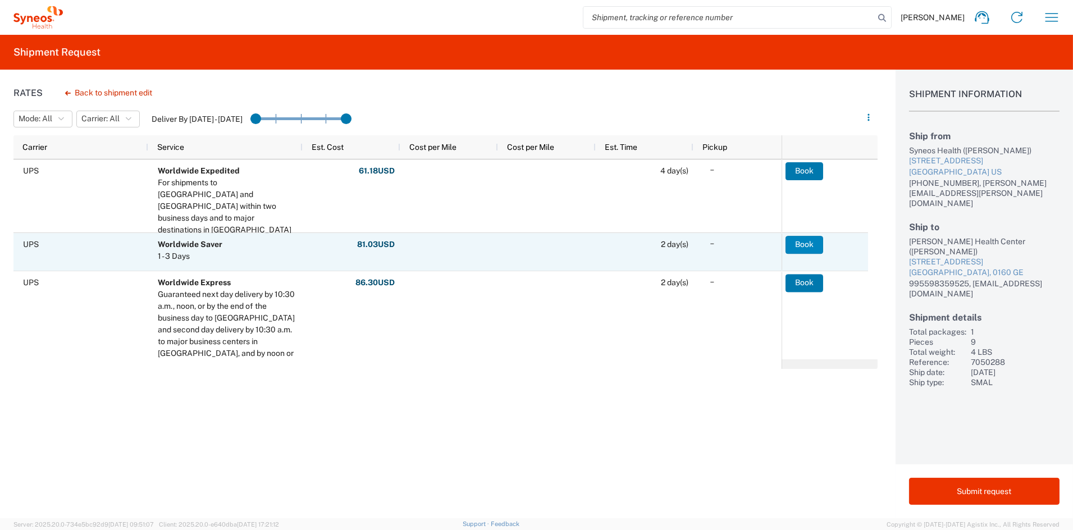
click at [803, 246] on button "Book" at bounding box center [804, 245] width 38 height 18
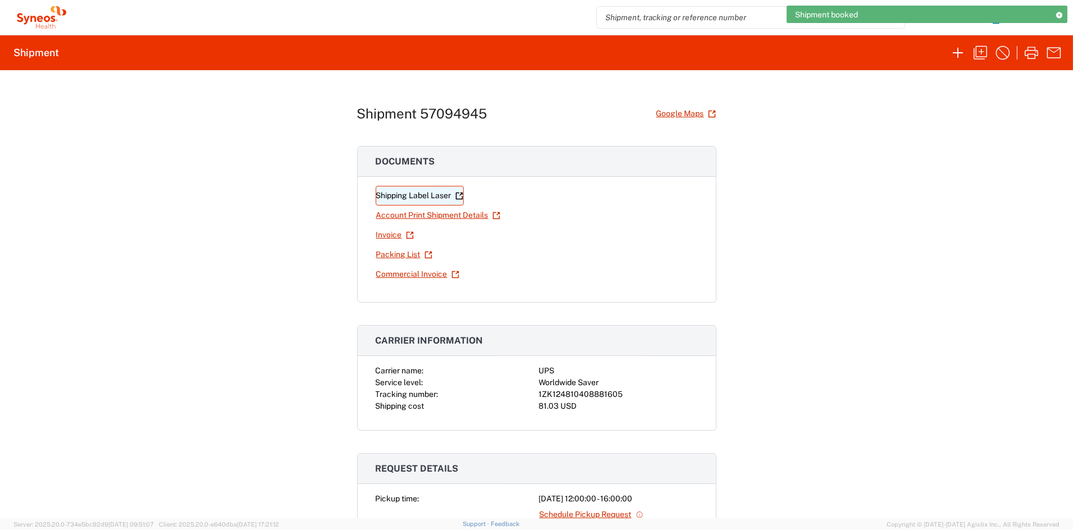
click at [429, 199] on link "Shipping Label Laser" at bounding box center [420, 196] width 88 height 20
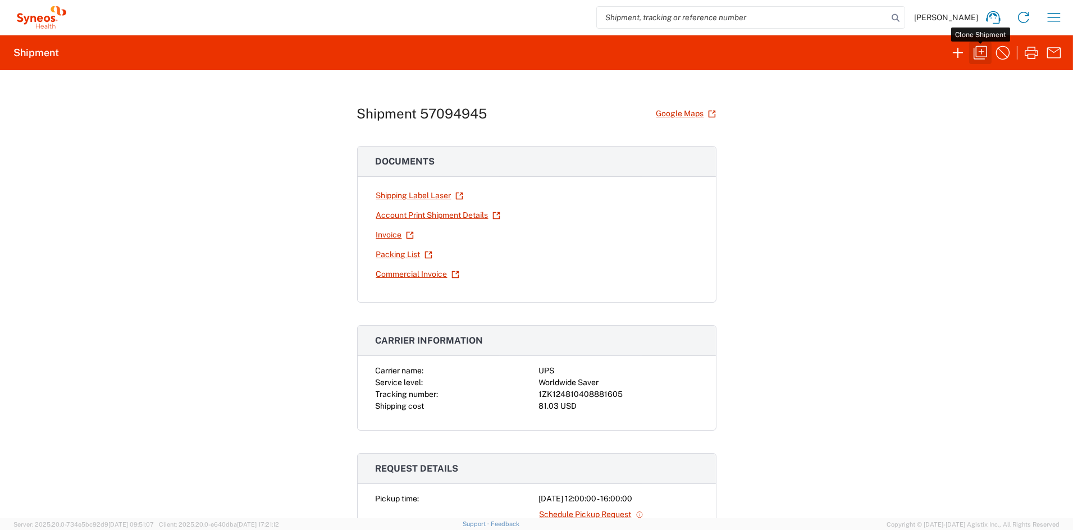
click at [978, 54] on icon "button" at bounding box center [980, 53] width 18 height 18
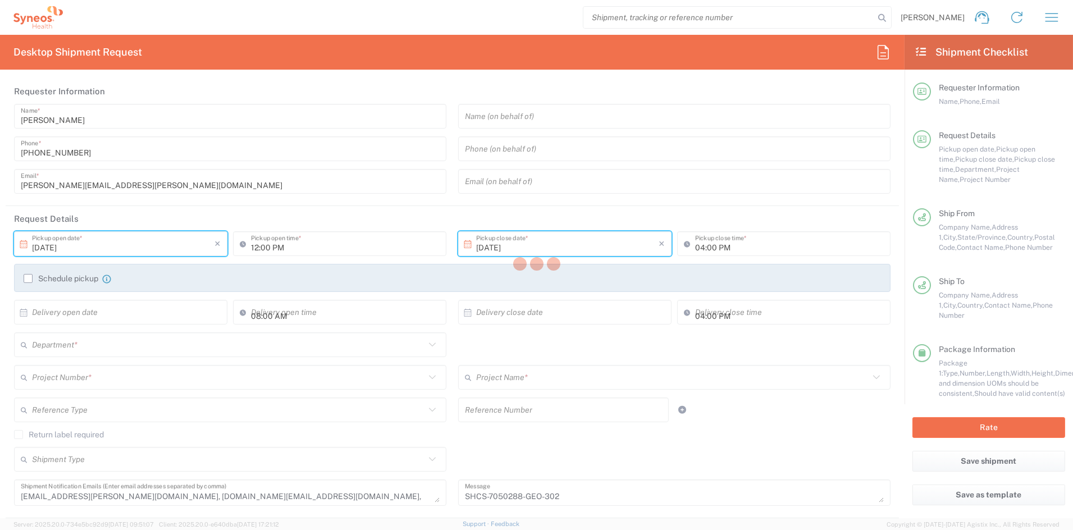
type input "[US_STATE]"
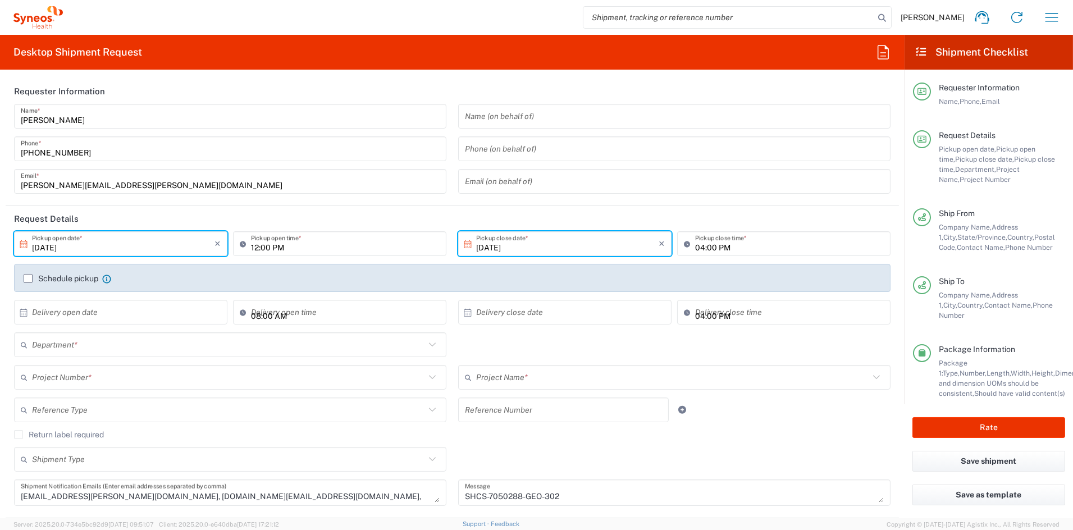
type input "7050288"
type input "Medium Box"
type input "NMD 7050288"
type input "6156"
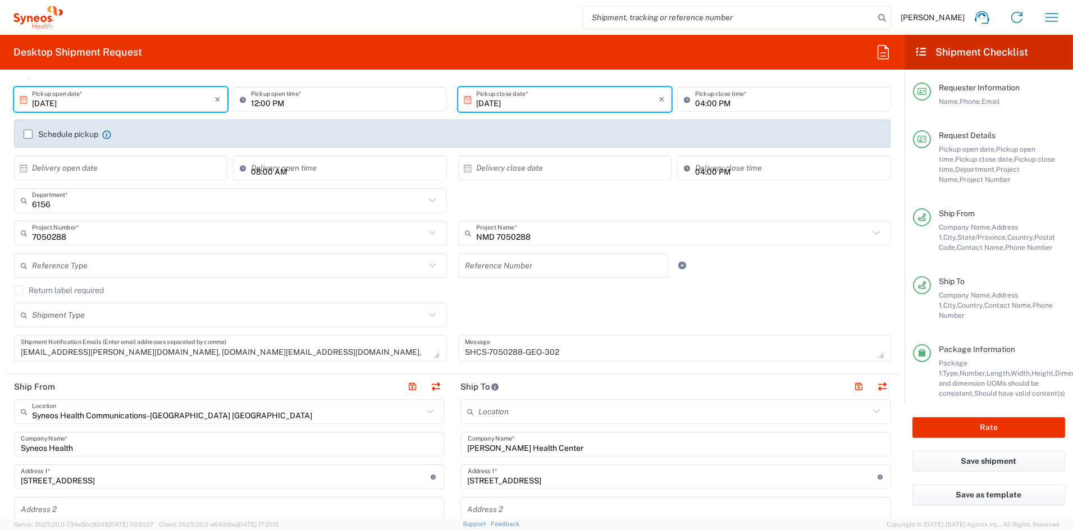
scroll to position [147, 0]
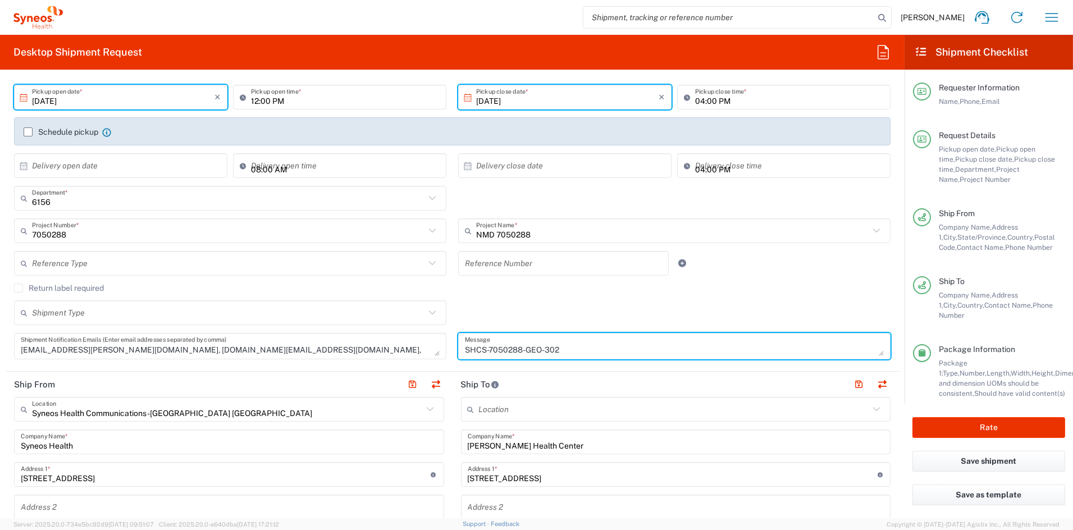
drag, startPoint x: 584, startPoint y: 350, endPoint x: 449, endPoint y: 350, distance: 135.3
click at [453, 350] on div "SHCS-7050288-GEO-302 Message" at bounding box center [675, 350] width 444 height 34
paste textarea "1"
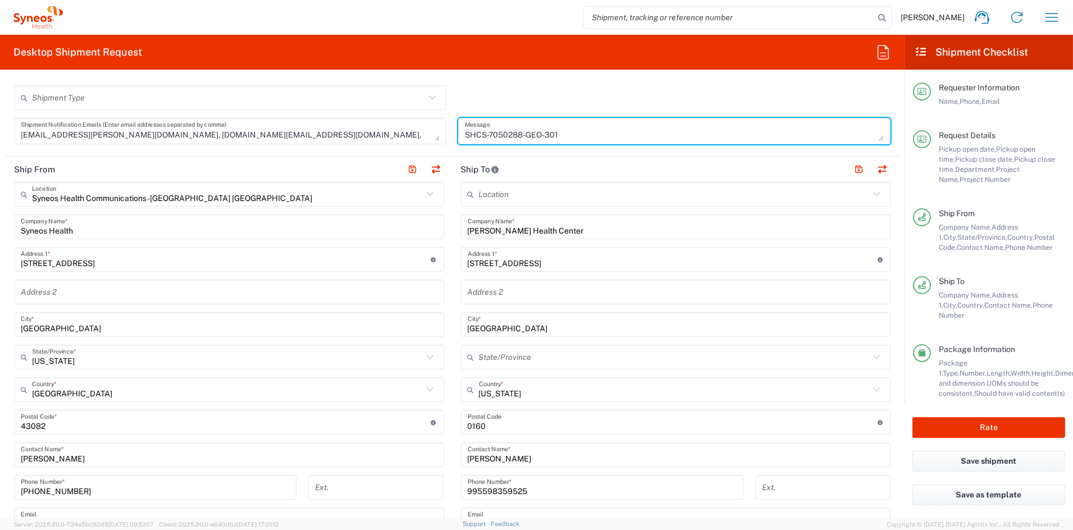
scroll to position [366, 0]
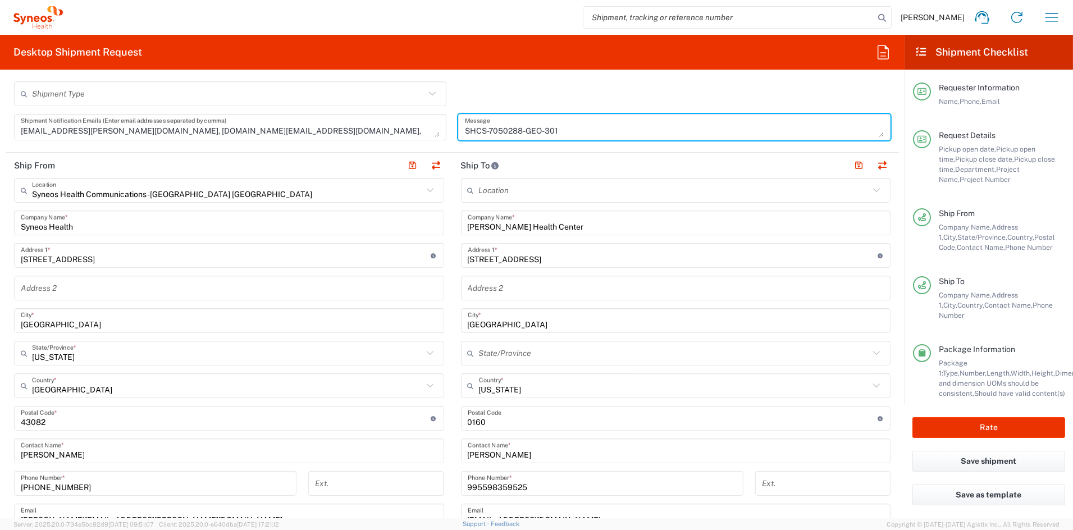
type textarea "SHCS-7050288-GEO-301"
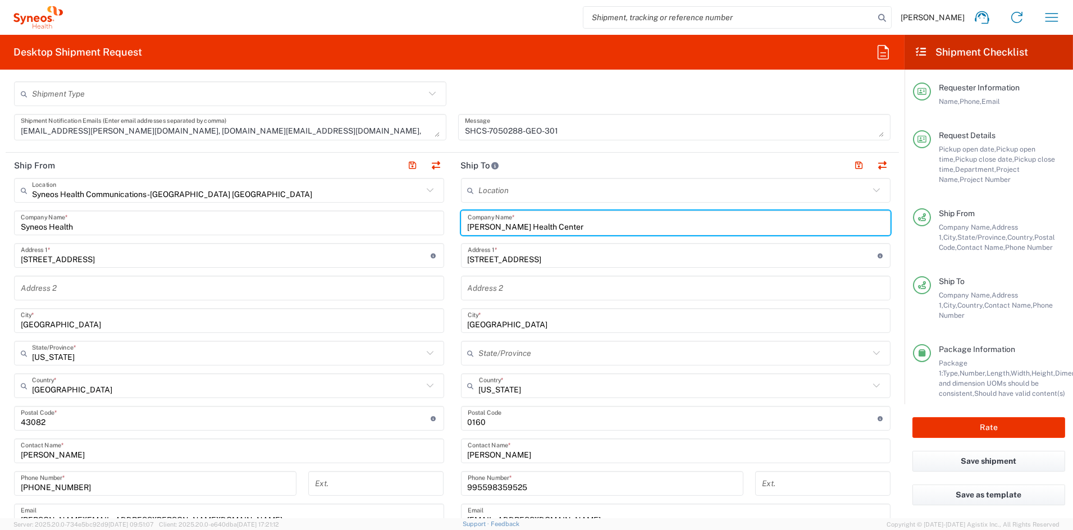
drag, startPoint x: 578, startPoint y: 227, endPoint x: 390, endPoint y: 223, distance: 188.7
click at [391, 223] on div "Ship From Syneos Health Communications-[GEOGRAPHIC_DATA] [GEOGRAPHIC_DATA] Loca…" at bounding box center [452, 403] width 893 height 501
paste input "JSC Curatio"
type input "JSC Curatio"
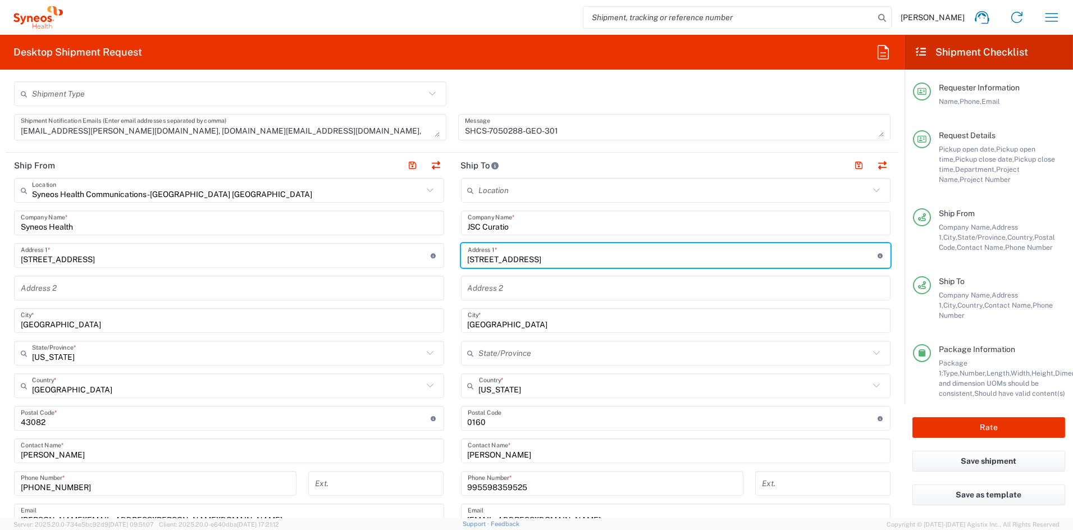
drag, startPoint x: 515, startPoint y: 262, endPoint x: 418, endPoint y: 261, distance: 96.6
click at [420, 261] on div "Ship From Syneos Health Communications-[GEOGRAPHIC_DATA] [GEOGRAPHIC_DATA] Loca…" at bounding box center [452, 403] width 893 height 501
paste input "31 Otar Lortkipanidze str"
type input "31 Otar Lortkipanidze str"
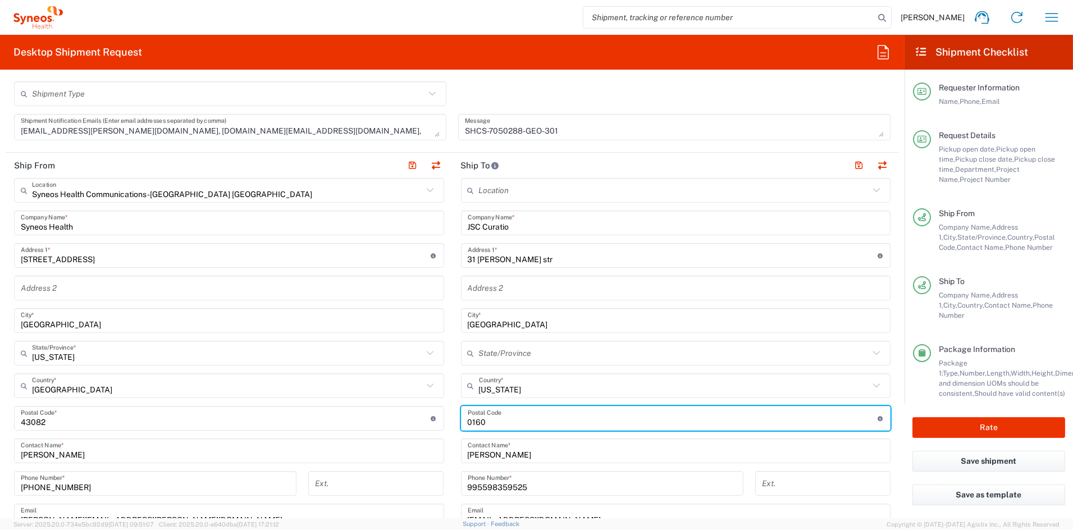
drag, startPoint x: 499, startPoint y: 421, endPoint x: 446, endPoint y: 422, distance: 53.4
click at [446, 421] on div "Ship From Syneos Health Communications-[GEOGRAPHIC_DATA] [GEOGRAPHIC_DATA] Loca…" at bounding box center [452, 403] width 893 height 501
paste input "0114"
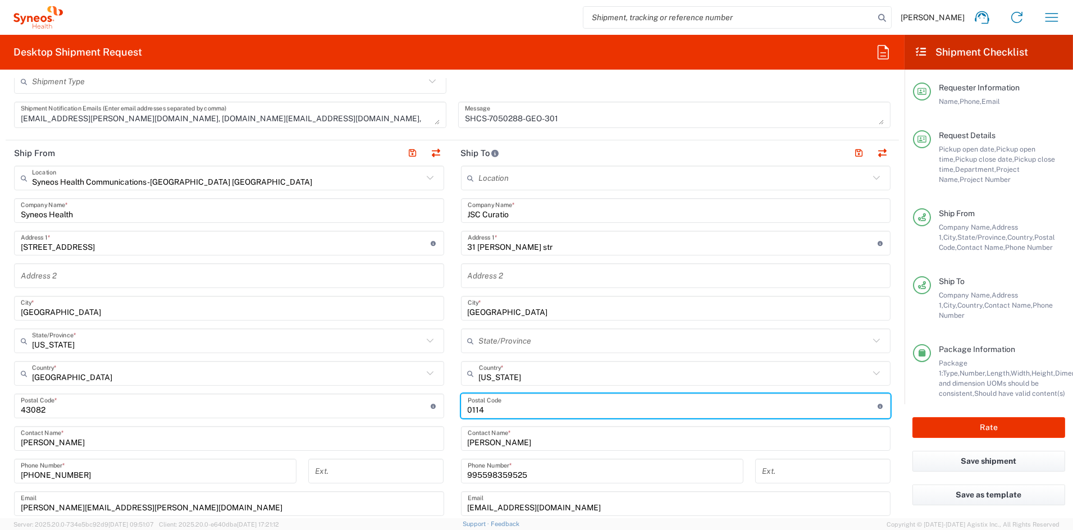
scroll to position [377, 0]
type input "0114"
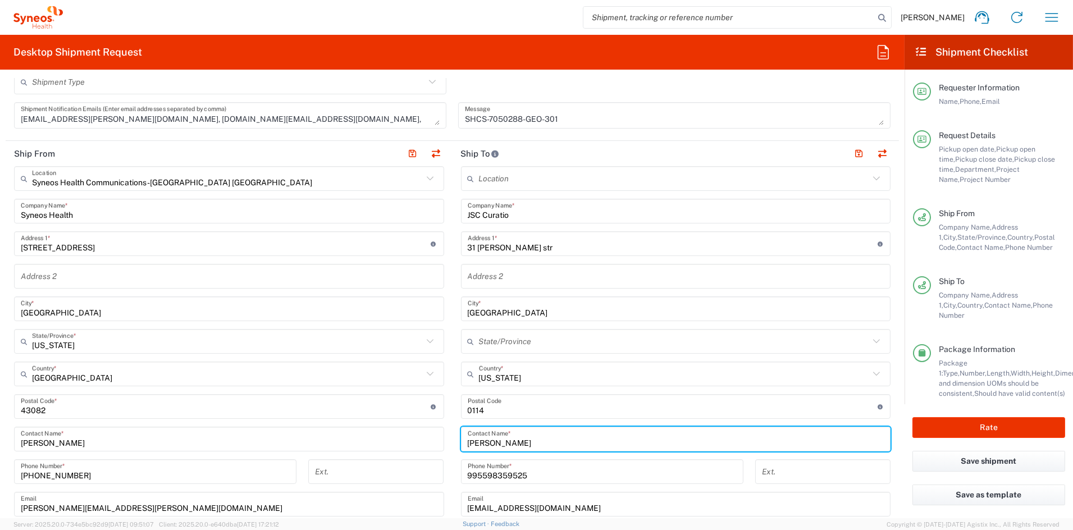
drag, startPoint x: 535, startPoint y: 440, endPoint x: 431, endPoint y: 440, distance: 103.9
click at [432, 439] on div "Ship From Syneos Health Communications-[GEOGRAPHIC_DATA] [GEOGRAPHIC_DATA] Loca…" at bounding box center [452, 391] width 893 height 501
paste input "Gauarashvili Anna and Nino Bochorishvili"
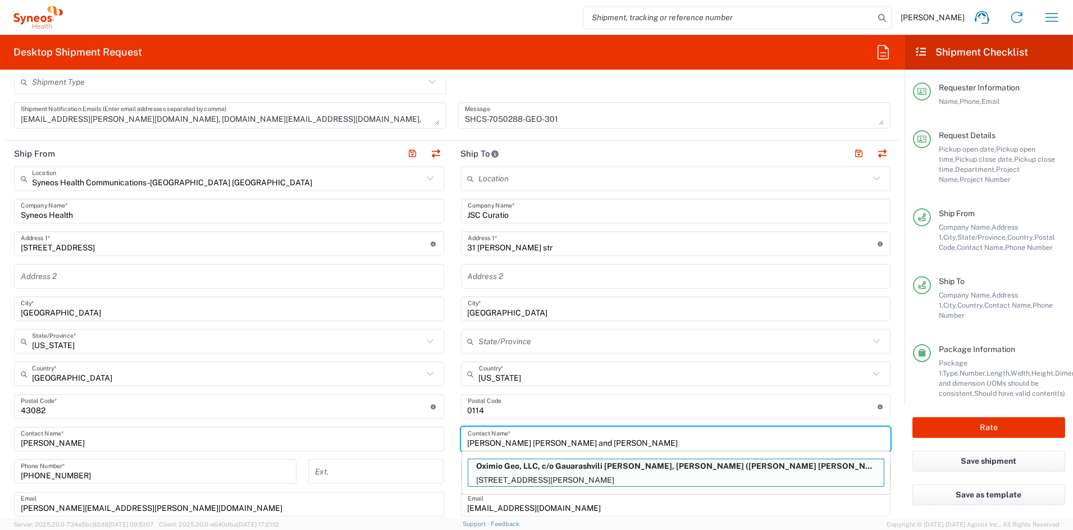
type input "Gauarashvili Anna and Nino Bochorishvili"
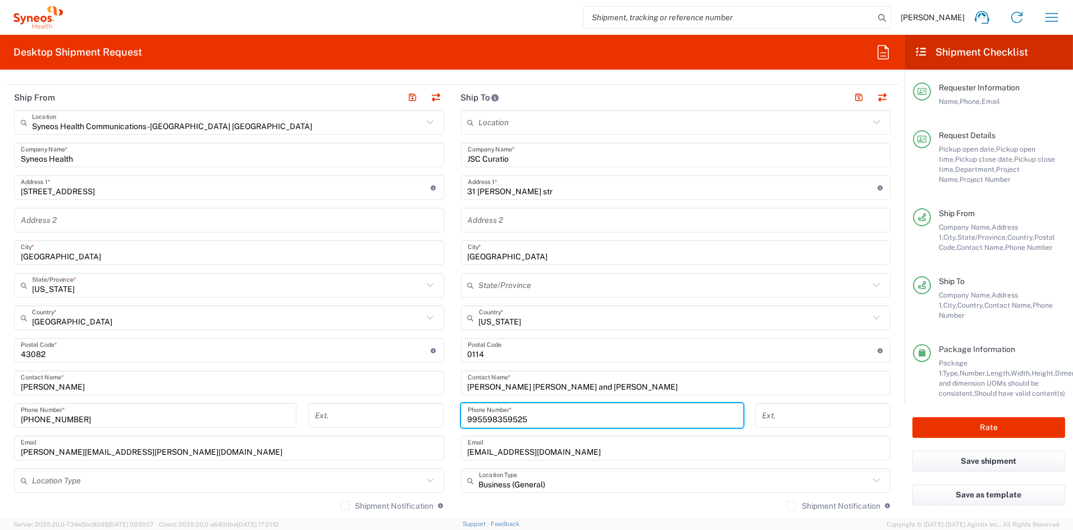
scroll to position [435, 0]
paste input "599 21 62 16"
click at [519, 415] on input "995 599 21 62 16" at bounding box center [602, 414] width 269 height 20
type input "995599216216"
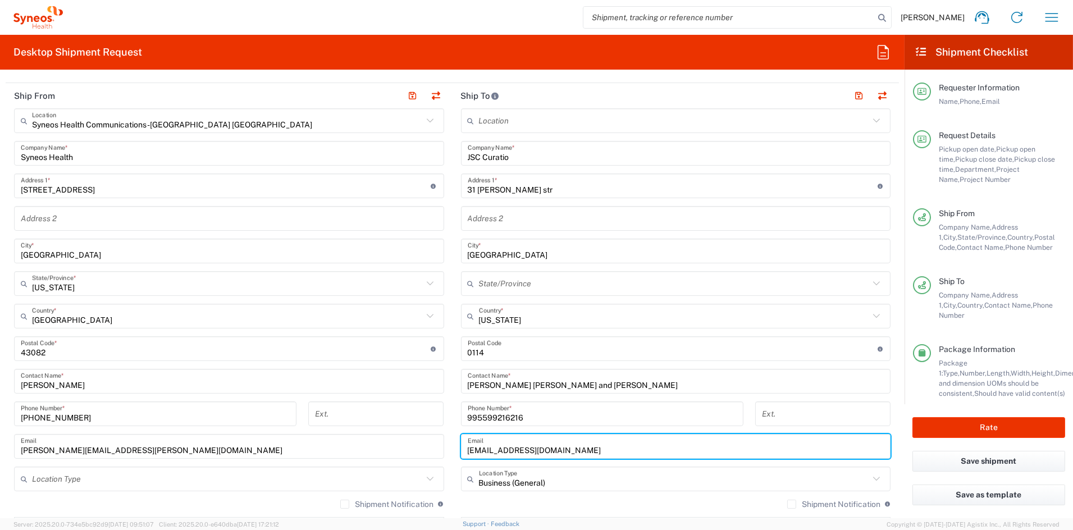
drag, startPoint x: 568, startPoint y: 449, endPoint x: 436, endPoint y: 450, distance: 131.4
click at [437, 449] on div "Ship From Syneos Health Communications-[GEOGRAPHIC_DATA] [GEOGRAPHIC_DATA] Loca…" at bounding box center [452, 333] width 893 height 501
paste input "annagauarashvili"
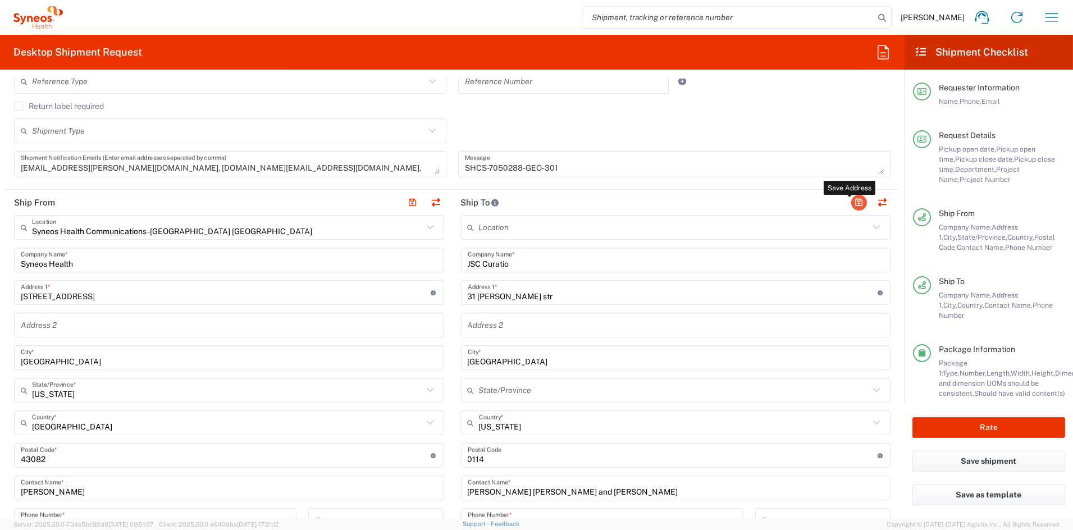
scroll to position [321, 0]
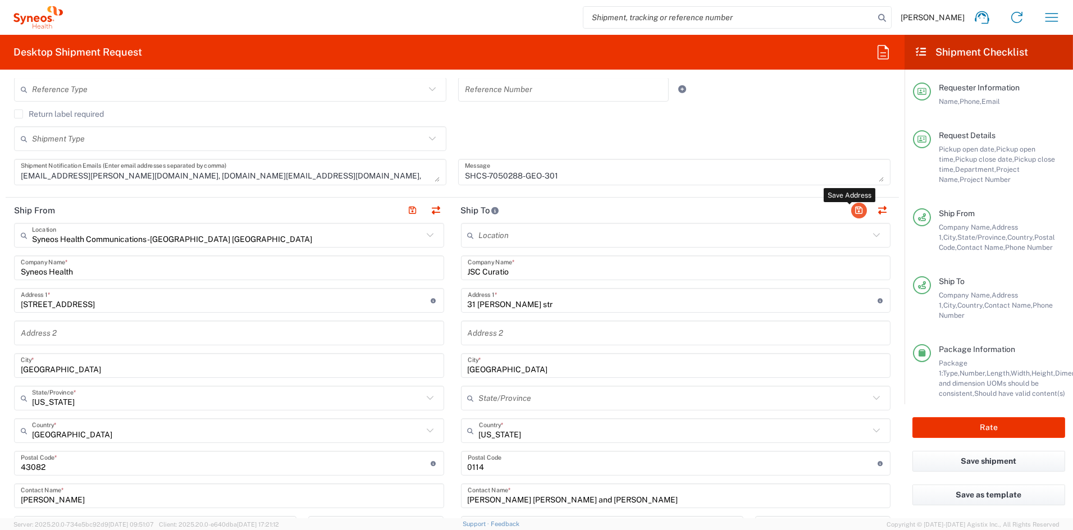
type input "annagauarashvili@gmail.com"
click at [851, 208] on button "button" at bounding box center [859, 211] width 16 height 16
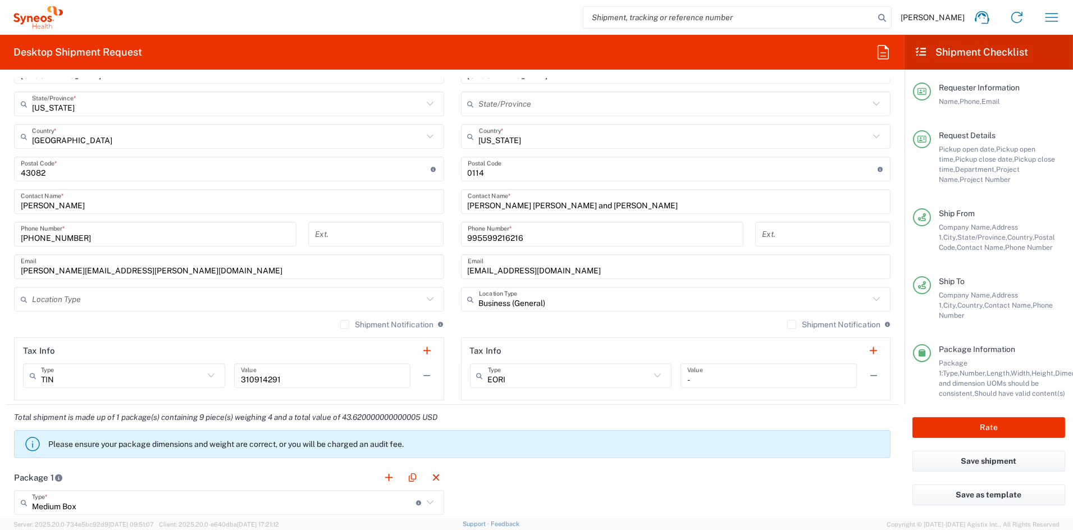
scroll to position [621, 0]
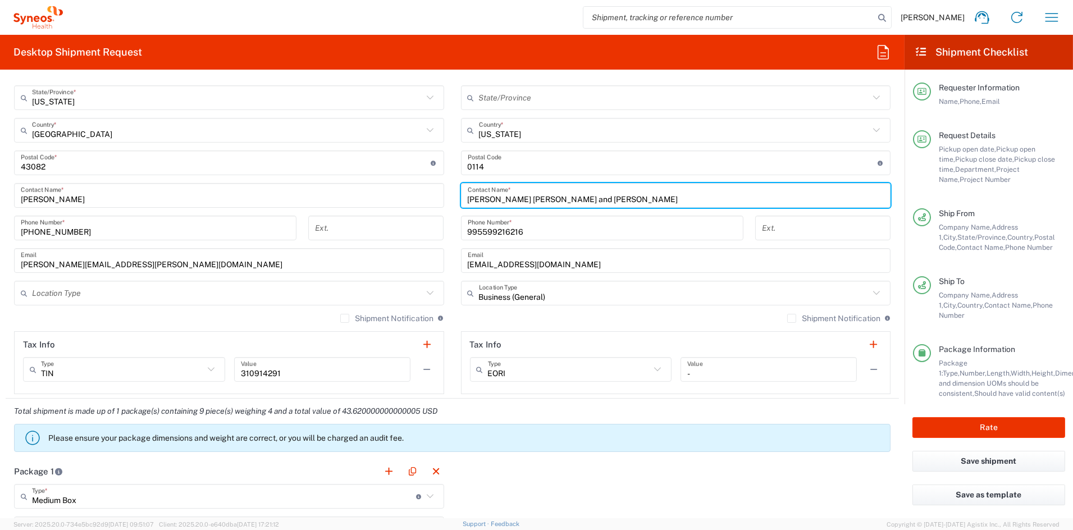
drag, startPoint x: 622, startPoint y: 199, endPoint x: 531, endPoint y: 199, distance: 91.5
click at [531, 199] on input "Gauarashvili Anna and Nino Bochorishvili" at bounding box center [676, 196] width 417 height 20
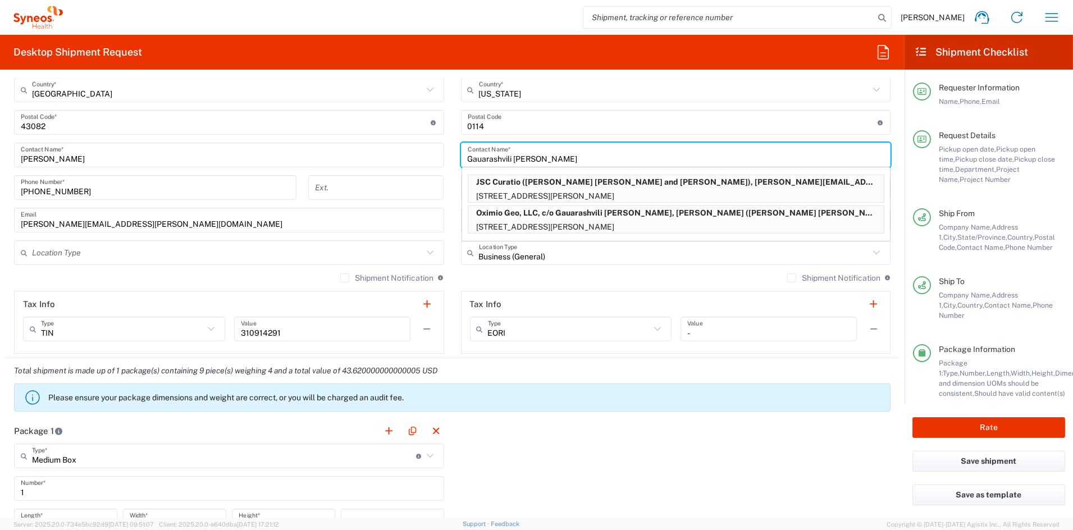
scroll to position [676, 0]
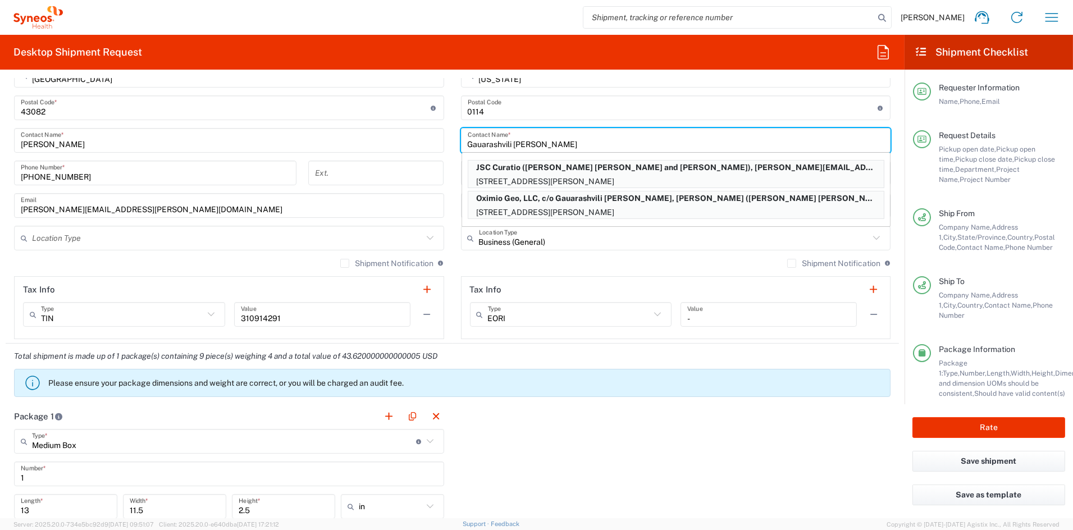
type input "Gauarashvili Anna"
click at [235, 449] on input "text" at bounding box center [224, 442] width 384 height 20
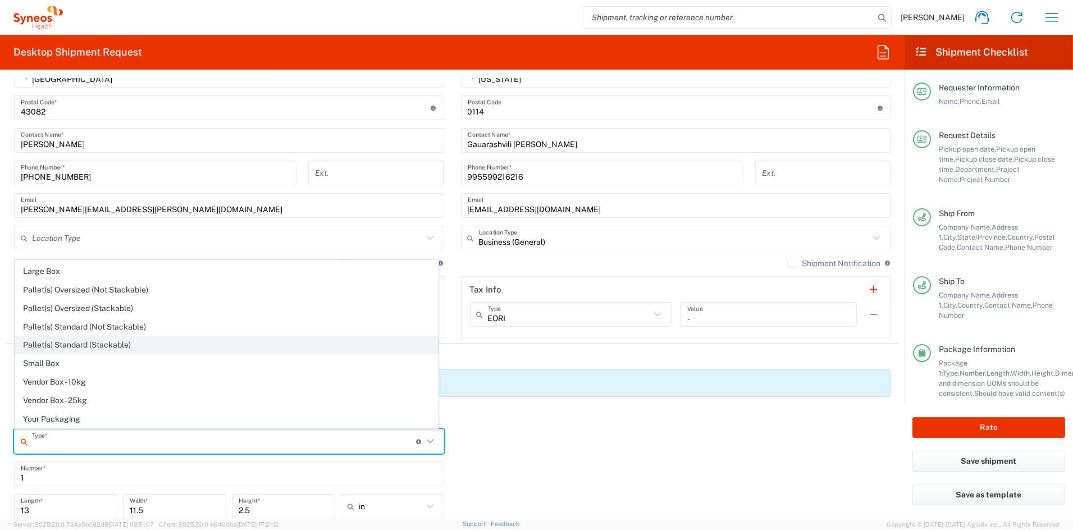
scroll to position [0, 0]
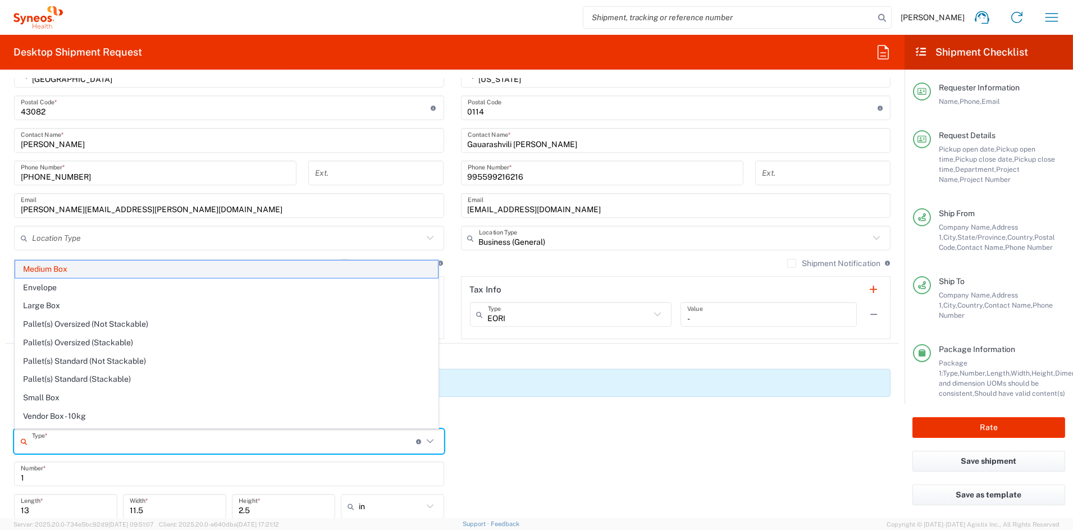
click at [83, 267] on span "Medium Box" at bounding box center [226, 269] width 423 height 17
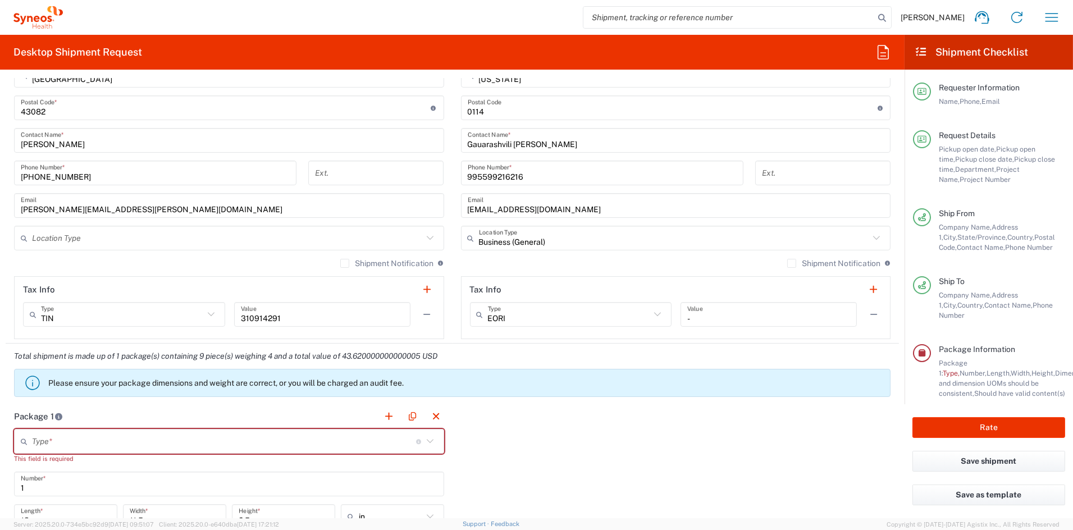
click at [90, 441] on input "text" at bounding box center [224, 442] width 384 height 20
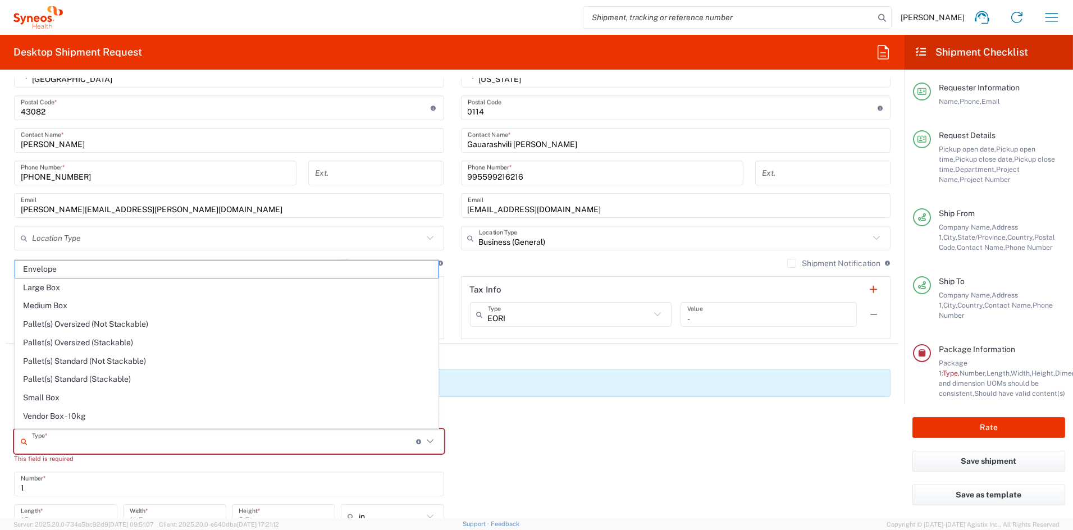
click at [65, 305] on span "Medium Box" at bounding box center [226, 305] width 423 height 17
type input "Medium Box"
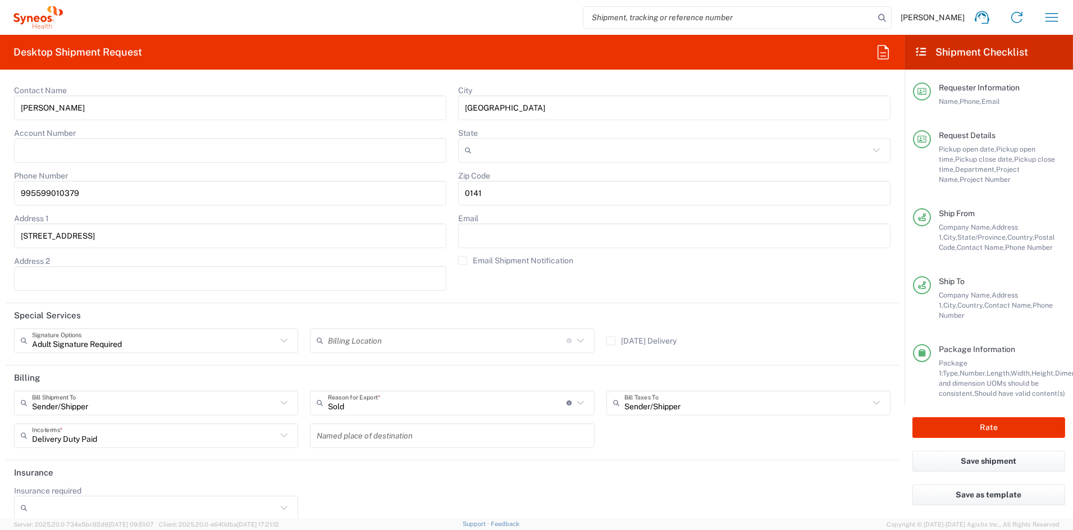
scroll to position [2135, 0]
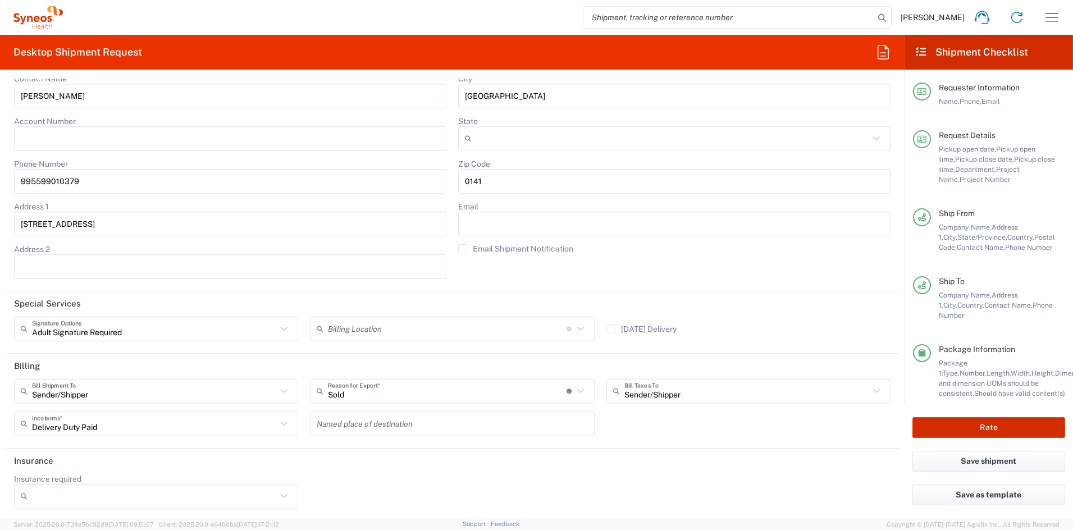
click at [987, 424] on button "Rate" at bounding box center [988, 427] width 153 height 21
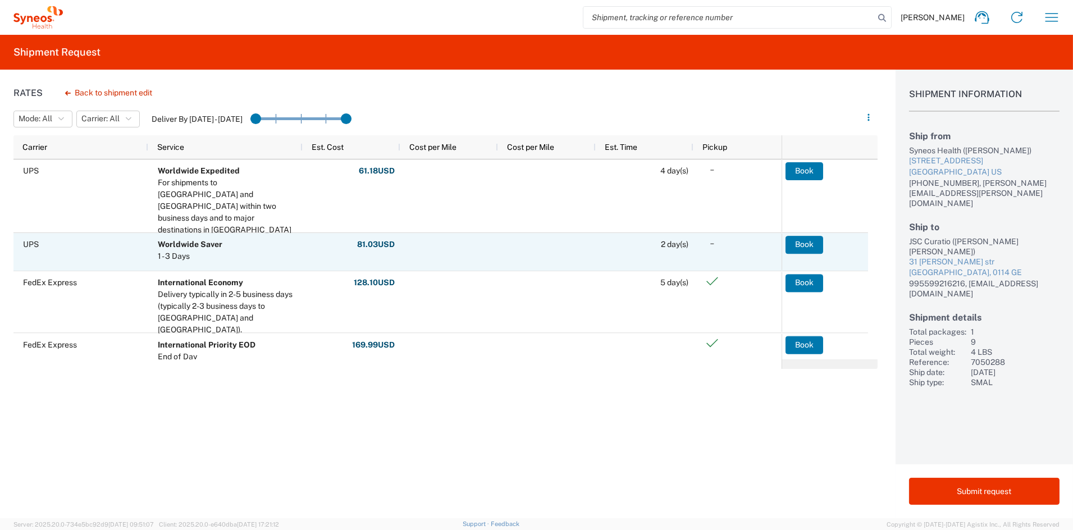
click at [802, 244] on button "Book" at bounding box center [804, 245] width 38 height 18
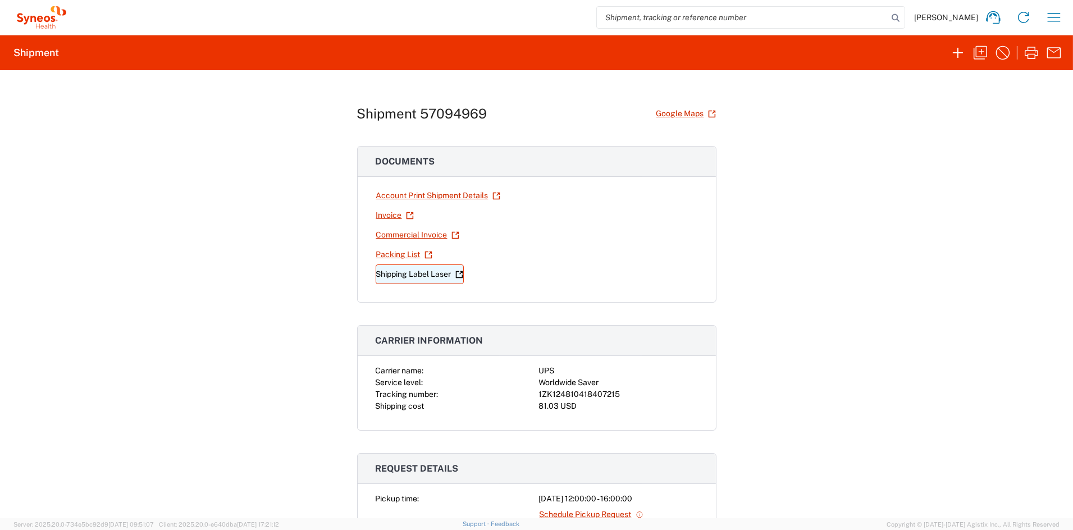
click at [408, 274] on link "Shipping Label Laser" at bounding box center [420, 274] width 88 height 20
